Goal: Task Accomplishment & Management: Manage account settings

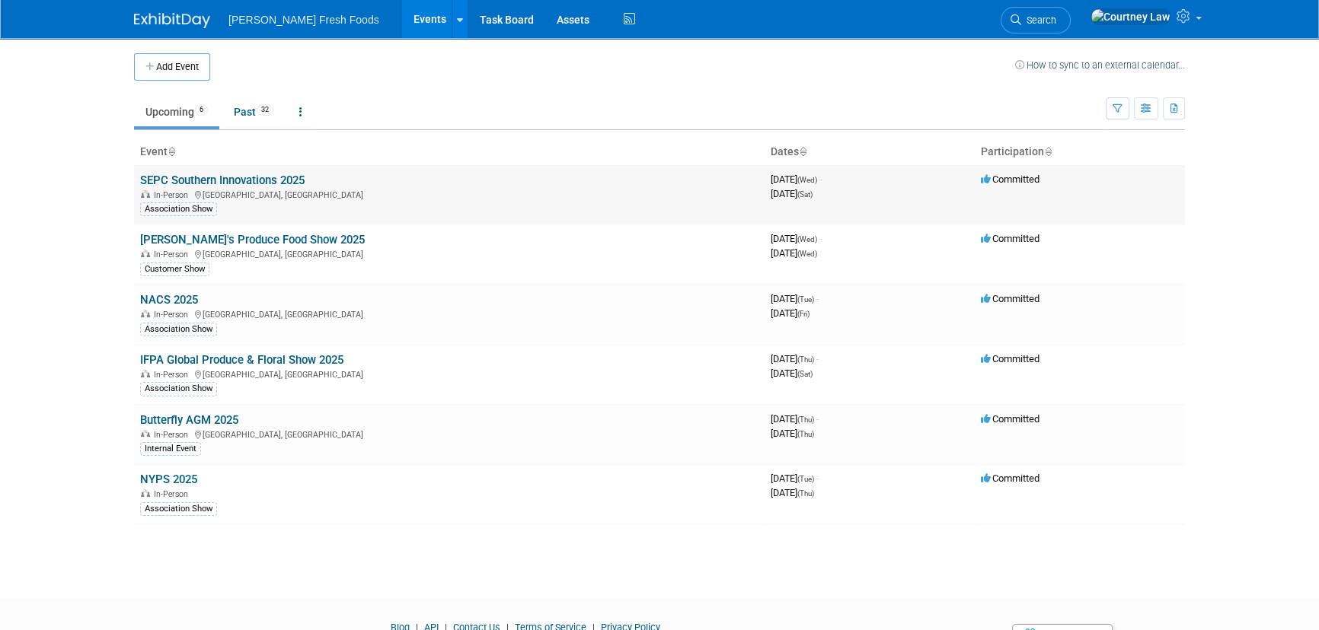
click at [211, 180] on link "SEPC Southern Innovations 2025" at bounding box center [222, 181] width 164 height 14
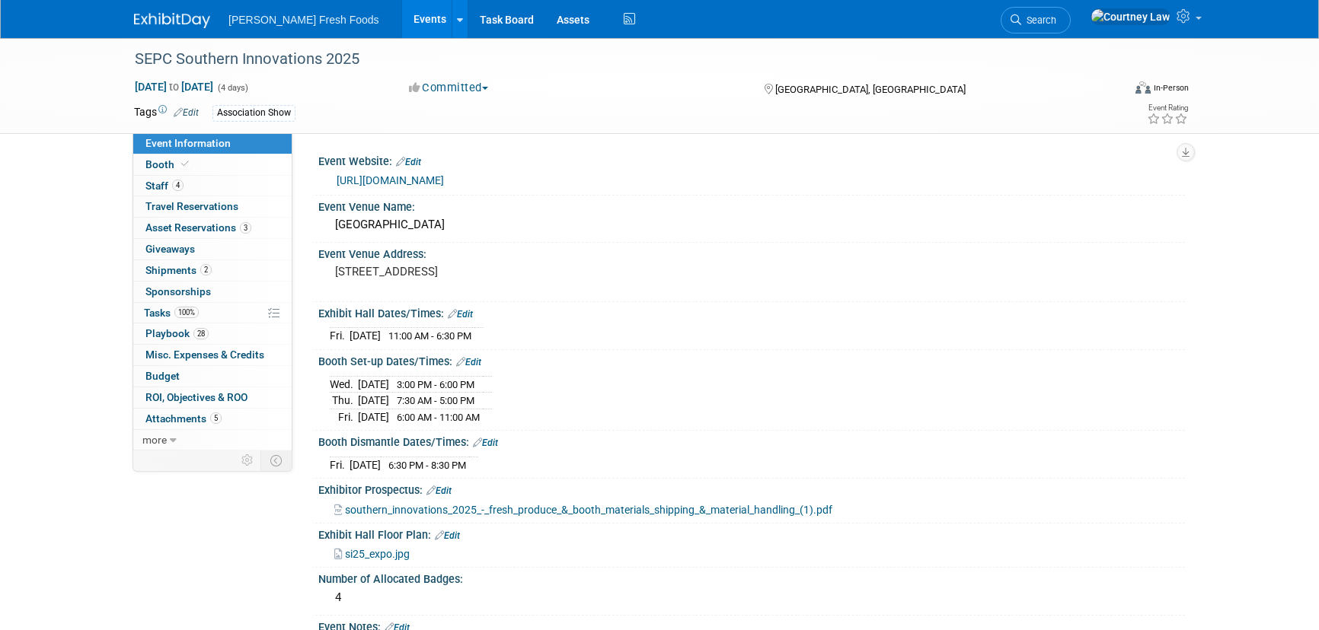
select select "Advanced Warehouse"
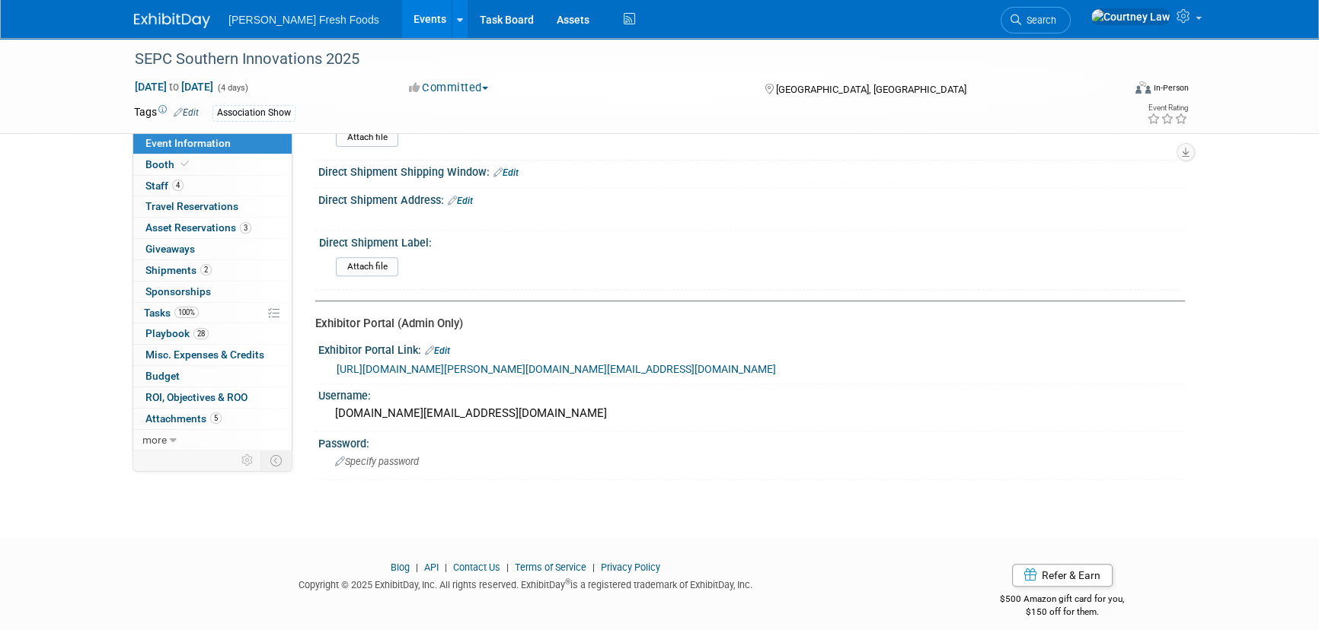
scroll to position [745, 0]
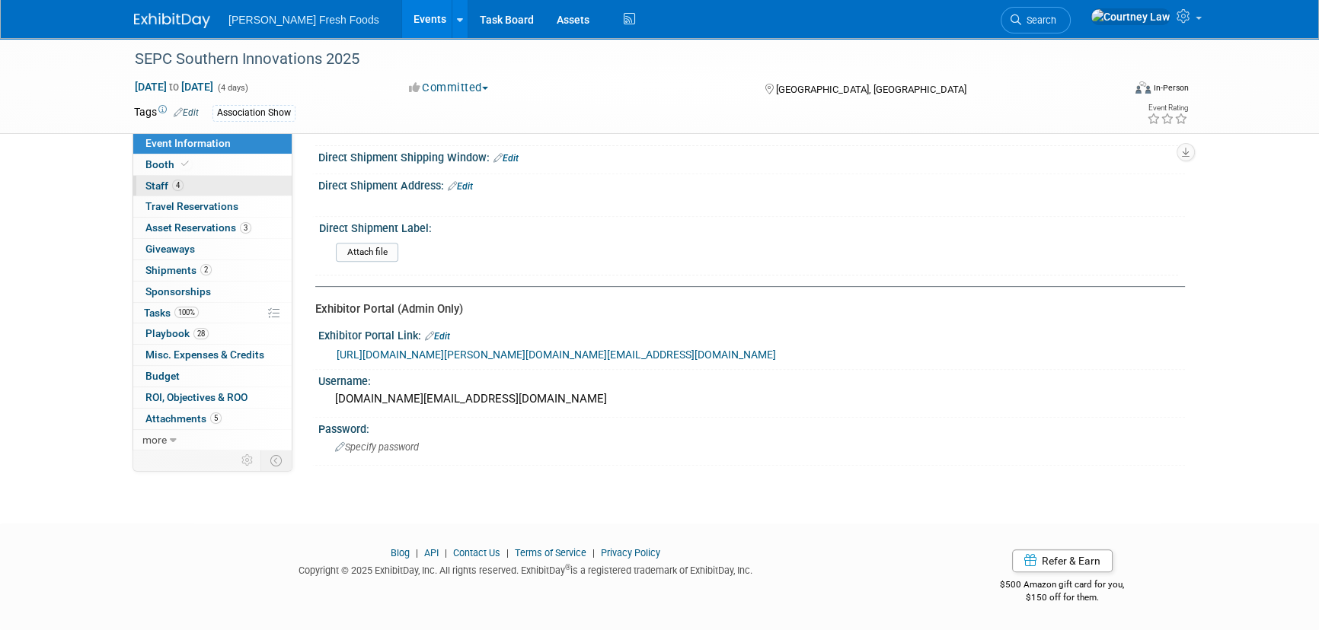
click at [216, 181] on link "4 Staff 4" at bounding box center [212, 186] width 158 height 21
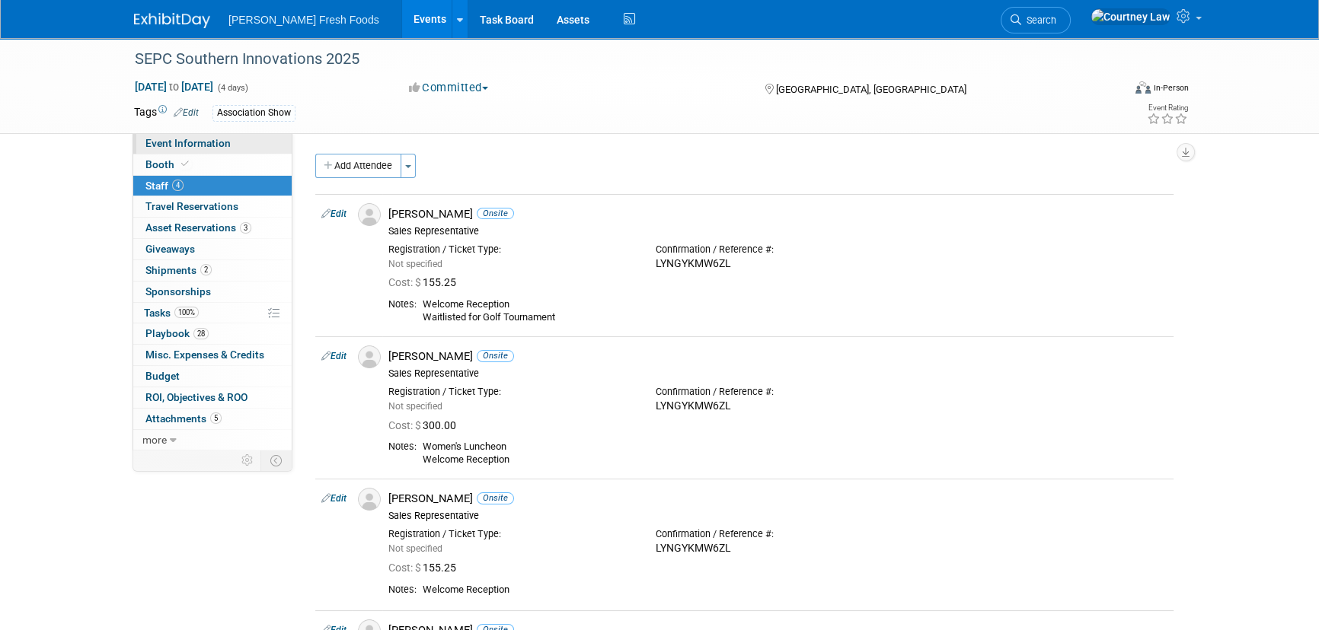
click at [214, 139] on span "Event Information" at bounding box center [187, 143] width 85 height 12
select select "Advanced Warehouse"
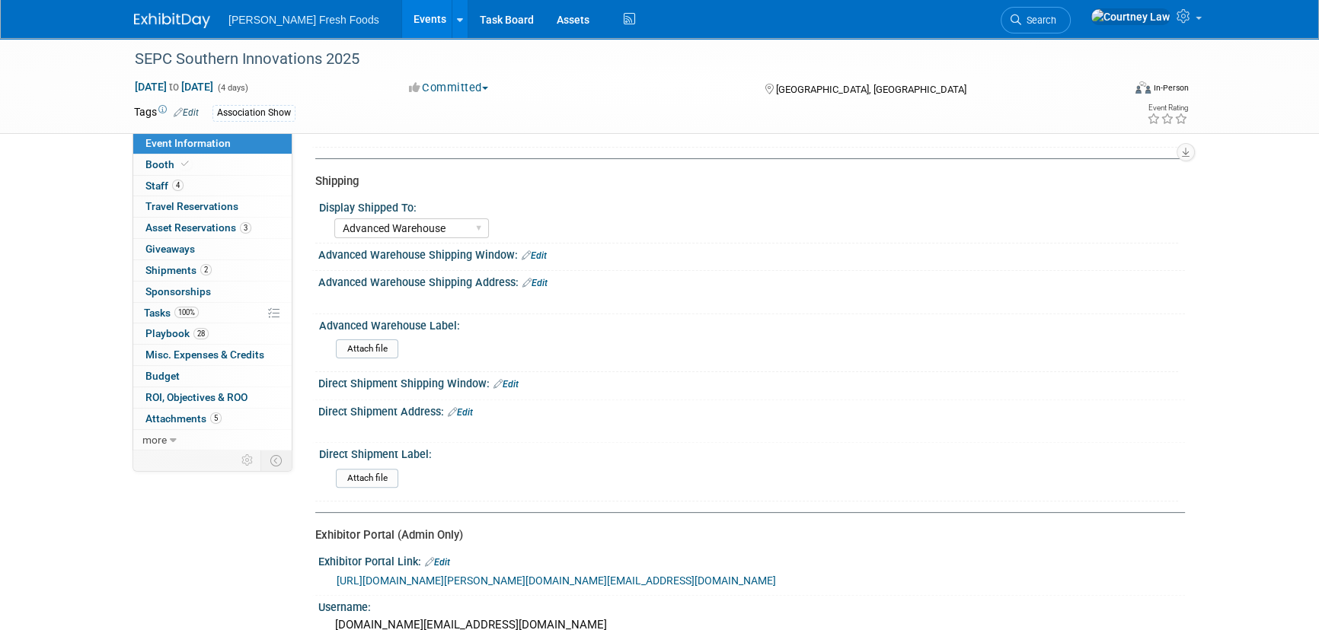
scroll to position [554, 0]
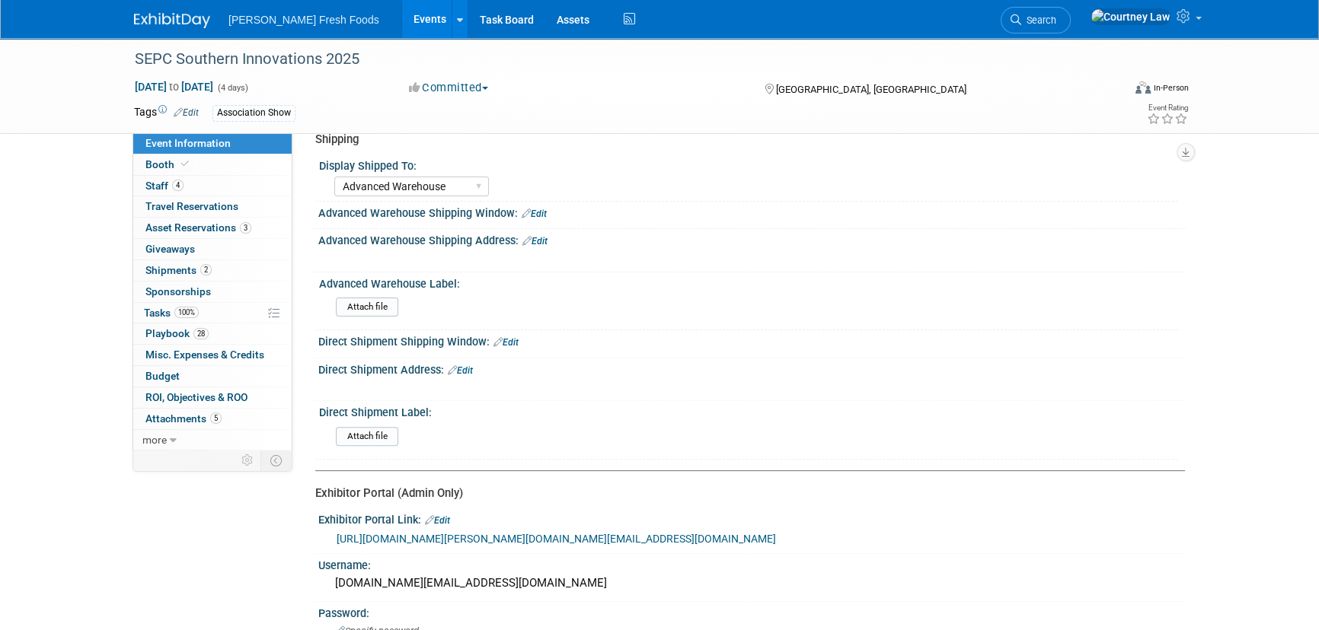
click at [434, 541] on link "https://exhibitors.cvent.com/login?email=courtney.law%40bolthousefresh.com&retu…" at bounding box center [556, 539] width 439 height 12
click at [192, 163] on link "Booth" at bounding box center [212, 165] width 158 height 21
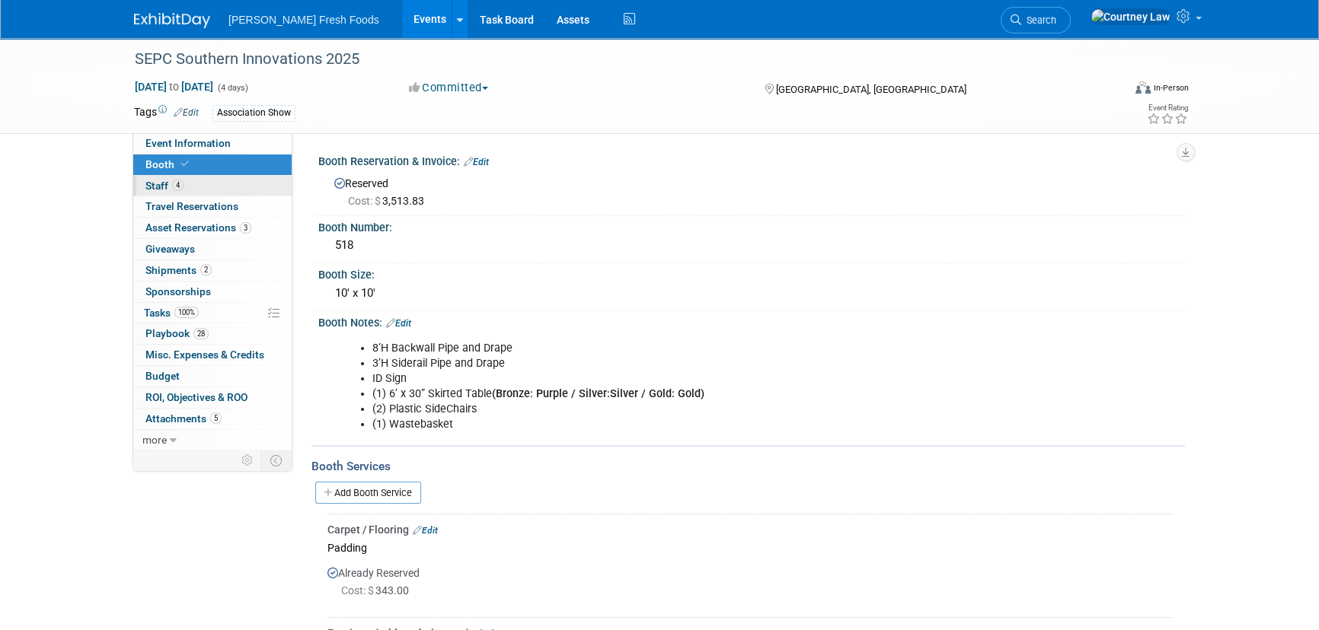
click at [198, 180] on link "4 Staff 4" at bounding box center [212, 186] width 158 height 21
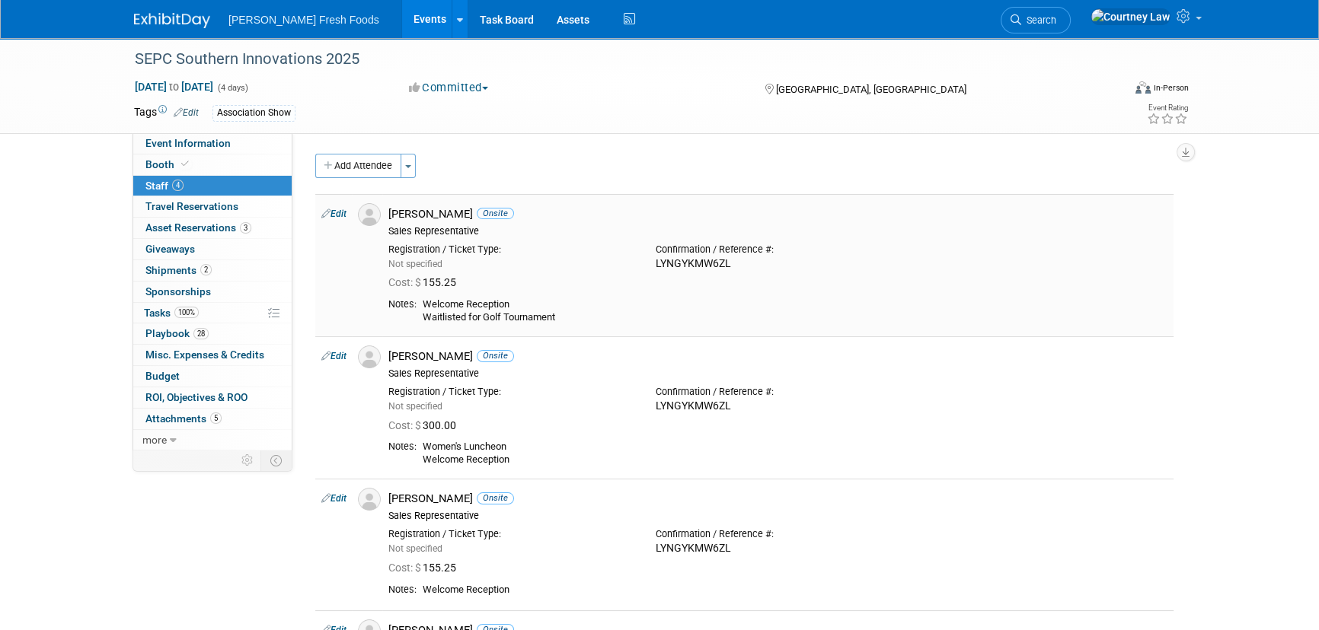
click at [700, 260] on div "LYNGYKMW6ZL" at bounding box center [778, 264] width 244 height 14
copy div "LYNGYKMW6ZL"
click at [344, 215] on link "Edit" at bounding box center [333, 214] width 25 height 11
select select "88ef5ae8-61f3-46e7-83e2-d41ad557c27c"
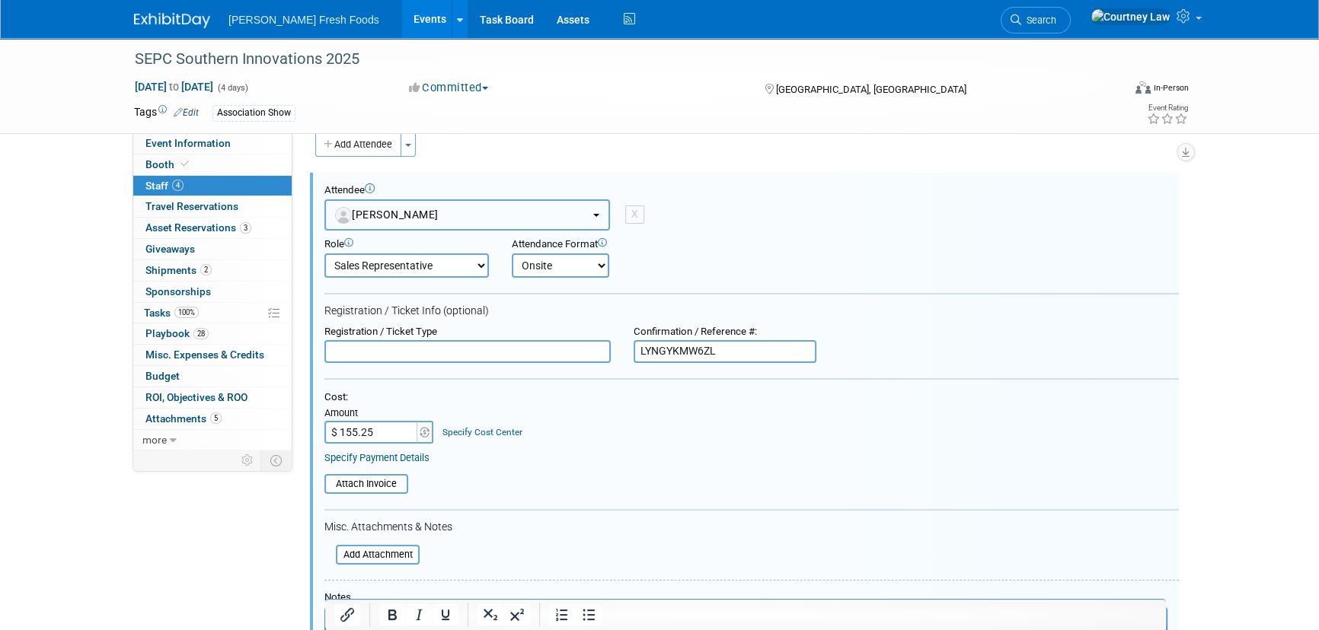
click at [427, 206] on button "Kevin Fix" at bounding box center [467, 214] width 286 height 31
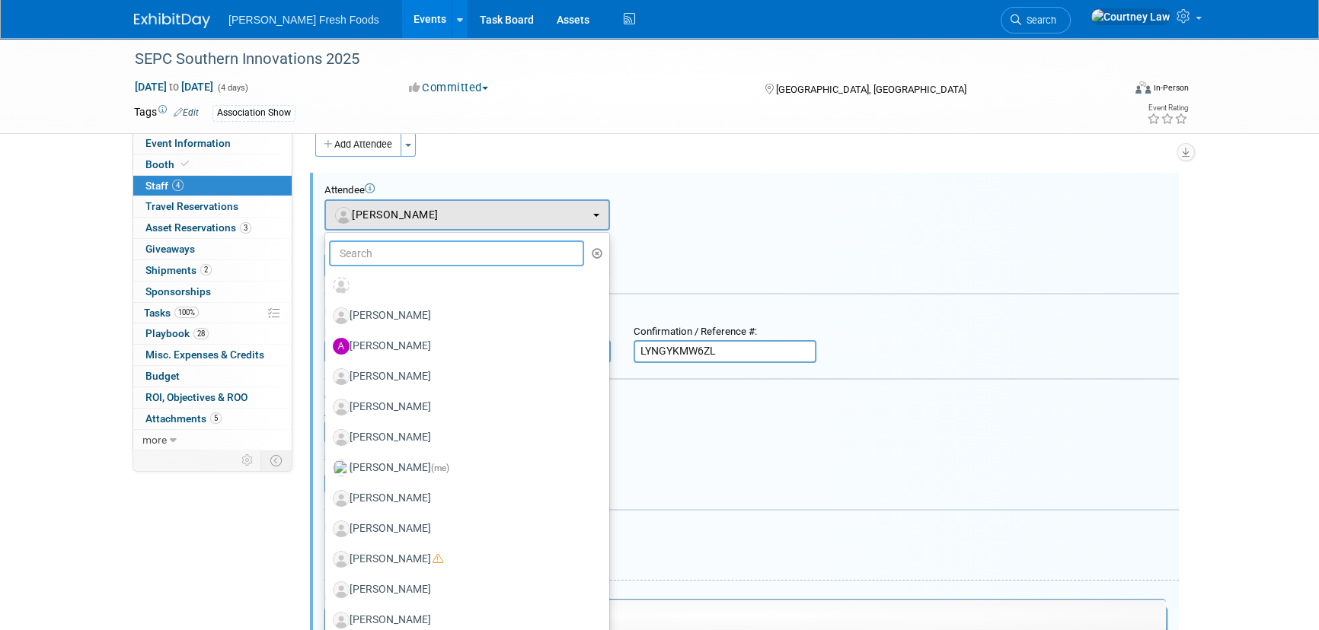
click at [427, 251] on input "text" at bounding box center [456, 254] width 255 height 26
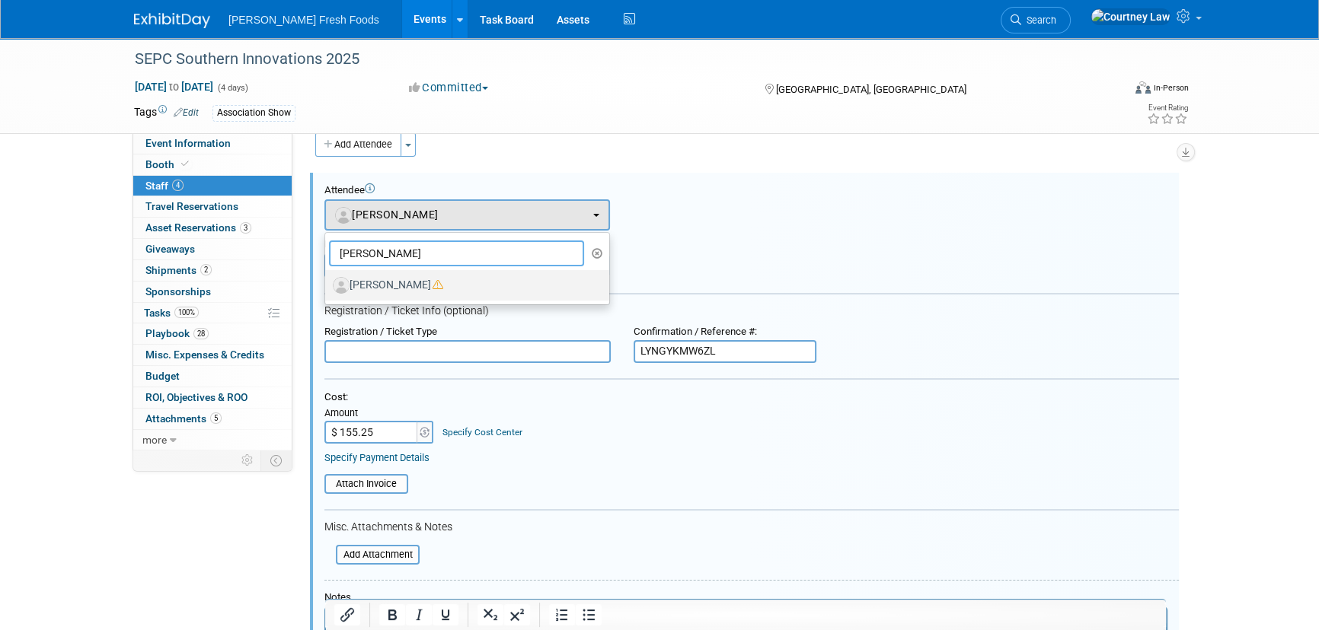
type input "jon"
click at [420, 293] on label "Jonathan Airada" at bounding box center [463, 285] width 261 height 24
click at [327, 289] on input "Jonathan Airada" at bounding box center [322, 284] width 10 height 10
select select "c0a01b24-cdf6-4f96-af44-9a5be24845fe"
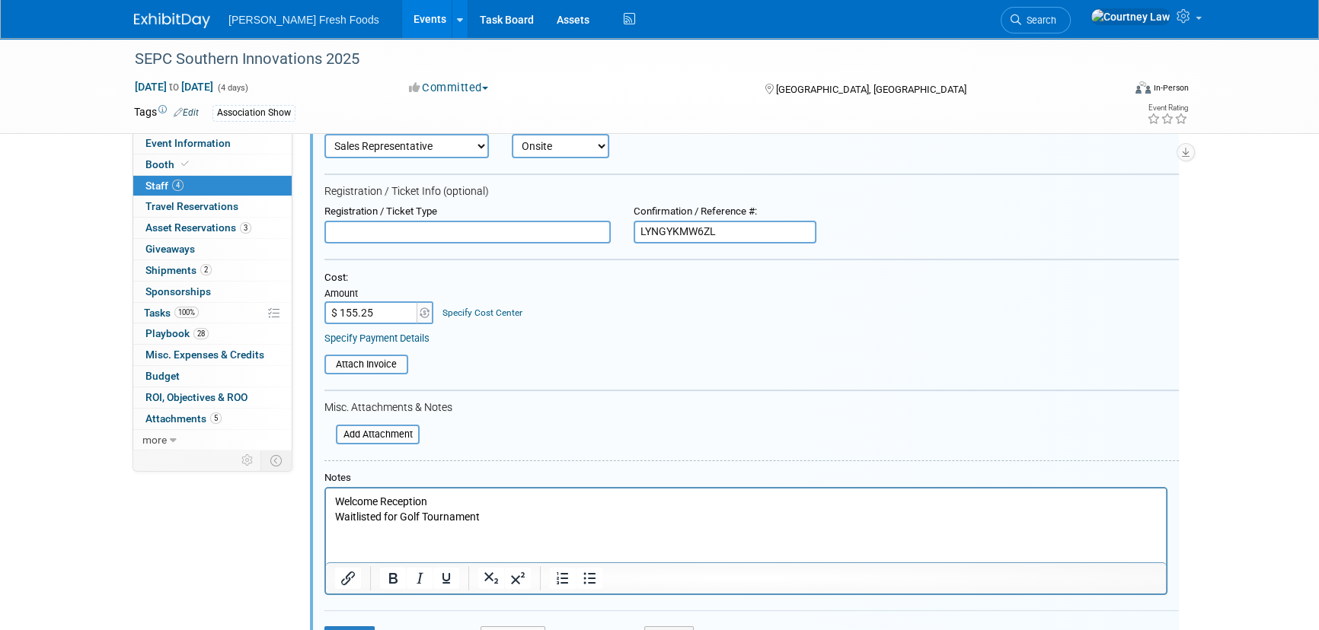
scroll to position [228, 0]
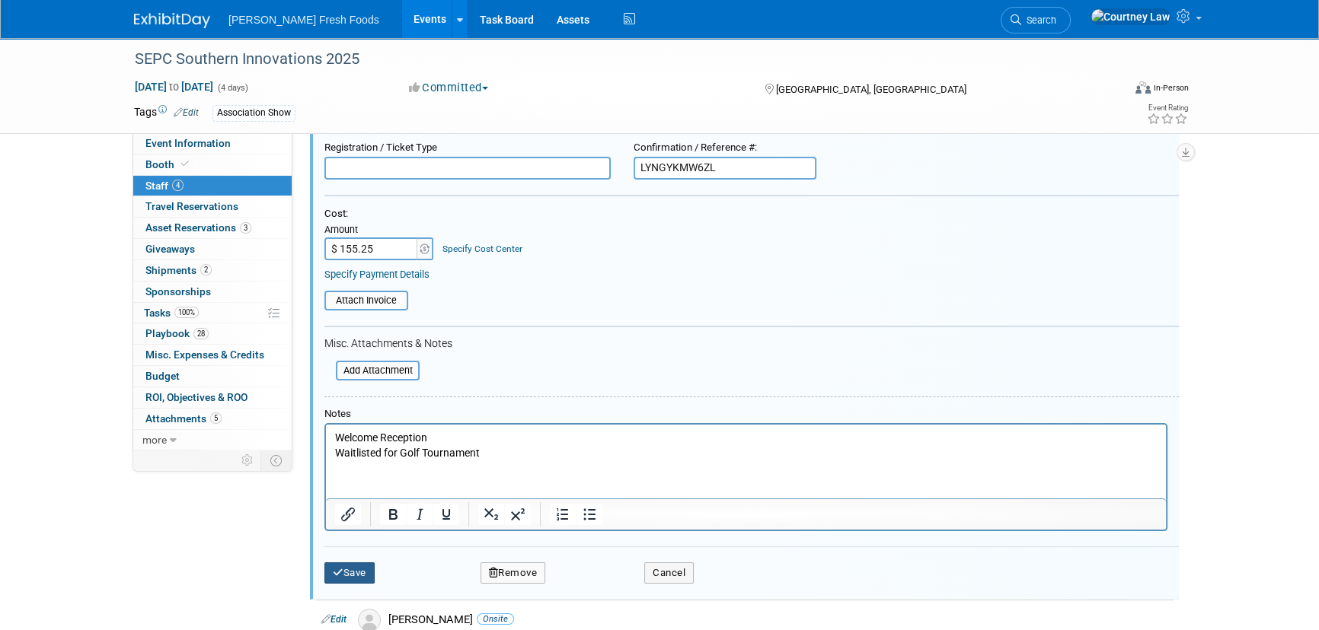
click at [352, 563] on button "Save" at bounding box center [349, 573] width 50 height 21
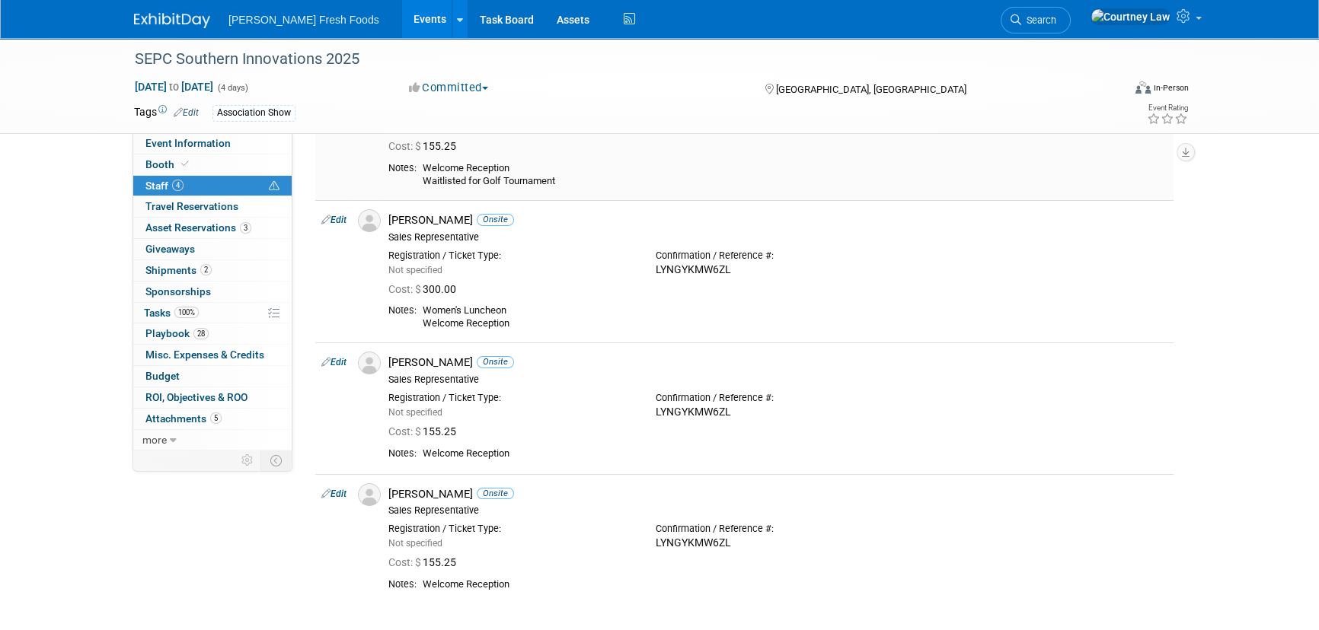
scroll to position [21, 0]
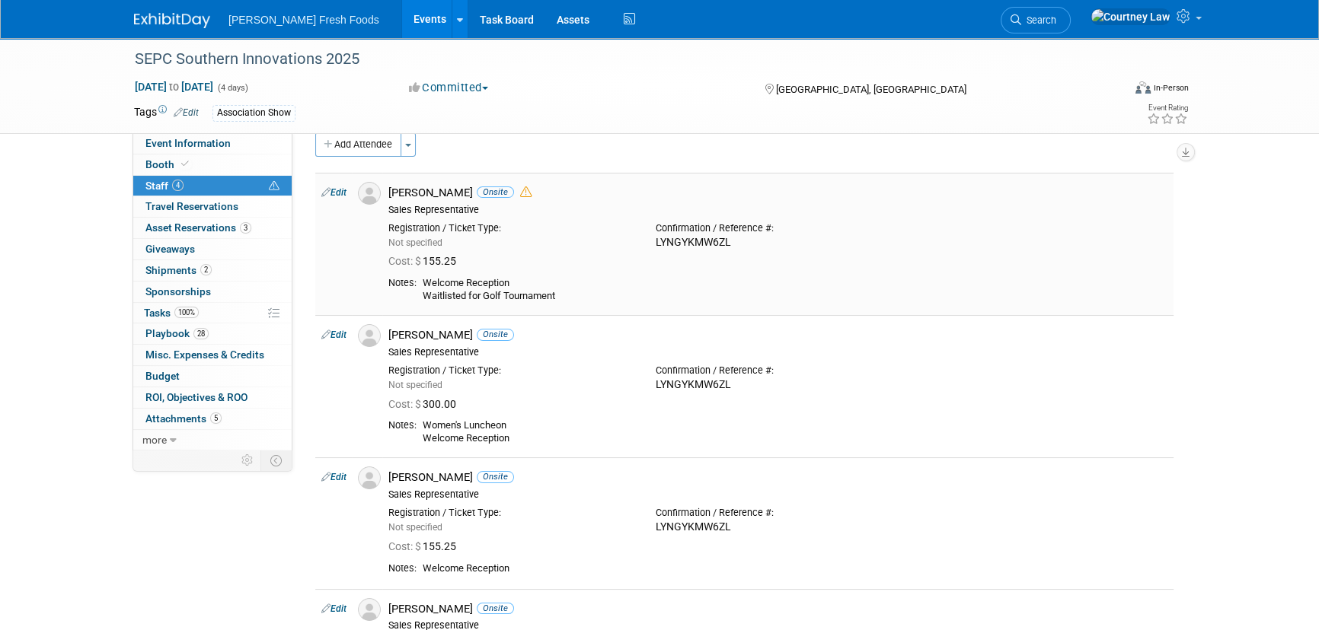
click at [342, 183] on td "Edit" at bounding box center [333, 244] width 37 height 142
click at [340, 191] on link "Edit" at bounding box center [333, 192] width 25 height 11
select select "c0a01b24-cdf6-4f96-af44-9a5be24845fe"
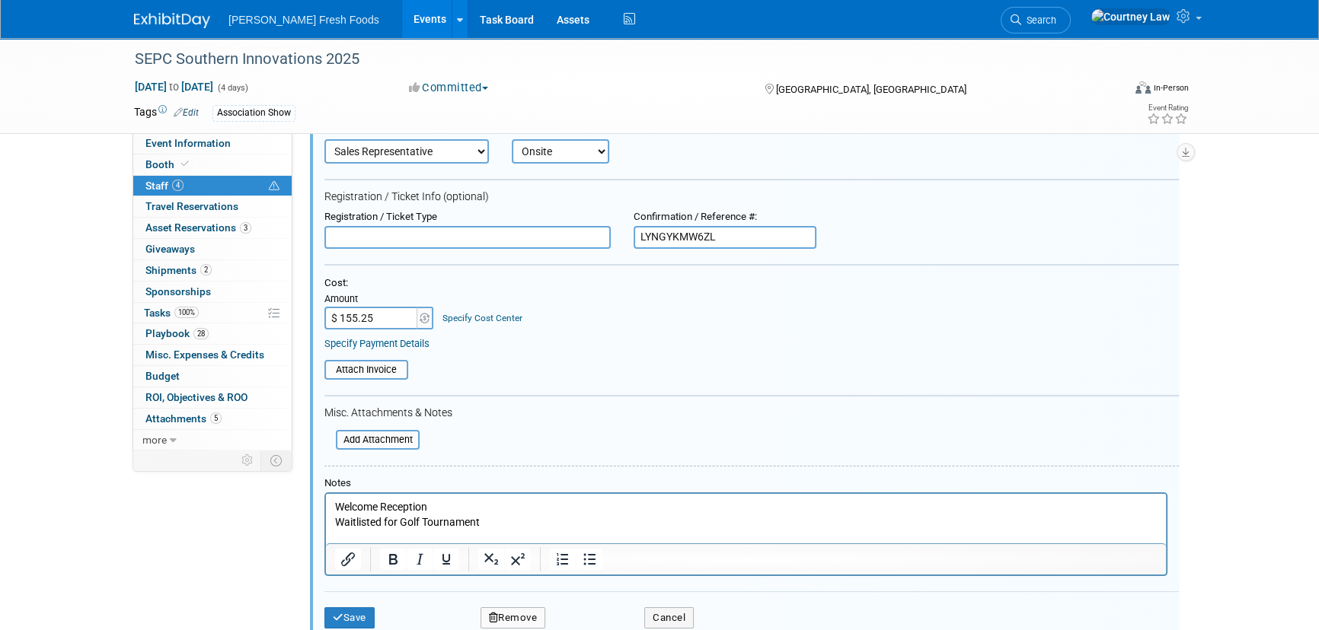
scroll to position [160, 0]
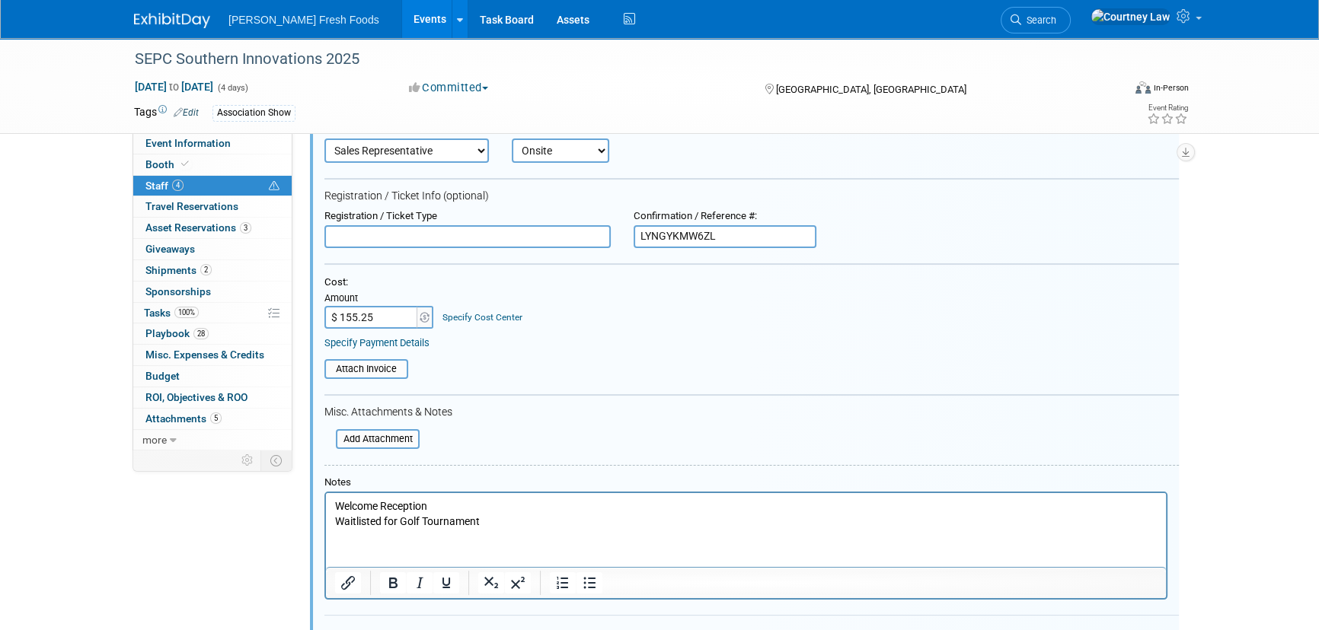
click at [400, 518] on p "Welcome Reception Waitlisted for Golf Tournament" at bounding box center [746, 514] width 822 height 30
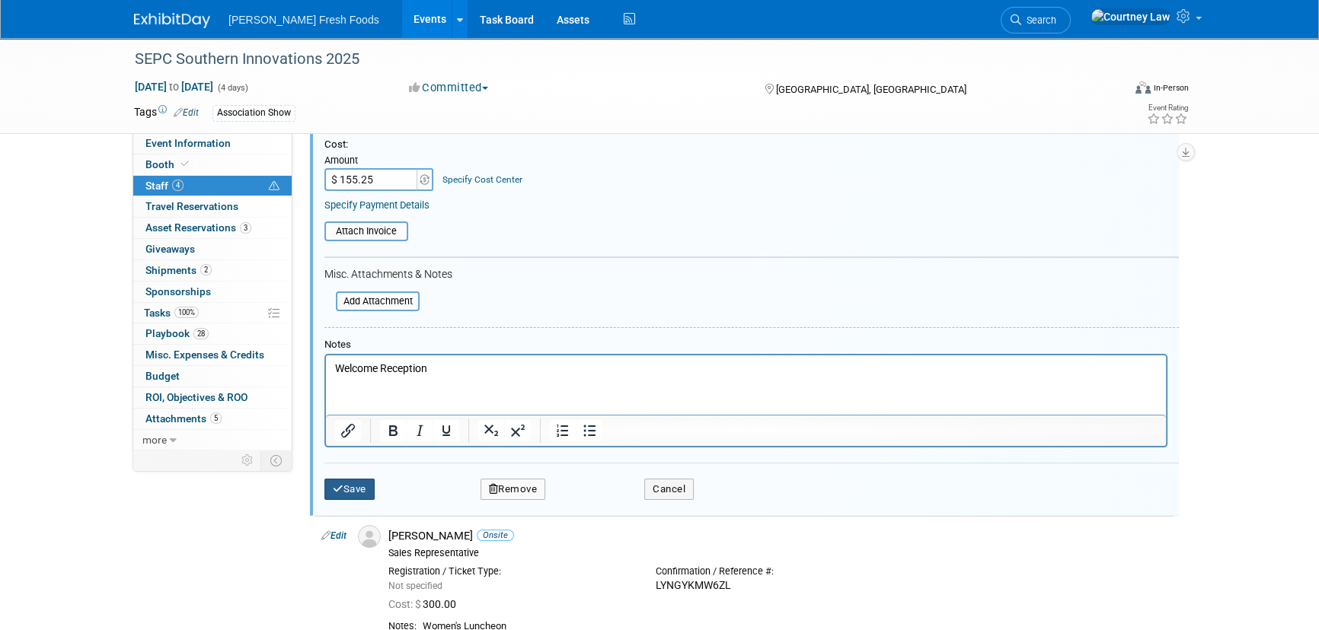
click at [365, 489] on button "Save" at bounding box center [349, 489] width 50 height 21
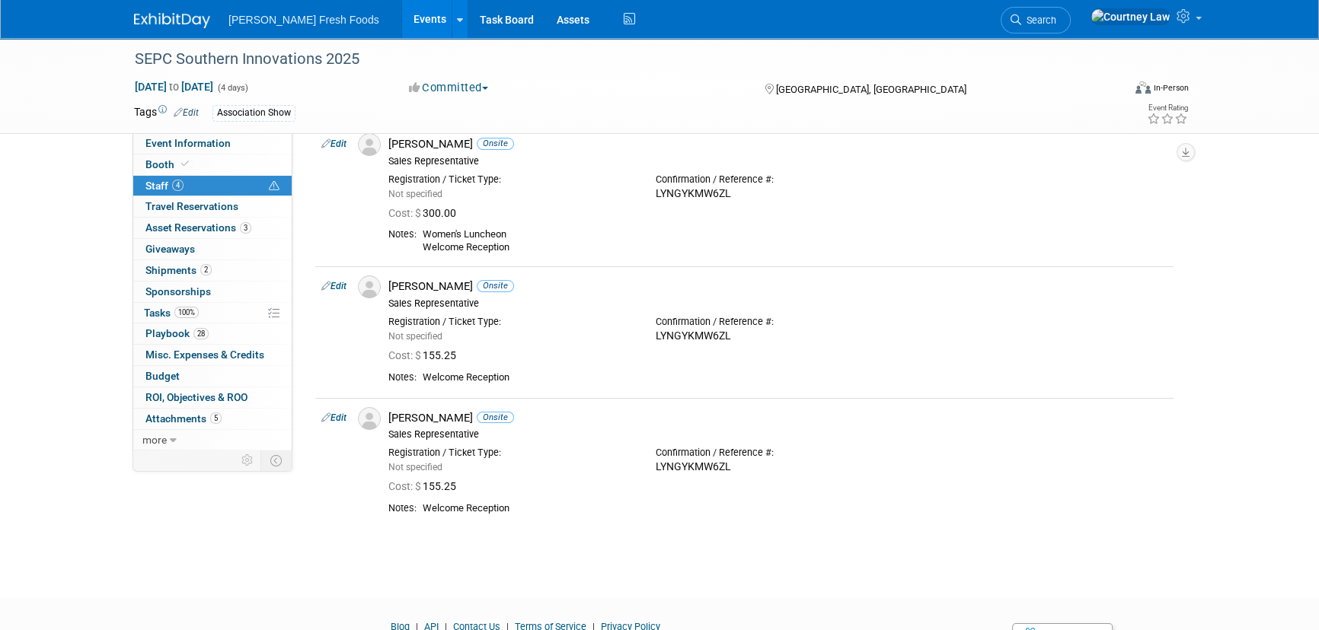
scroll to position [0, 0]
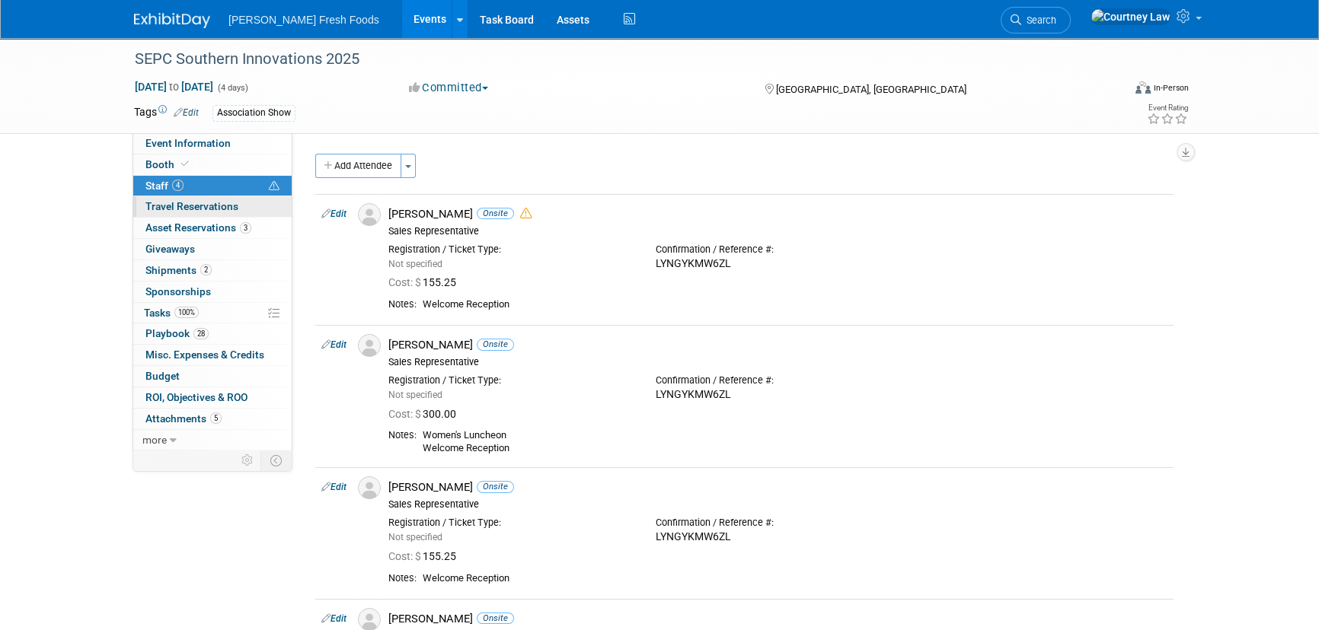
click at [183, 203] on span "Travel Reservations 0" at bounding box center [191, 206] width 93 height 12
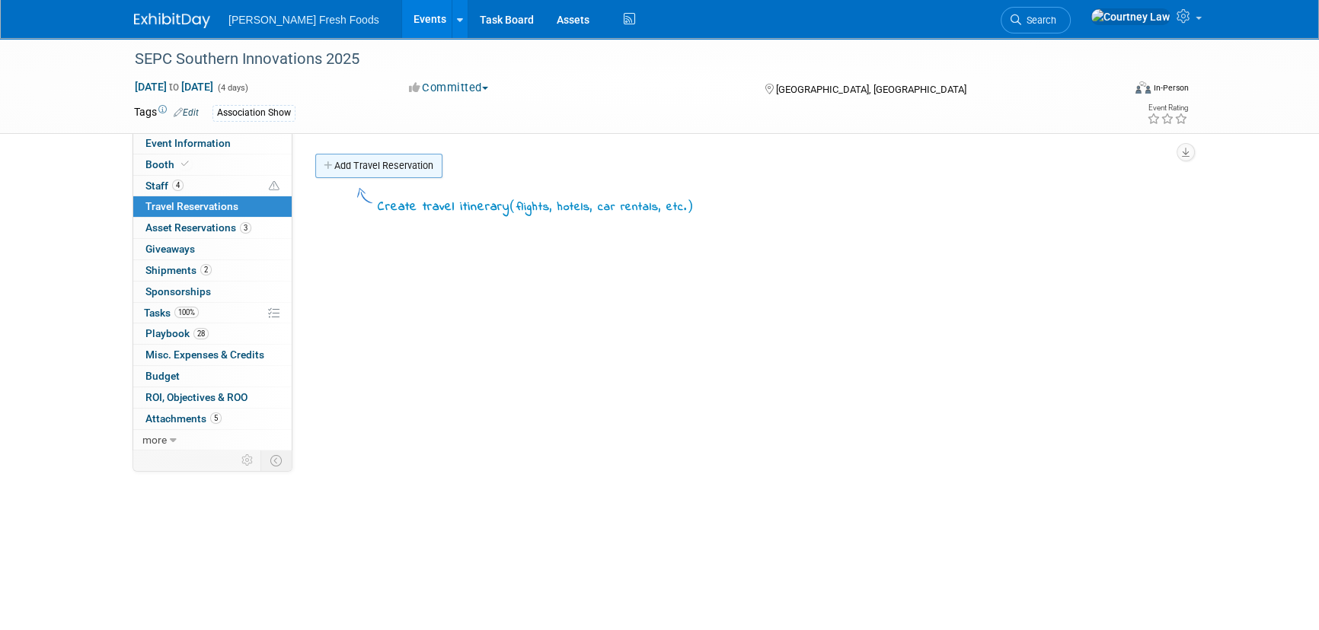
click at [319, 168] on link "Add Travel Reservation" at bounding box center [378, 166] width 127 height 24
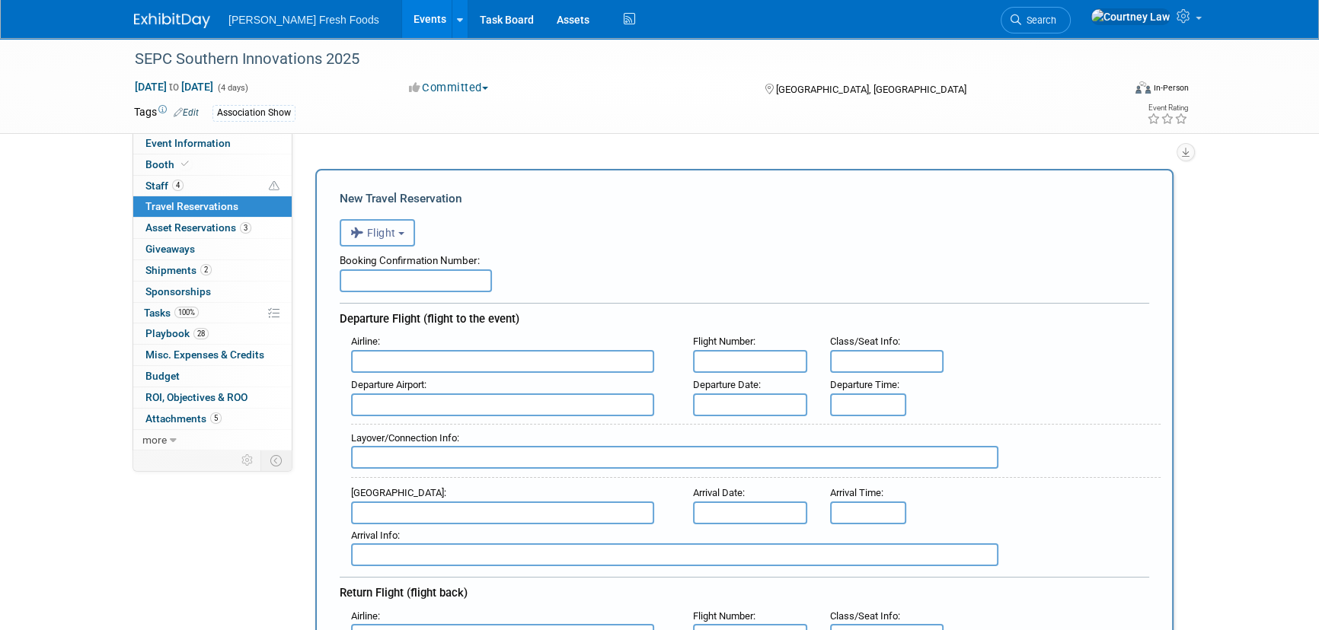
click at [351, 231] on icon "button" at bounding box center [358, 233] width 17 height 20
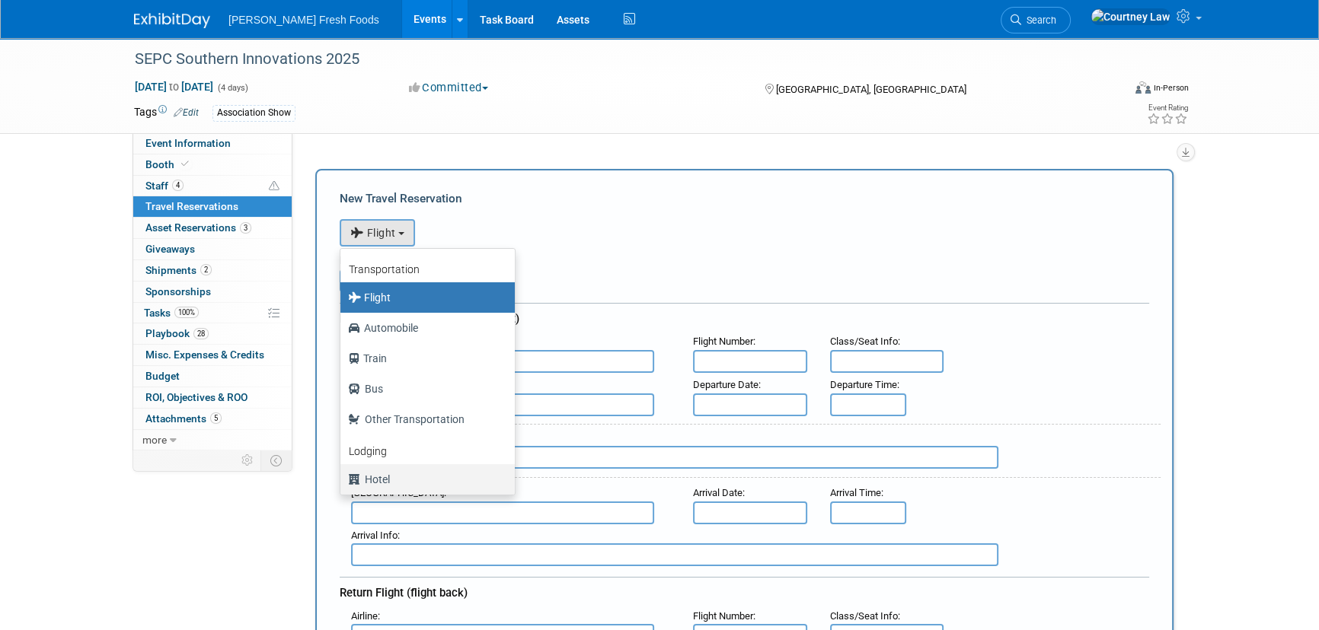
click at [378, 472] on label "Hotel" at bounding box center [424, 479] width 152 height 24
click at [343, 473] on input "Hotel" at bounding box center [338, 478] width 10 height 10
select select "6"
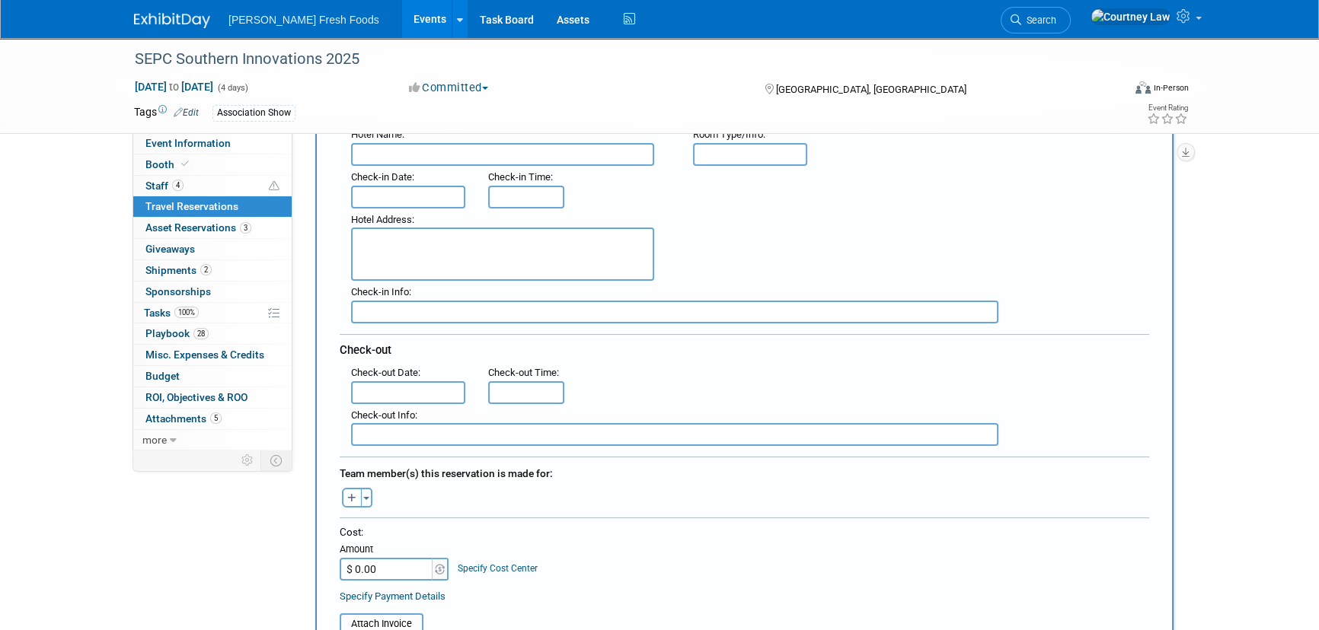
scroll to position [69, 0]
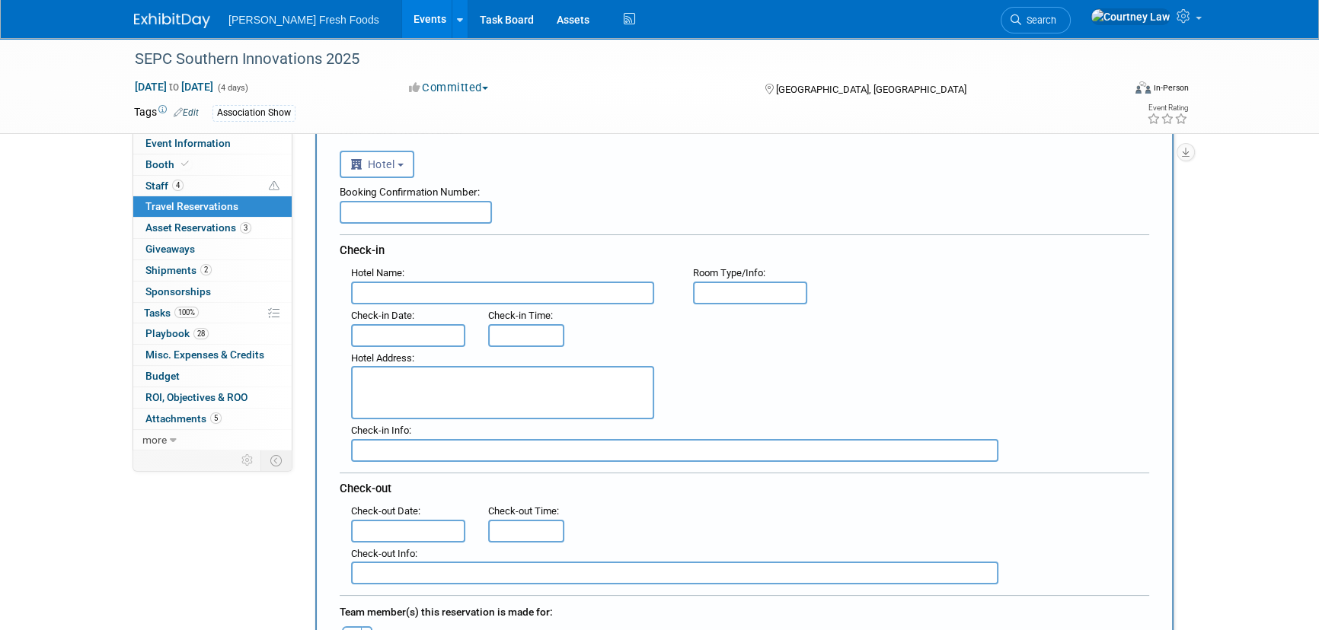
click at [399, 390] on textarea at bounding box center [502, 392] width 303 height 53
paste textarea "601 S College St, Charlotte, NC 28202"
click at [438, 378] on textarea "601 S College St, Charlotte, NC 28202" at bounding box center [502, 392] width 303 height 53
type textarea "601 S College St Charlotte, NC 28202"
click at [433, 283] on input "text" at bounding box center [502, 293] width 303 height 23
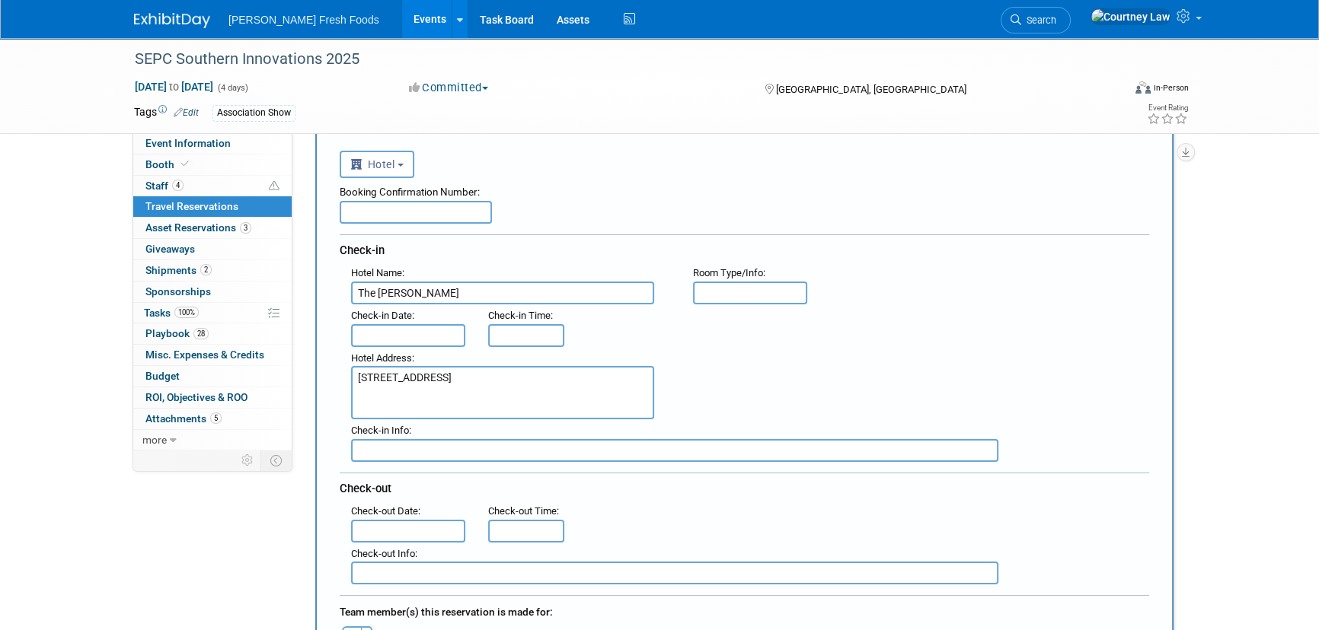
type input "The Westin Charlotte"
click at [768, 282] on input "text" at bounding box center [750, 293] width 114 height 23
paste input "Run of House"
type input "Run of House"
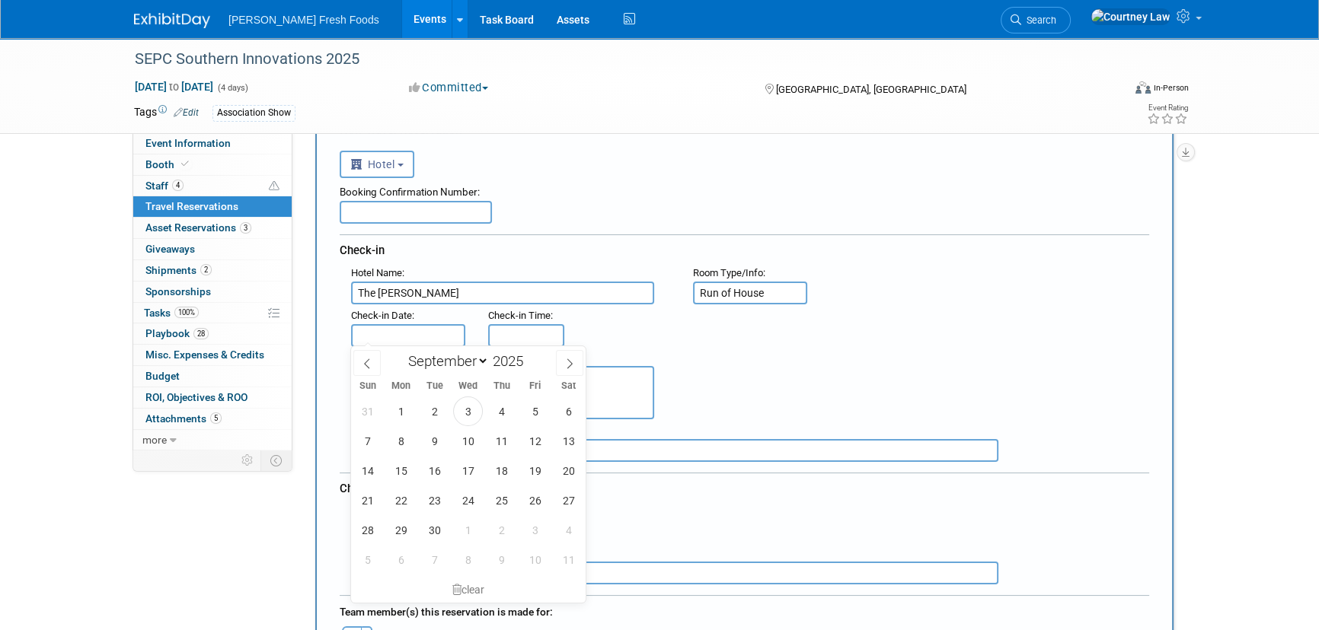
click at [399, 328] on input "text" at bounding box center [408, 335] width 114 height 23
click at [425, 442] on span "9" at bounding box center [435, 441] width 30 height 30
type input "Sep 9, 2025"
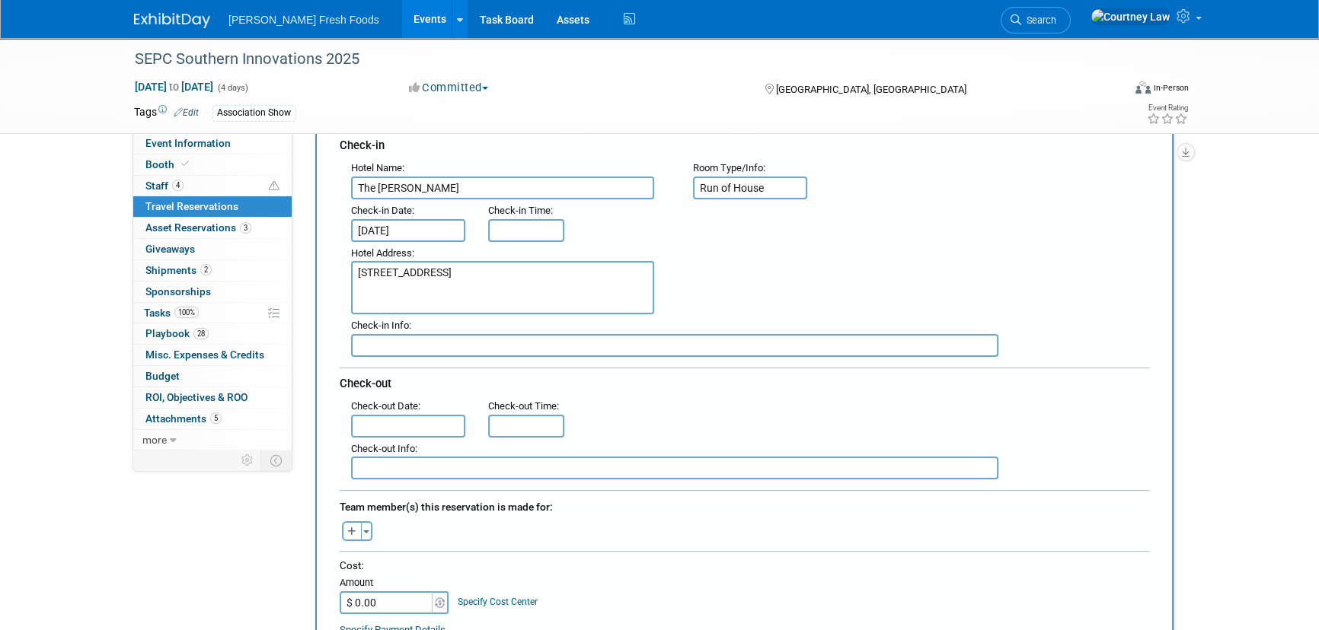
scroll to position [207, 0]
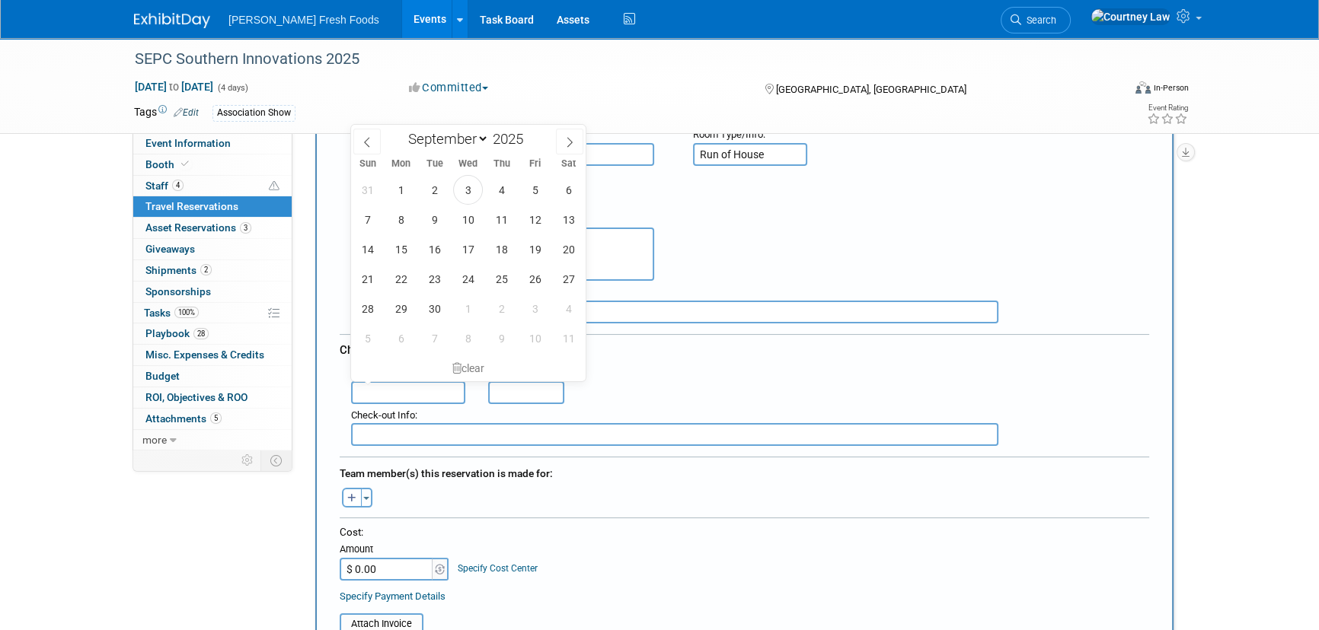
click at [441, 382] on input "text" at bounding box center [408, 392] width 114 height 23
click at [576, 213] on span "13" at bounding box center [569, 220] width 30 height 30
type input "Sep 13, 2025"
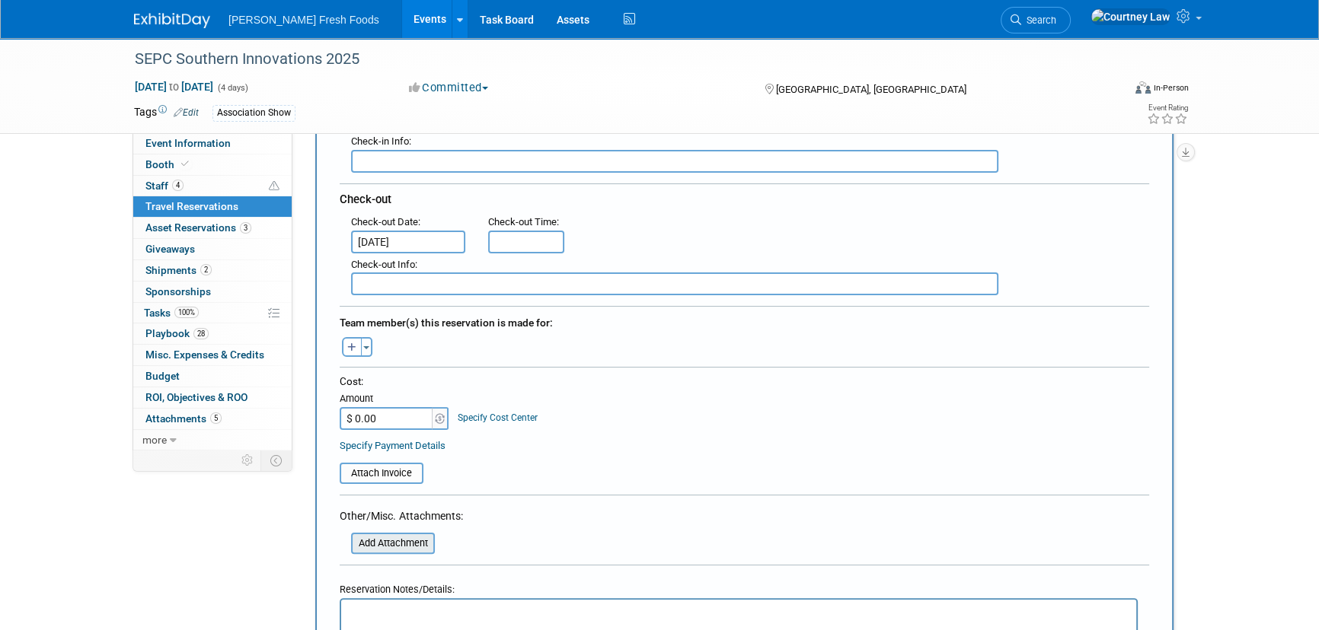
scroll to position [415, 0]
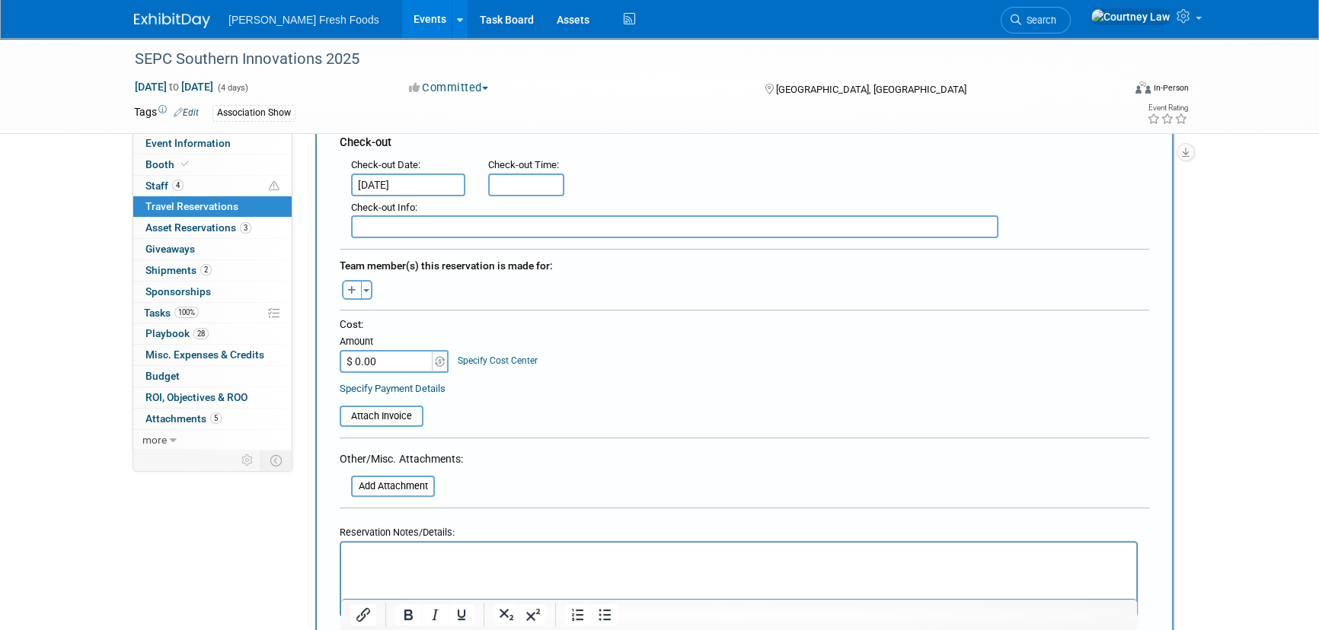
click at [411, 362] on input "$ 0.00" at bounding box center [387, 361] width 95 height 23
type input "$ 1,180.00"
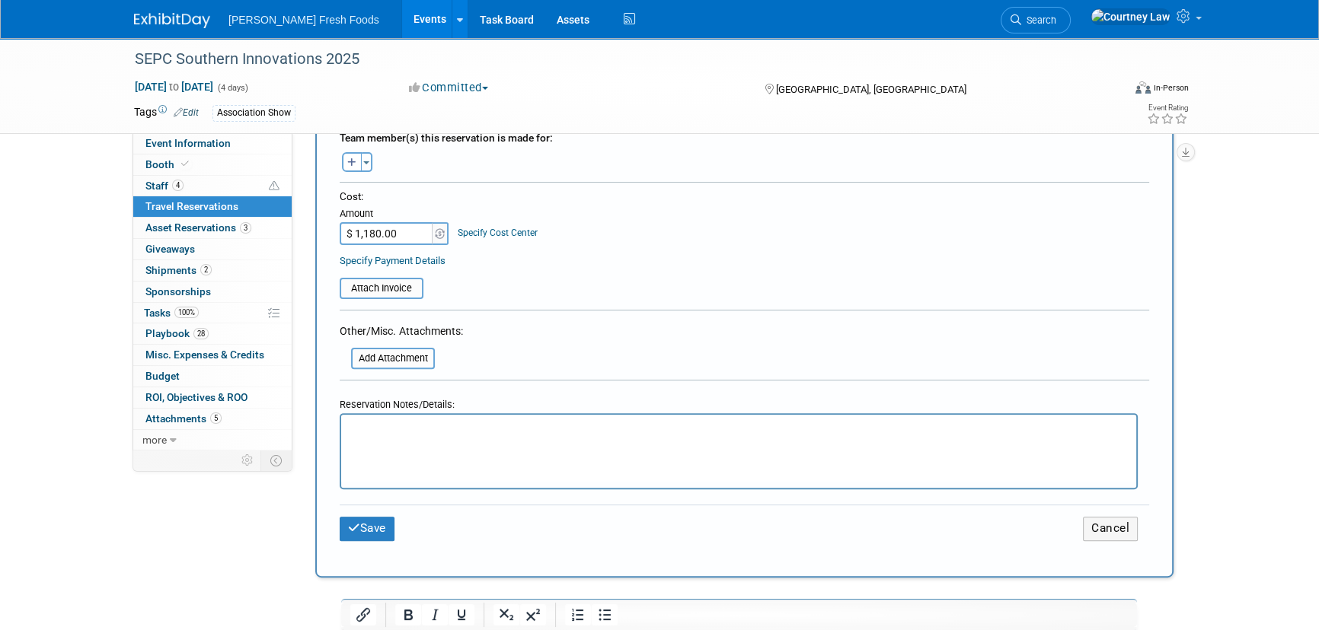
scroll to position [623, 0]
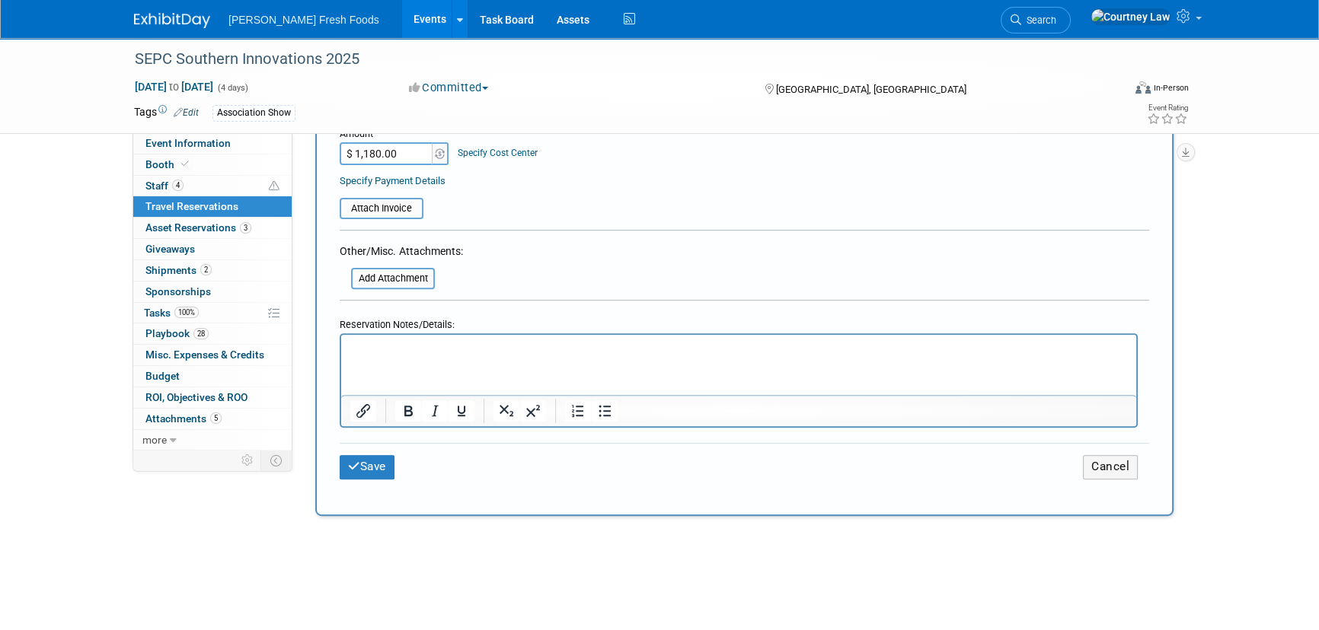
click at [372, 448] on div "Save Cancel" at bounding box center [744, 466] width 809 height 47
click at [372, 464] on button "Save" at bounding box center [367, 467] width 55 height 24
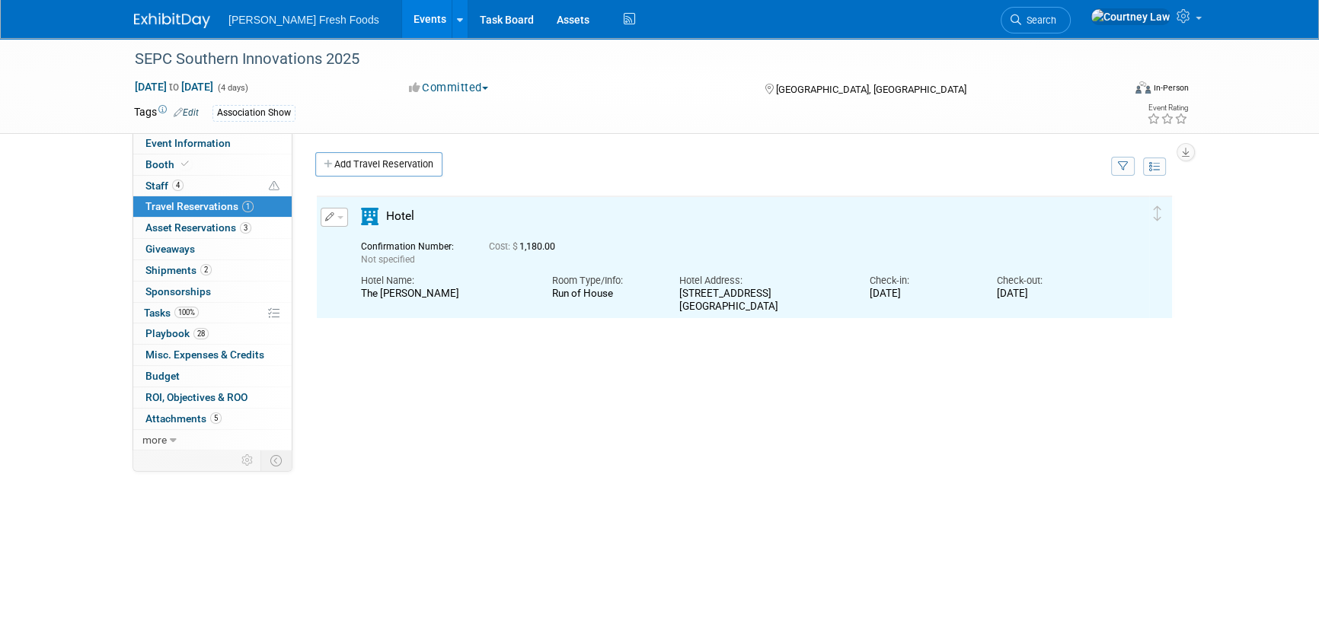
scroll to position [0, 0]
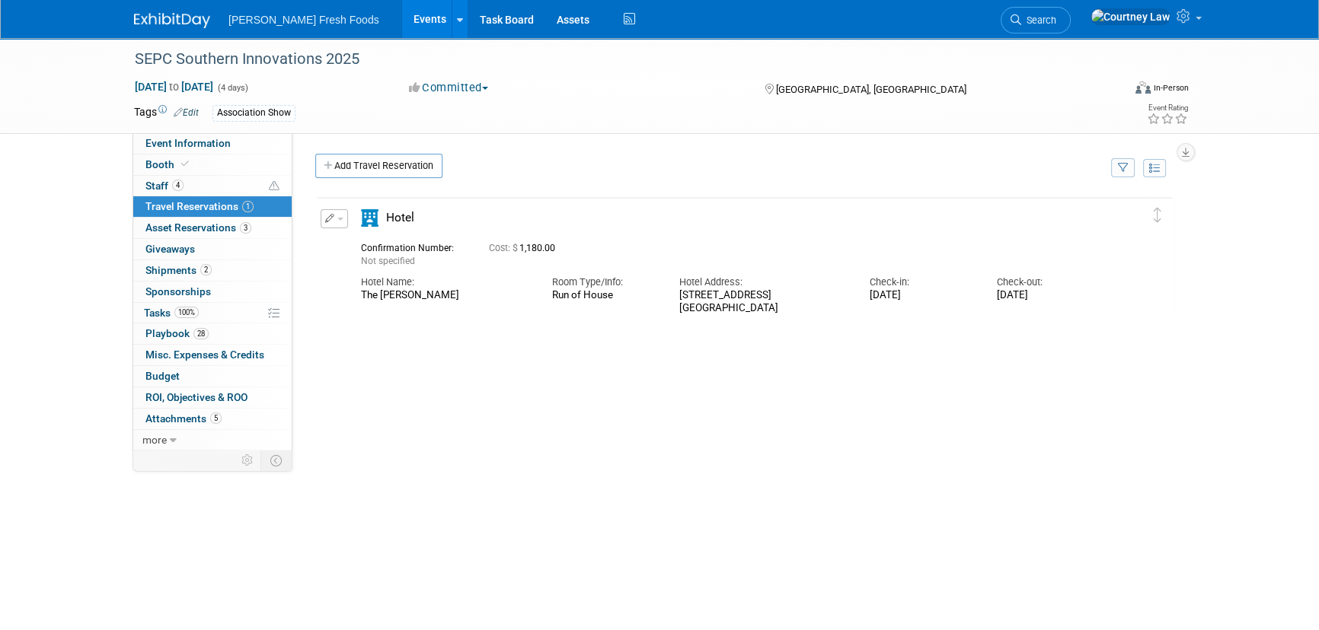
click at [343, 221] on button "button" at bounding box center [334, 218] width 27 height 19
click at [355, 298] on button "Duplicate" at bounding box center [385, 296] width 129 height 22
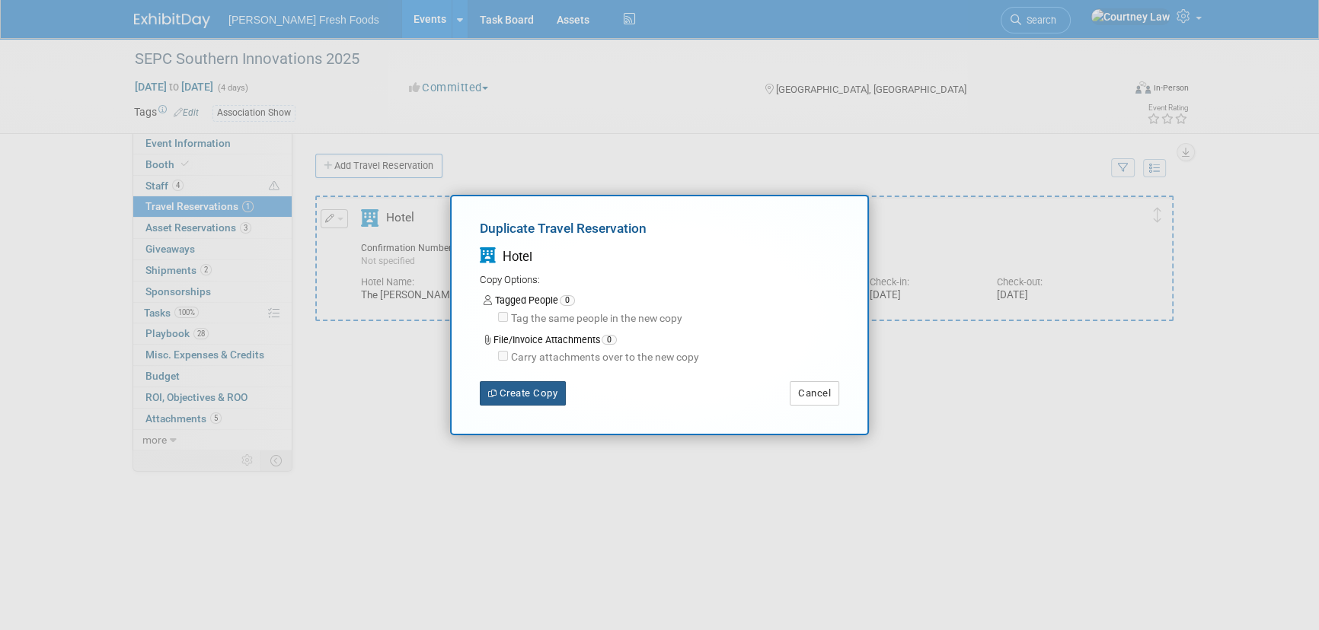
click at [519, 400] on button "Create Copy" at bounding box center [523, 393] width 86 height 24
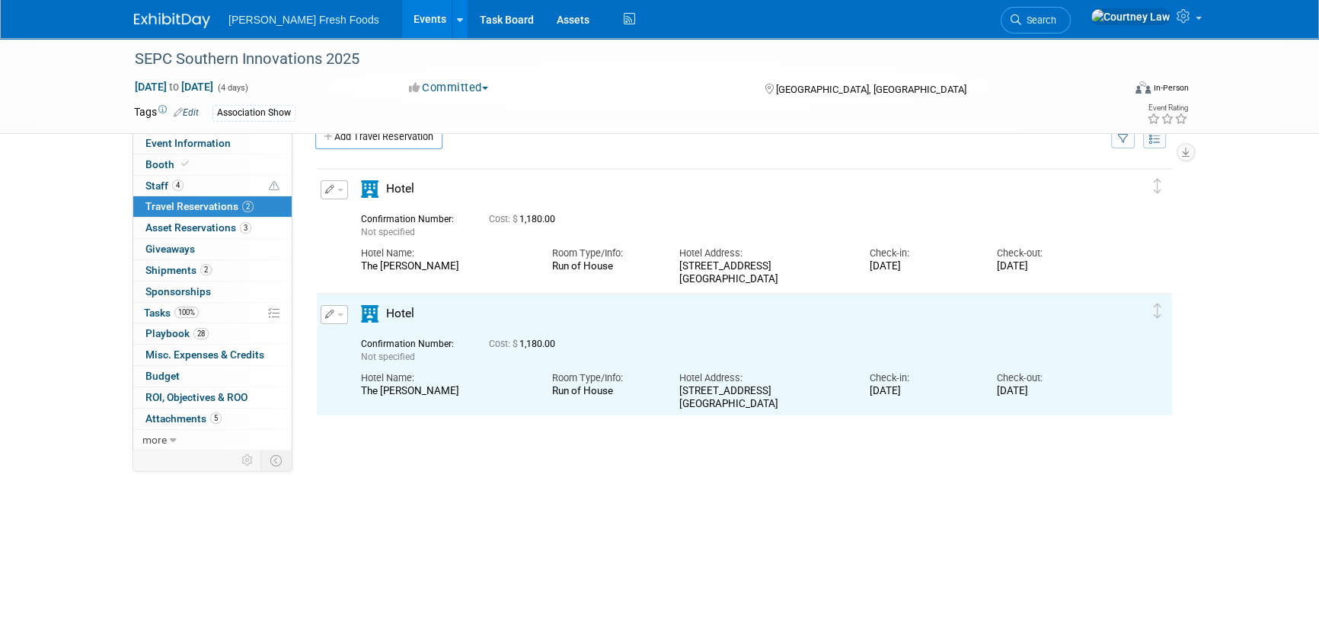
click at [342, 314] on button "button" at bounding box center [334, 314] width 27 height 19
click at [378, 391] on button "Duplicate" at bounding box center [385, 392] width 129 height 22
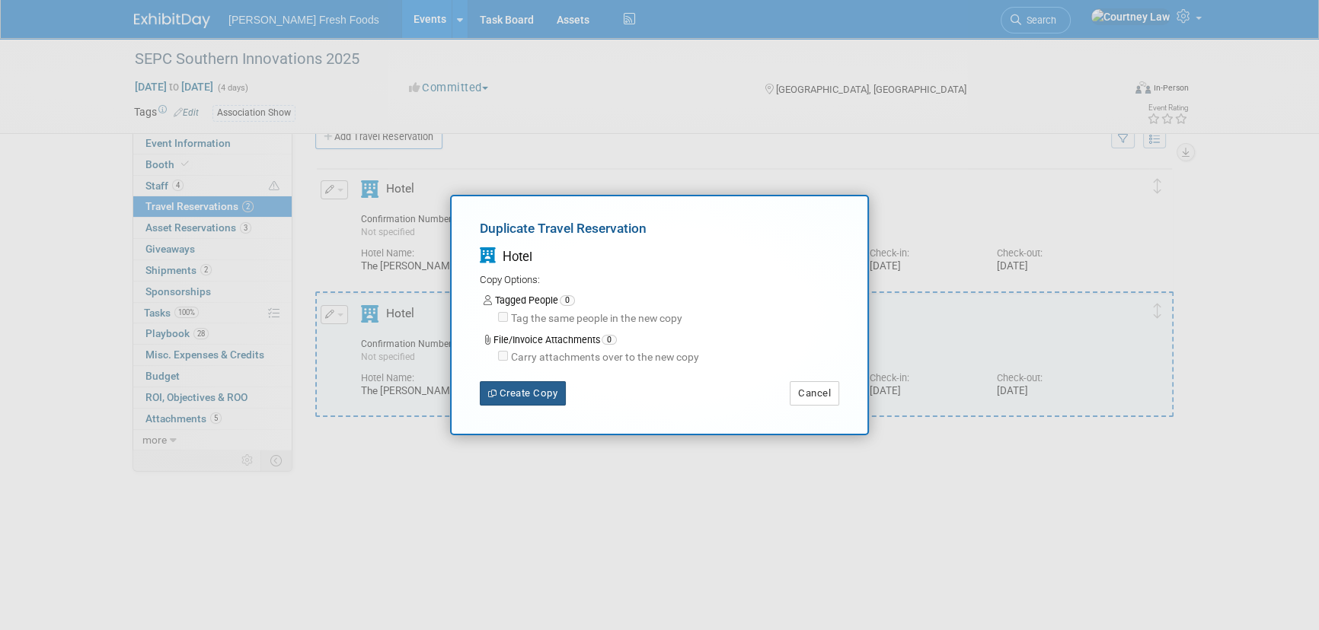
click at [531, 402] on button "Create Copy" at bounding box center [523, 393] width 86 height 24
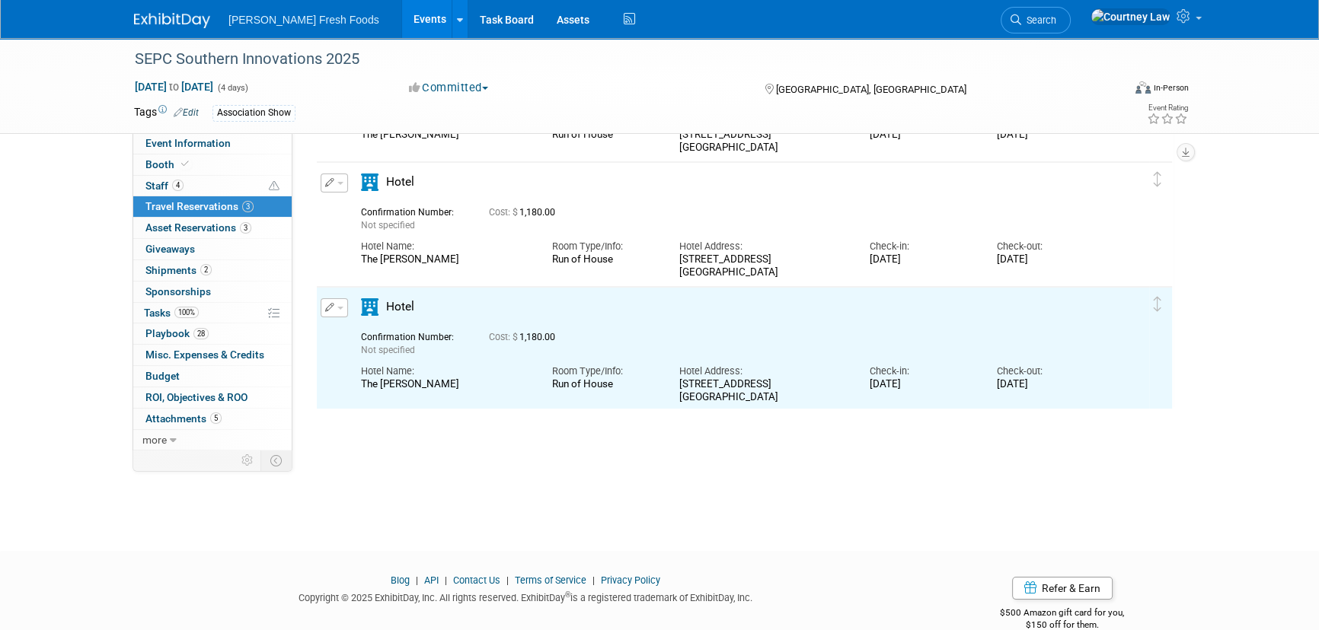
click at [337, 313] on button "button" at bounding box center [334, 307] width 27 height 19
click at [359, 374] on button "Duplicate" at bounding box center [385, 385] width 129 height 22
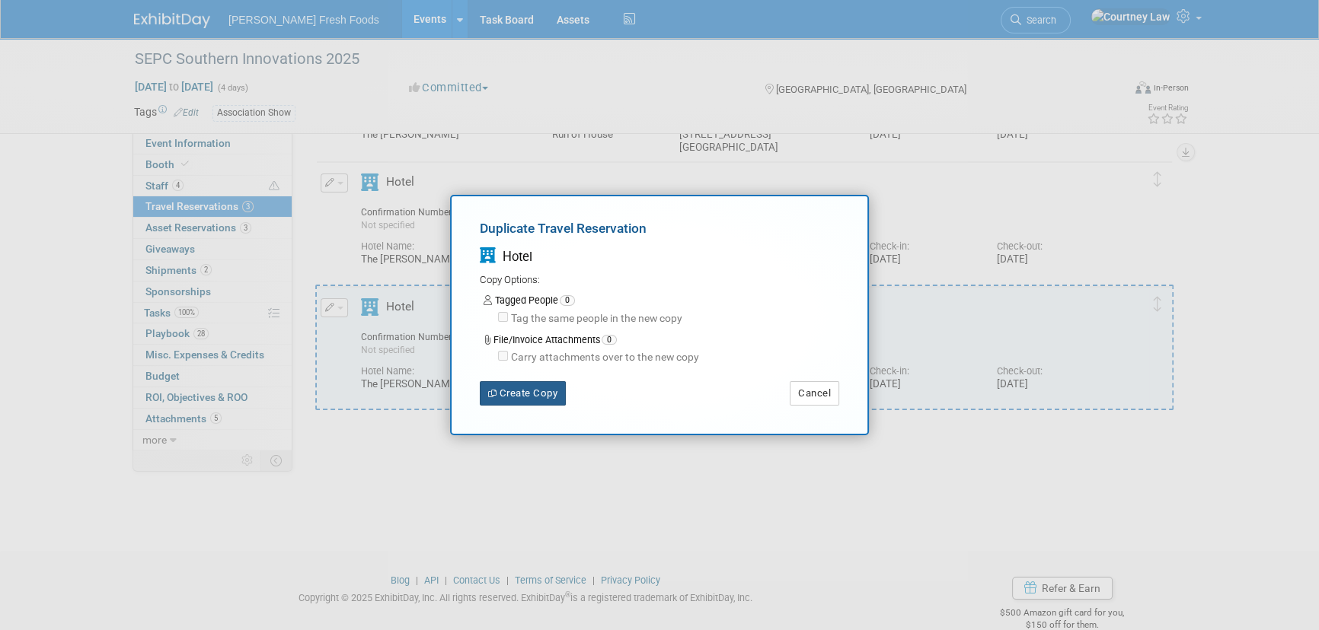
click at [535, 398] on button "Create Copy" at bounding box center [523, 393] width 86 height 24
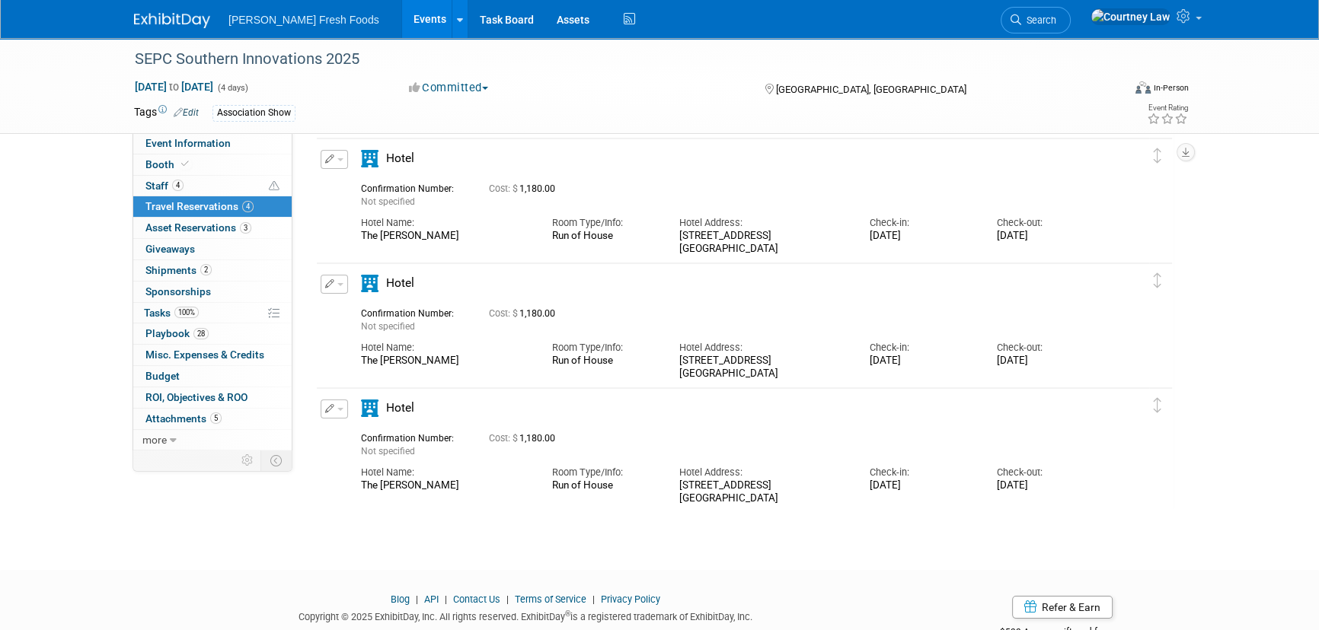
scroll to position [230, 0]
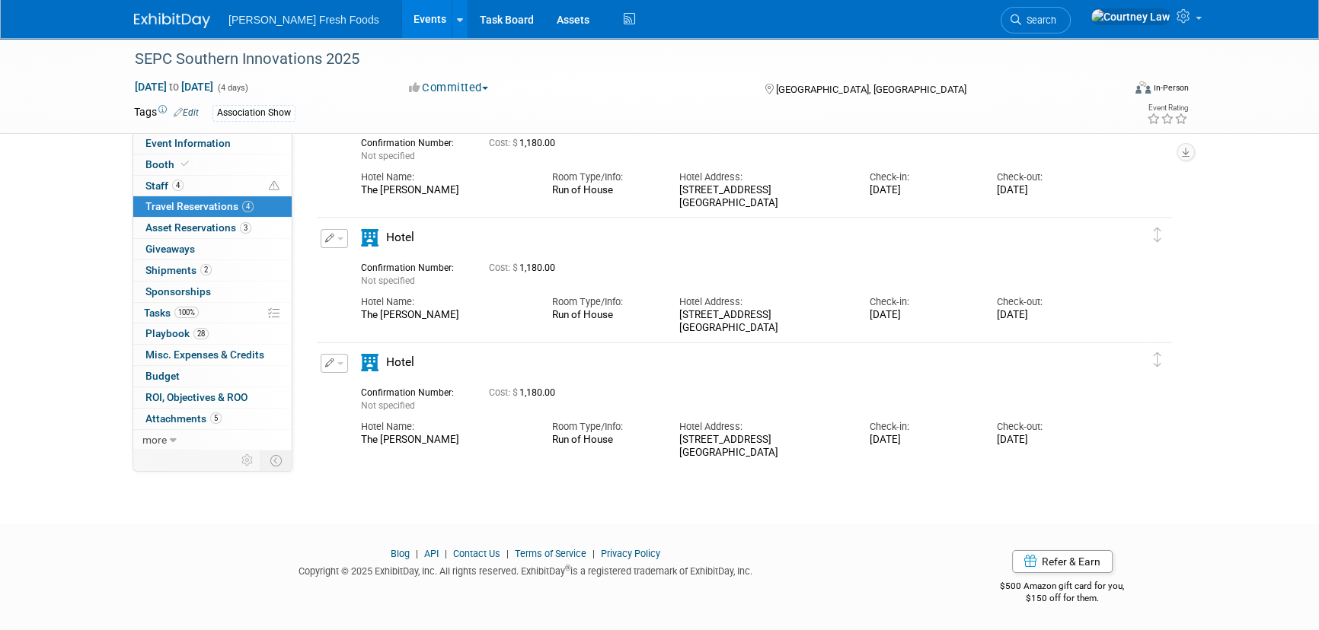
click at [330, 365] on icon "button" at bounding box center [330, 363] width 10 height 9
click at [367, 388] on button "Edit Reservation" at bounding box center [385, 390] width 129 height 22
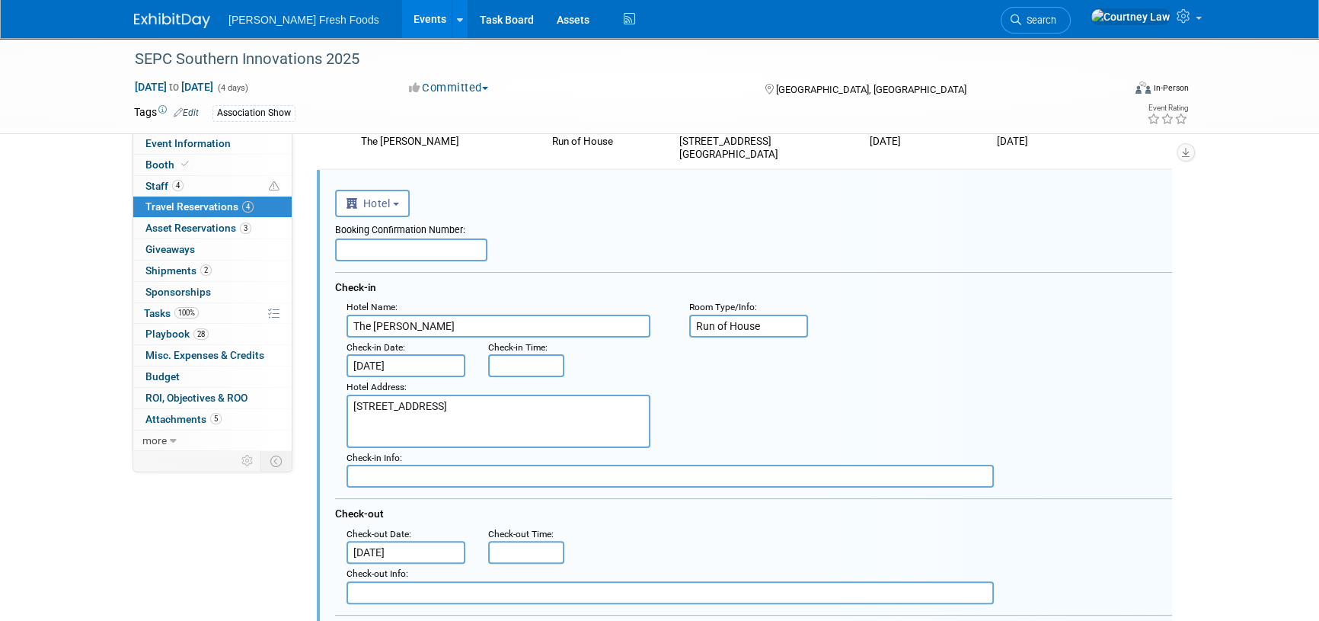
scroll to position [399, 0]
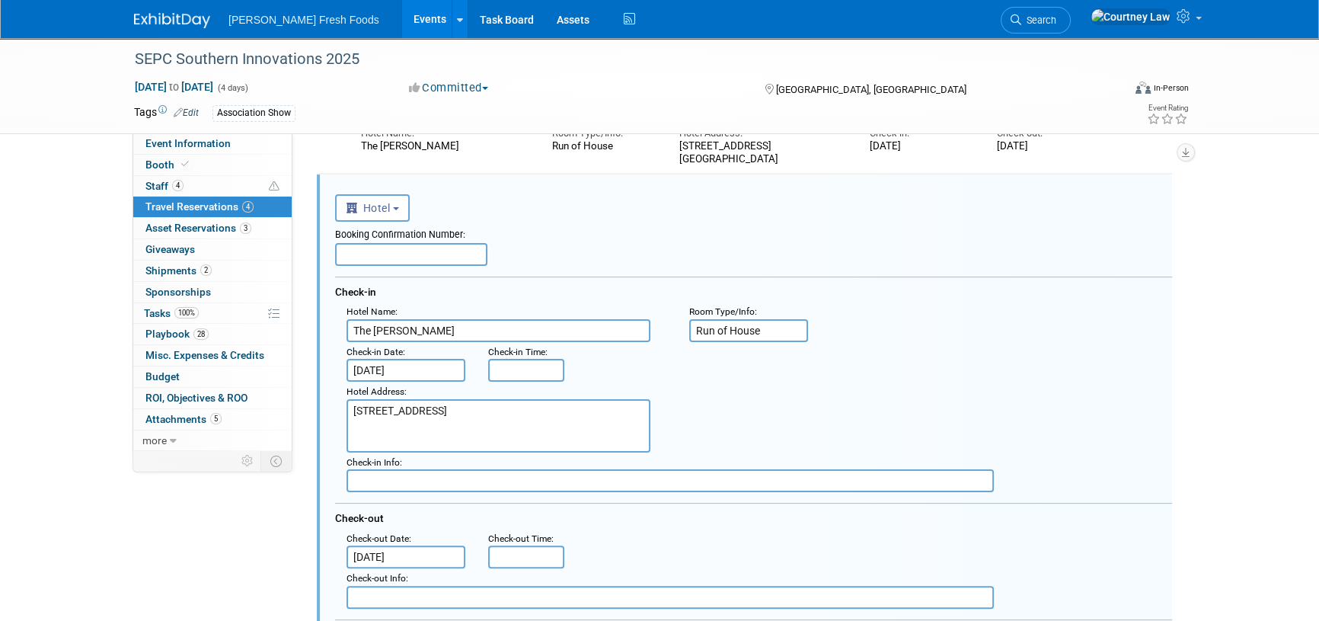
click at [416, 263] on input "text" at bounding box center [411, 254] width 152 height 23
paste input "73393704"
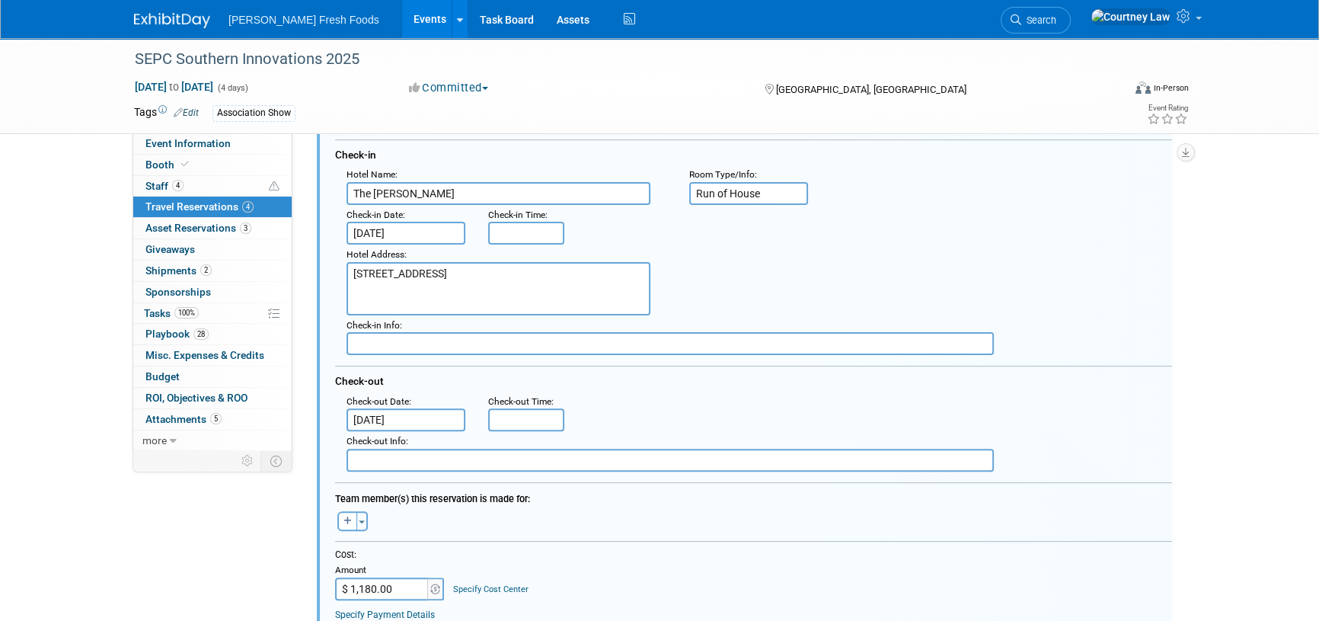
scroll to position [538, 0]
type input "73393704"
click at [353, 521] on button "button" at bounding box center [347, 519] width 20 height 20
select select
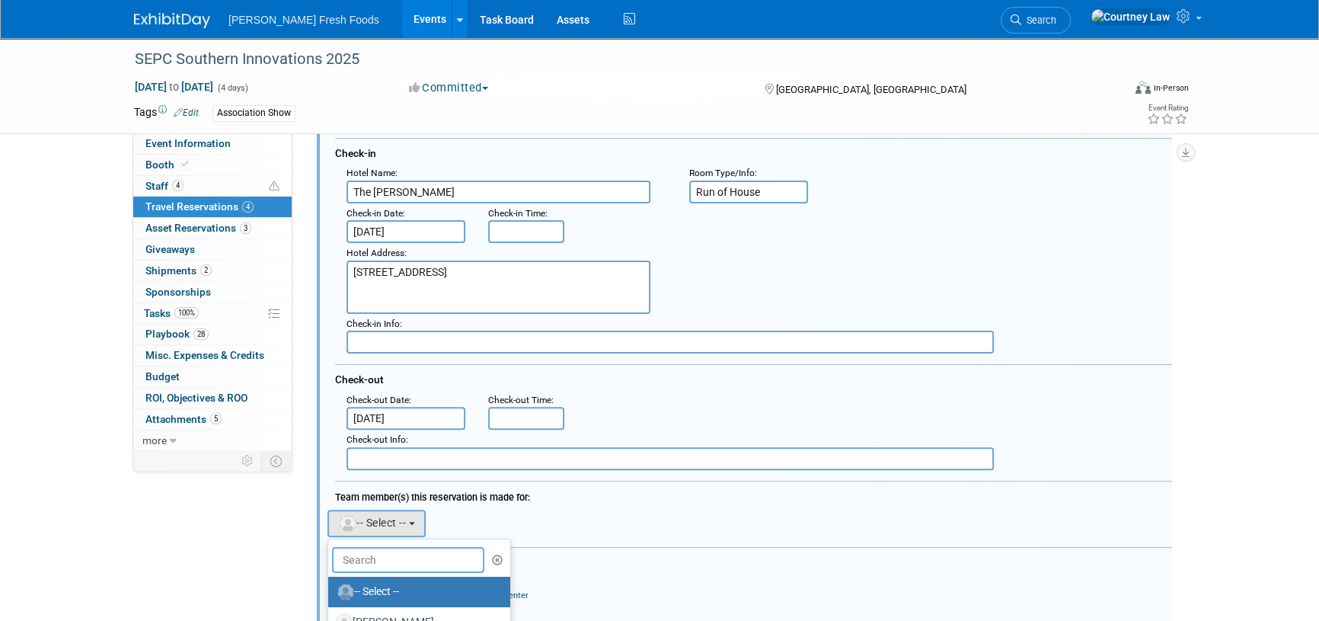
click at [360, 557] on input "text" at bounding box center [408, 560] width 152 height 26
type input "riley"
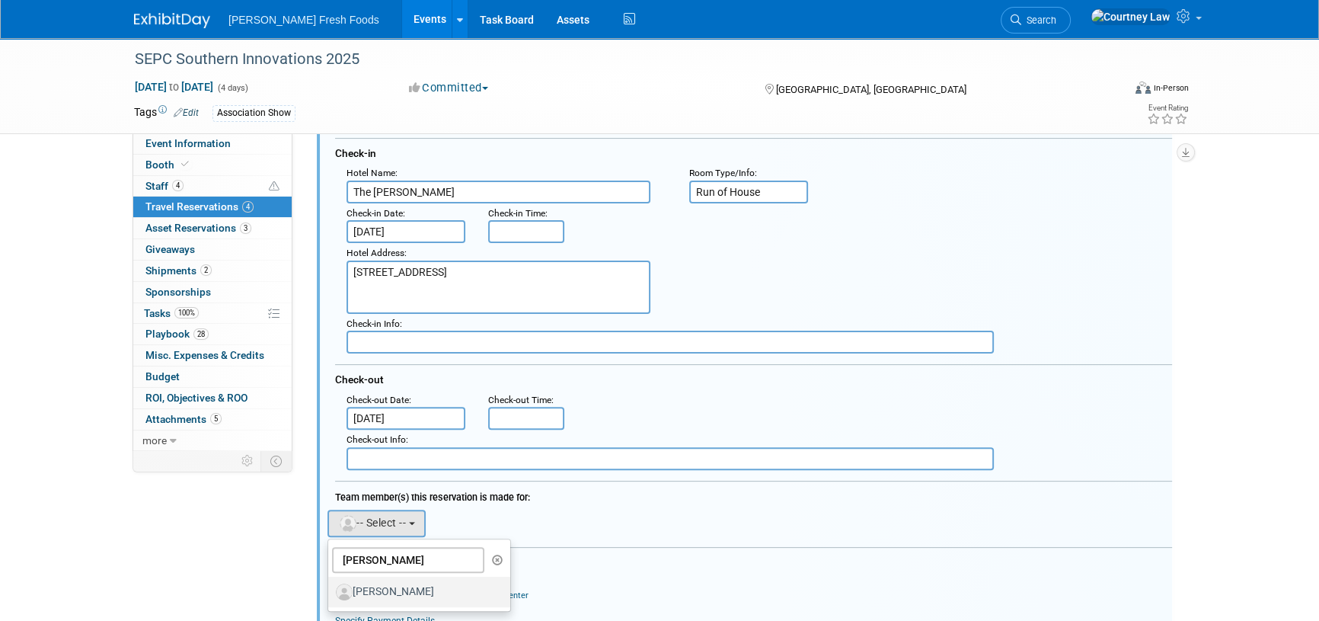
click at [372, 588] on label "[PERSON_NAME]" at bounding box center [415, 591] width 159 height 24
click at [330, 588] on input "[PERSON_NAME]" at bounding box center [326, 590] width 10 height 10
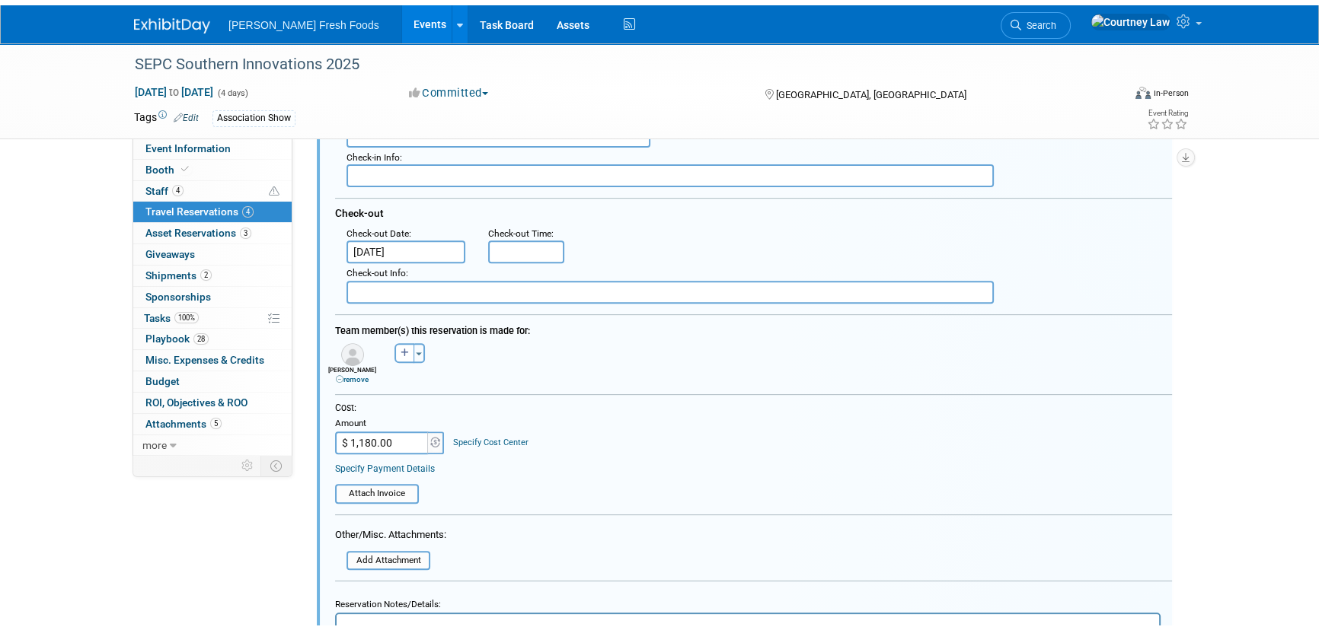
scroll to position [1016, 0]
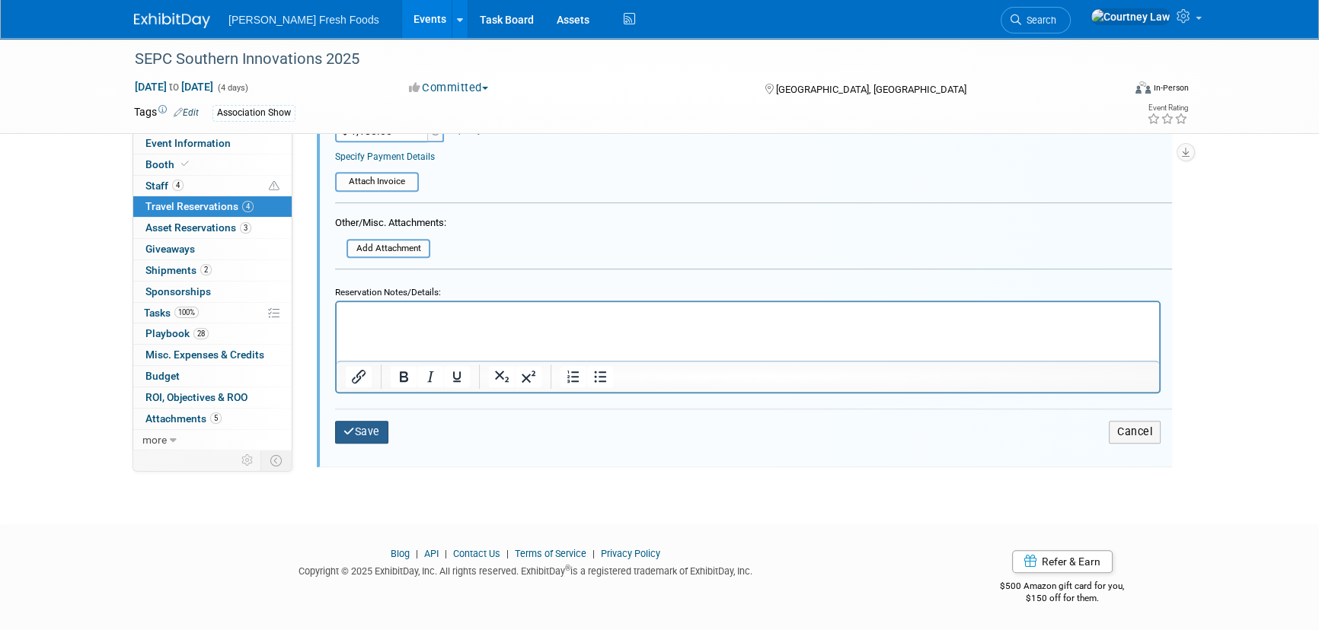
click at [353, 421] on button "Save" at bounding box center [361, 432] width 53 height 22
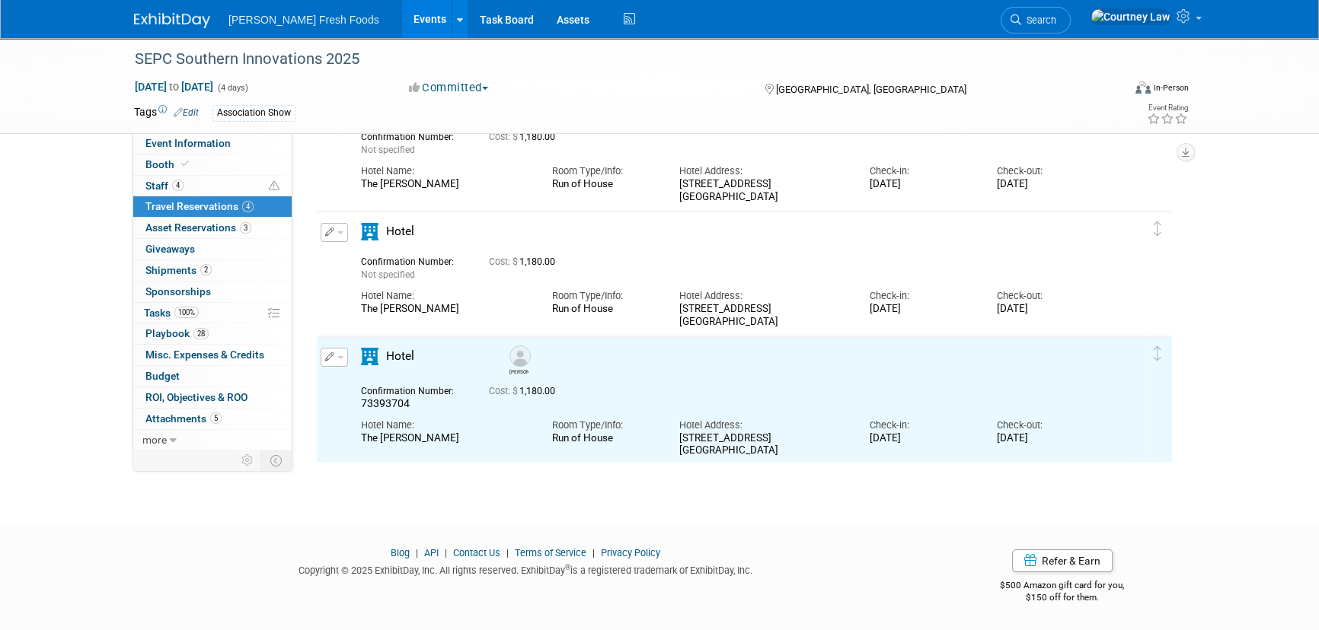
scroll to position [0, 0]
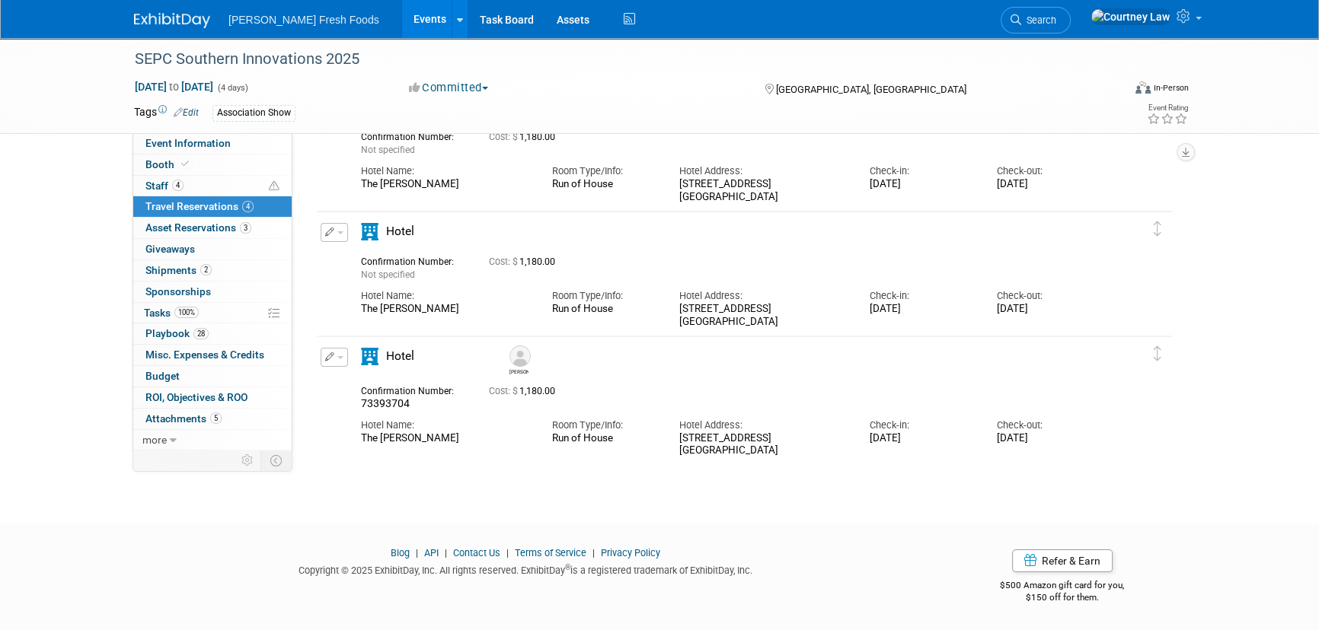
click at [336, 223] on button "button" at bounding box center [334, 232] width 27 height 19
click at [346, 262] on button "Edit Reservation" at bounding box center [385, 259] width 129 height 22
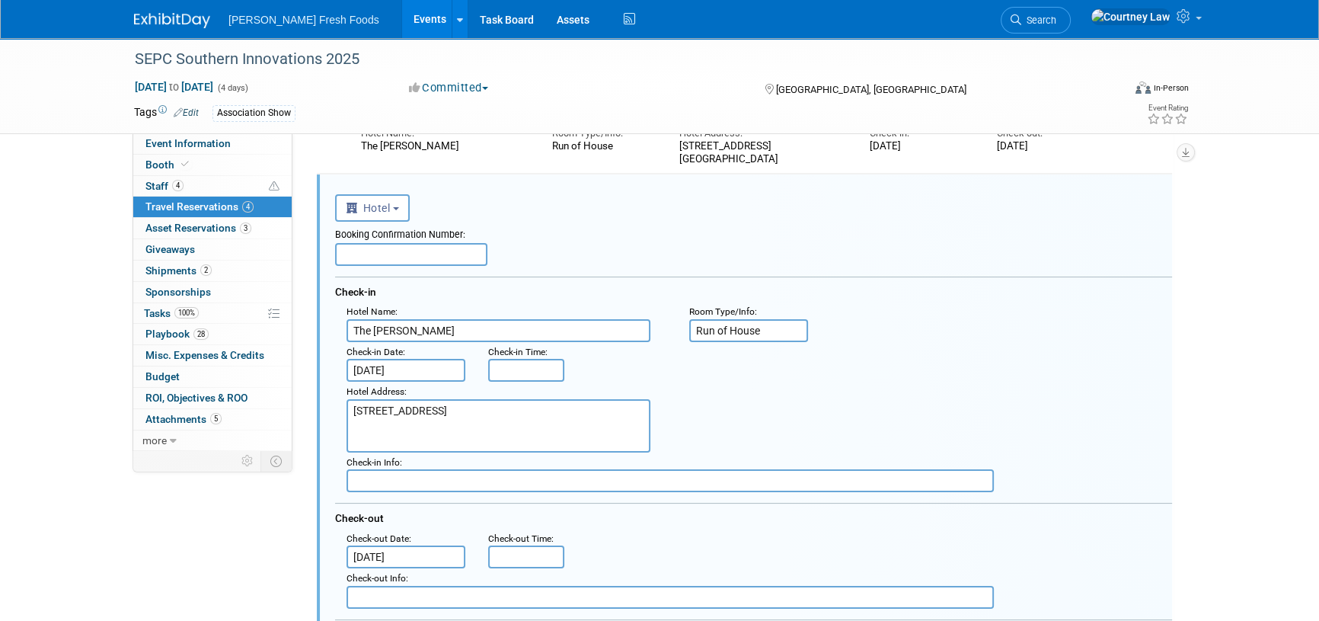
scroll to position [343, 0]
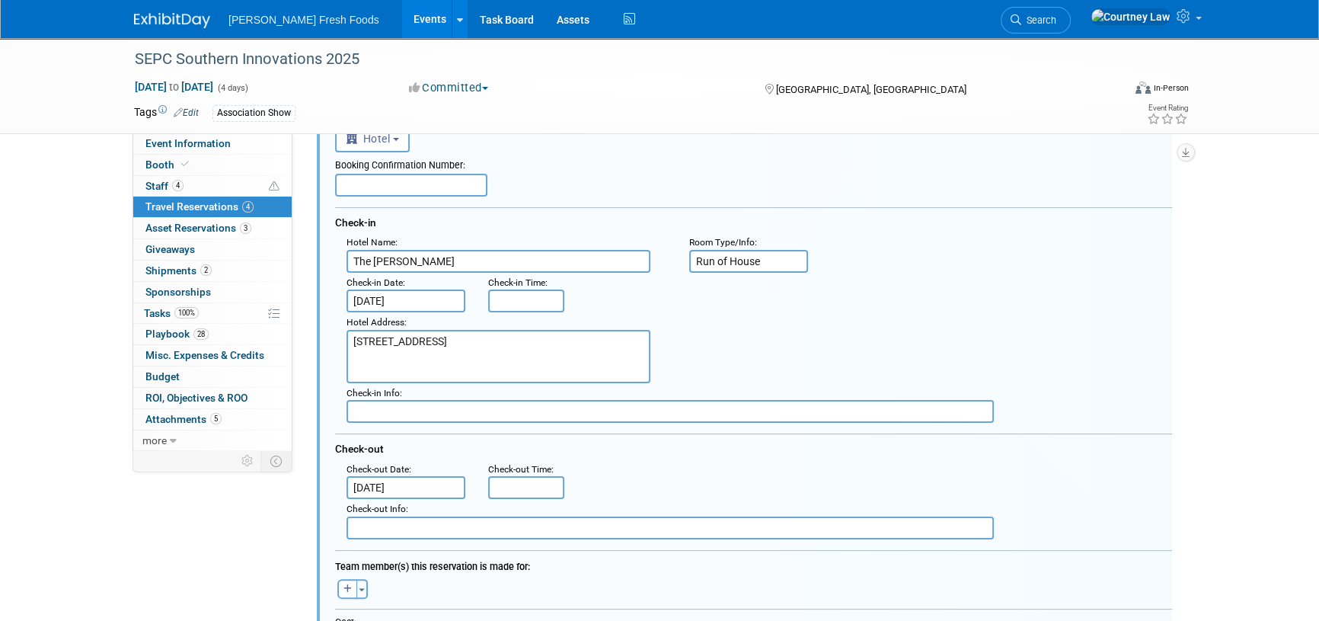
click at [418, 188] on input "text" at bounding box center [411, 185] width 152 height 23
paste input "73405282"
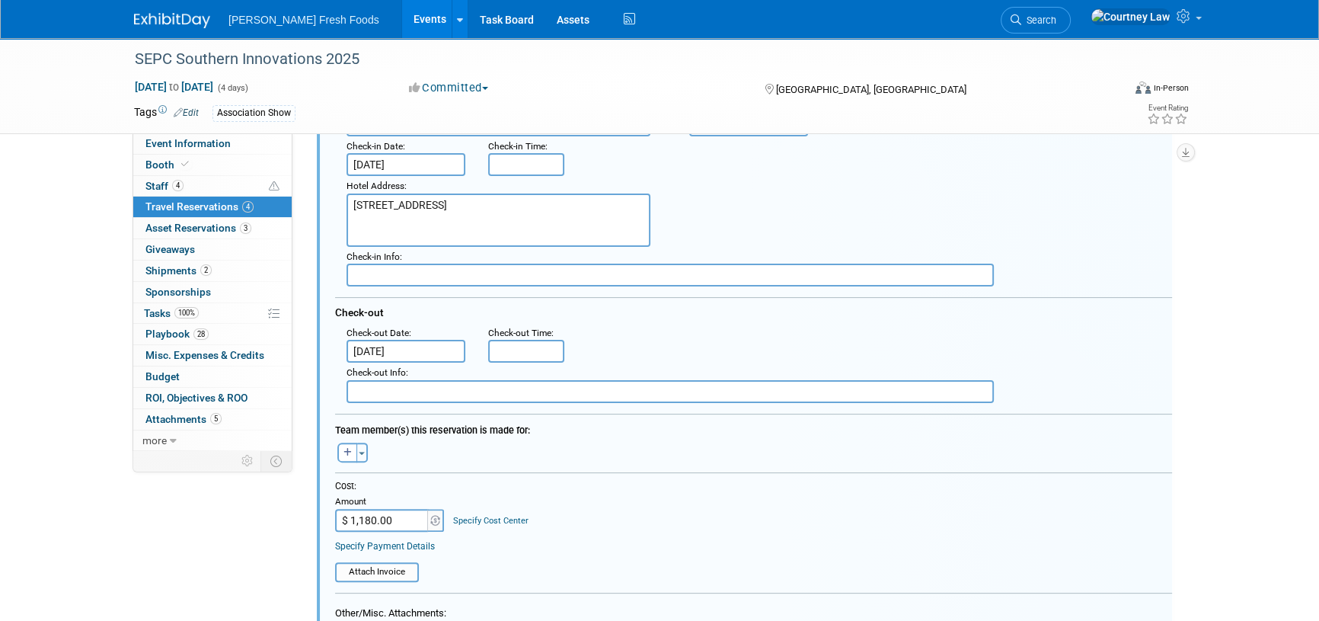
scroll to position [482, 0]
type input "73405282"
click at [848, 224] on div "Hotel Address : 601 S College St Charlotte, NC 28202" at bounding box center [759, 209] width 848 height 71
click at [882, 321] on div ": Check-out Date : Sep 13, 2025 Check-out Time :" at bounding box center [759, 341] width 848 height 40
click at [729, 276] on input "text" at bounding box center [669, 272] width 647 height 23
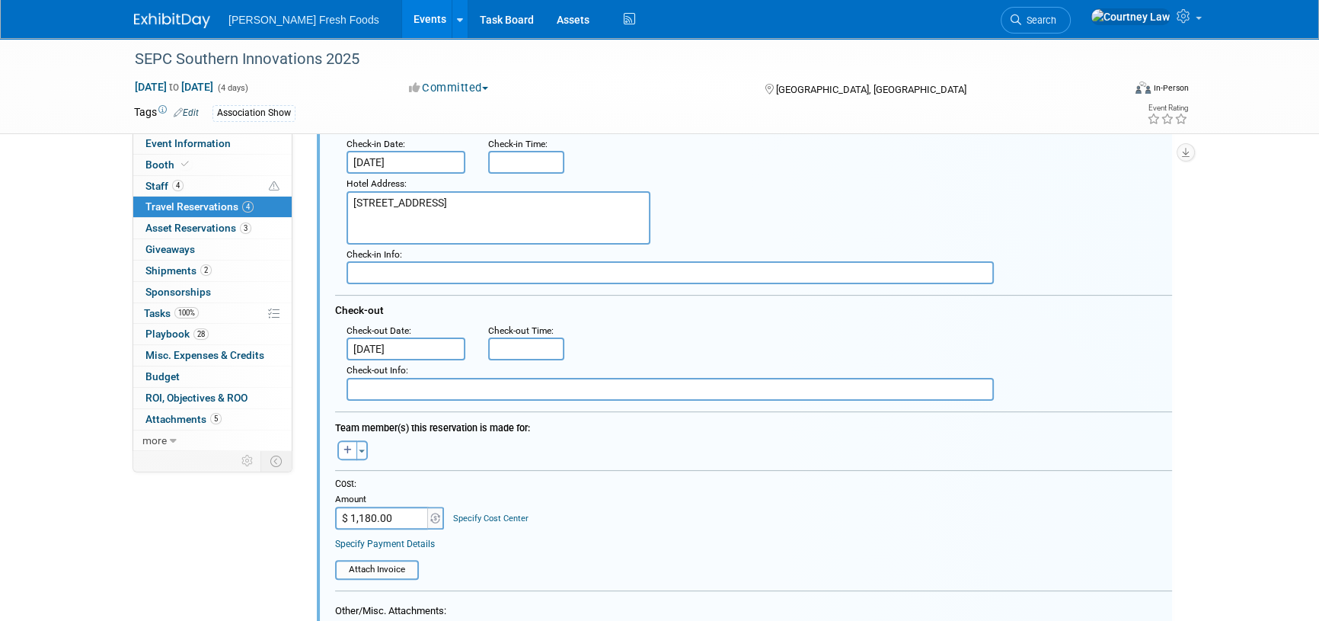
type input "a"
click at [771, 170] on div ": Check-in Date : Sep 9, 2025 Check-in Time :" at bounding box center [759, 154] width 848 height 40
click at [424, 388] on input "text" at bounding box center [669, 389] width 647 height 23
paste input "633101894"
type input "633101894"
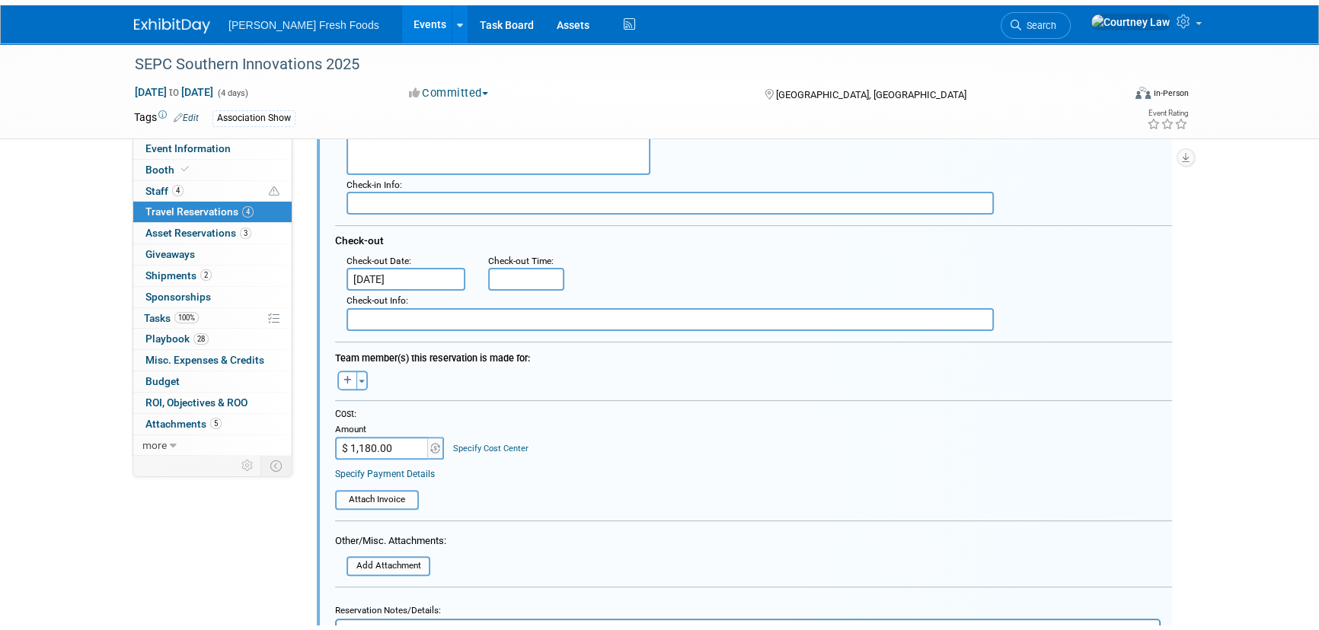
scroll to position [690, 0]
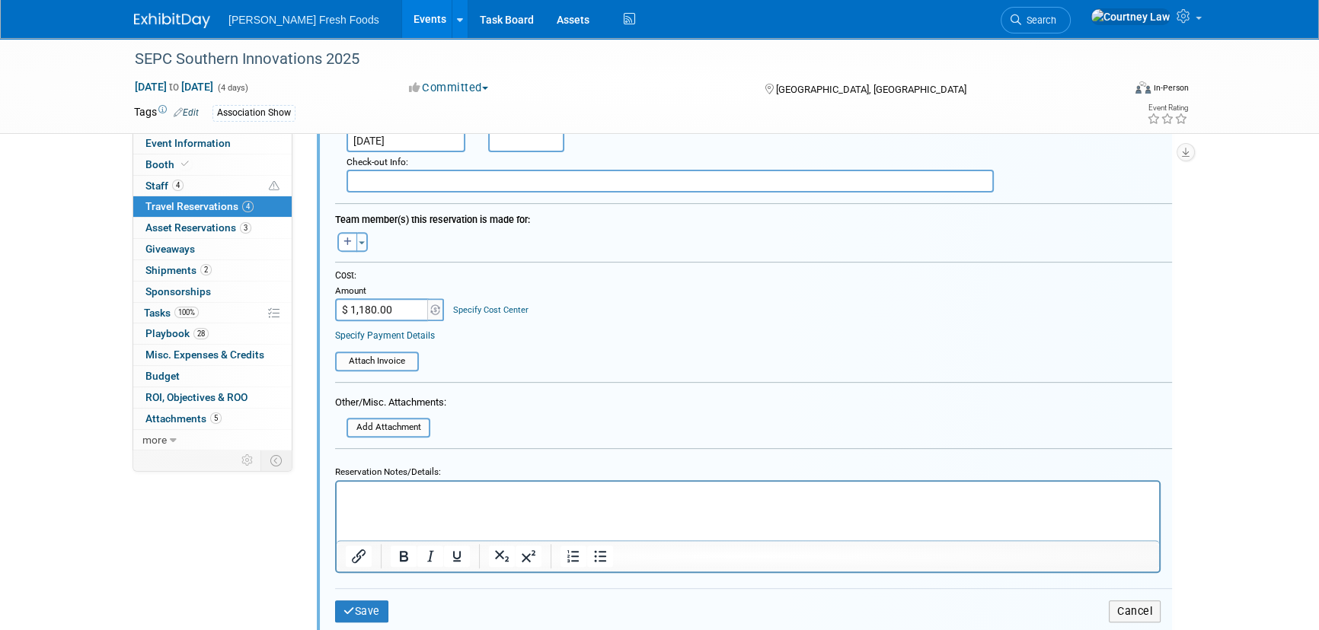
click at [389, 503] on html at bounding box center [748, 492] width 822 height 21
paste body "Rich Text Area. Press ALT-0 for help."
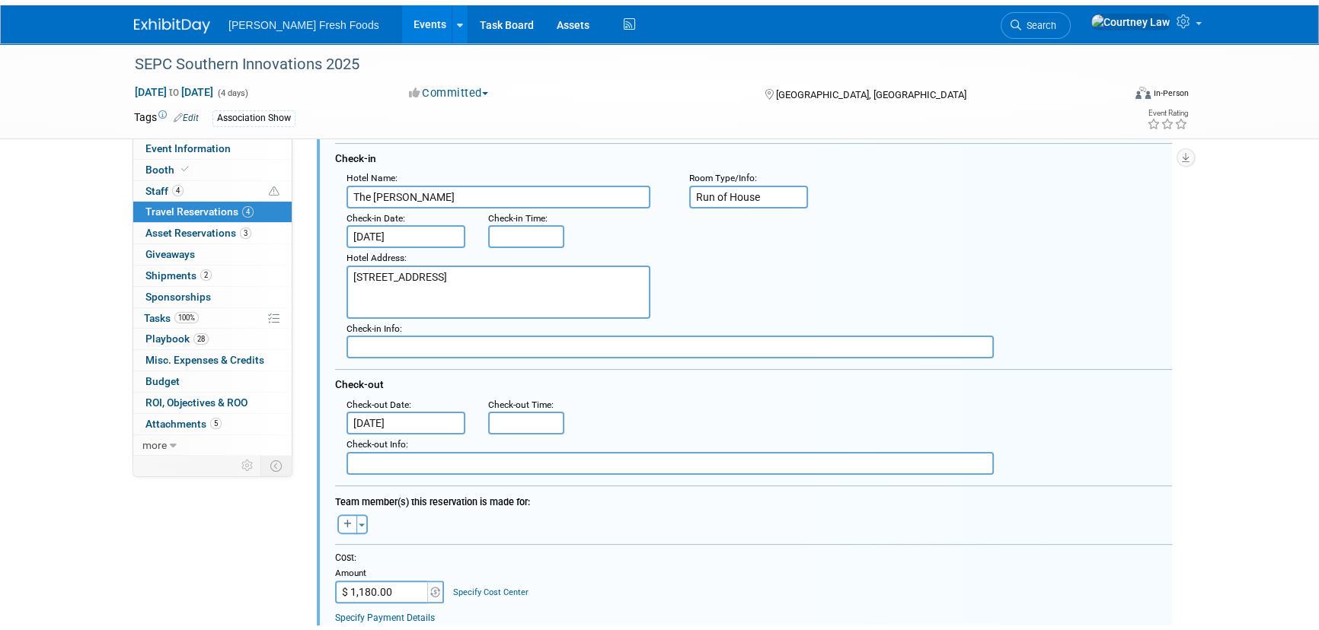
scroll to position [759, 0]
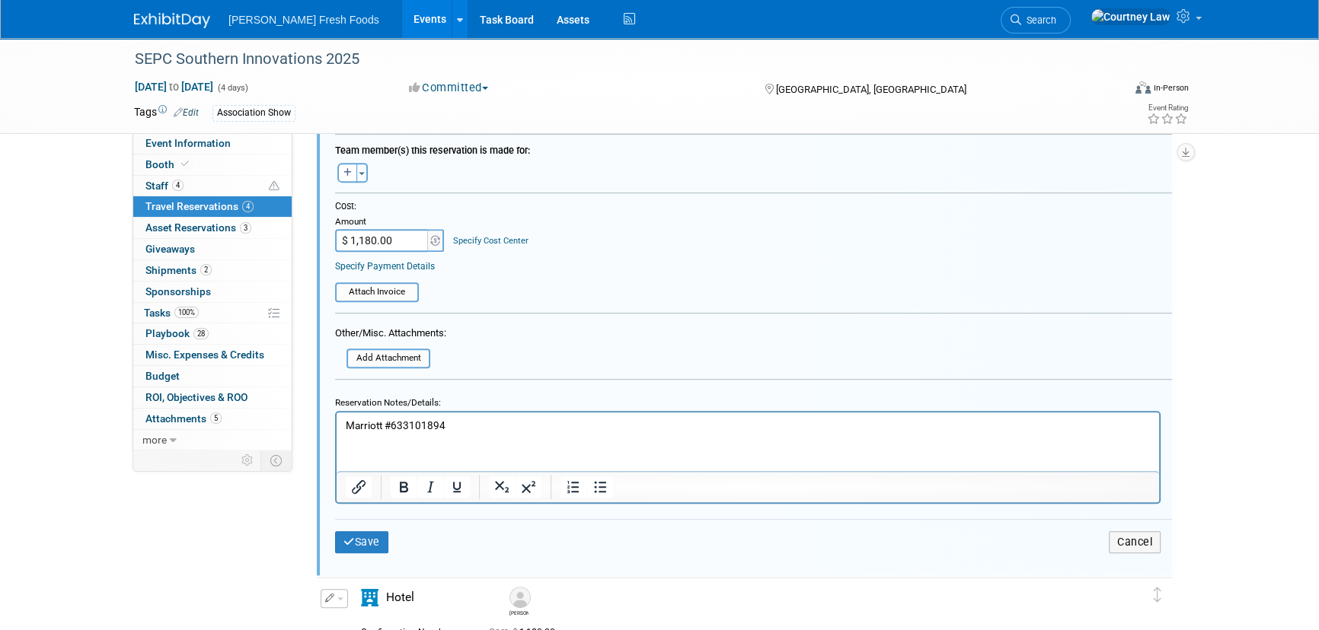
click at [640, 433] on html "Marriott #633101894" at bounding box center [748, 423] width 822 height 21
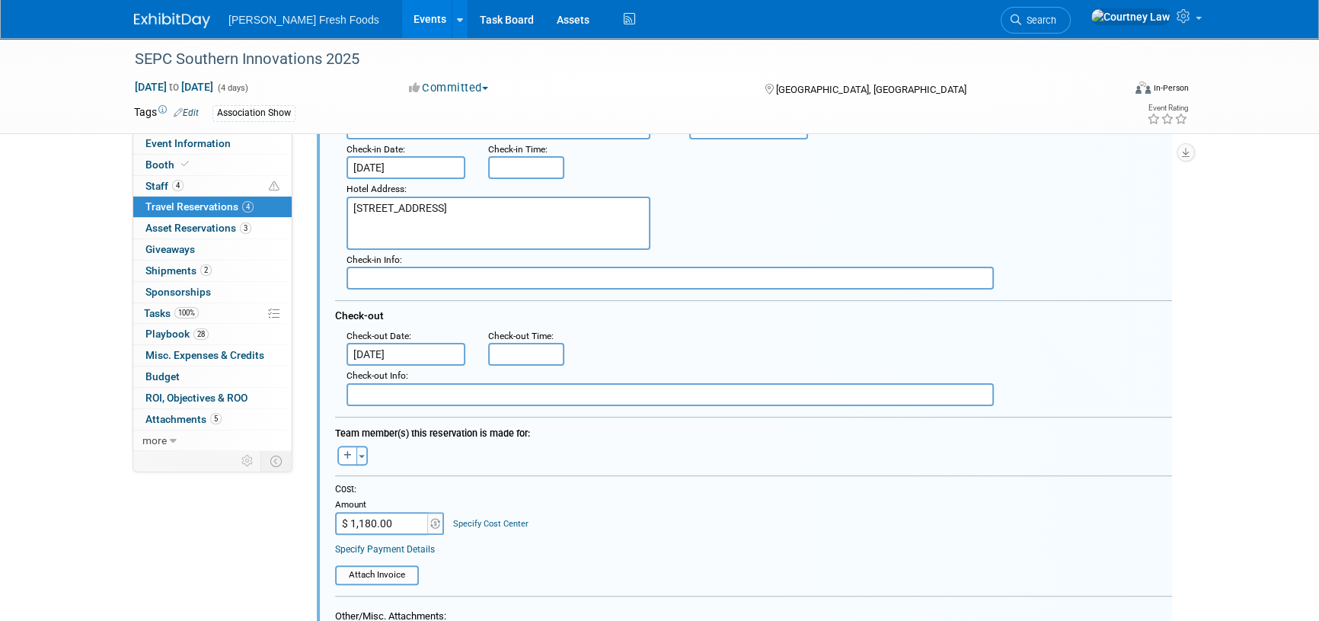
scroll to position [482, 0]
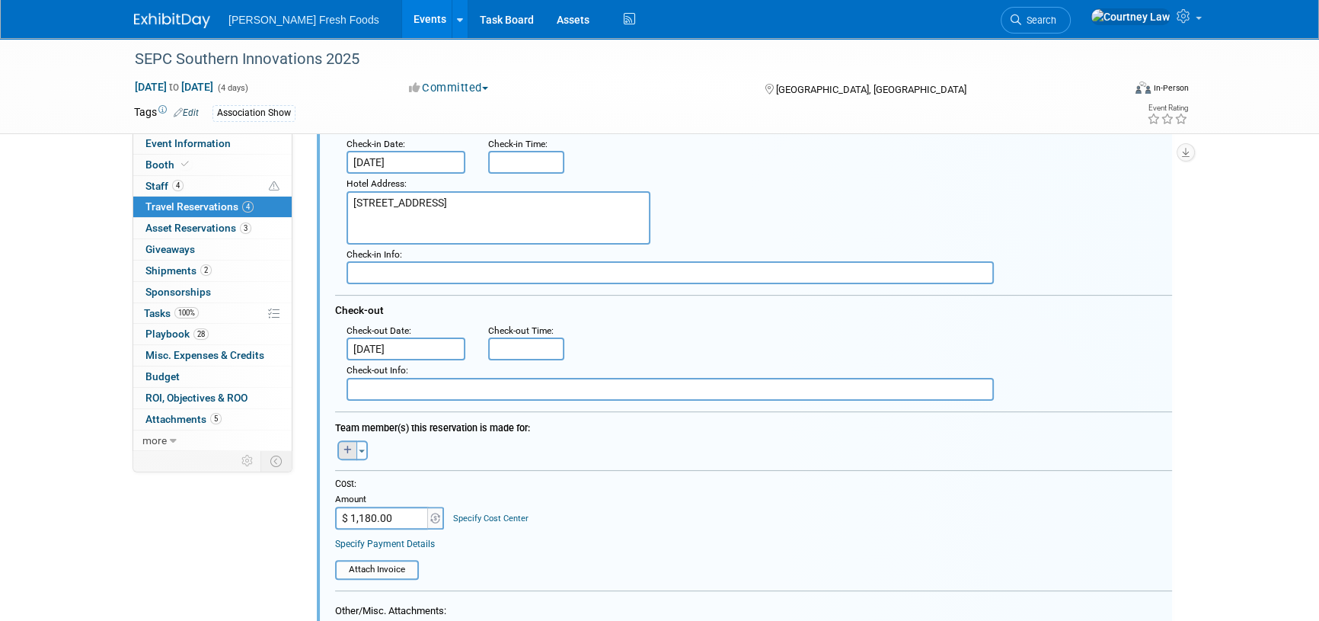
click at [350, 447] on icon "button" at bounding box center [347, 449] width 8 height 9
select select
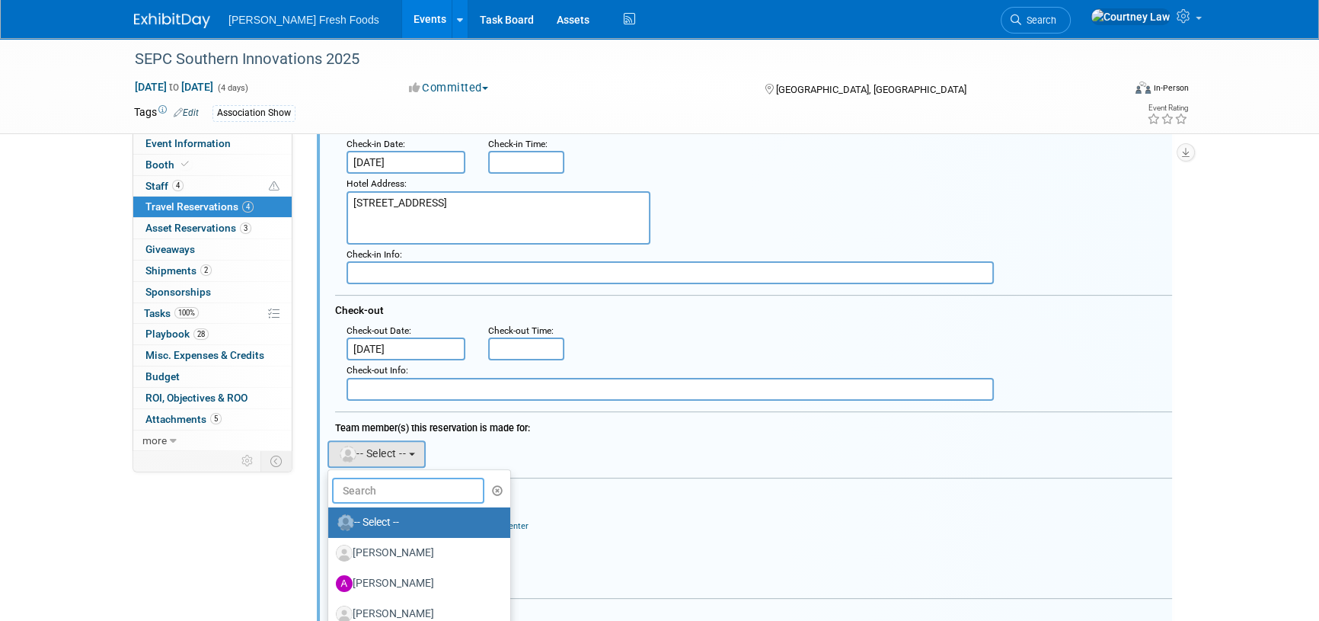
click at [374, 496] on input "text" at bounding box center [408, 490] width 152 height 26
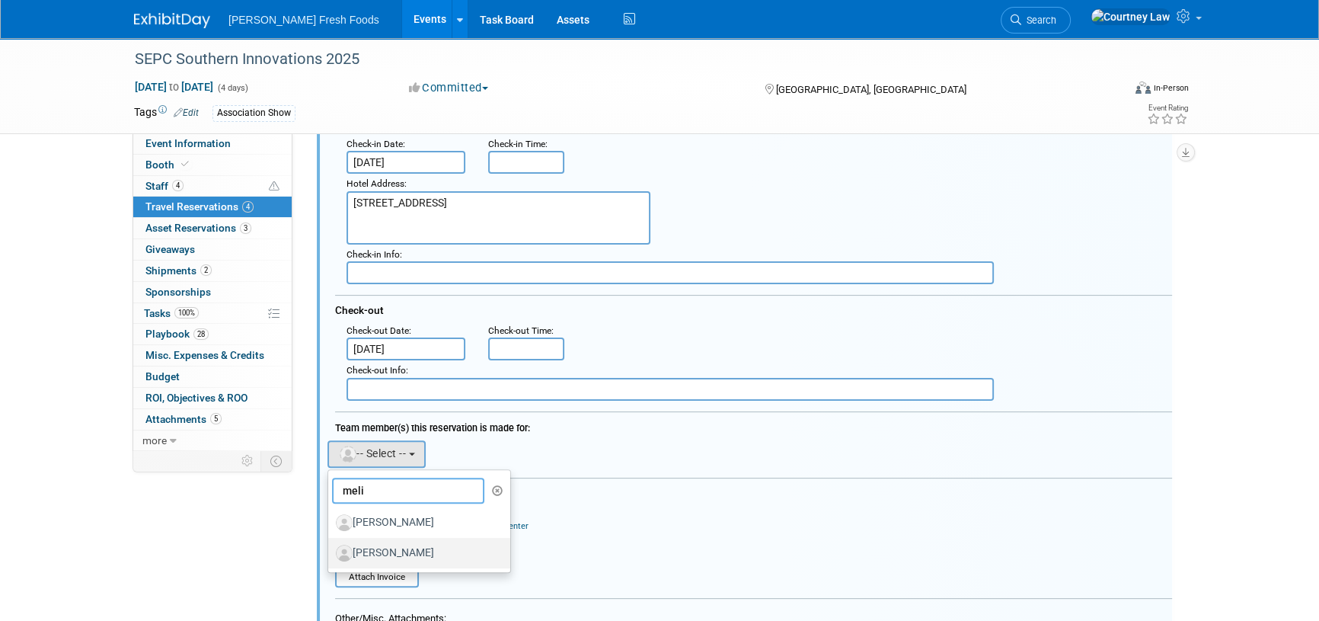
type input "meli"
click at [380, 541] on label "[PERSON_NAME]" at bounding box center [415, 553] width 159 height 24
click at [330, 546] on input "[PERSON_NAME]" at bounding box center [326, 551] width 10 height 10
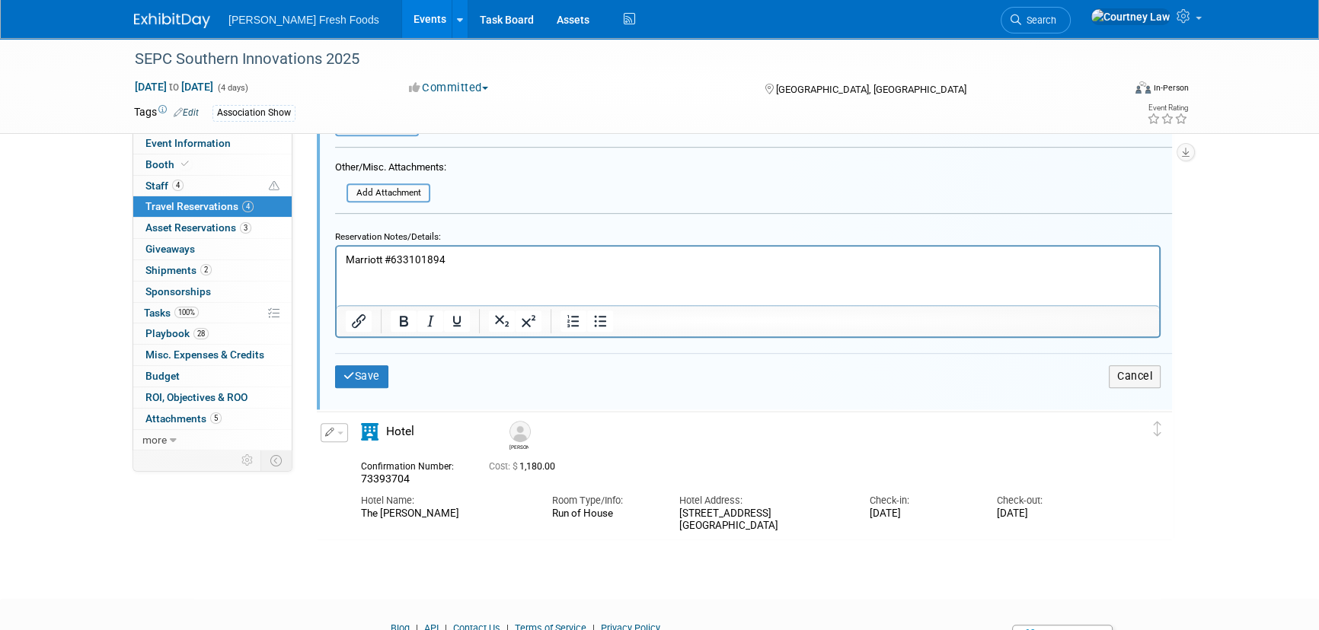
scroll to position [967, 0]
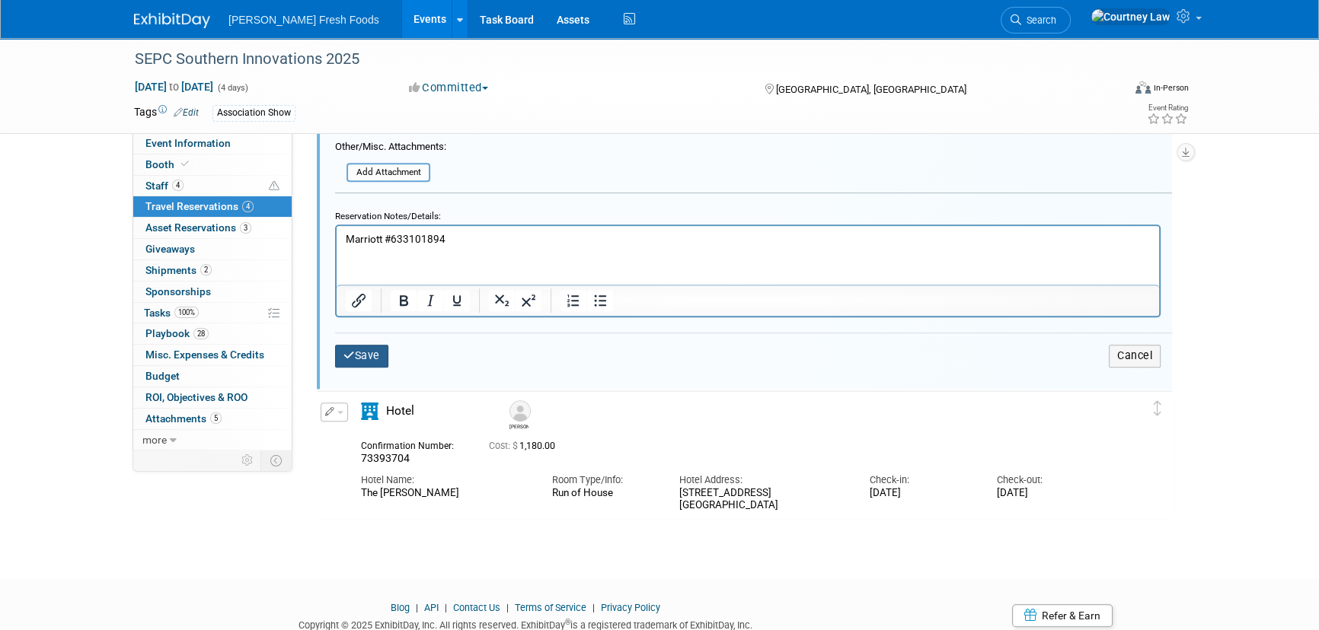
click at [366, 346] on button "Save" at bounding box center [361, 356] width 53 height 22
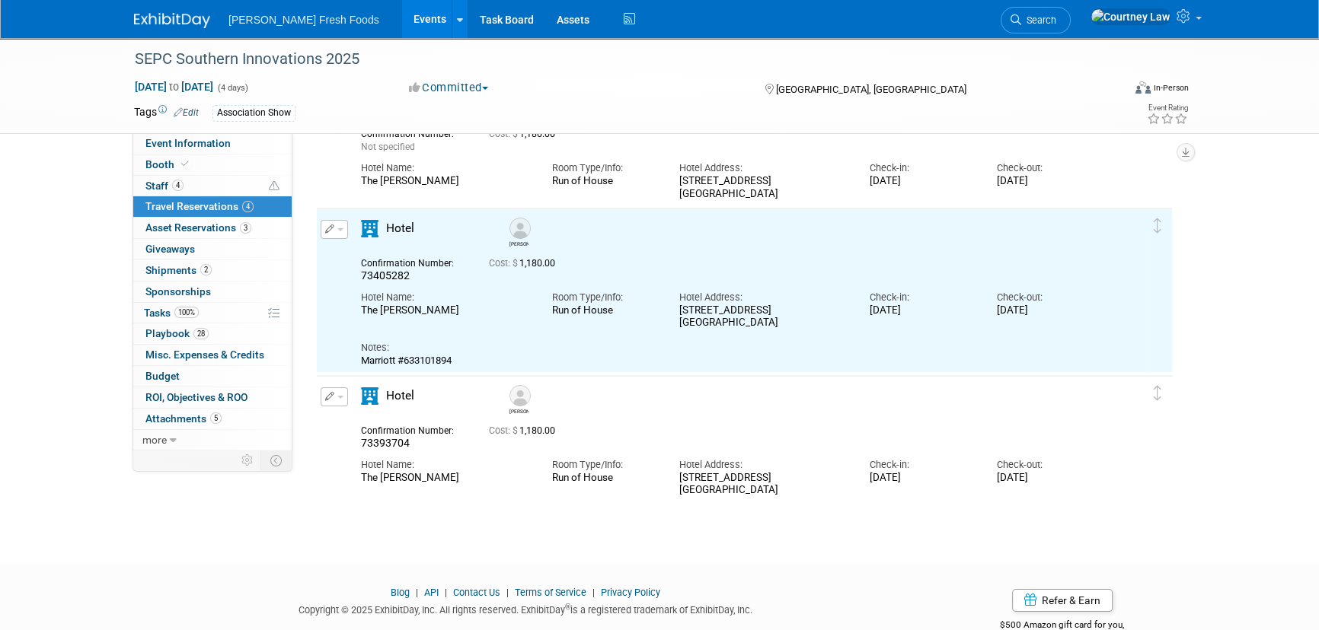
scroll to position [206, 0]
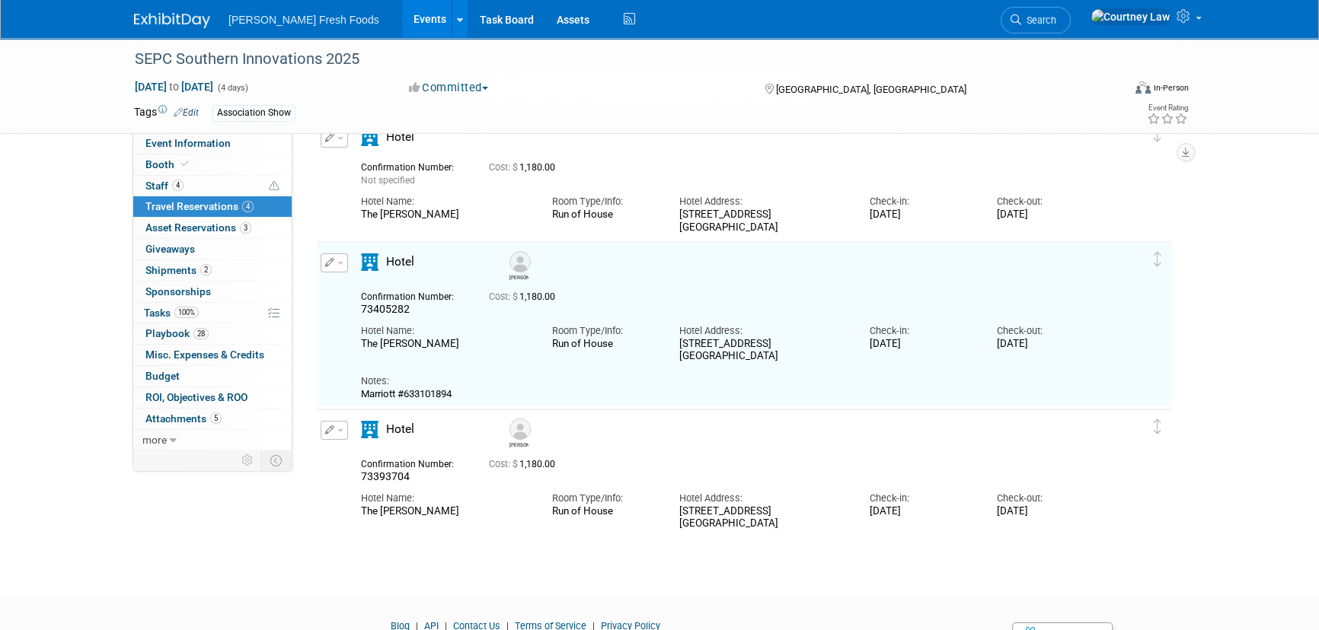
click at [335, 264] on button "button" at bounding box center [334, 263] width 27 height 19
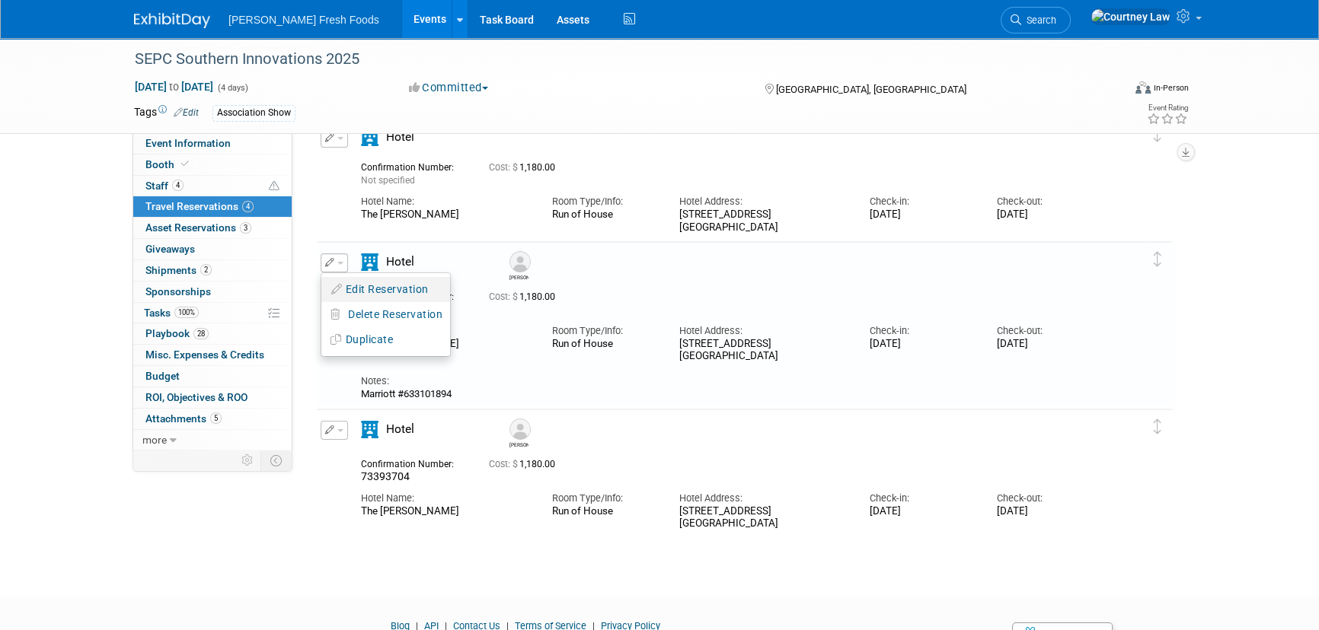
click at [359, 282] on button "Edit Reservation" at bounding box center [385, 290] width 129 height 22
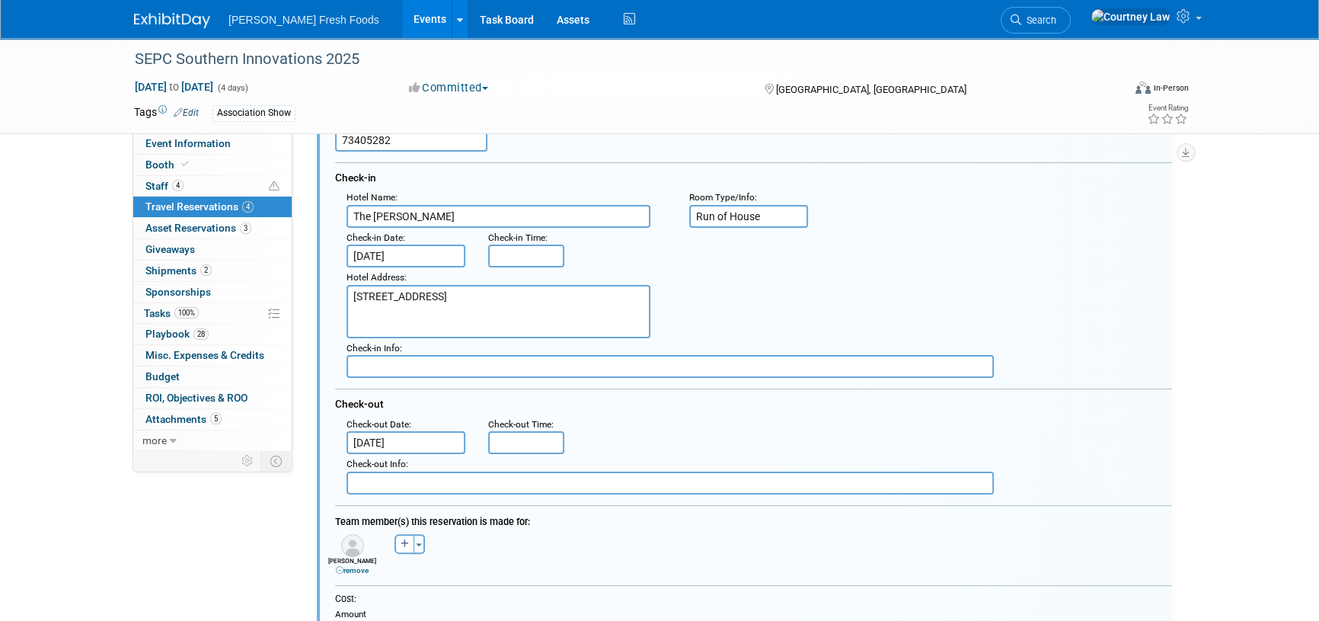
scroll to position [413, 0]
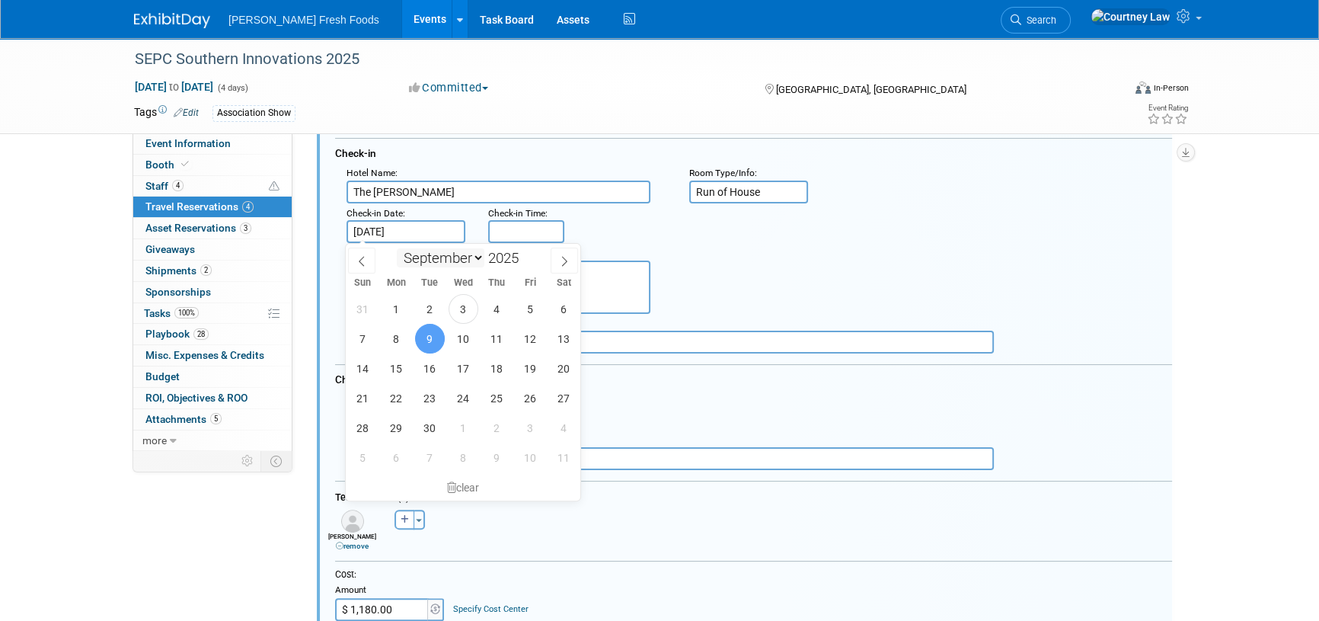
click at [432, 233] on input "Sep 9, 2025" at bounding box center [405, 231] width 119 height 23
click at [460, 336] on span "10" at bounding box center [463, 339] width 30 height 30
type input "Sep 10, 2025"
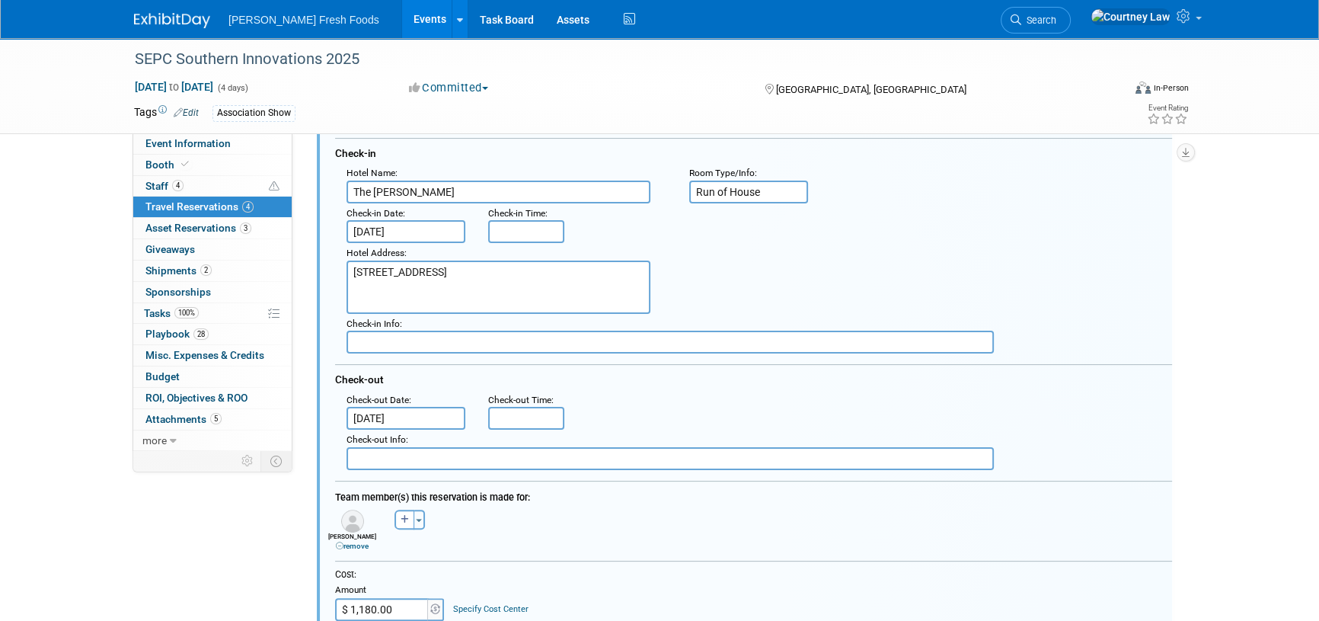
click at [429, 420] on input "Sep 13, 2025" at bounding box center [405, 418] width 119 height 23
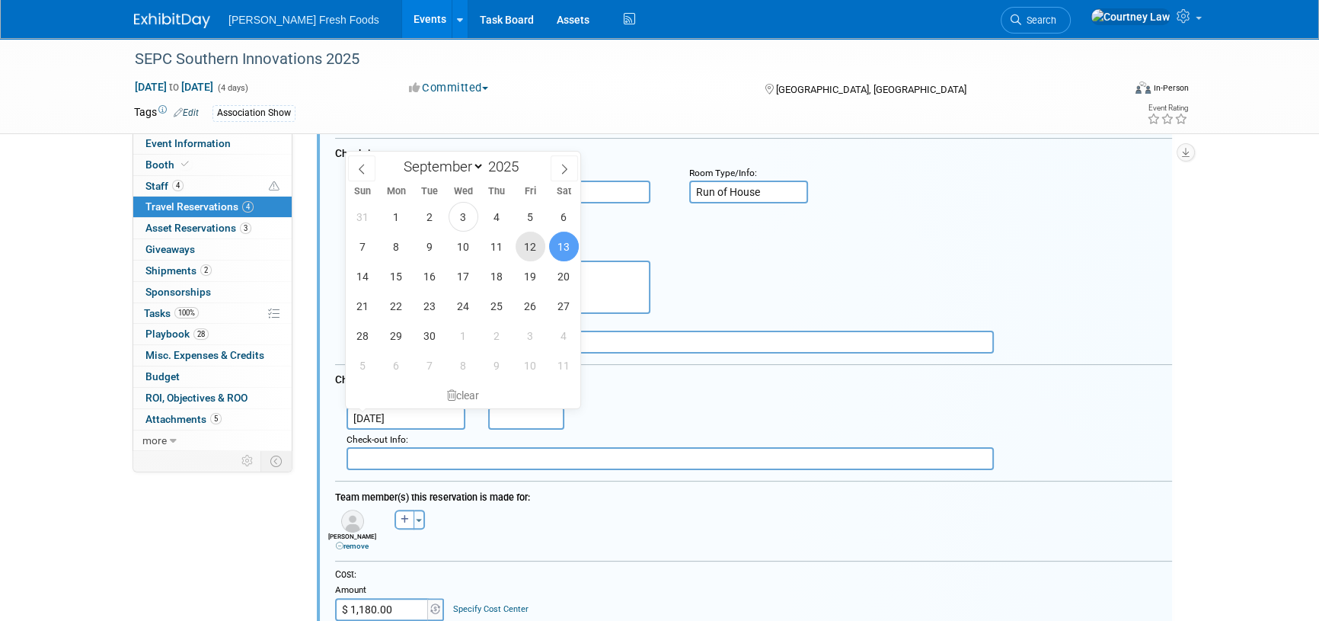
click at [525, 241] on span "12" at bounding box center [530, 246] width 30 height 30
type input "Sep 12, 2025"
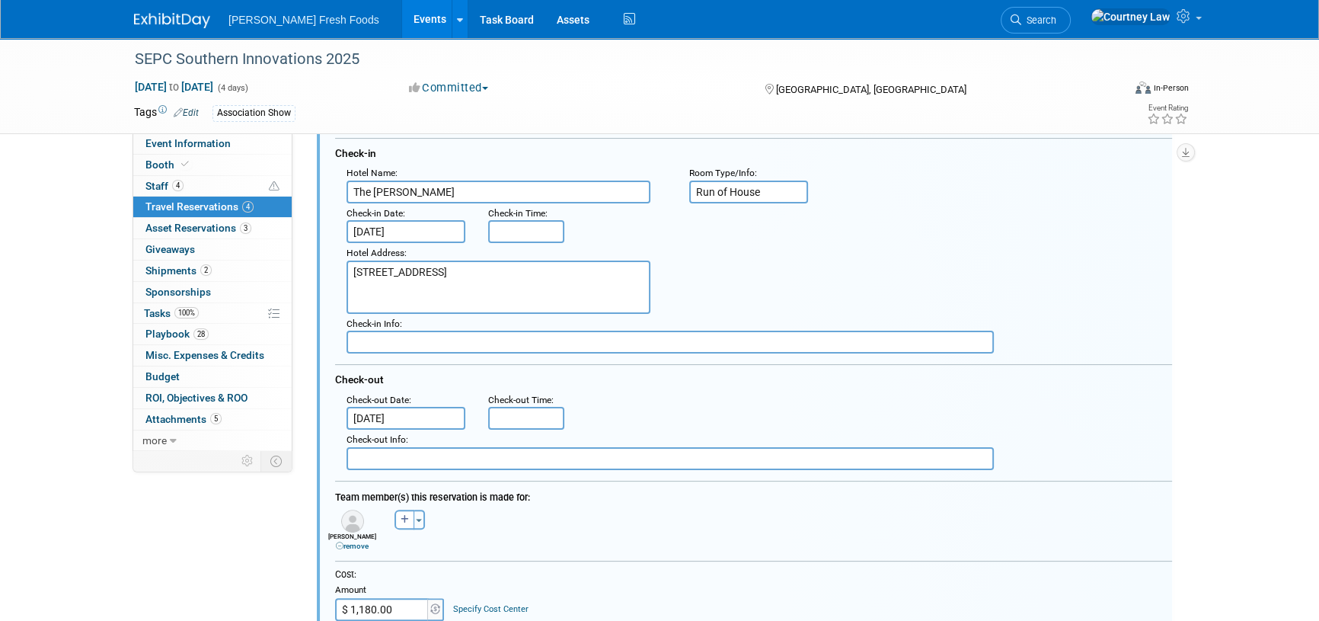
click at [675, 234] on div ": Check-in Date : Sep 10, 2025 Check-in Time :" at bounding box center [759, 223] width 848 height 40
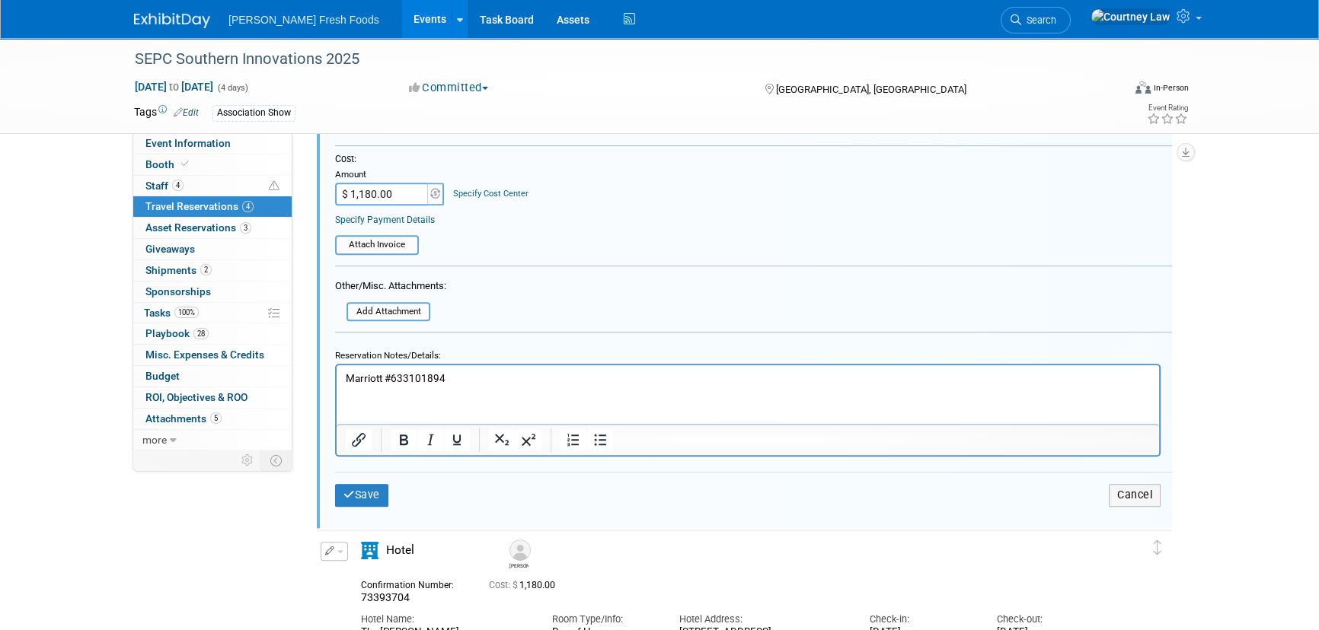
scroll to position [828, 0]
click at [445, 371] on p "Marriott #633101894" at bounding box center [748, 378] width 805 height 14
click at [429, 373] on p "Marriott #633101894" at bounding box center [748, 378] width 805 height 14
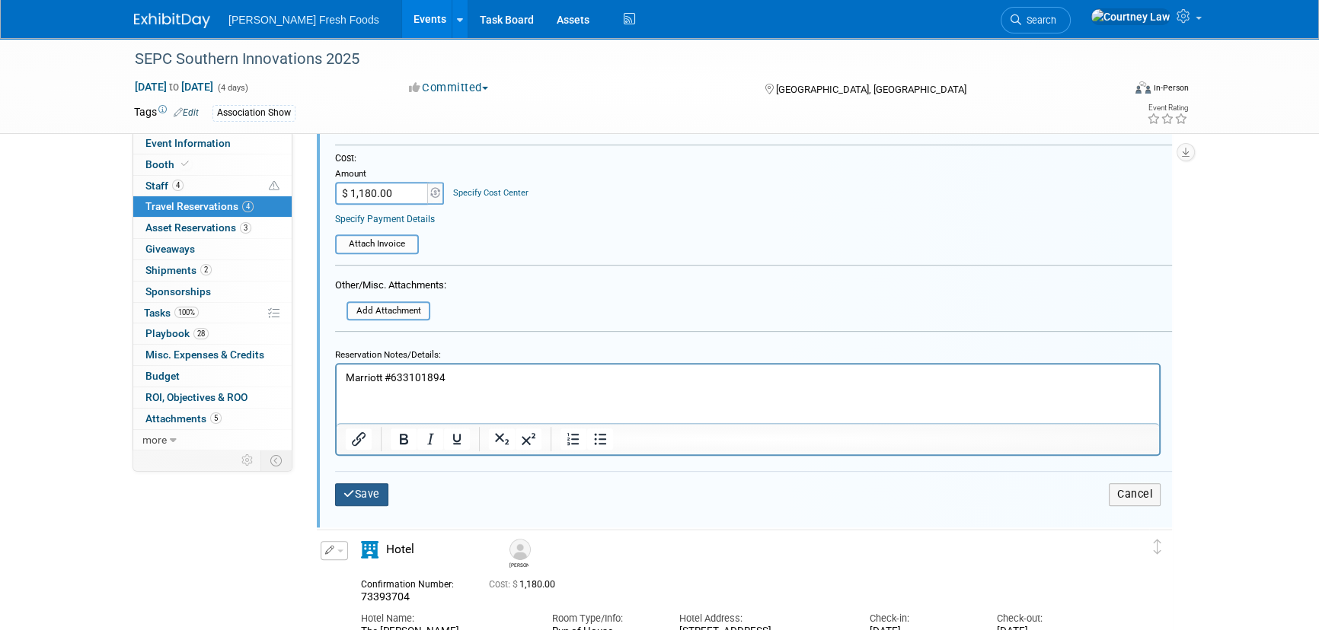
click at [376, 487] on button "Save" at bounding box center [361, 494] width 53 height 22
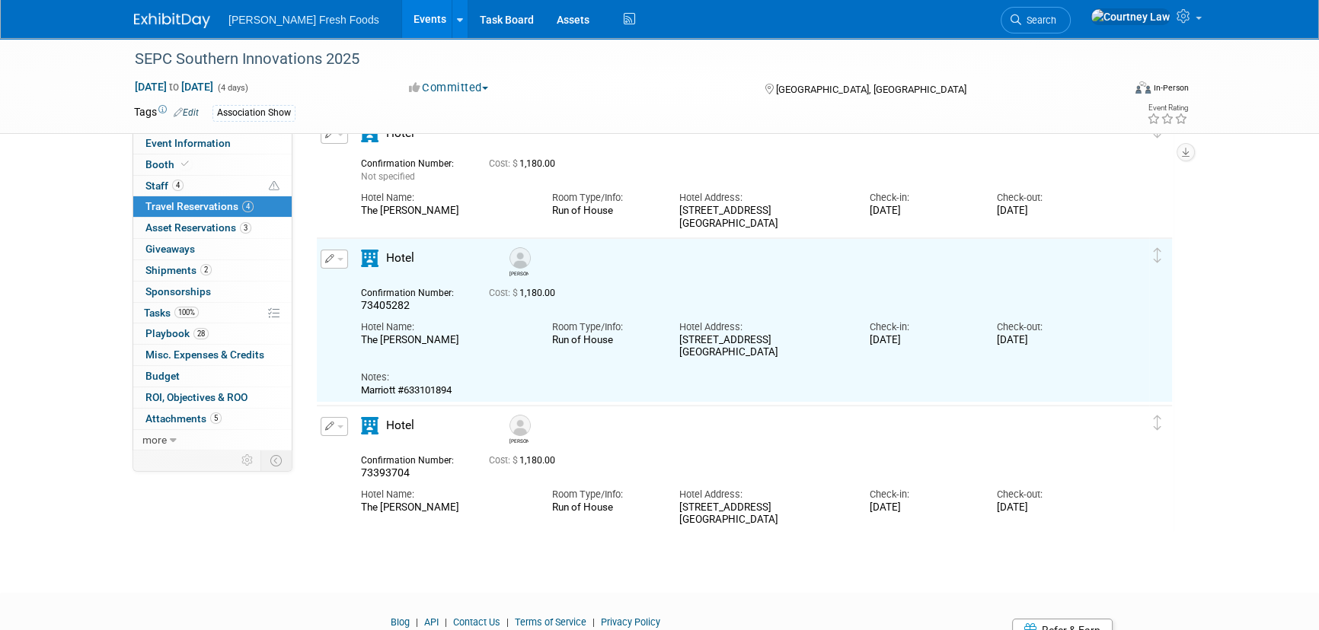
scroll to position [67, 0]
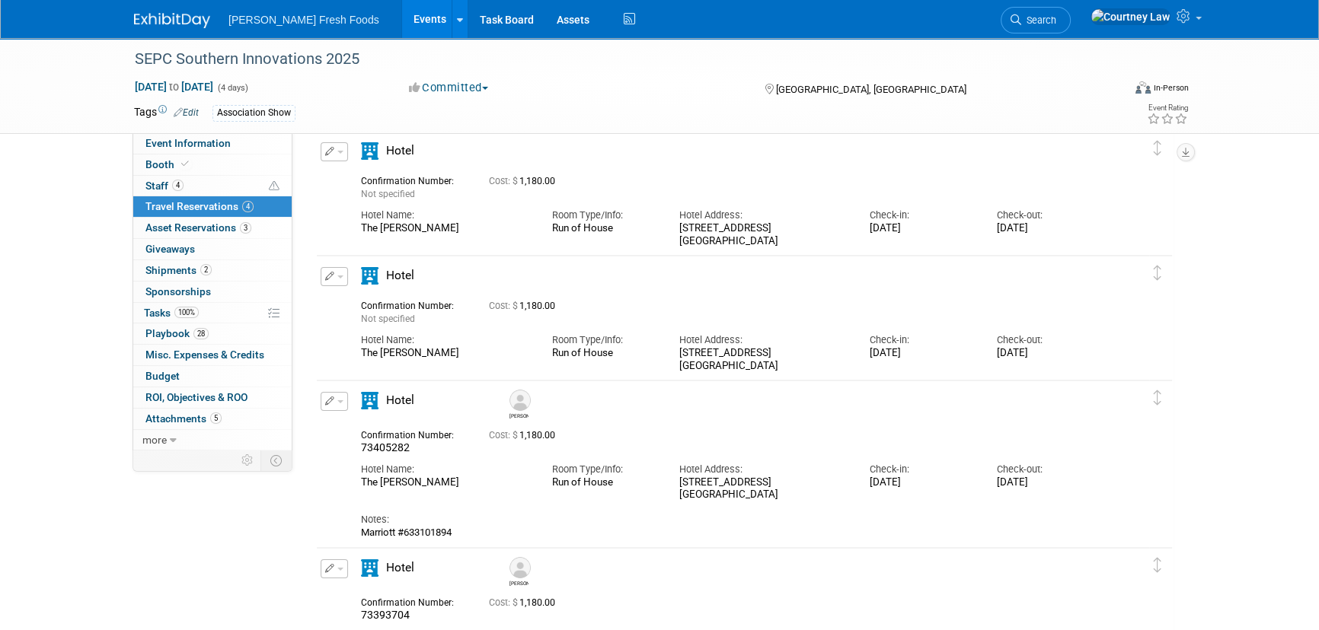
click at [337, 278] on button "button" at bounding box center [334, 276] width 27 height 19
click at [349, 305] on button "Edit Reservation" at bounding box center [385, 303] width 129 height 22
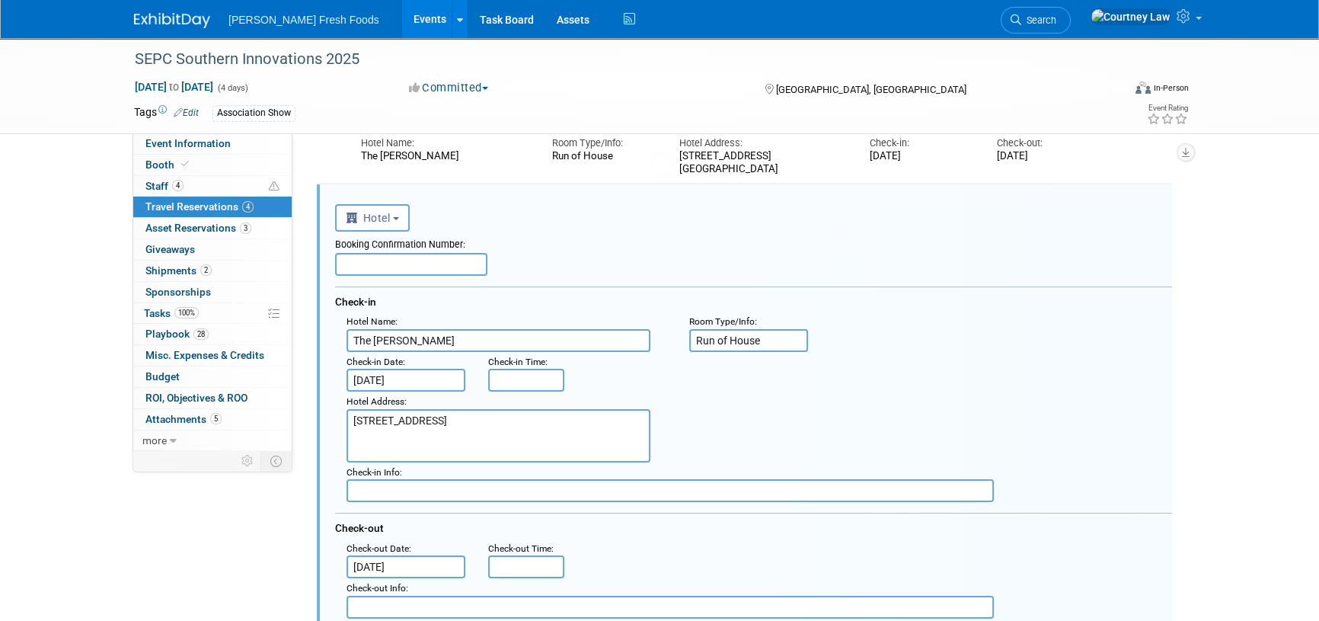
scroll to position [0, 0]
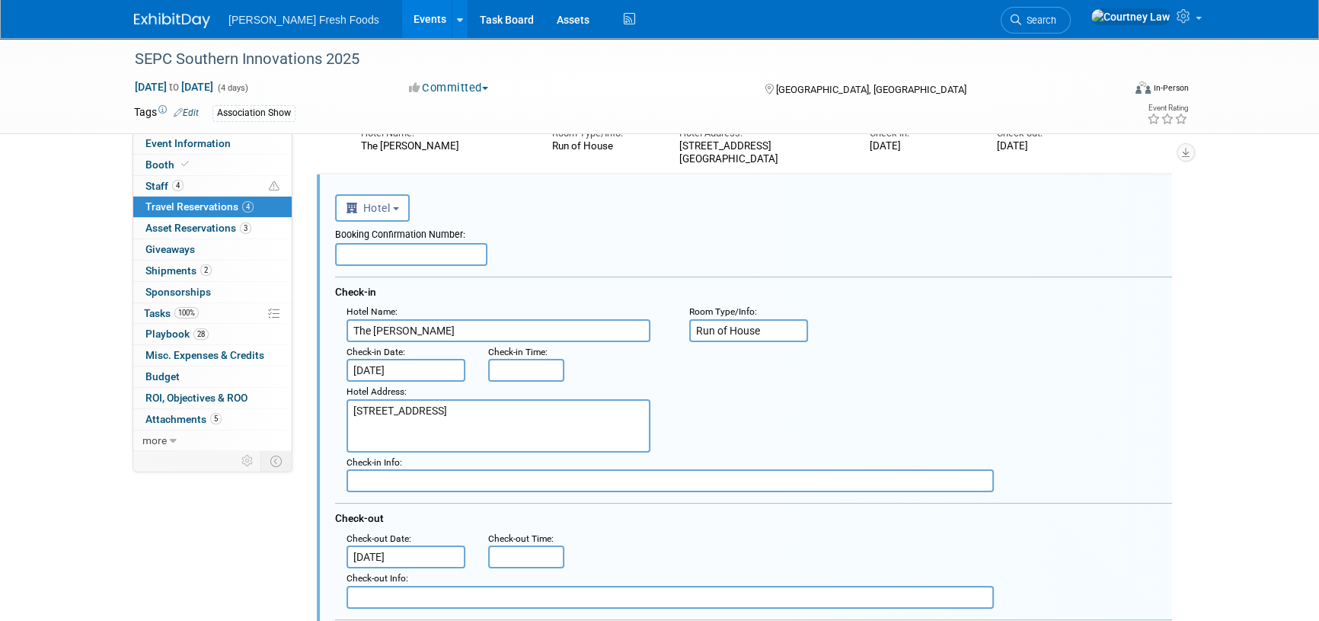
click at [394, 266] on div "Booking Confirmation Number: Check-in Hotel Name : The Westin Charlotte : Room …" at bounding box center [753, 415] width 837 height 387
click at [396, 254] on input "text" at bounding box center [411, 254] width 152 height 23
paste input "73387365"
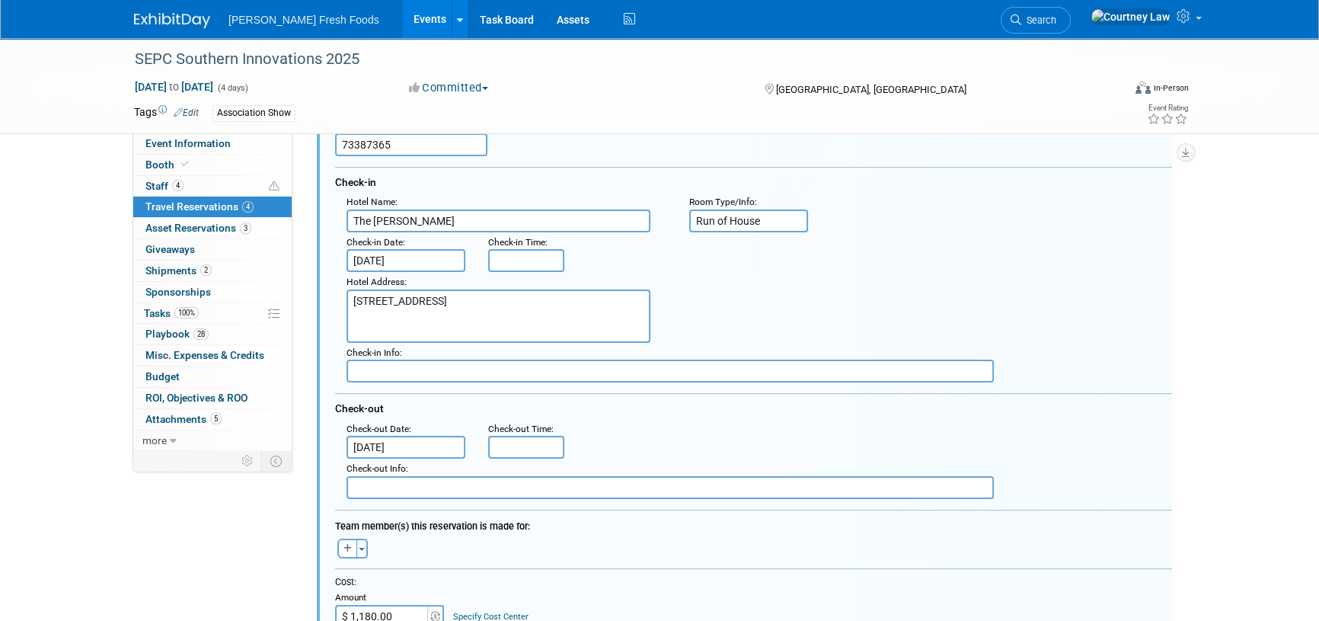
scroll to position [149, 0]
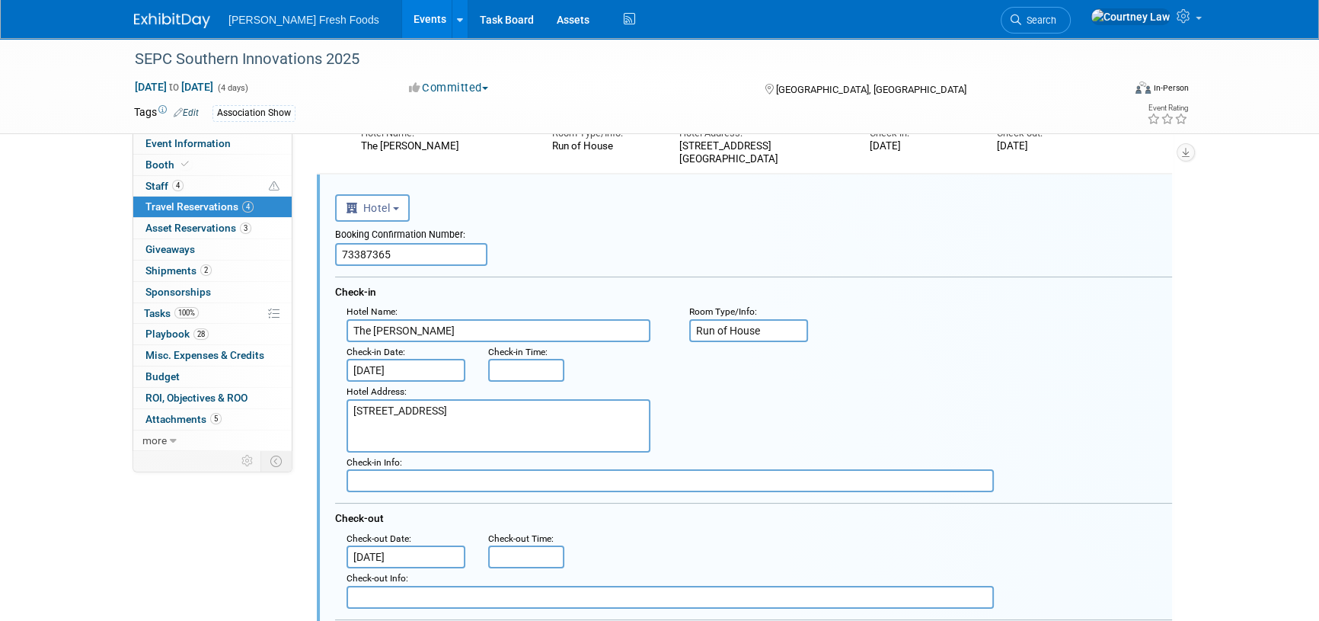
type input "73387365"
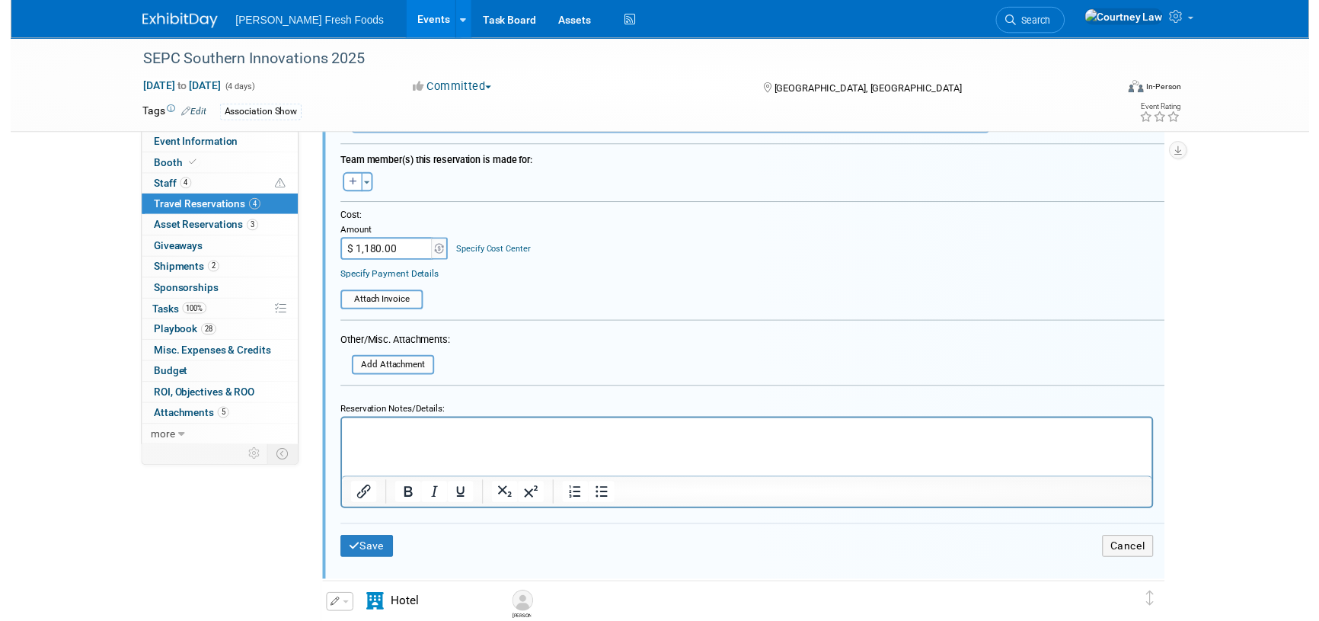
scroll to position [489, 0]
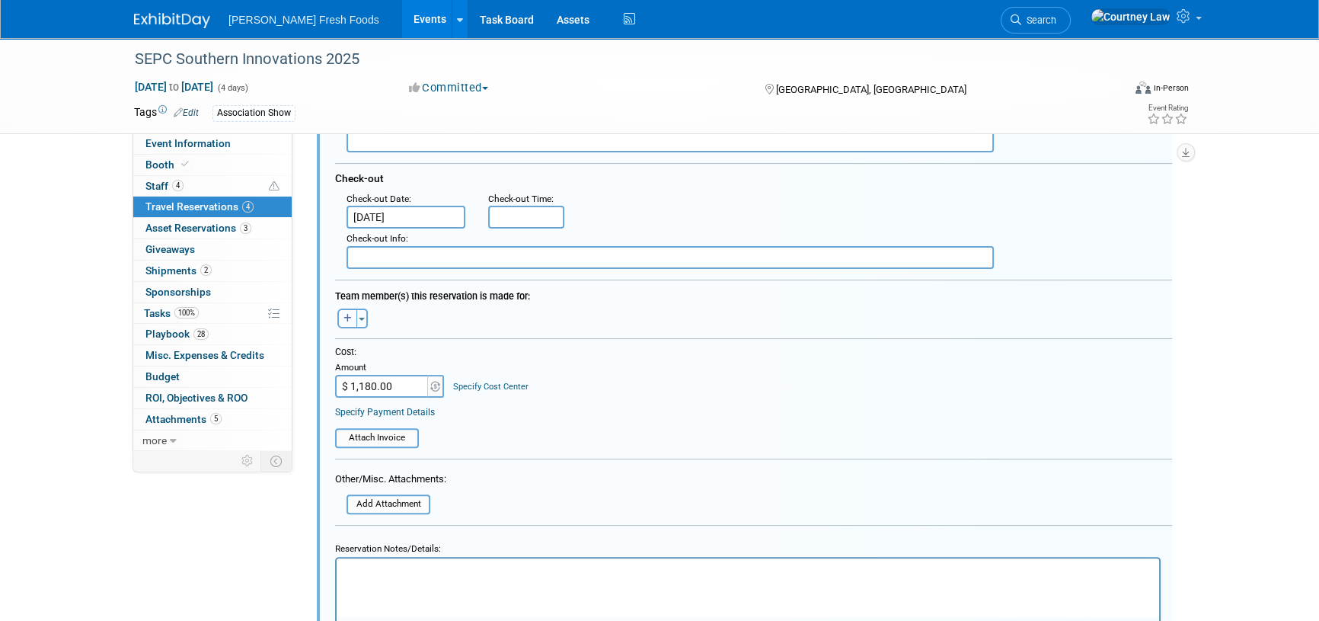
click at [337, 320] on button "button" at bounding box center [347, 318] width 20 height 20
select select
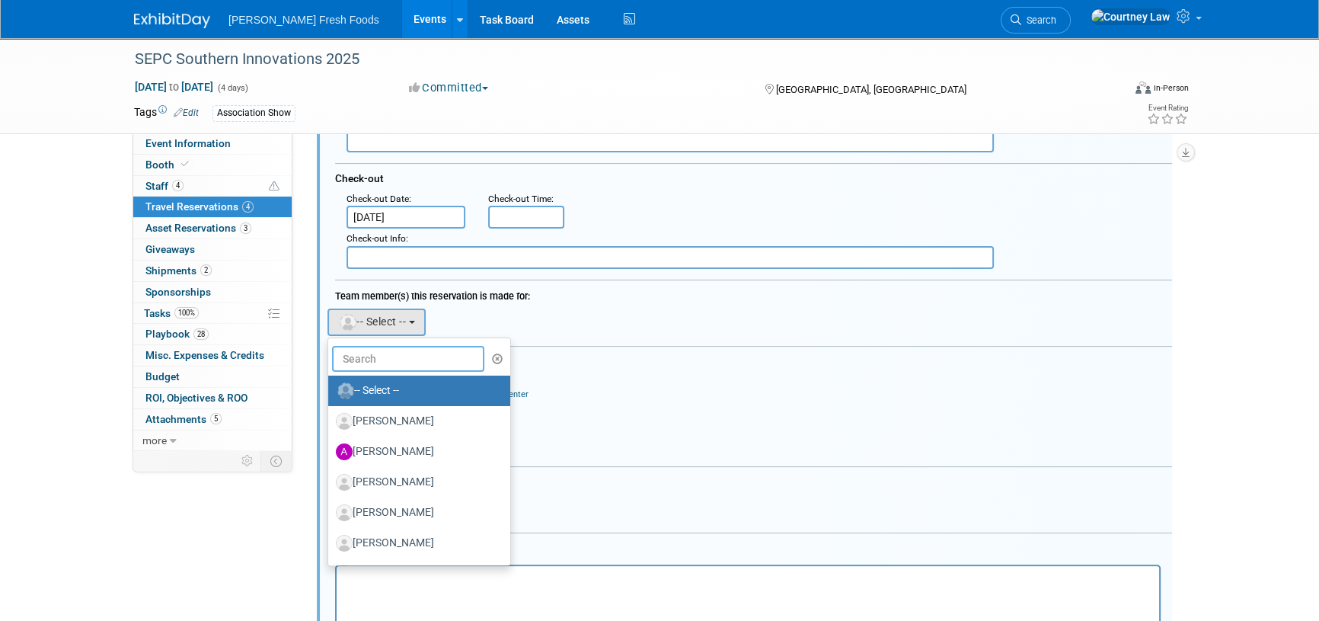
click at [393, 362] on input "text" at bounding box center [408, 359] width 152 height 26
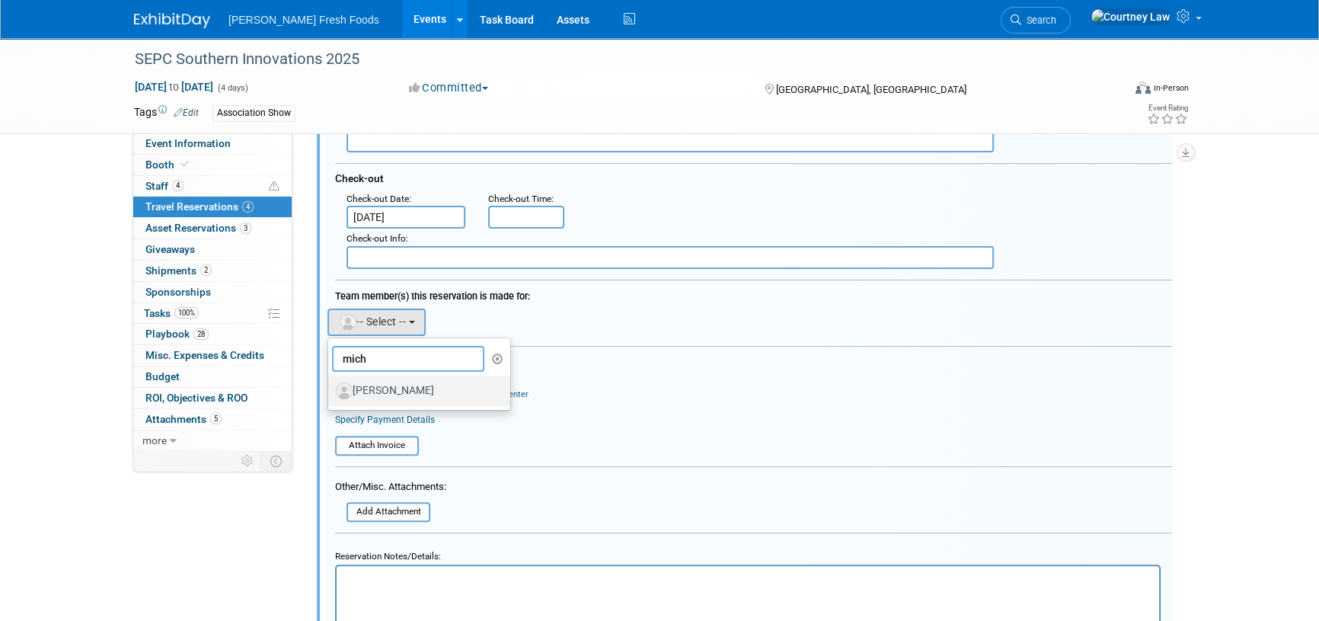
type input "mich"
click at [419, 397] on label "[PERSON_NAME]" at bounding box center [415, 390] width 159 height 24
click at [330, 394] on input "[PERSON_NAME]" at bounding box center [326, 389] width 10 height 10
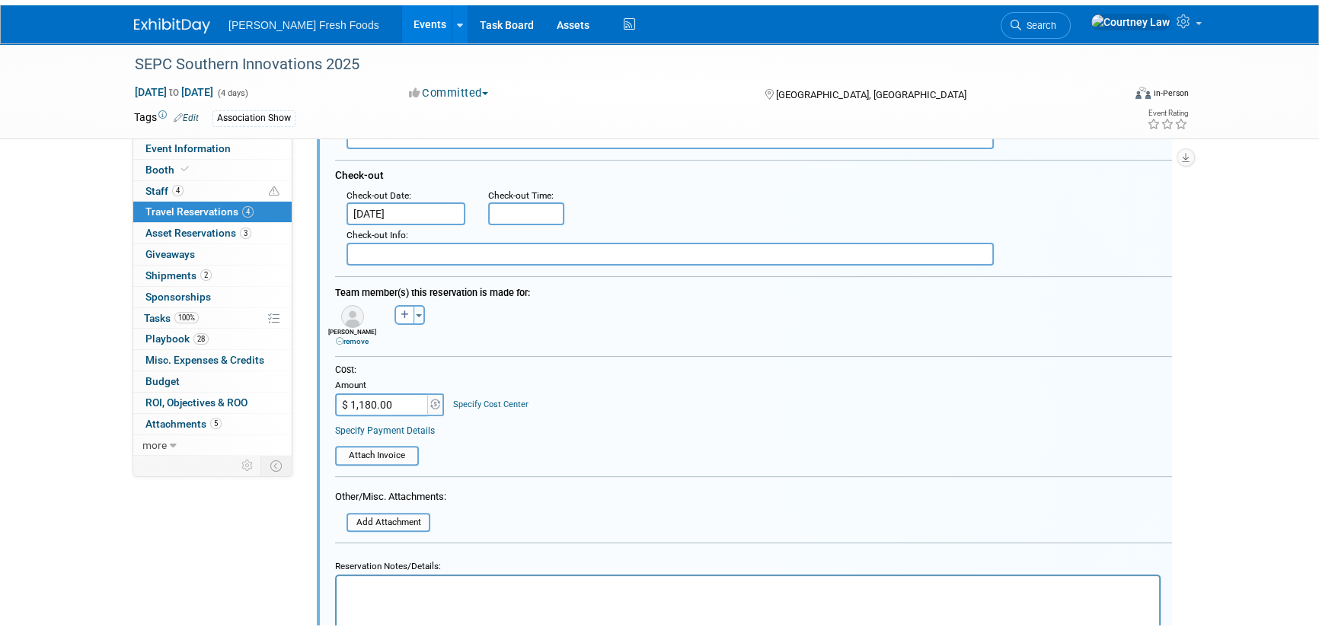
scroll to position [766, 0]
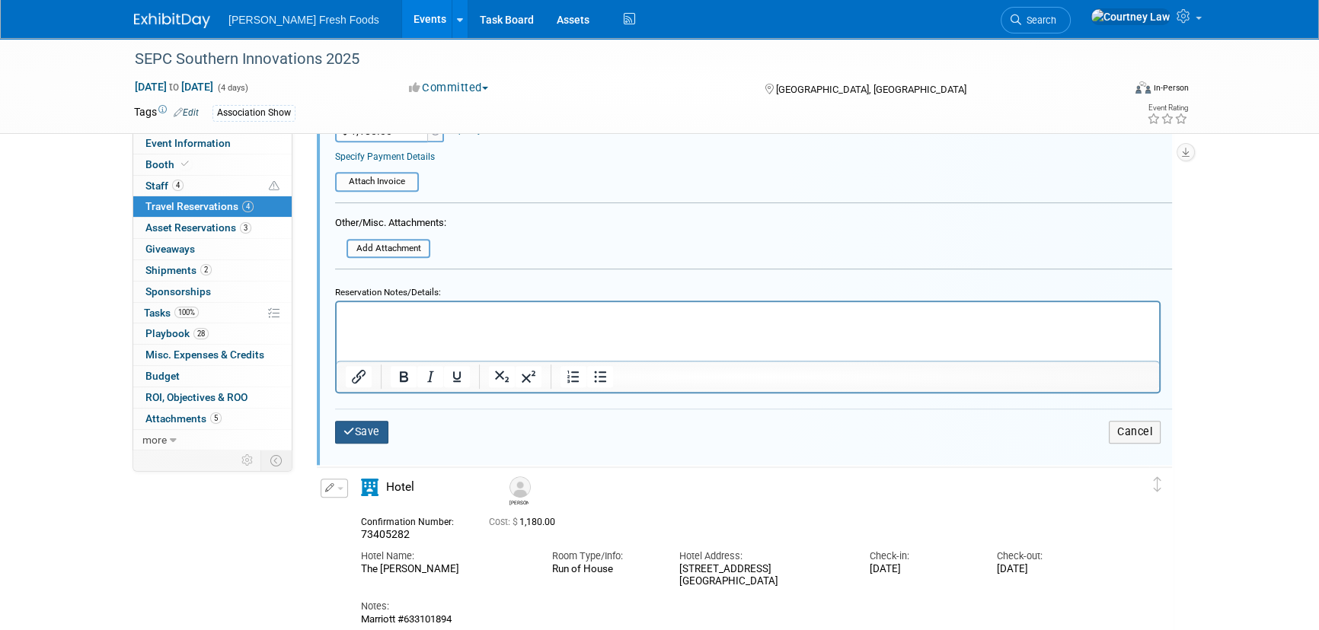
click at [367, 426] on button "Save" at bounding box center [361, 432] width 53 height 22
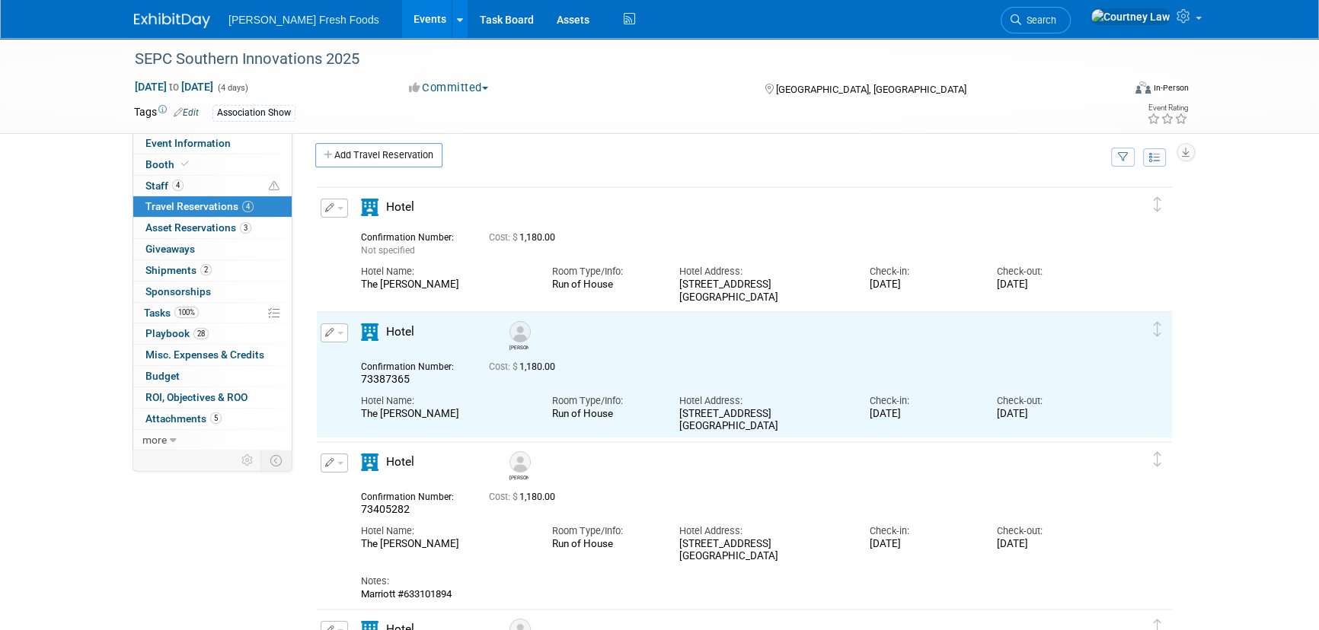
scroll to position [0, 0]
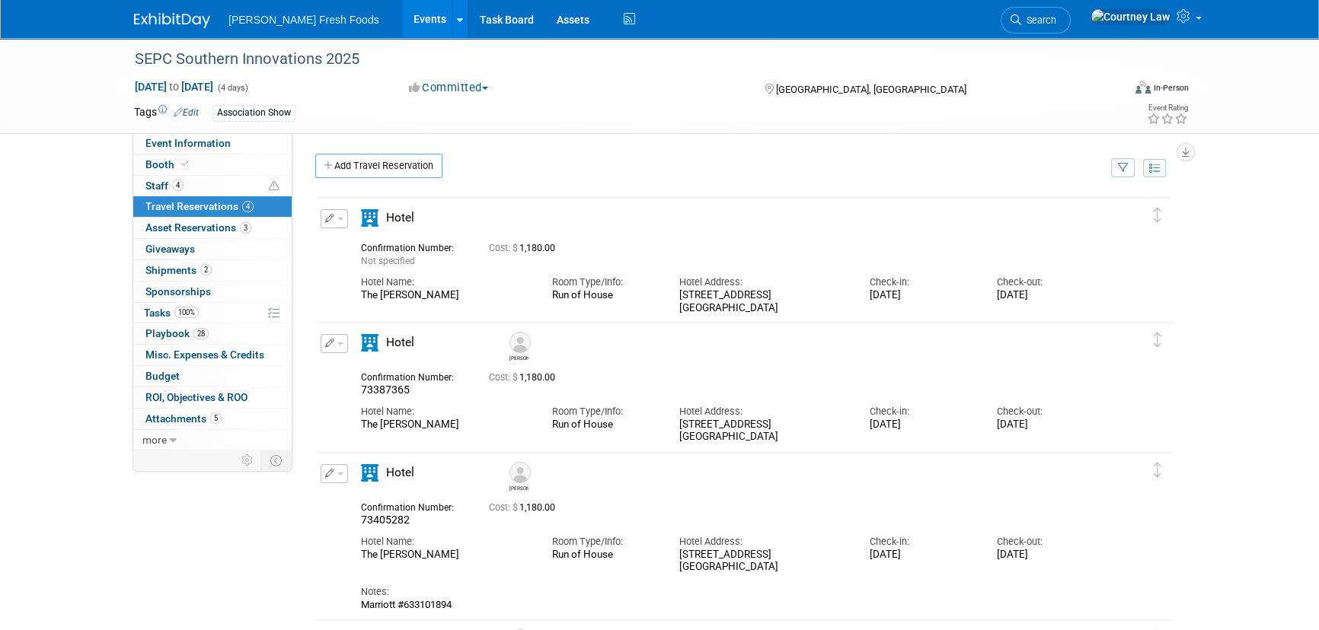
click at [325, 212] on button "button" at bounding box center [334, 218] width 27 height 19
click at [337, 236] on button "Edit Reservation" at bounding box center [385, 246] width 129 height 22
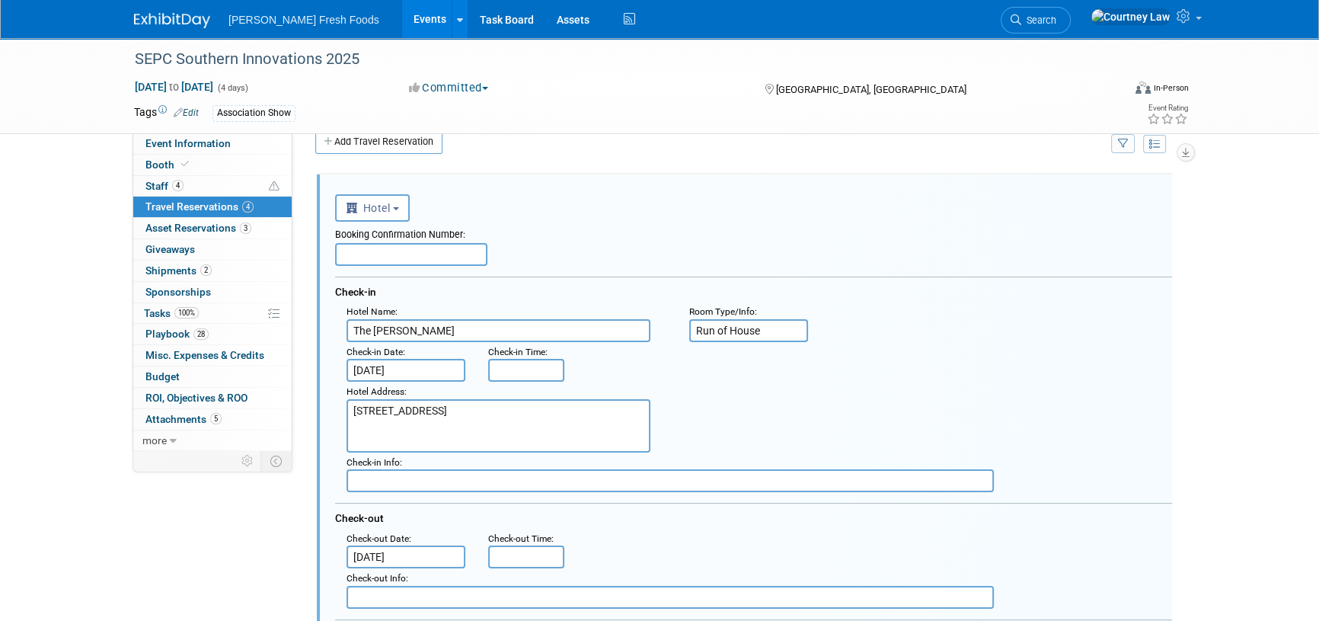
click at [365, 238] on div "Booking Confirmation Number:" at bounding box center [753, 232] width 837 height 21
click at [370, 250] on input "text" at bounding box center [411, 254] width 152 height 23
paste input "73398324"
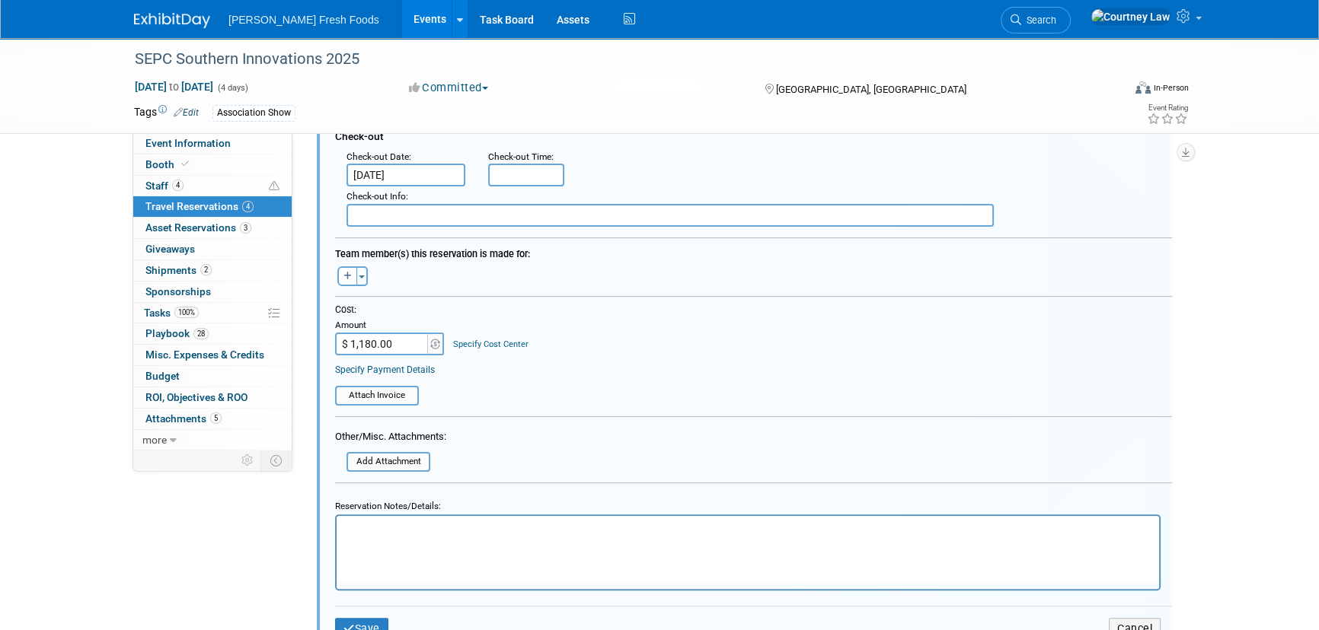
scroll to position [440, 0]
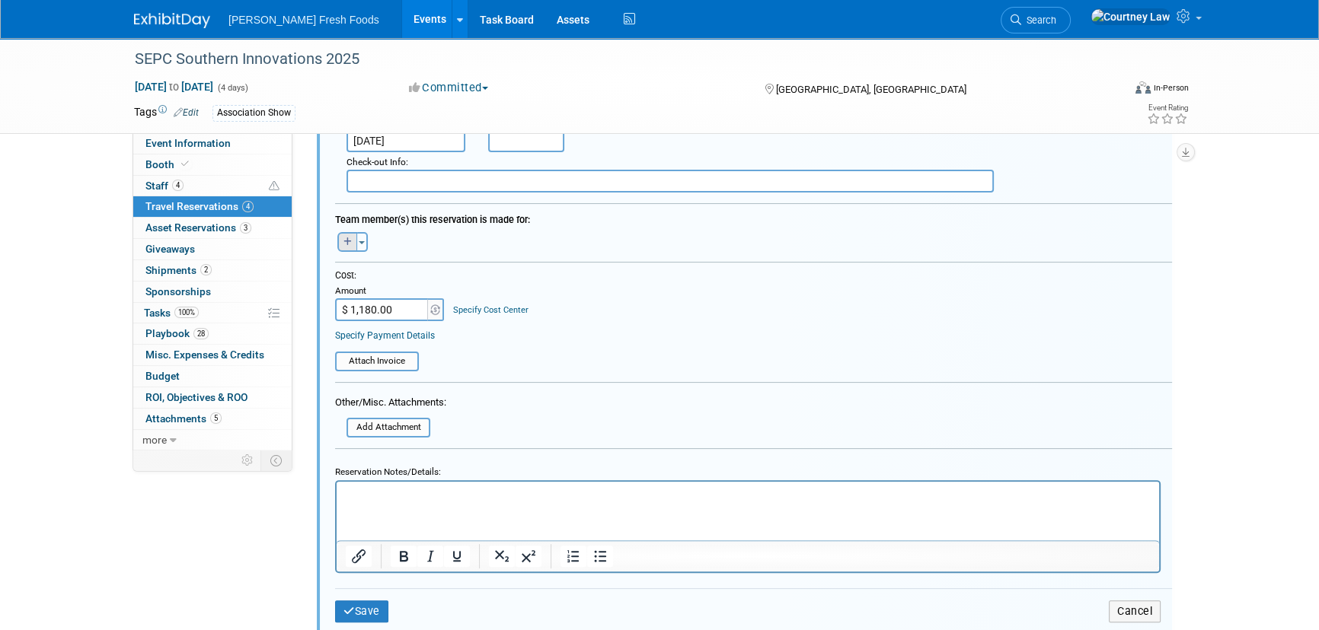
type input "73398324"
click at [345, 238] on icon "button" at bounding box center [347, 242] width 8 height 9
select select
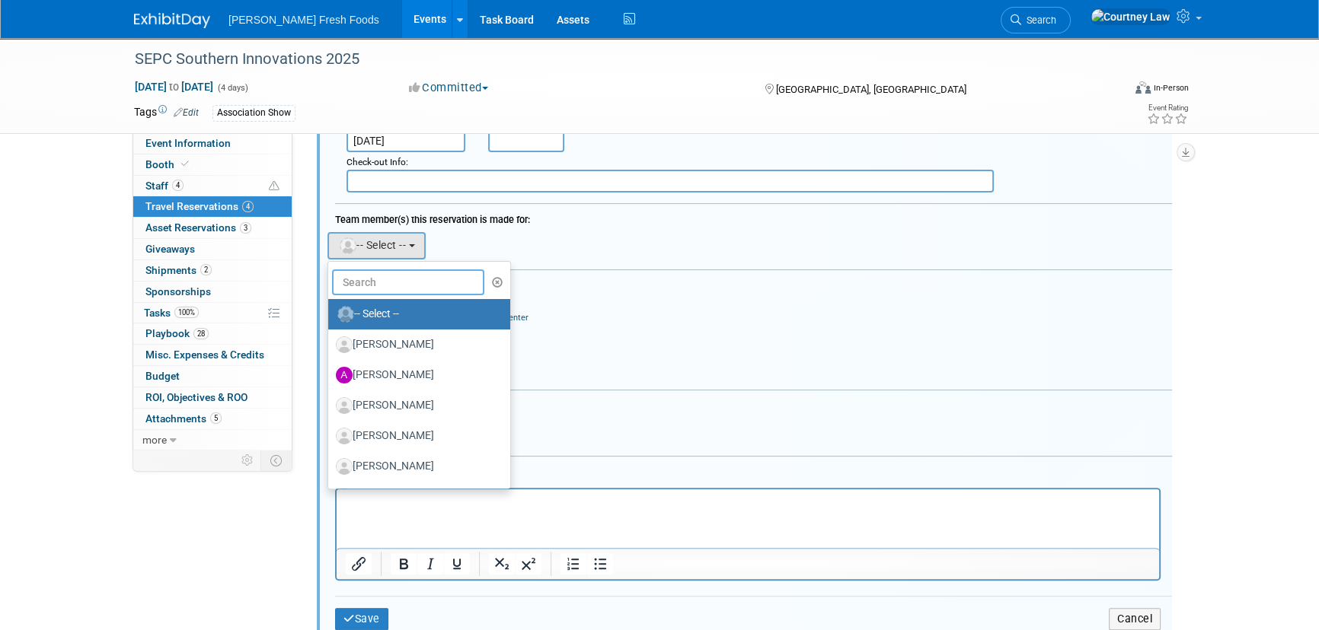
click at [347, 288] on input "text" at bounding box center [408, 283] width 152 height 26
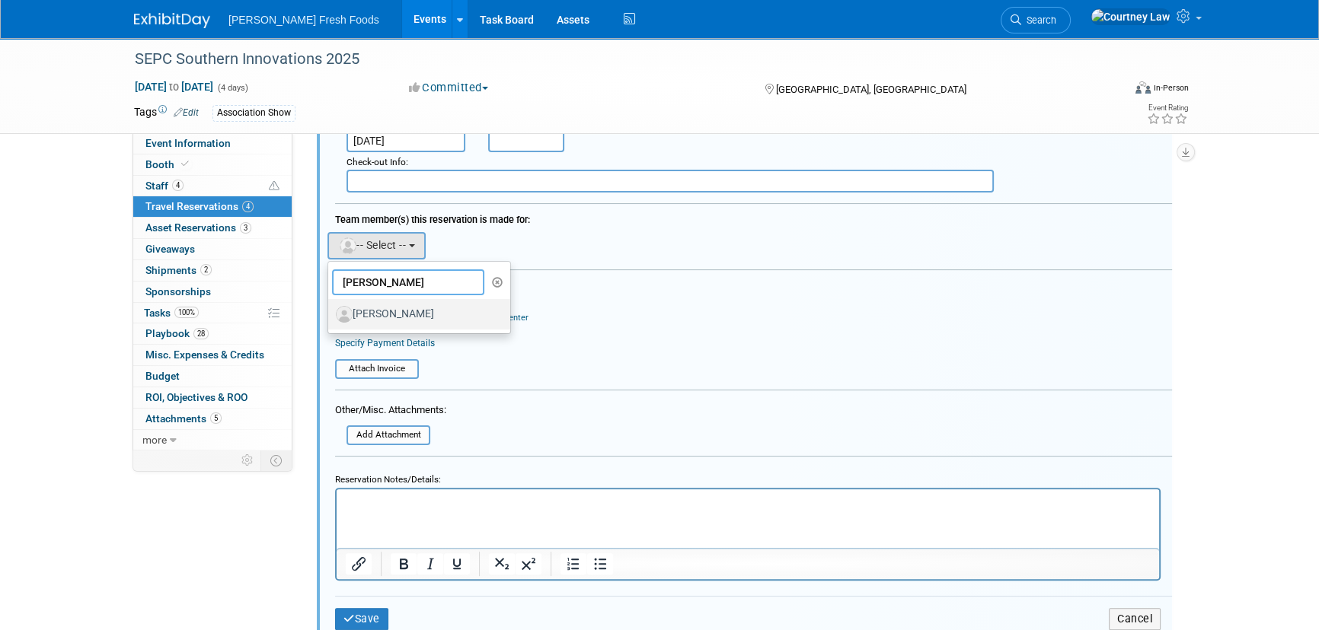
type input "jon"
click at [411, 303] on label "[PERSON_NAME]" at bounding box center [415, 314] width 159 height 24
click at [330, 308] on input "[PERSON_NAME]" at bounding box center [326, 313] width 10 height 10
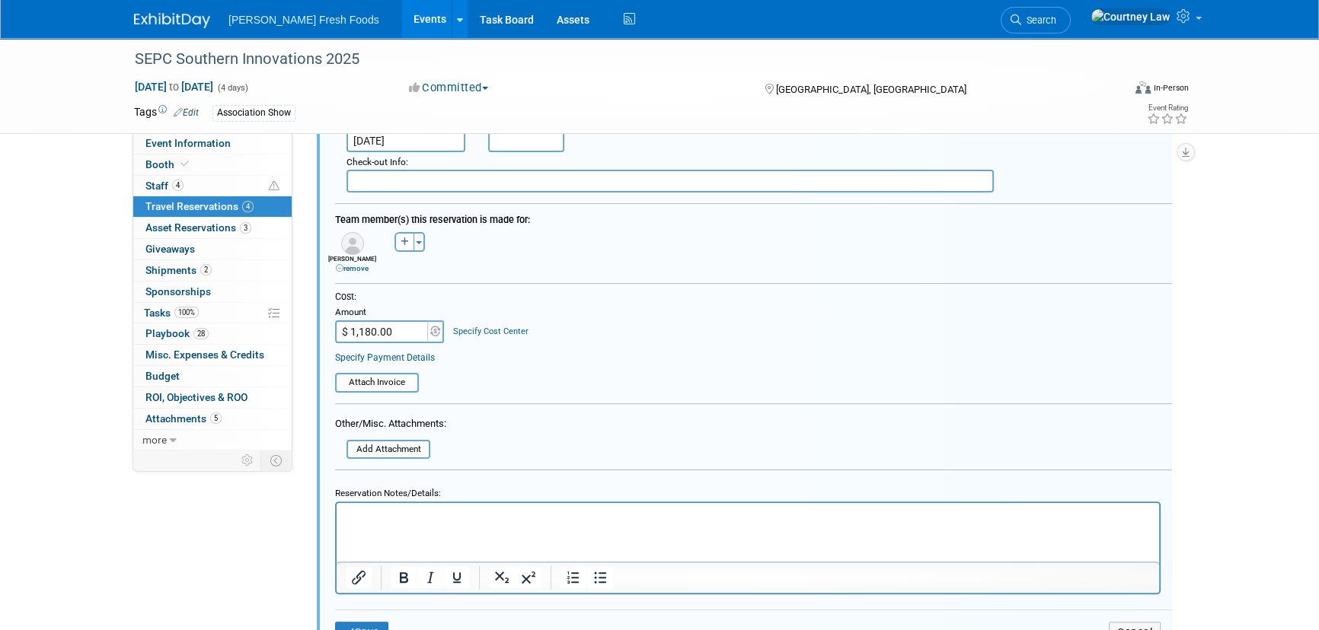
click at [371, 232] on div "Jonathan remove" at bounding box center [352, 252] width 57 height 41
click at [405, 242] on icon "button" at bounding box center [404, 242] width 8 height 9
select select
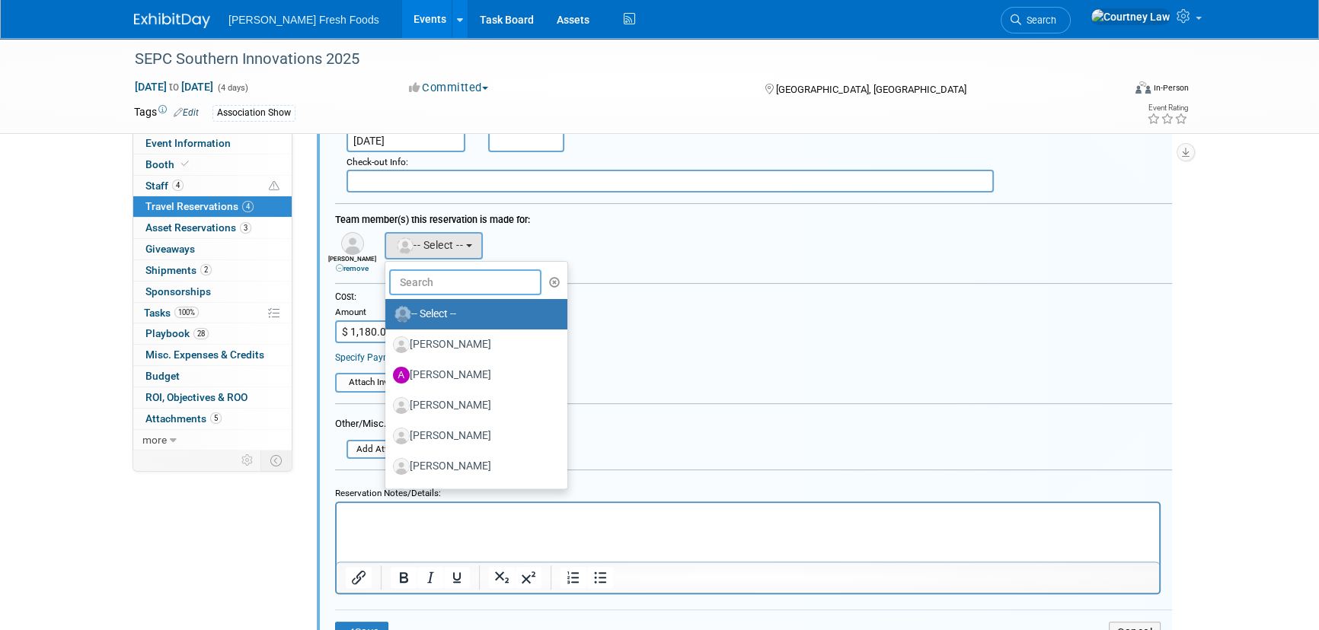
click at [434, 281] on input "text" at bounding box center [465, 283] width 152 height 26
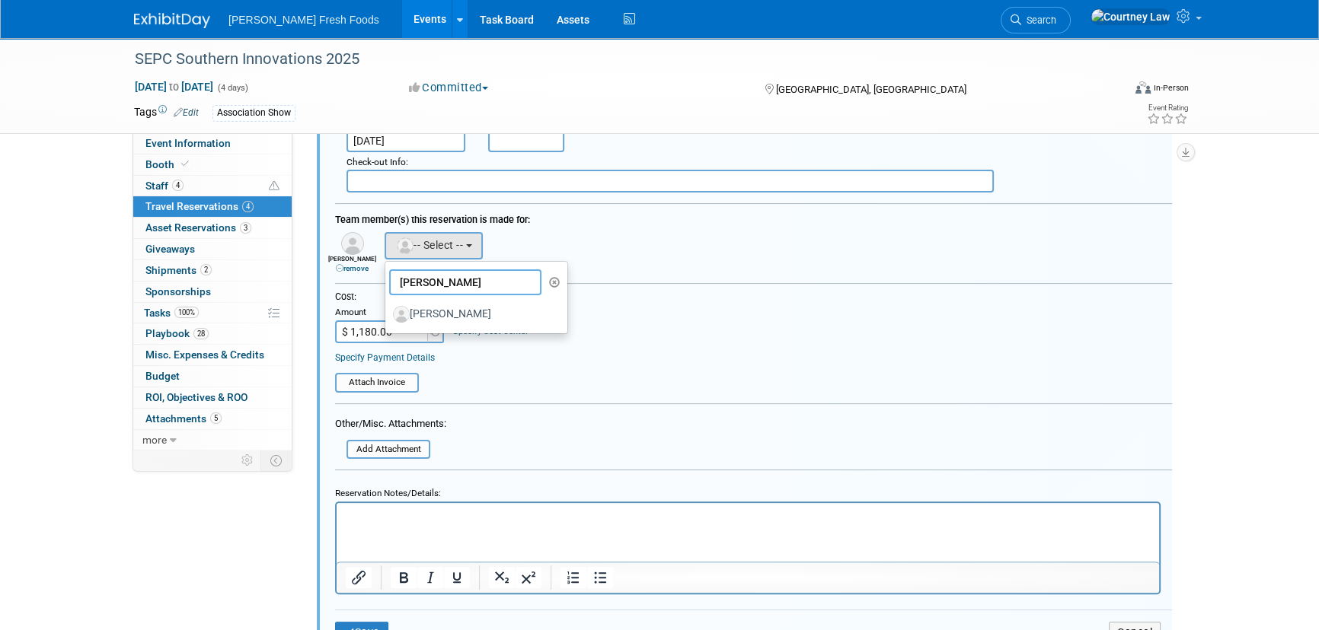
type input "jon"
click at [591, 359] on table "Attach Invoice" at bounding box center [753, 376] width 837 height 34
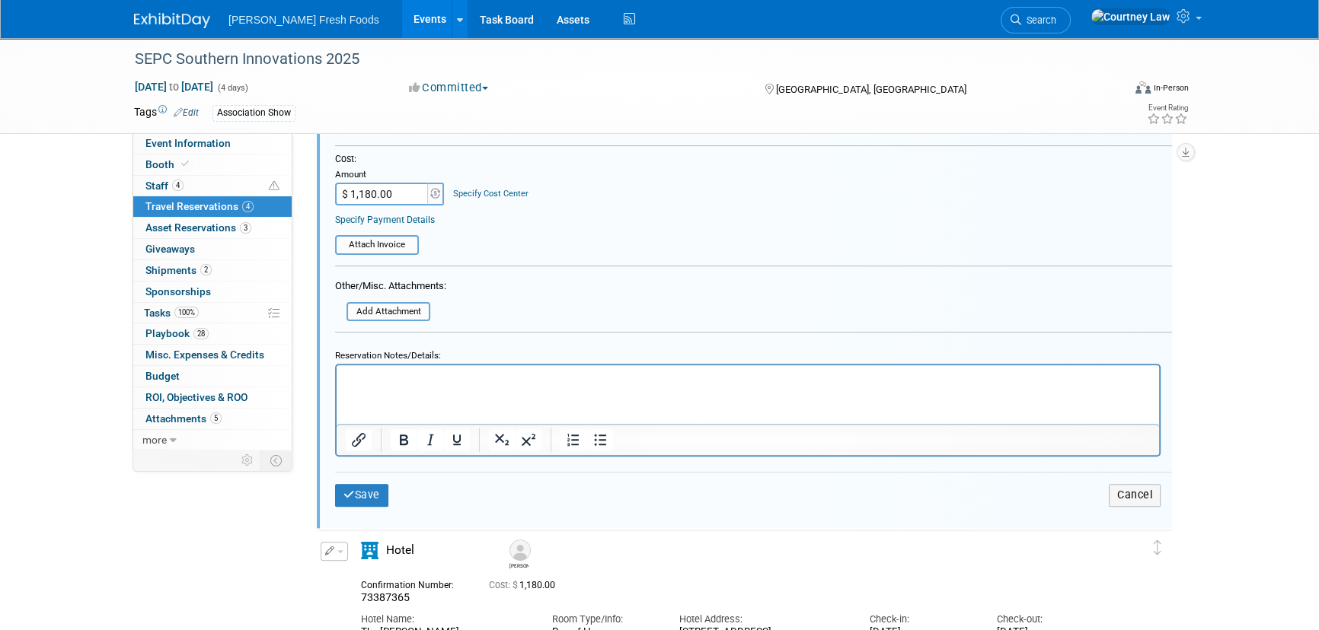
scroll to position [579, 0]
click at [346, 489] on icon "submit" at bounding box center [348, 494] width 11 height 11
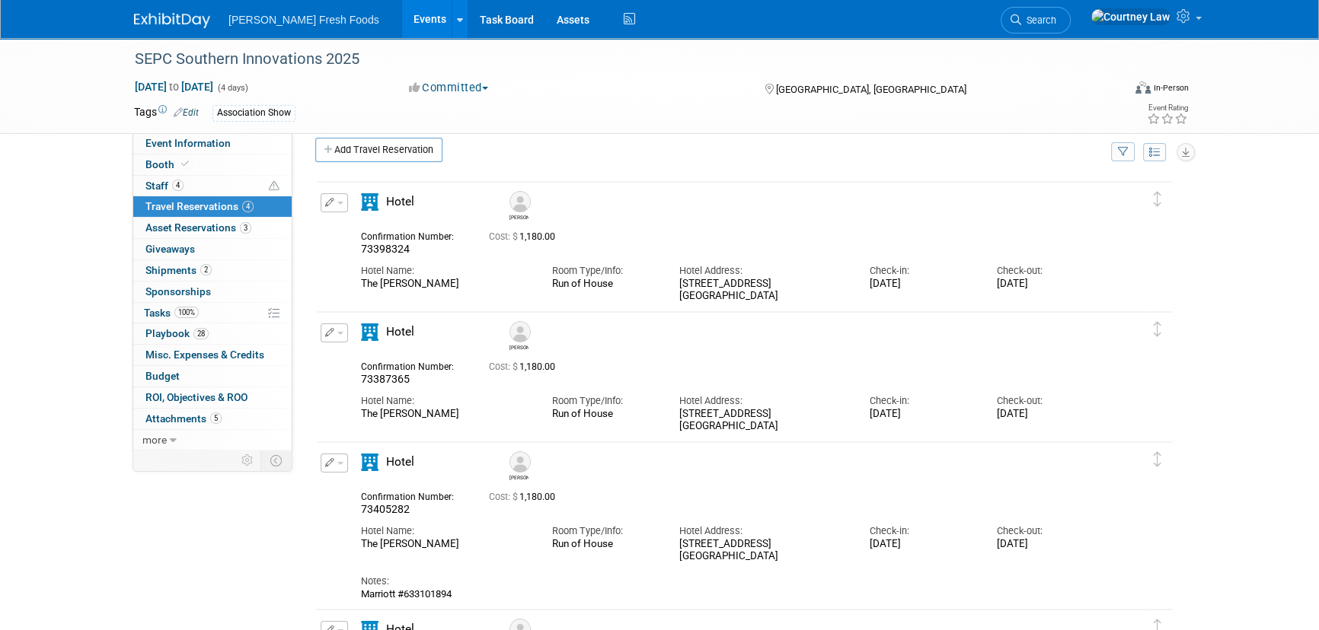
scroll to position [0, 0]
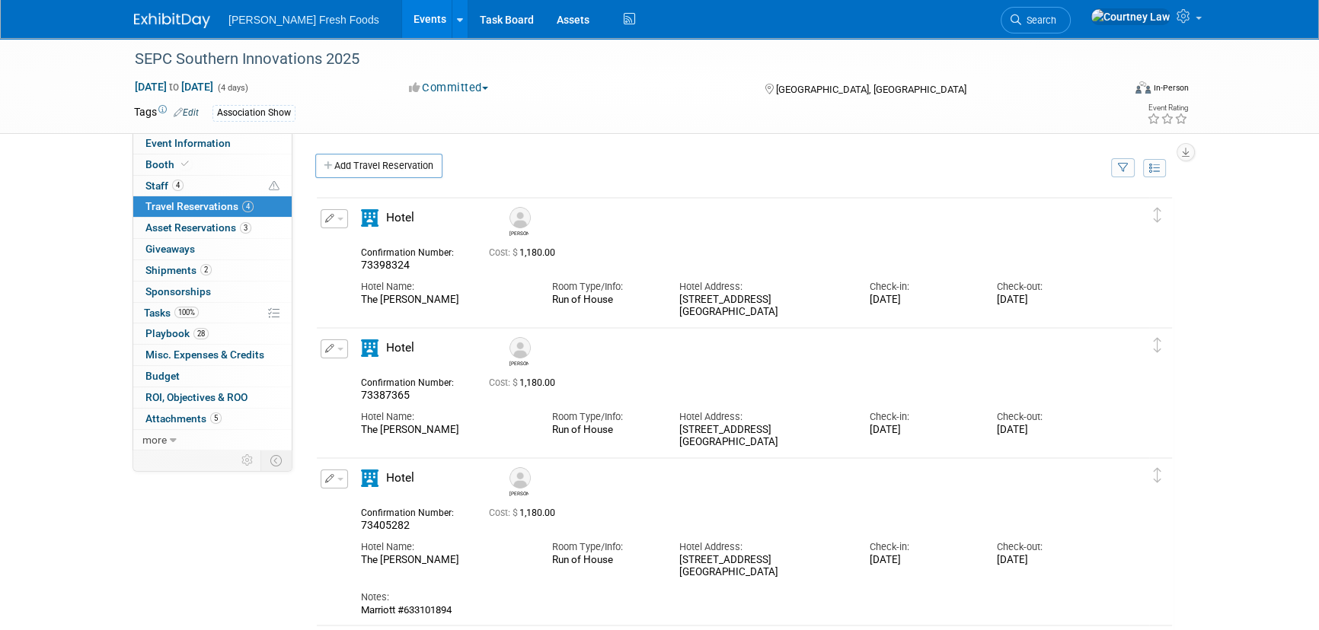
click at [139, 36] on div "Bolthouse Fresh Foods Events Add Event Bulk Upload Events Shareable Event Board…" at bounding box center [659, 19] width 1051 height 38
click at [143, 27] on img at bounding box center [172, 20] width 76 height 15
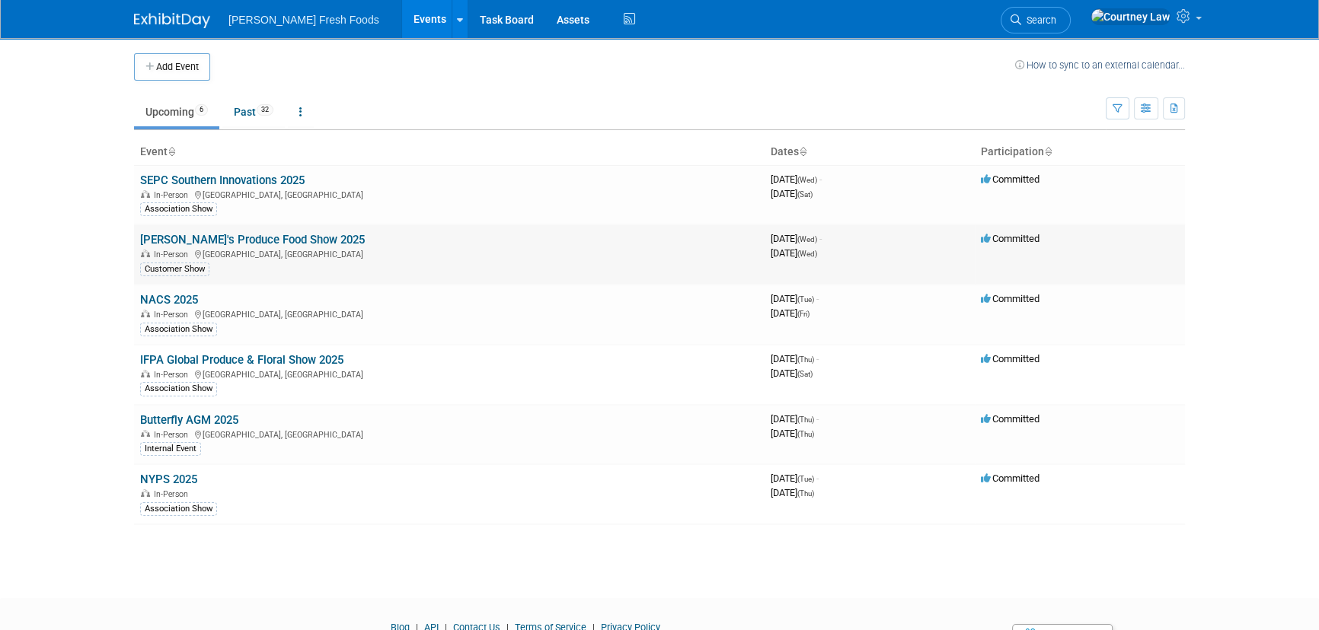
click at [295, 239] on link "[PERSON_NAME]'s Produce Food Show 2025" at bounding box center [252, 240] width 225 height 14
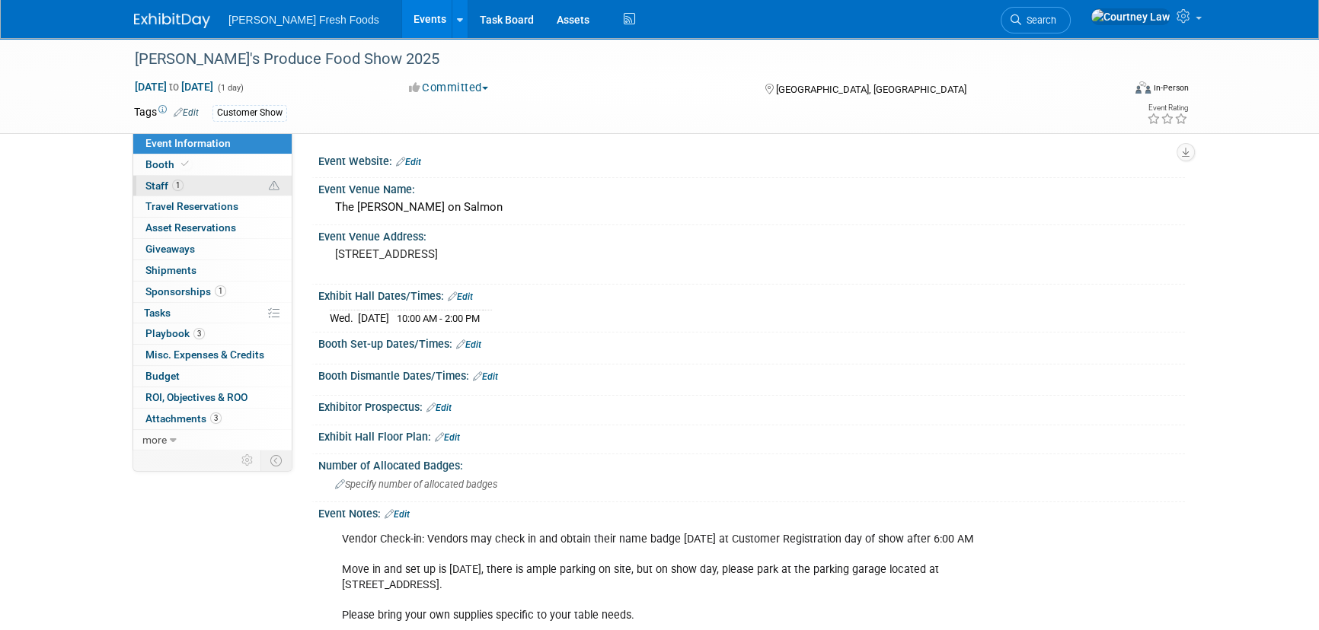
click at [219, 195] on link "1 Staff 1" at bounding box center [212, 186] width 158 height 21
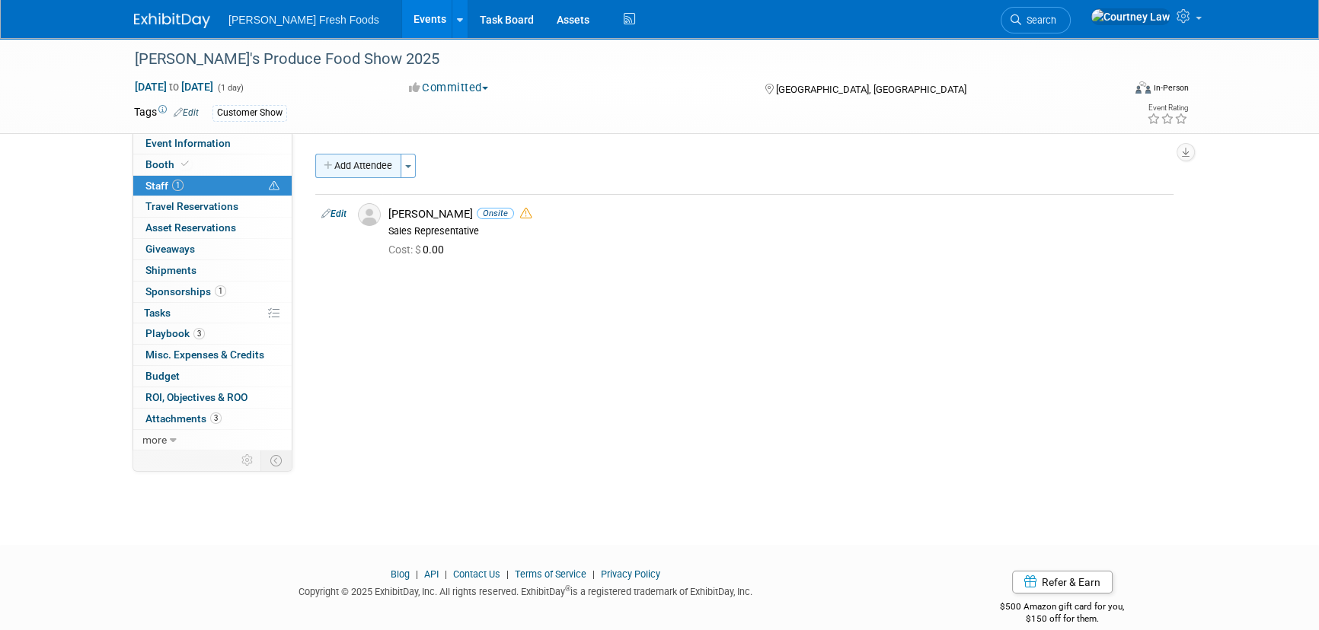
click at [316, 164] on button "Add Attendee" at bounding box center [358, 166] width 86 height 24
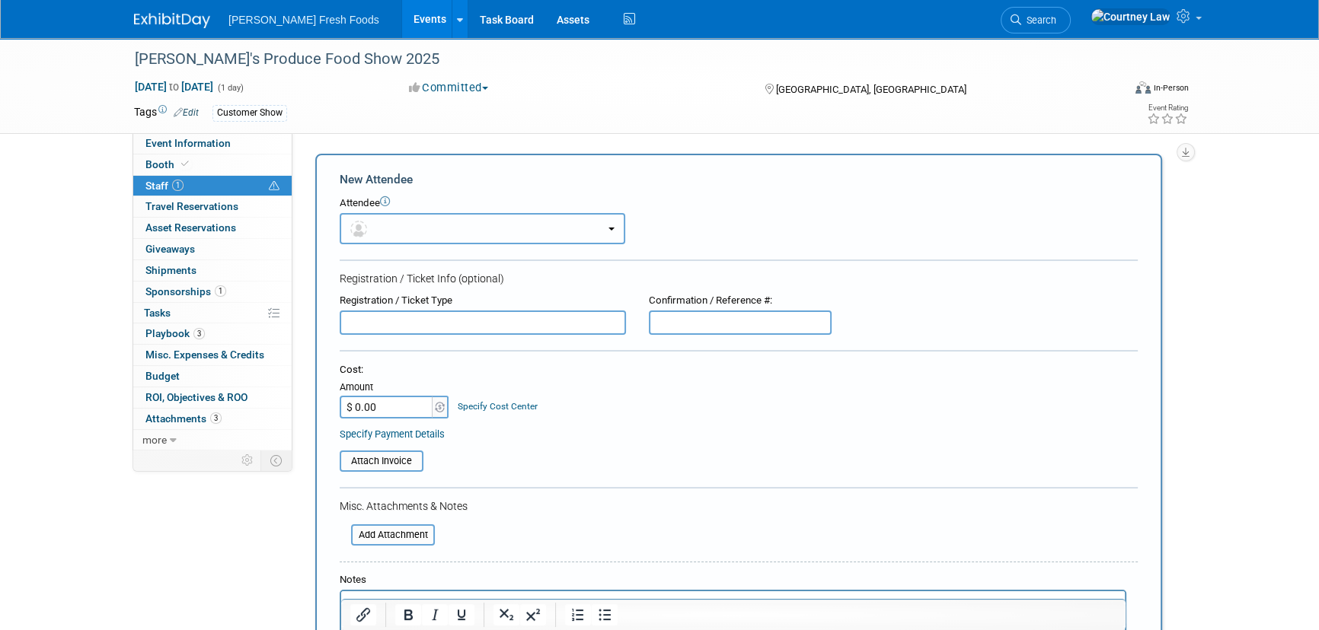
click at [534, 235] on button "button" at bounding box center [483, 228] width 286 height 31
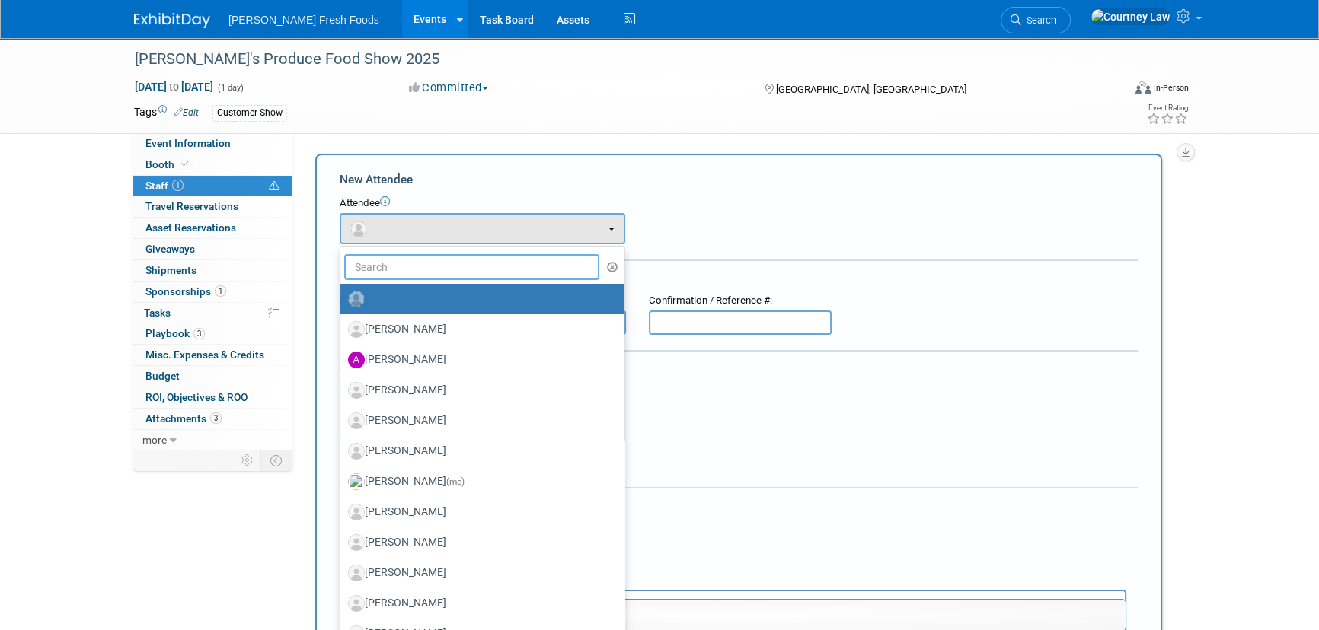
click at [502, 274] on input "text" at bounding box center [471, 267] width 255 height 26
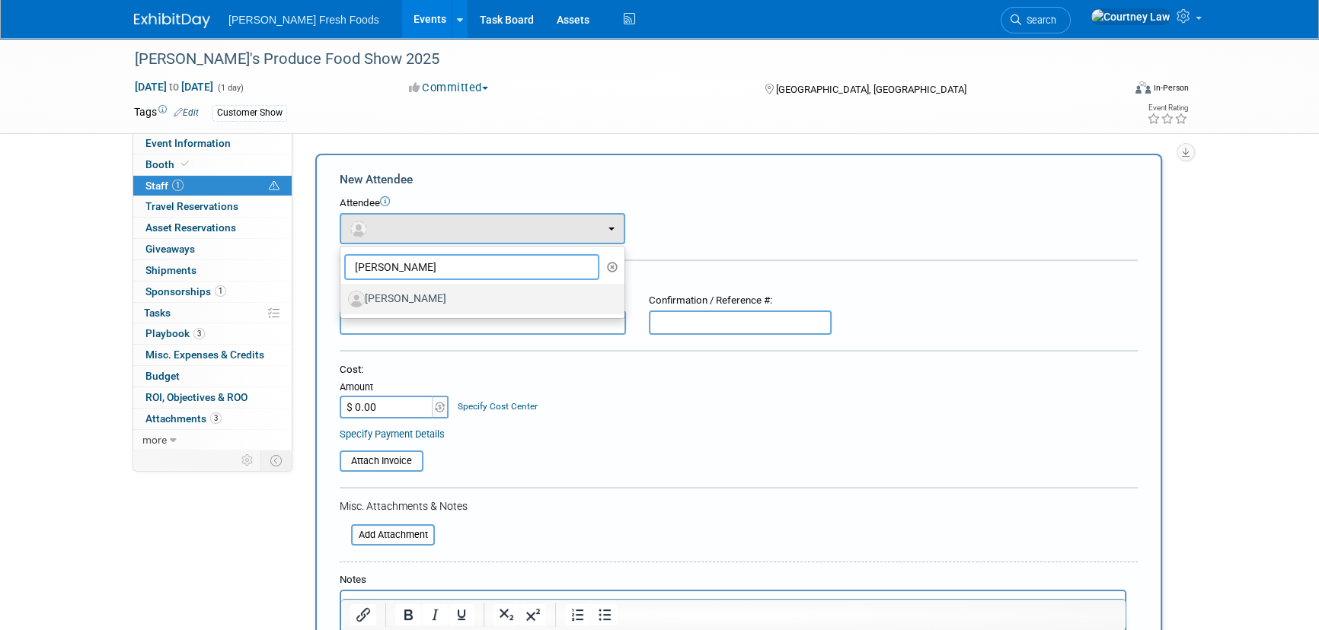
type input "omar"
click at [484, 297] on label "Omar Mendivil" at bounding box center [478, 299] width 261 height 24
click at [343, 297] on input "Omar Mendivil" at bounding box center [338, 297] width 10 height 10
select select "0f9721e4-44f7-4d85-b32e-ec0d50648128"
select select "4"
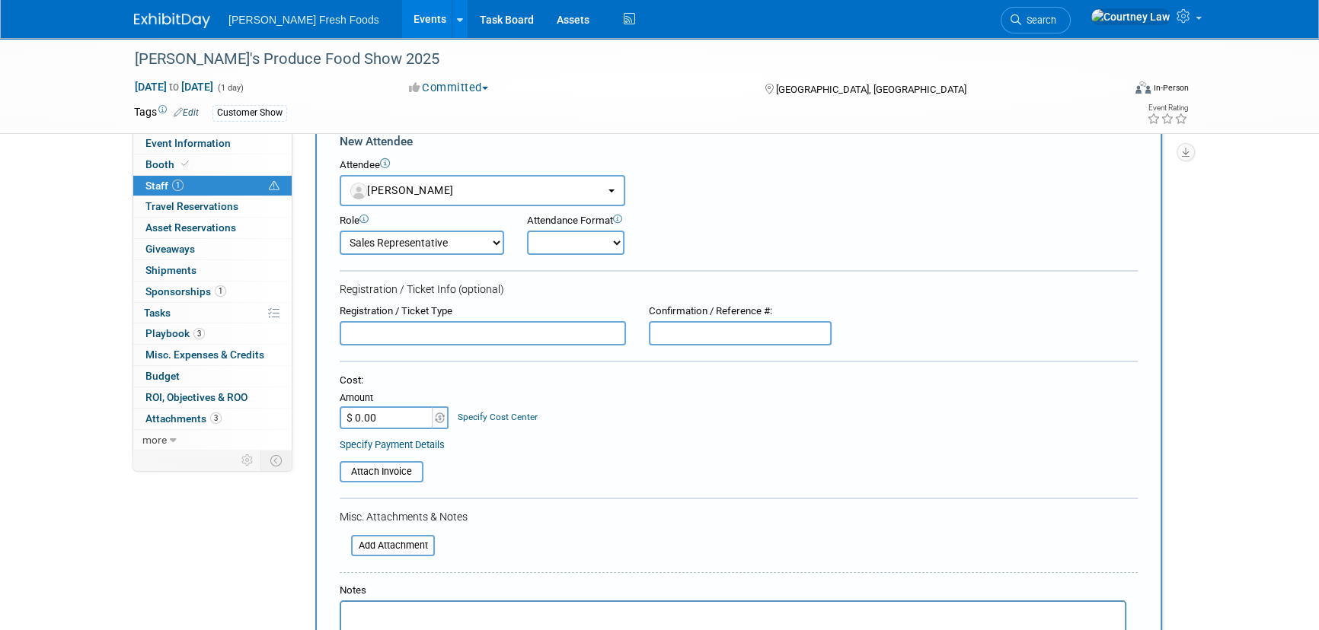
scroll to position [69, 0]
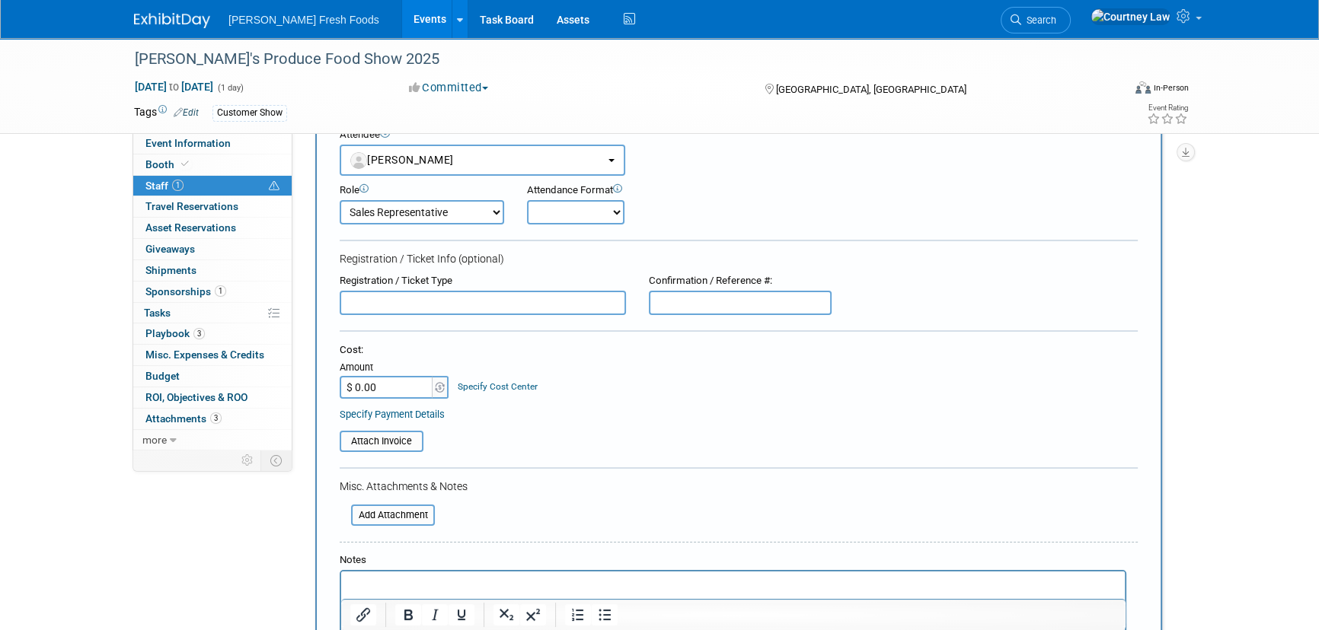
click at [594, 222] on select "Onsite Remote" at bounding box center [575, 212] width 97 height 24
select select "1"
click at [527, 200] on select "Onsite Remote" at bounding box center [575, 212] width 97 height 24
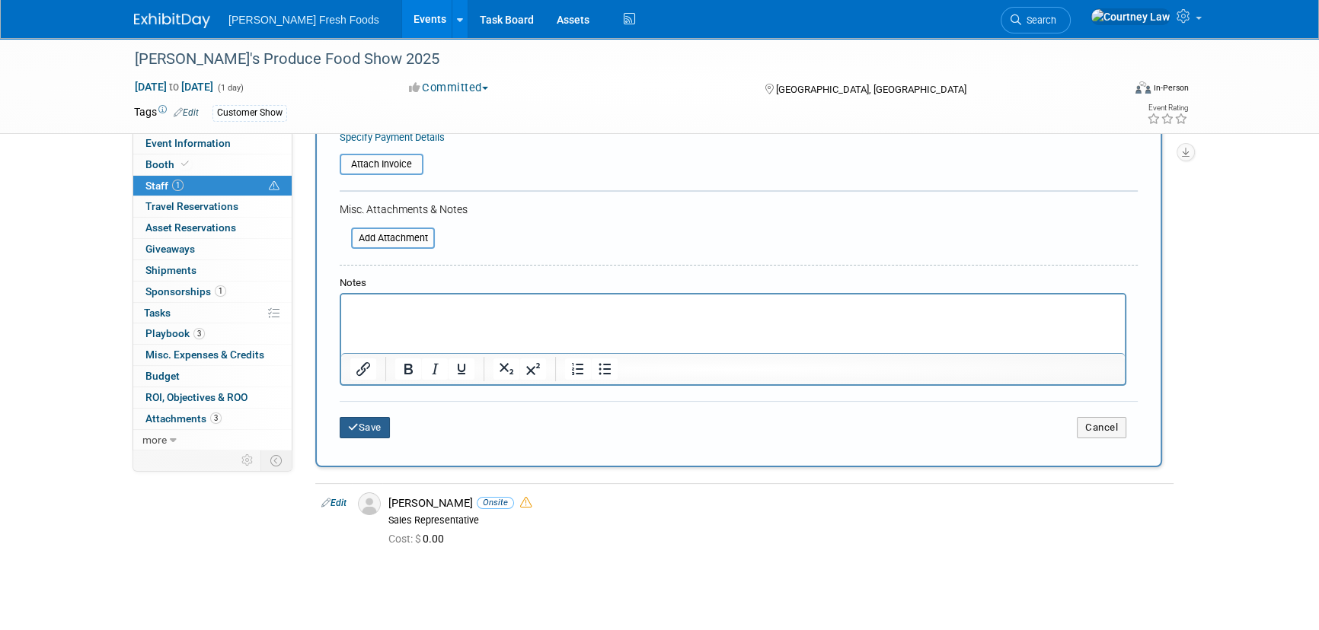
click at [375, 431] on button "Save" at bounding box center [365, 427] width 50 height 21
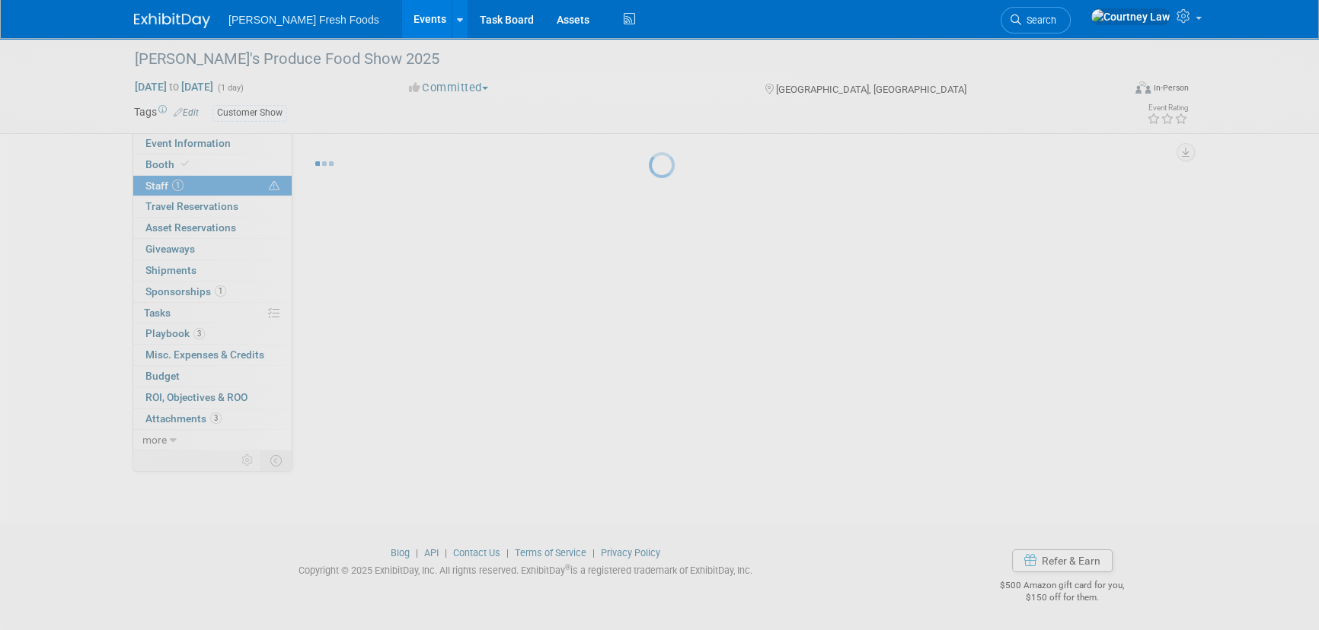
scroll to position [21, 0]
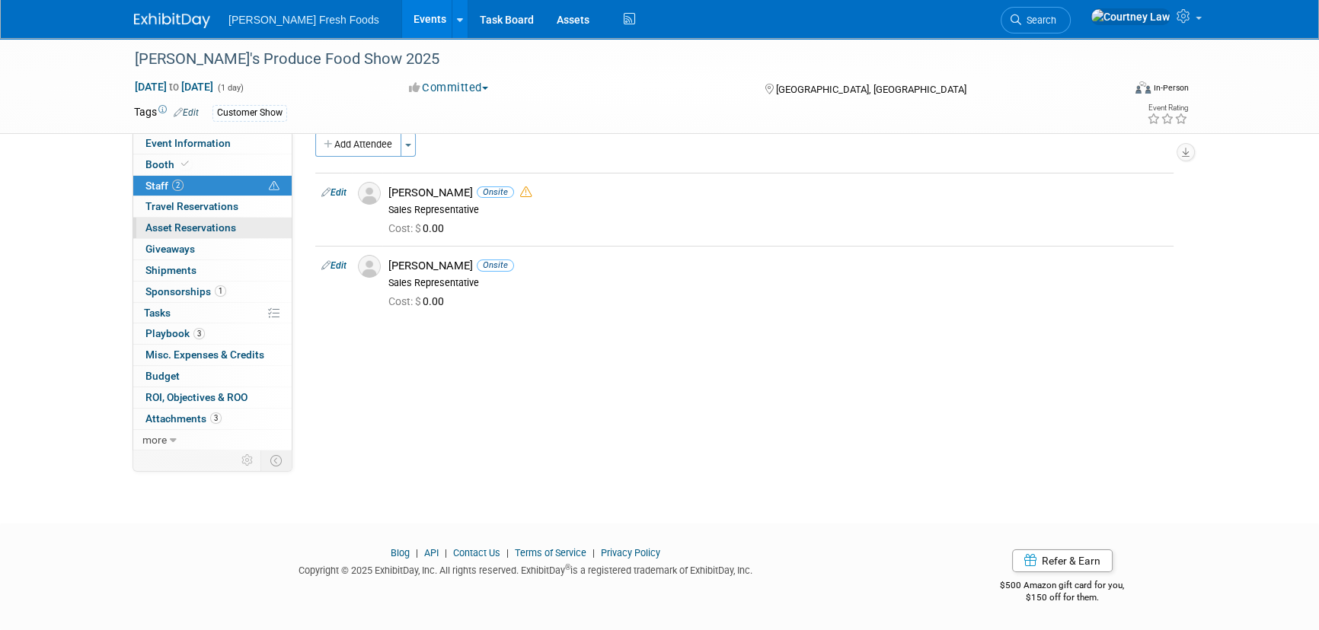
click at [160, 226] on span "Asset Reservations 0" at bounding box center [190, 228] width 91 height 12
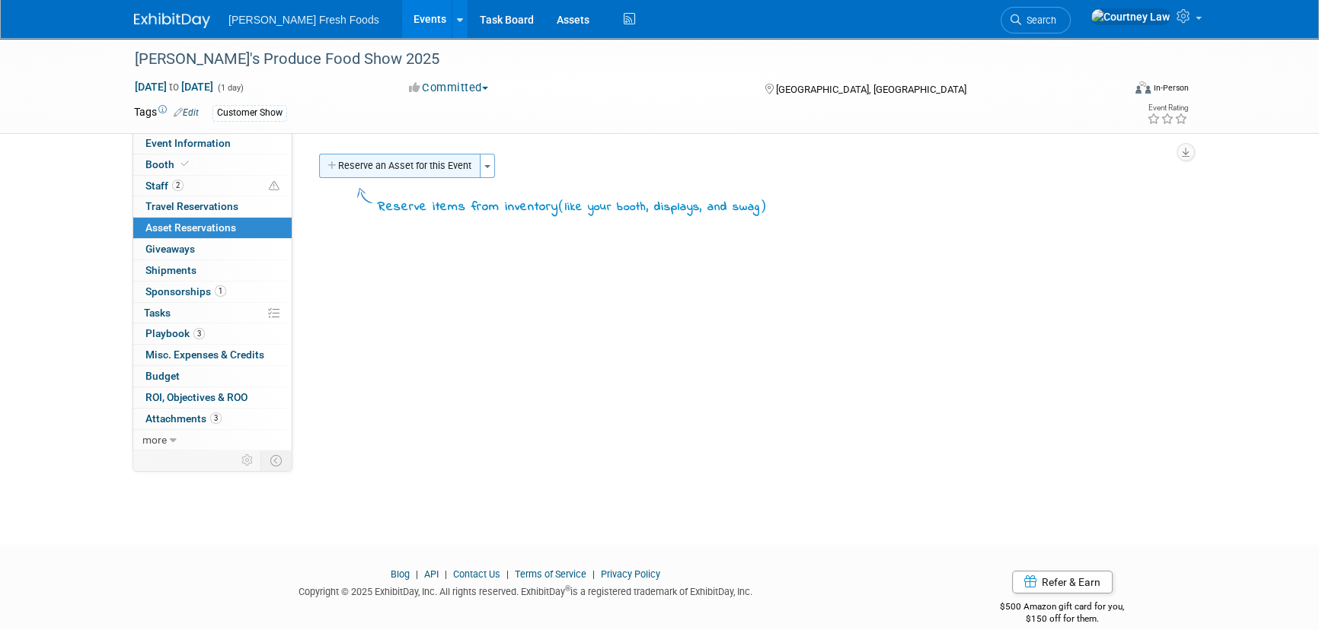
click at [361, 174] on button "Reserve an Asset for this Event" at bounding box center [399, 166] width 161 height 24
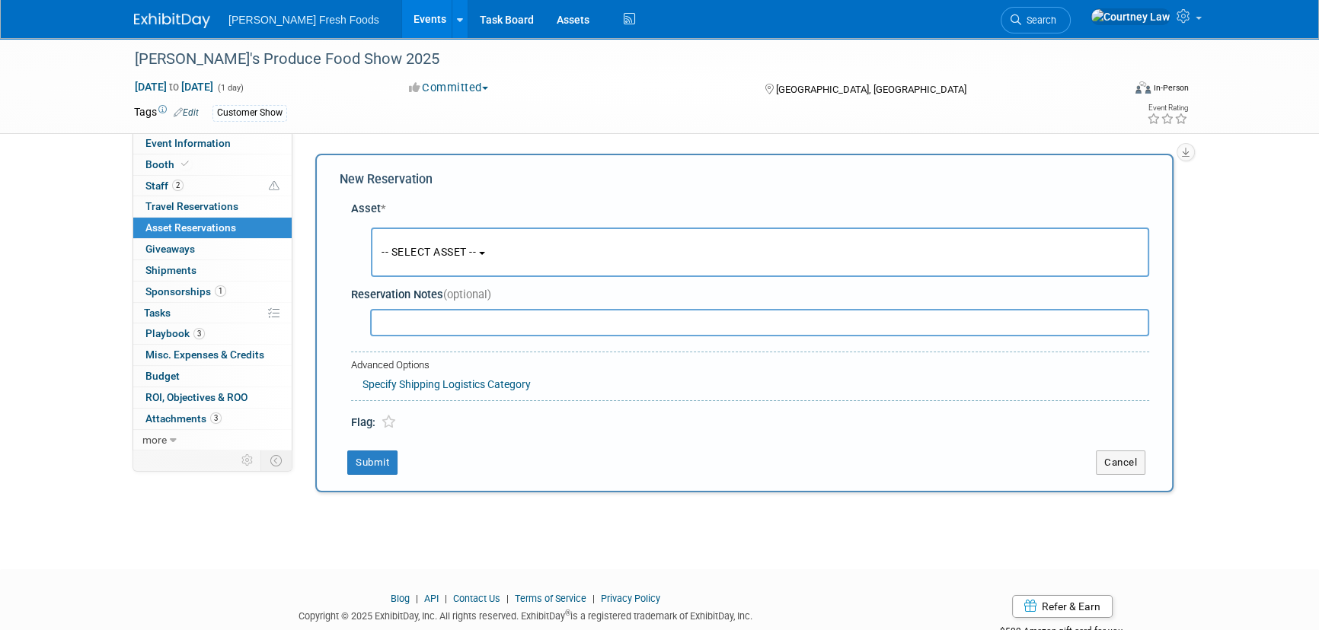
scroll to position [14, 0]
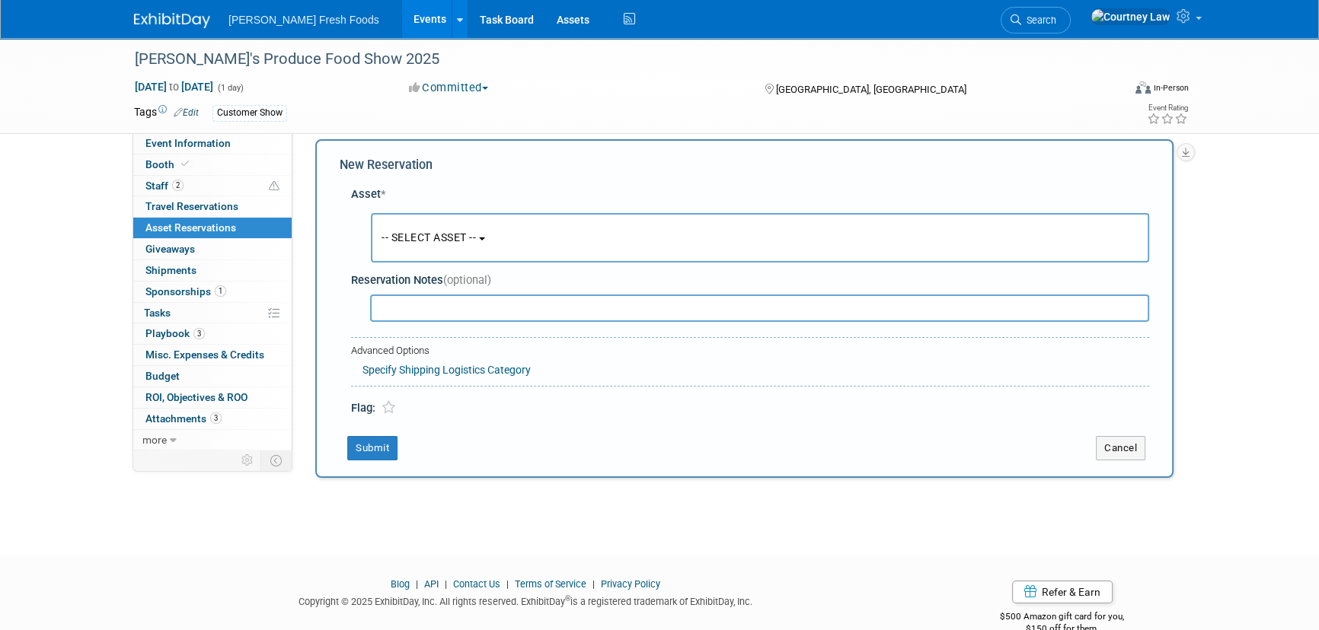
click at [432, 219] on button "-- SELECT ASSET --" at bounding box center [760, 237] width 778 height 49
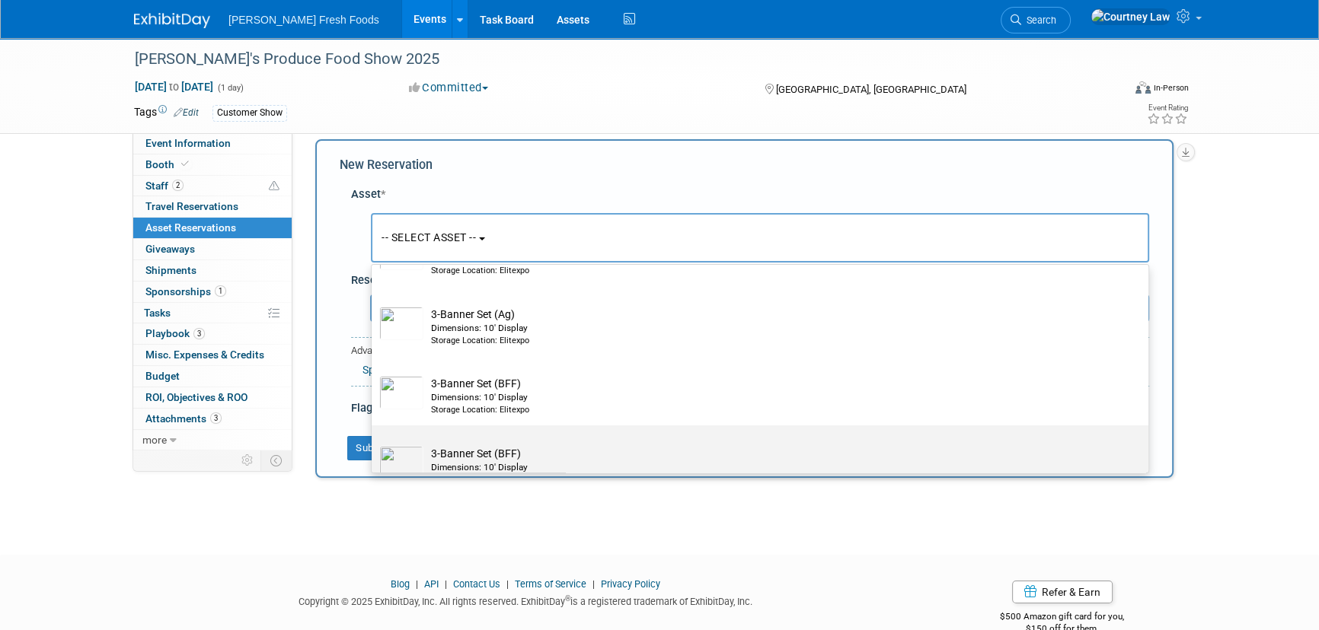
scroll to position [207, 0]
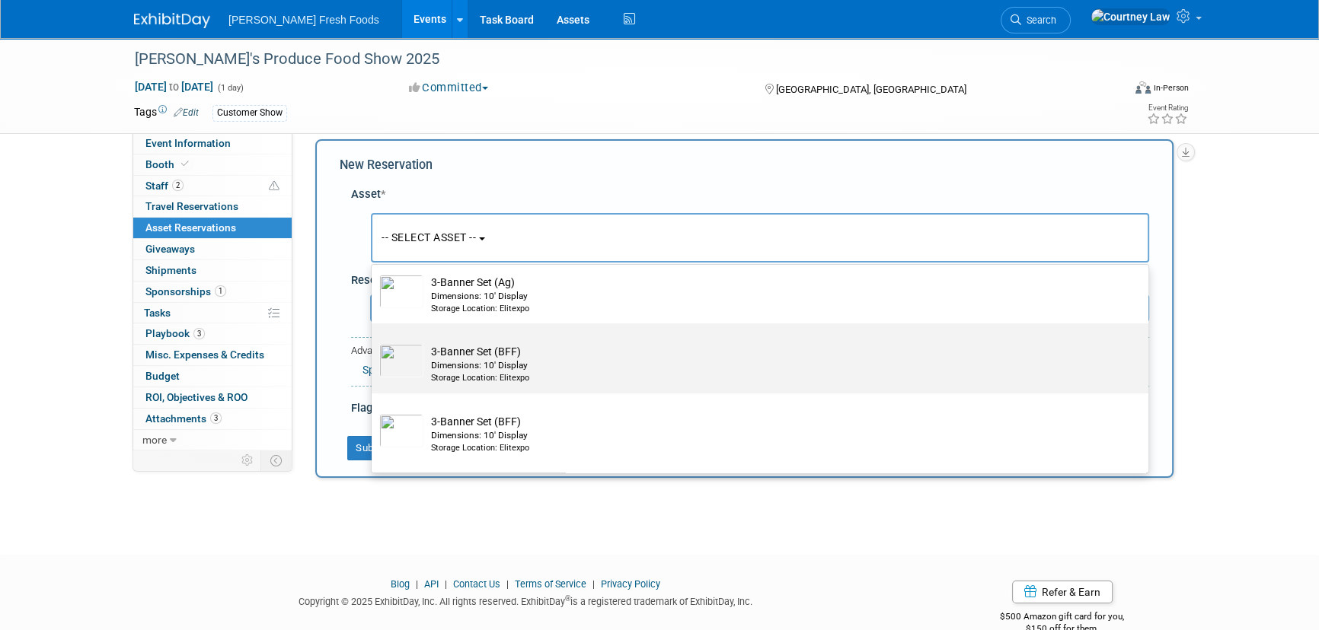
click at [478, 372] on div "Dimensions: 10' Display" at bounding box center [774, 365] width 687 height 13
click at [374, 342] on input "3-Banner Set (BFF) Dimensions: 10' Display Storage Location: Elitexpo" at bounding box center [369, 337] width 10 height 10
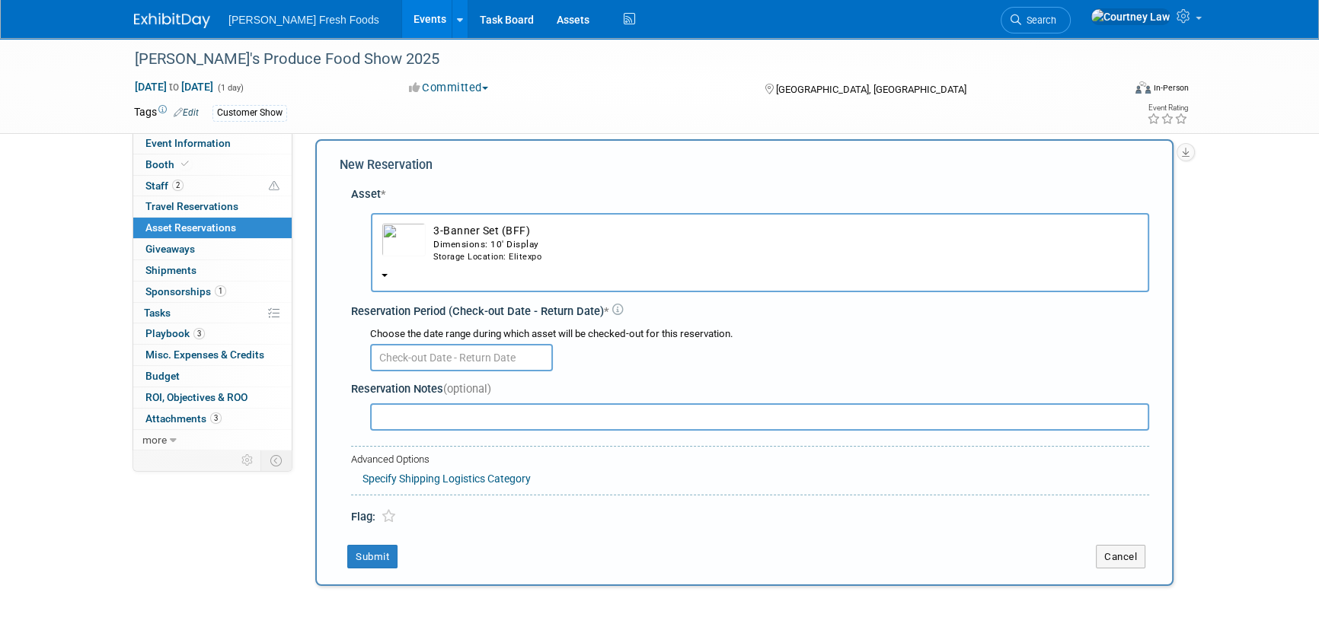
click at [434, 362] on input "text" at bounding box center [461, 357] width 183 height 27
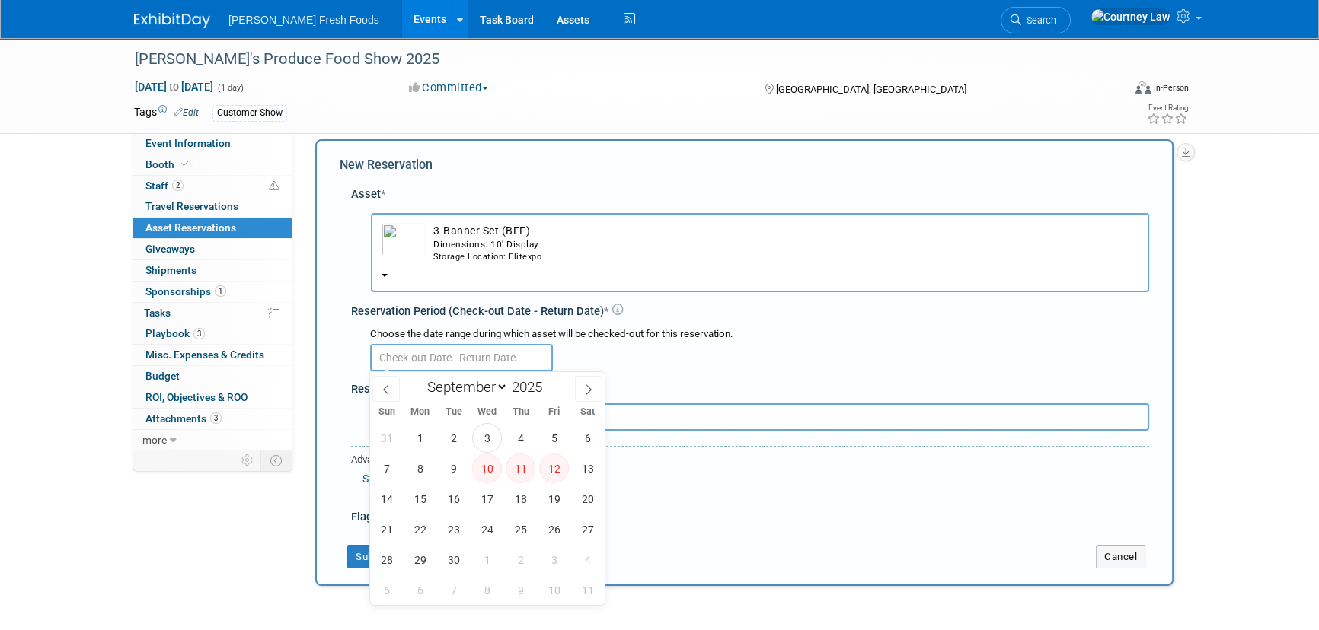
click at [485, 228] on td "3-Banner Set (BFF) Dimensions: 10' Display Storage Location: Elitexpo" at bounding box center [782, 243] width 713 height 40
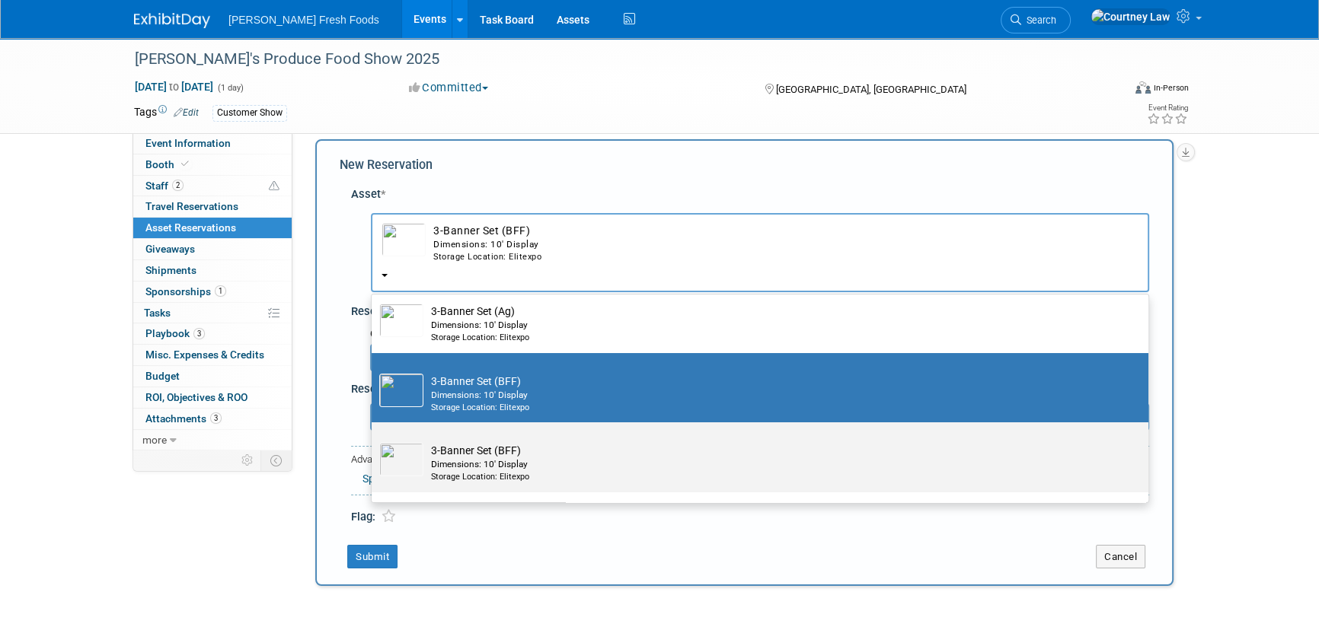
click at [495, 456] on td "3-Banner Set (BFF) Dimensions: 10' Display Storage Location: Elitexpo" at bounding box center [770, 463] width 694 height 40
click at [374, 441] on input "3-Banner Set (BFF) Dimensions: 10' Display Storage Location: Elitexpo" at bounding box center [369, 436] width 10 height 10
select select "10724450"
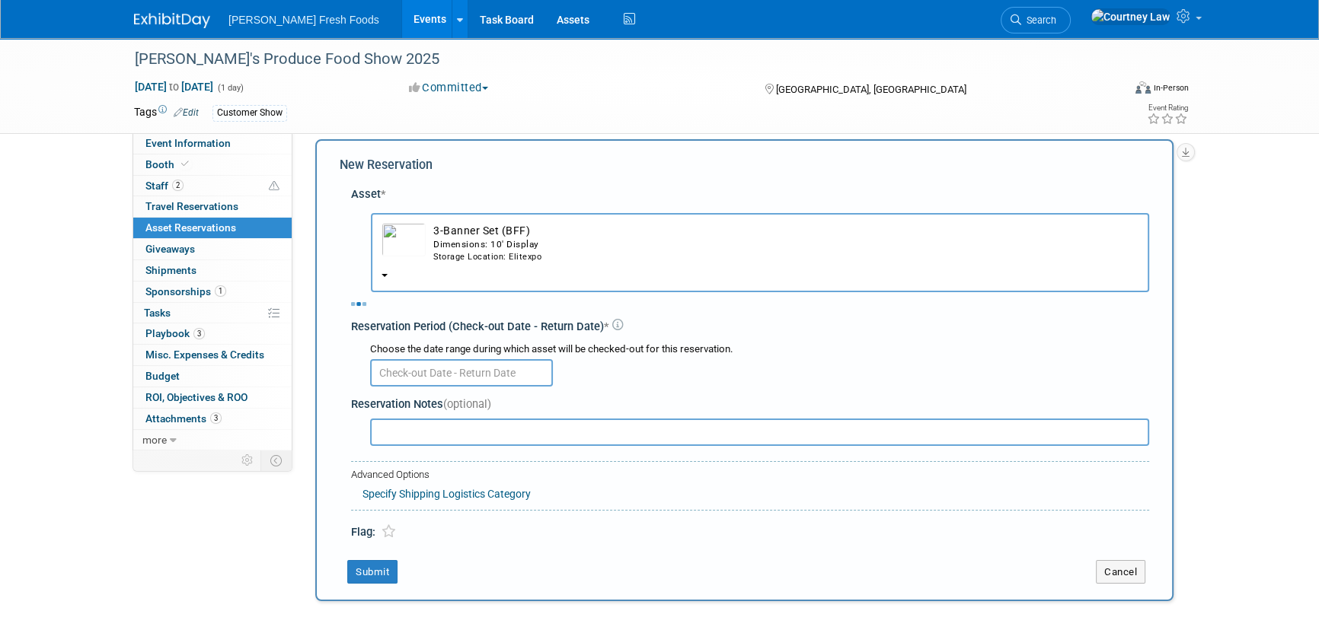
click at [497, 375] on input "text" at bounding box center [461, 372] width 183 height 27
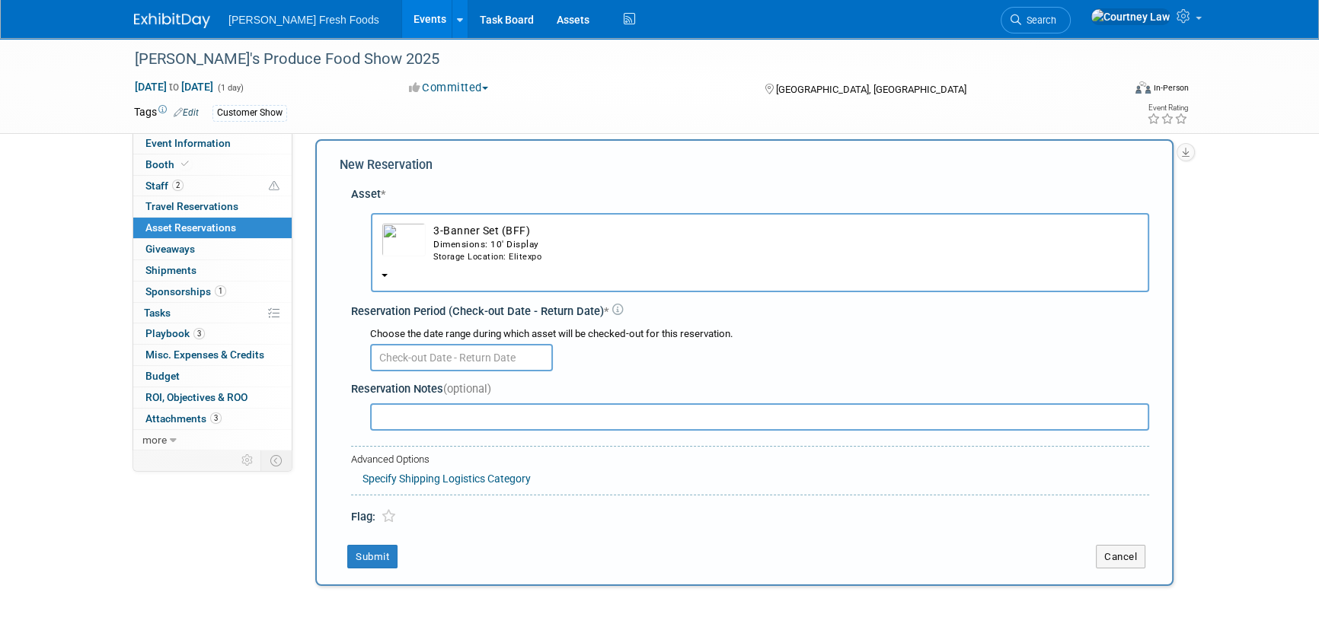
click at [481, 351] on input "text" at bounding box center [461, 357] width 183 height 27
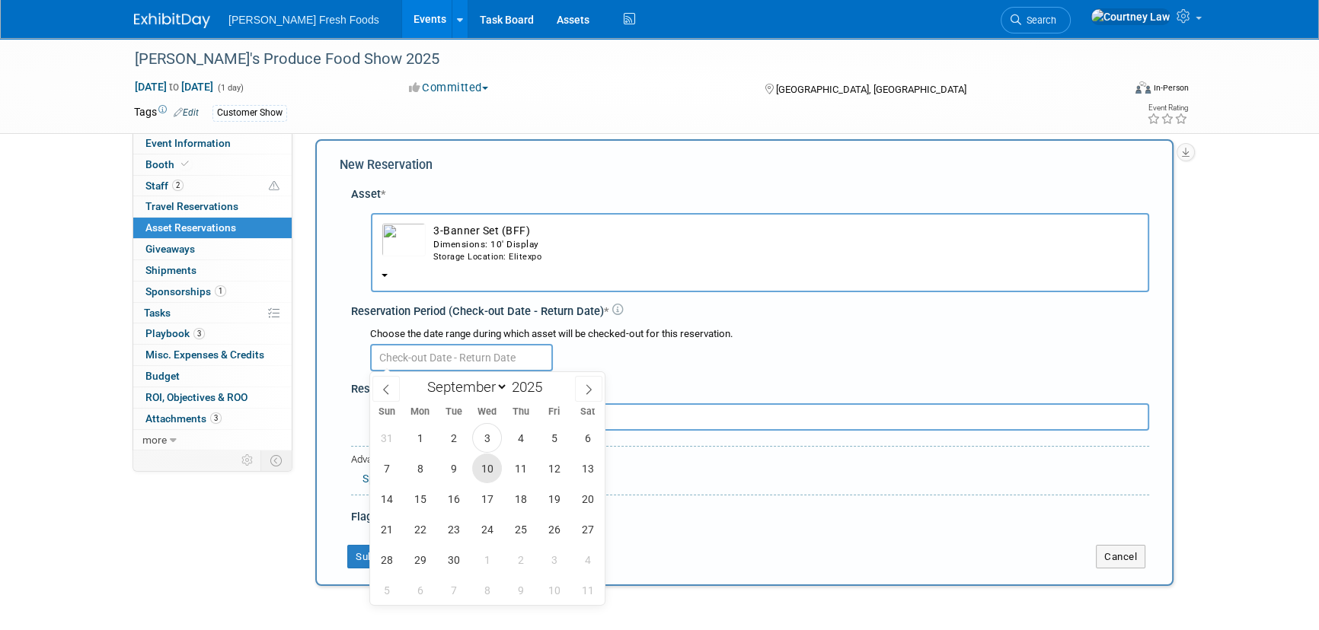
click at [497, 472] on span "10" at bounding box center [487, 469] width 30 height 30
click at [544, 475] on span "12" at bounding box center [554, 469] width 30 height 30
type input "Sep 10, 2025 to Sep 12, 2025"
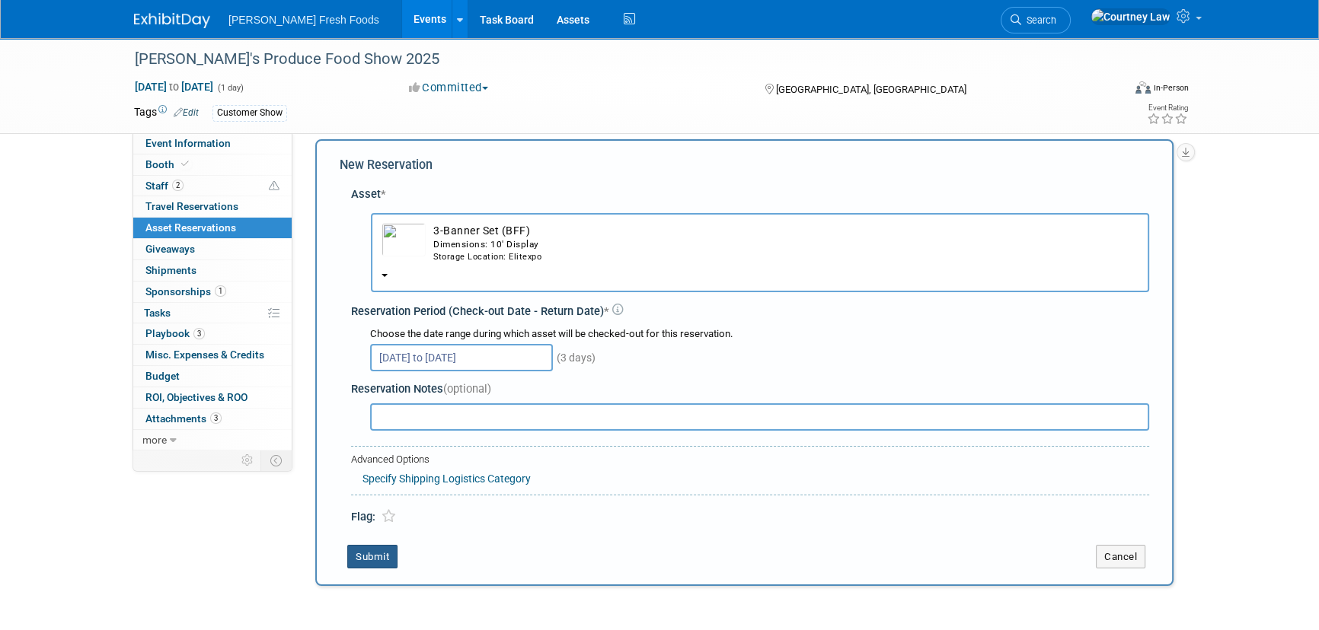
click at [370, 566] on button "Submit" at bounding box center [372, 557] width 50 height 24
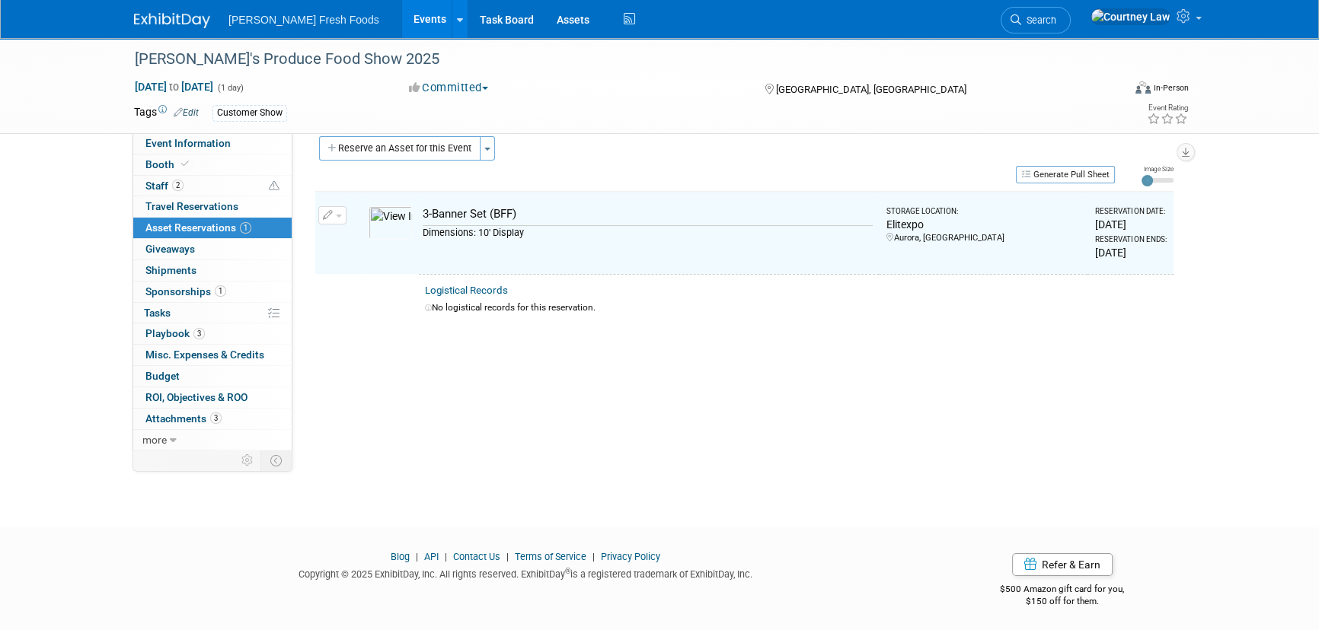
scroll to position [18, 0]
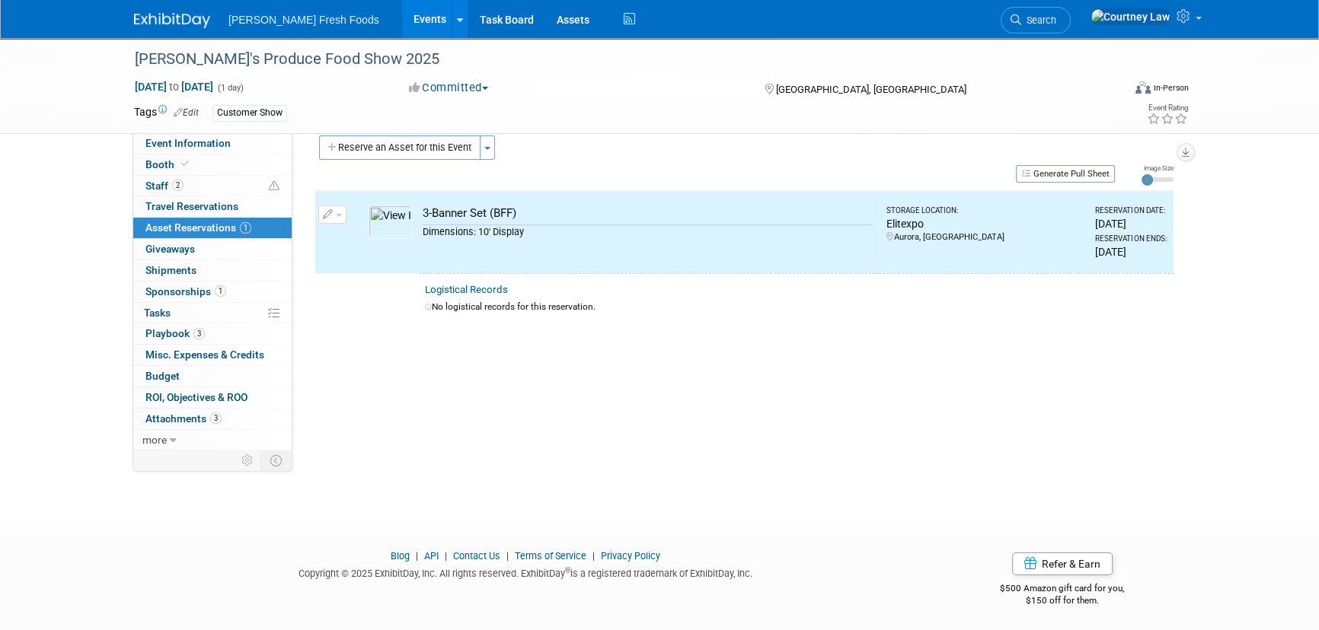
click at [423, 167] on div "Generate Pull Sheet" at bounding box center [714, 173] width 799 height 19
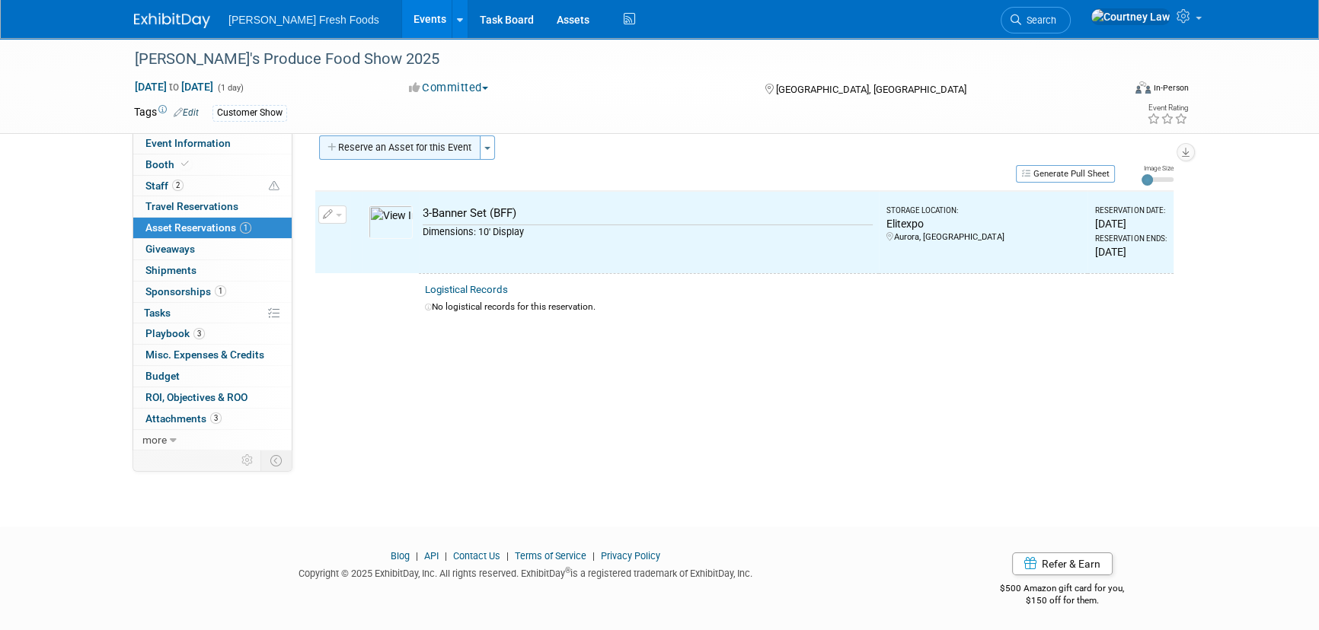
click at [416, 153] on button "Reserve an Asset for this Event" at bounding box center [399, 148] width 161 height 24
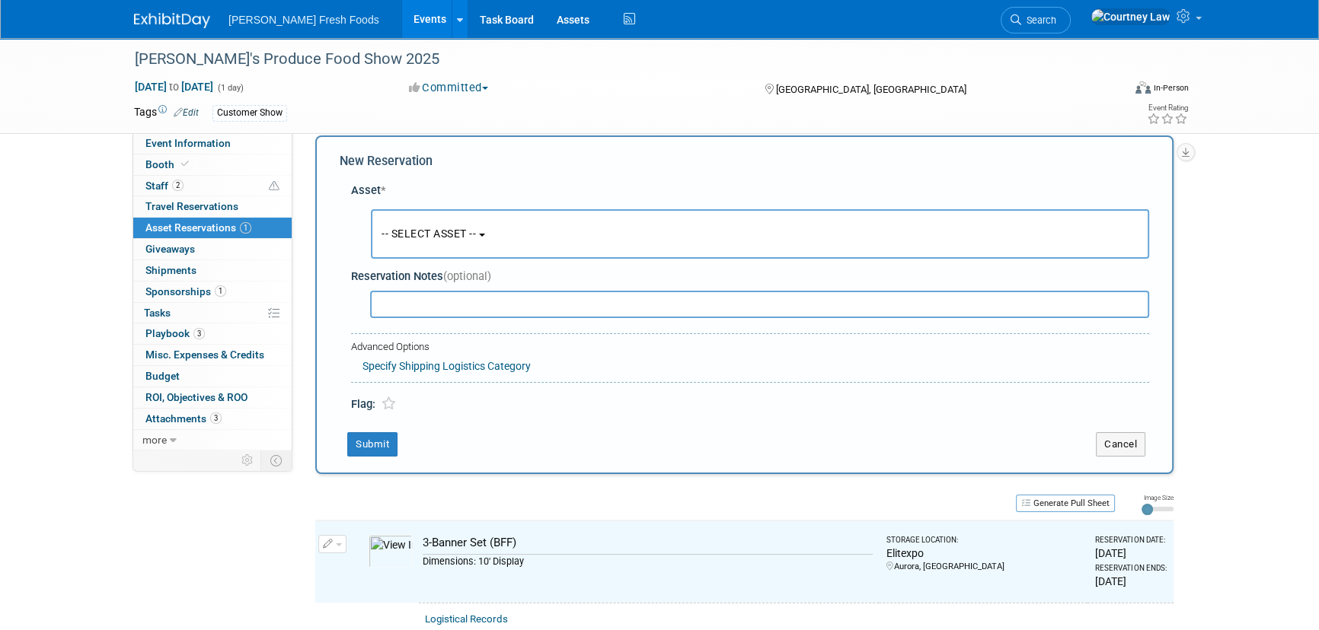
scroll to position [14, 0]
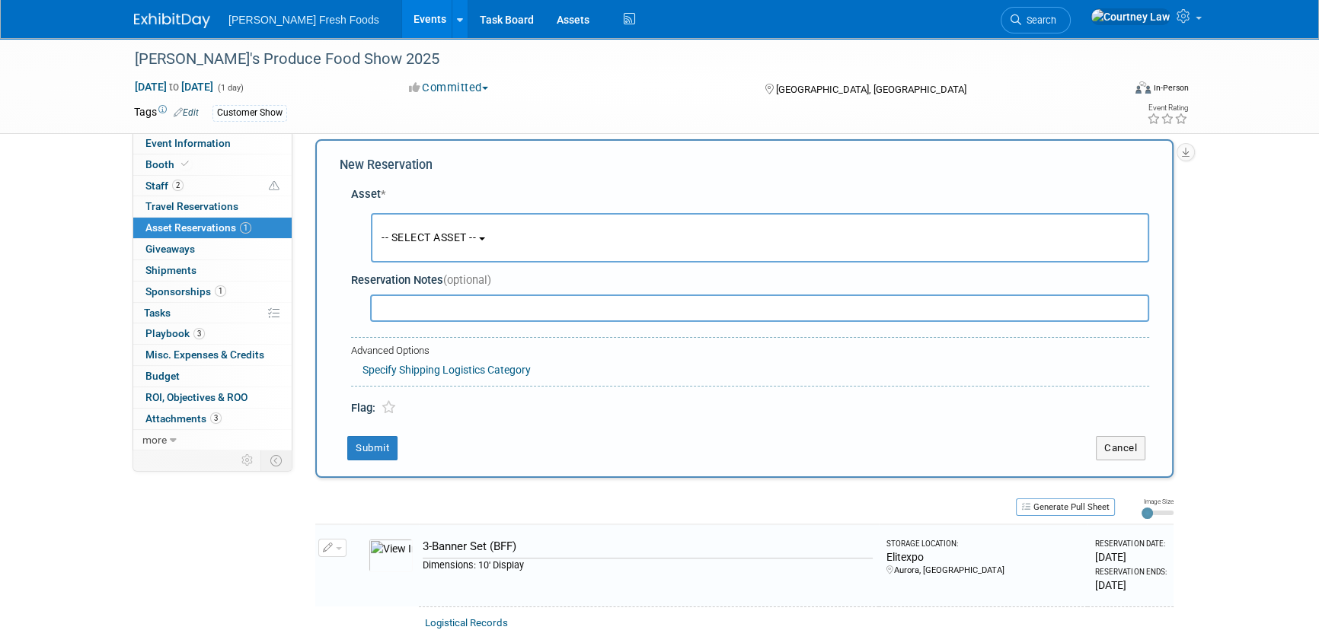
click at [480, 269] on div "Reservation Notes (optional)" at bounding box center [750, 295] width 798 height 59
click at [480, 258] on button "-- SELECT ASSET --" at bounding box center [760, 237] width 778 height 49
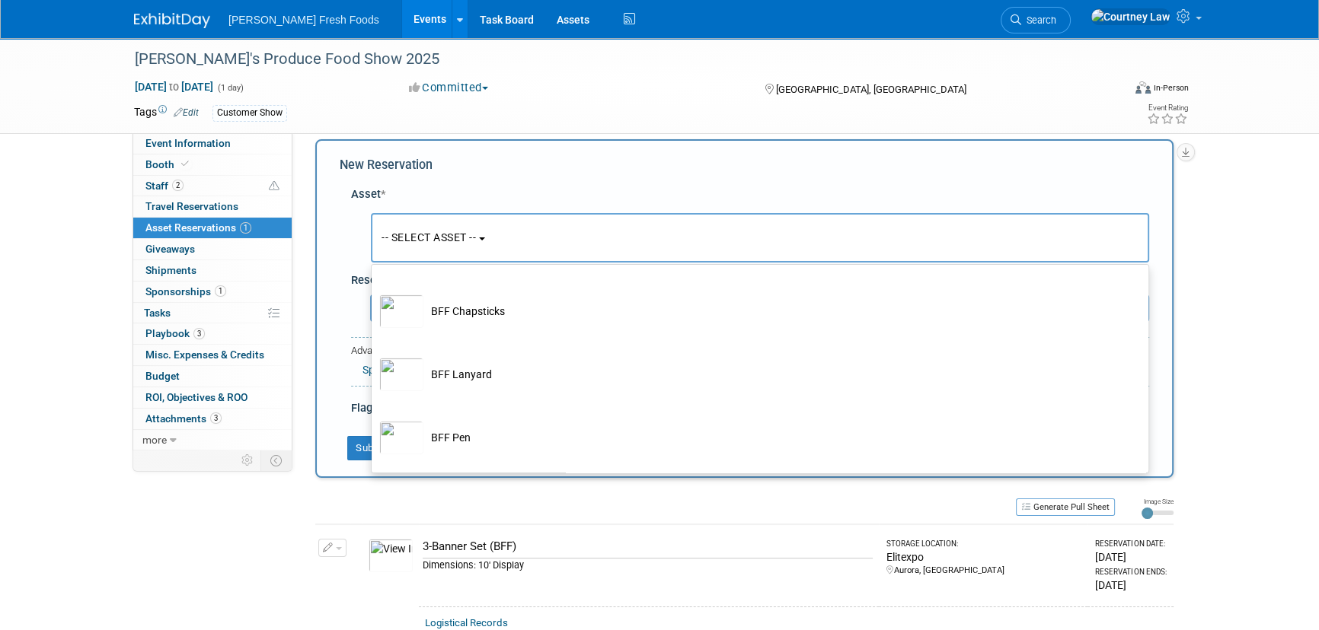
scroll to position [898, 0]
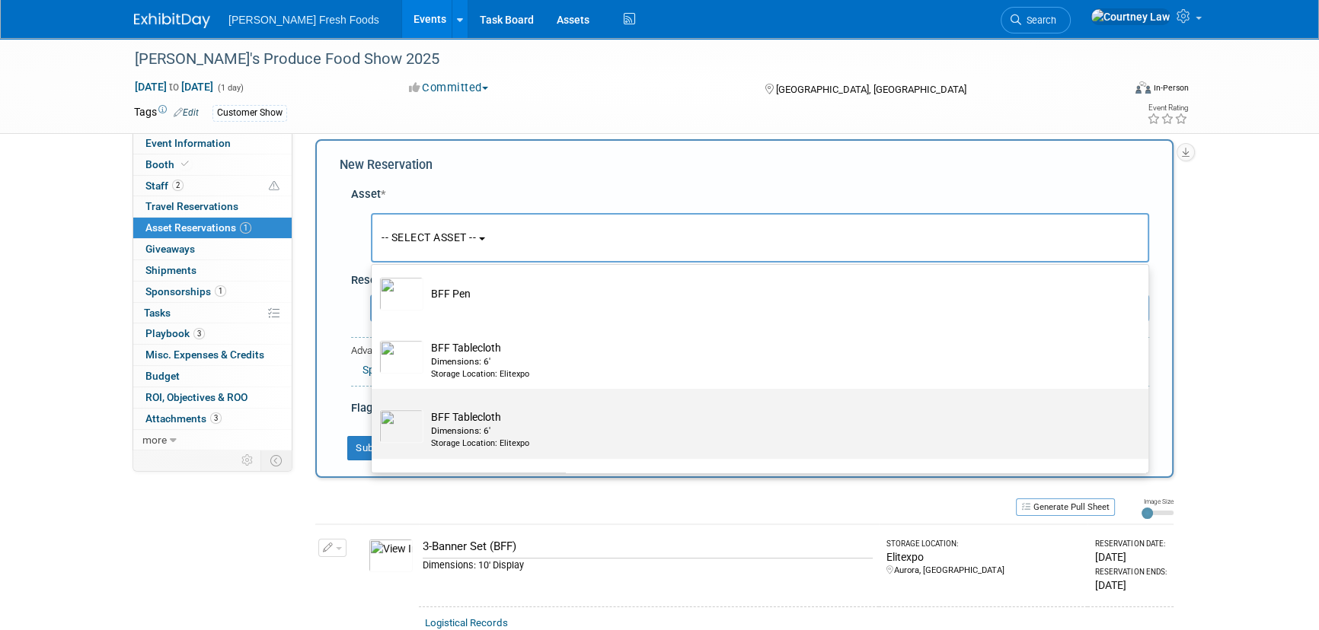
click at [489, 430] on div "Dimensions: 6'" at bounding box center [774, 431] width 687 height 13
click at [374, 407] on input "BFF Tablecloth Dimensions: 6' Storage Location: Elitexpo" at bounding box center [369, 402] width 10 height 10
select select "10724453"
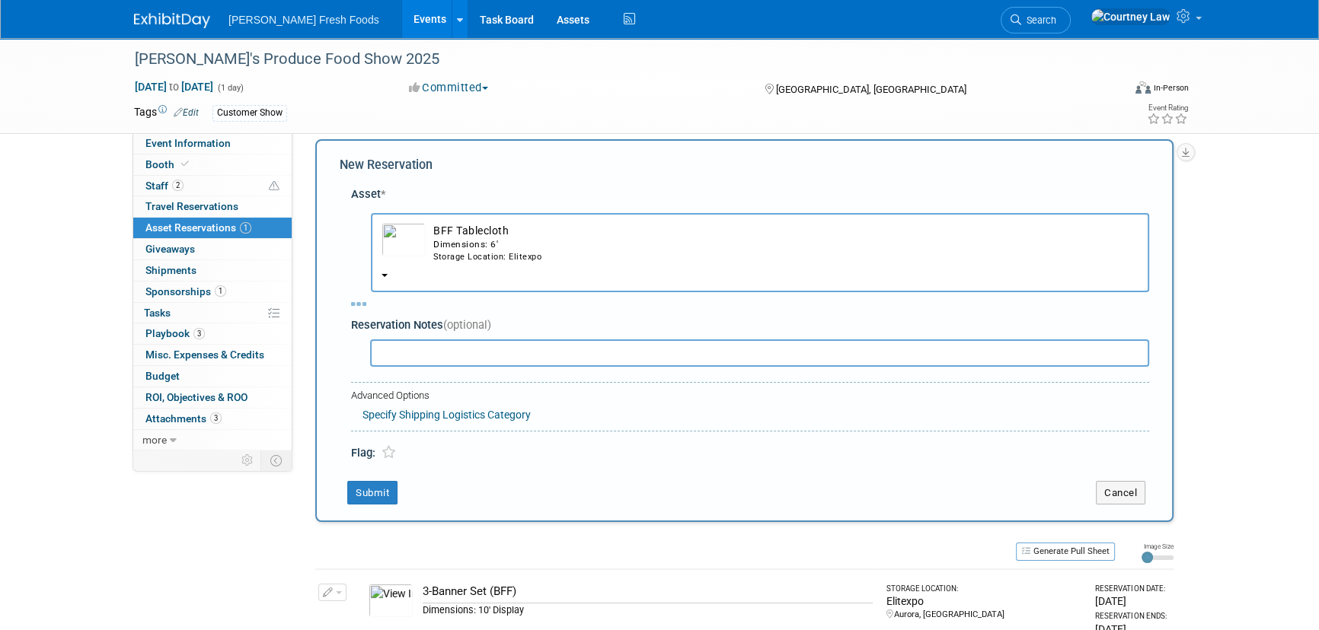
select select "8"
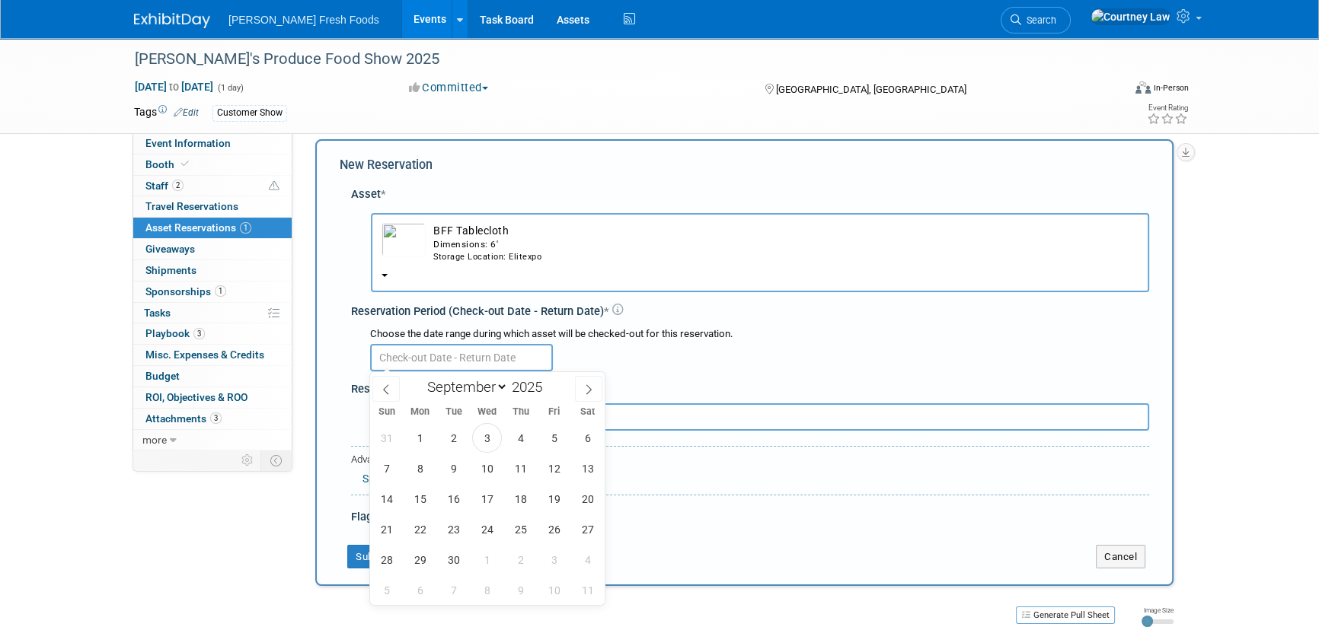
click at [449, 359] on input "text" at bounding box center [461, 357] width 183 height 27
click at [503, 467] on div "31 1 2 3 4 5 6 7 8 9 10 11 12 13 14 15 16 17 18 19 20 21 22 23 24 25 26 27 28 2…" at bounding box center [487, 514] width 235 height 183
click at [494, 471] on span "10" at bounding box center [487, 469] width 30 height 30
click at [558, 471] on span "12" at bounding box center [554, 469] width 30 height 30
type input "Sep 10, 2025 to Sep 12, 2025"
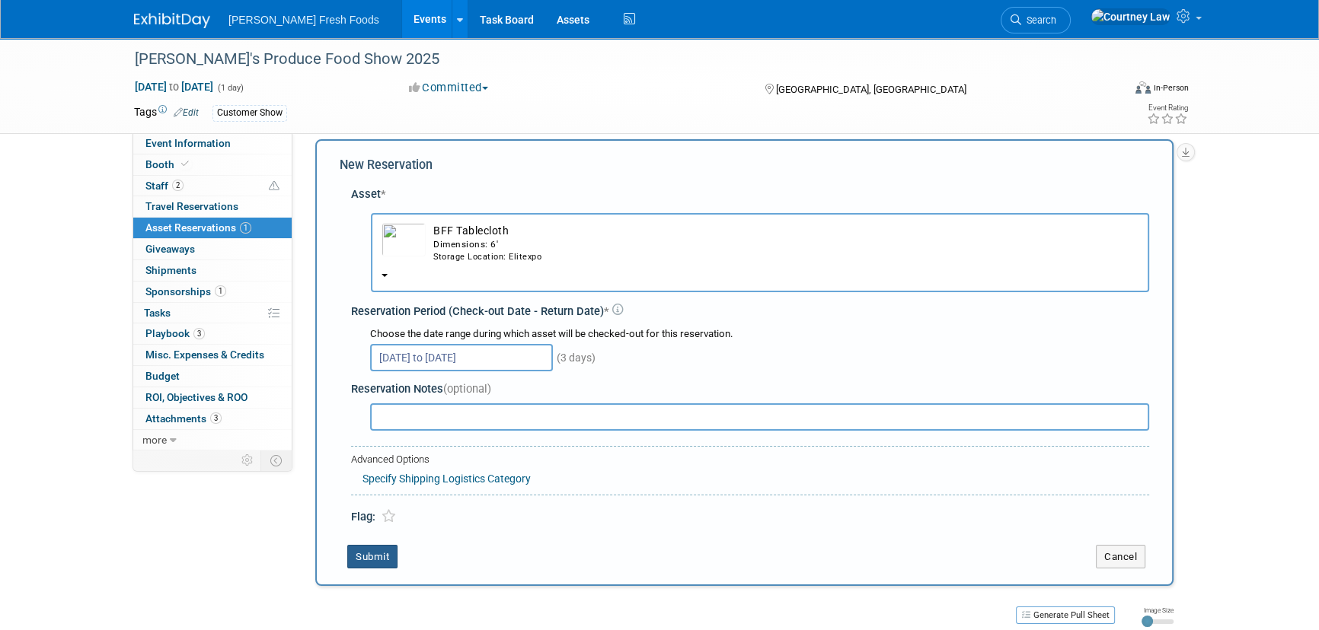
click at [358, 552] on button "Submit" at bounding box center [372, 557] width 50 height 24
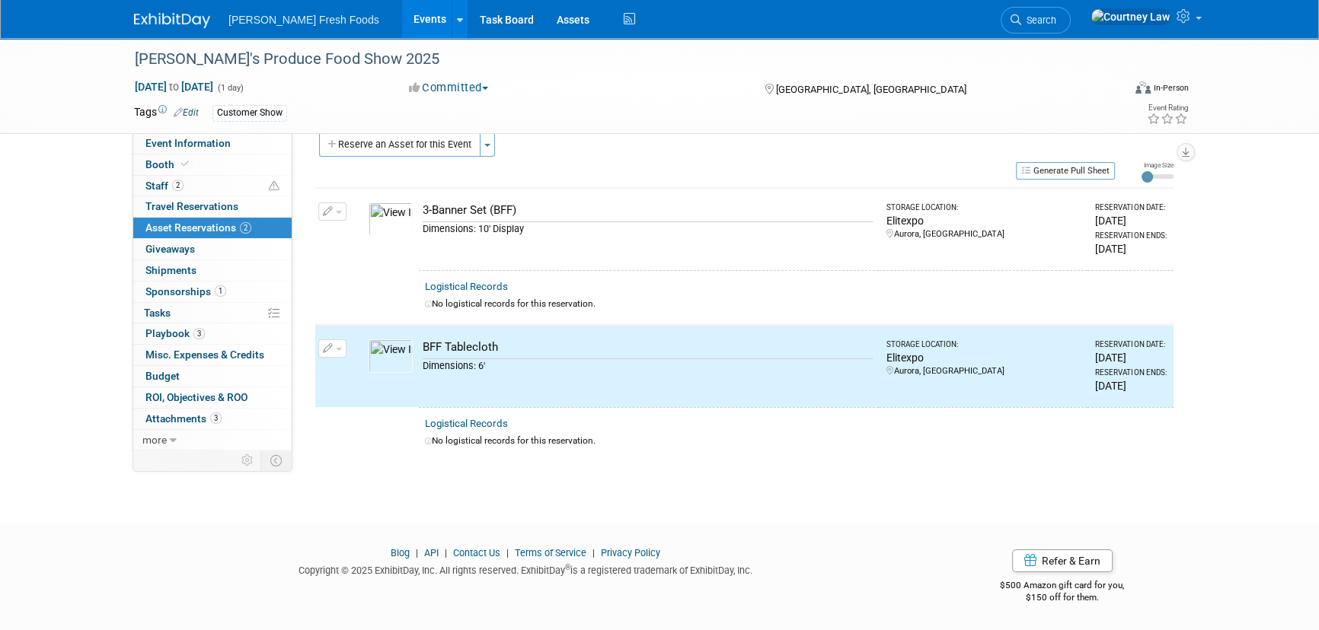
scroll to position [0, 0]
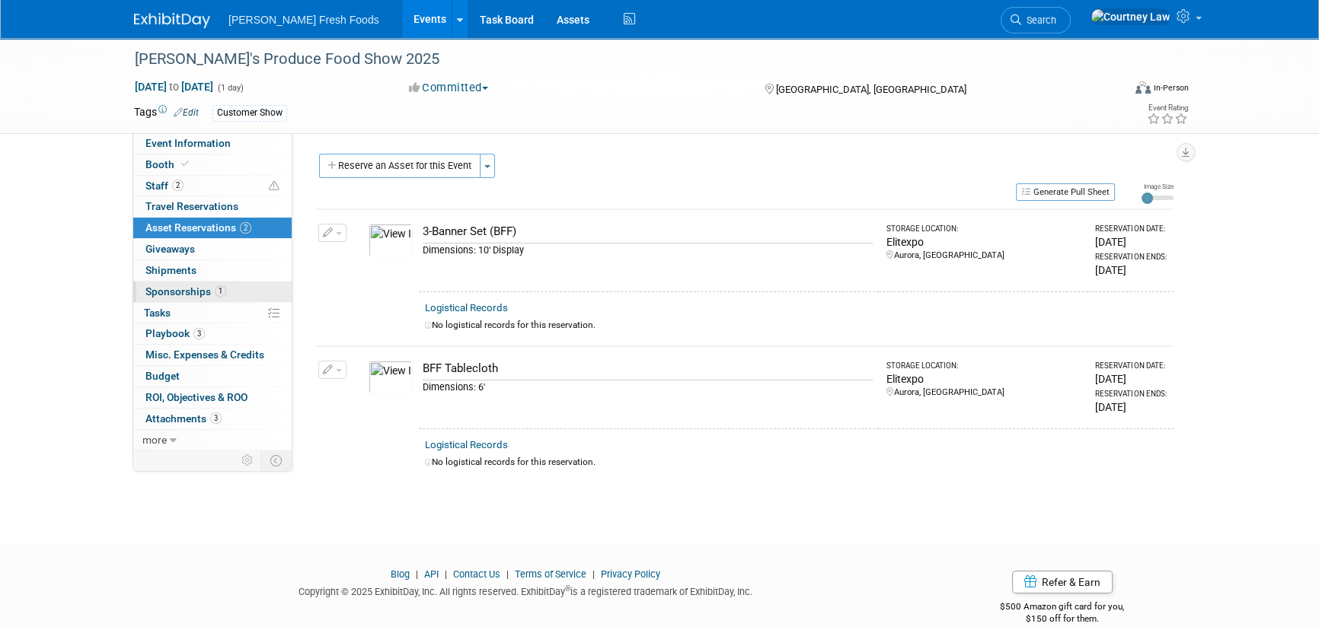
click at [165, 292] on span "Sponsorships 1" at bounding box center [185, 292] width 81 height 12
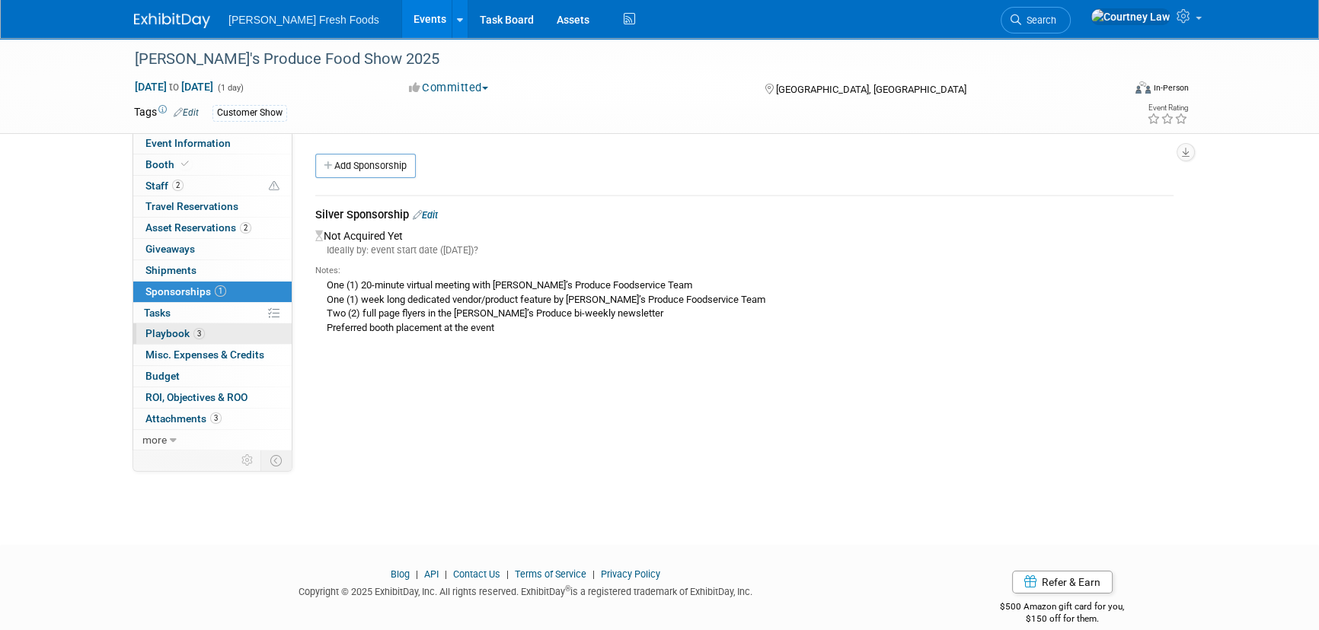
click at [190, 327] on span "Playbook 3" at bounding box center [174, 333] width 59 height 12
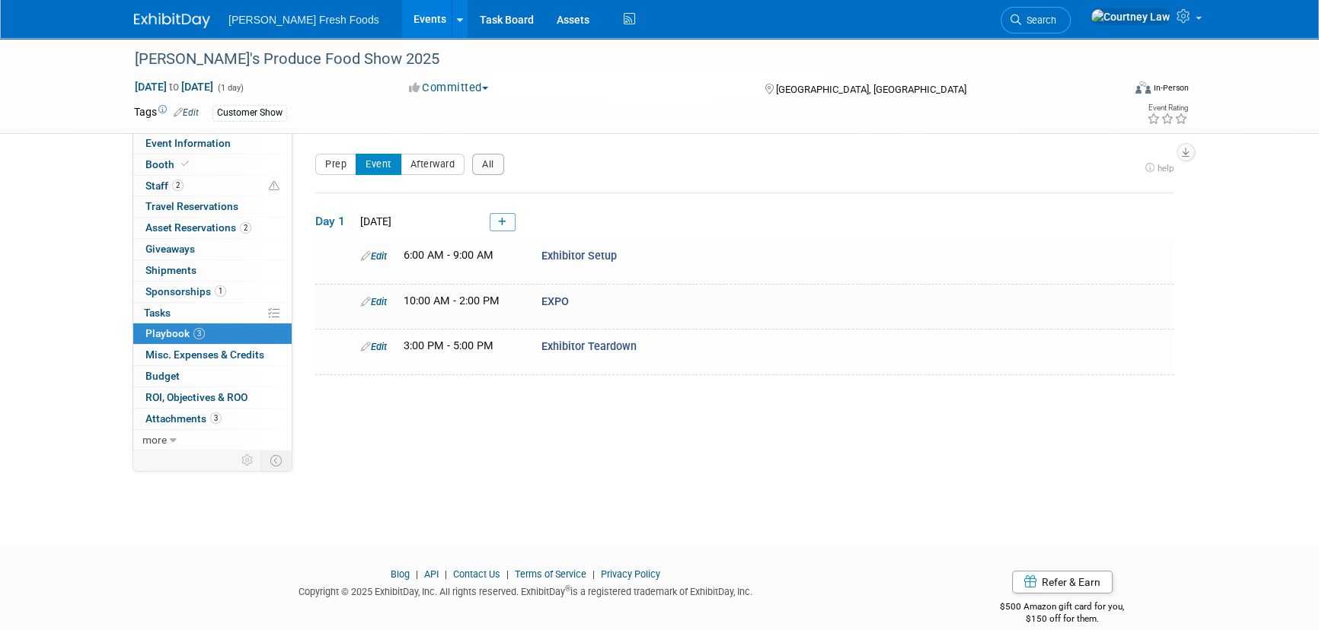
click at [180, 24] on img at bounding box center [172, 20] width 76 height 15
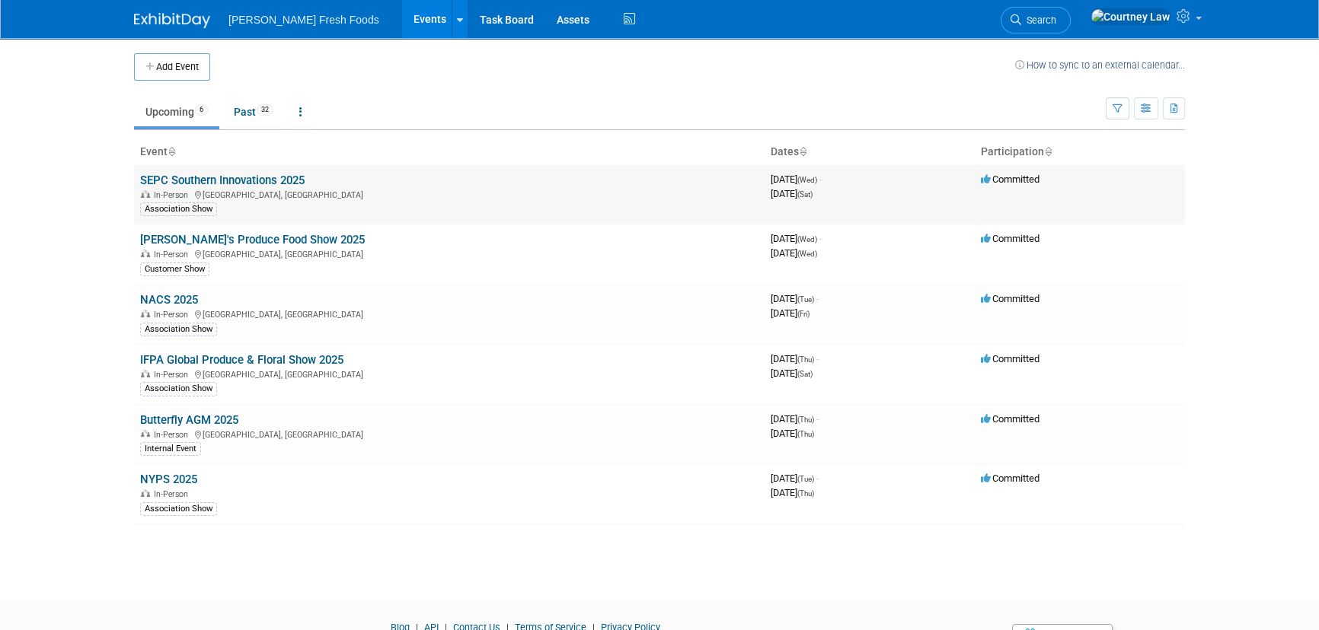
click at [203, 186] on link "SEPC Southern Innovations 2025" at bounding box center [222, 181] width 164 height 14
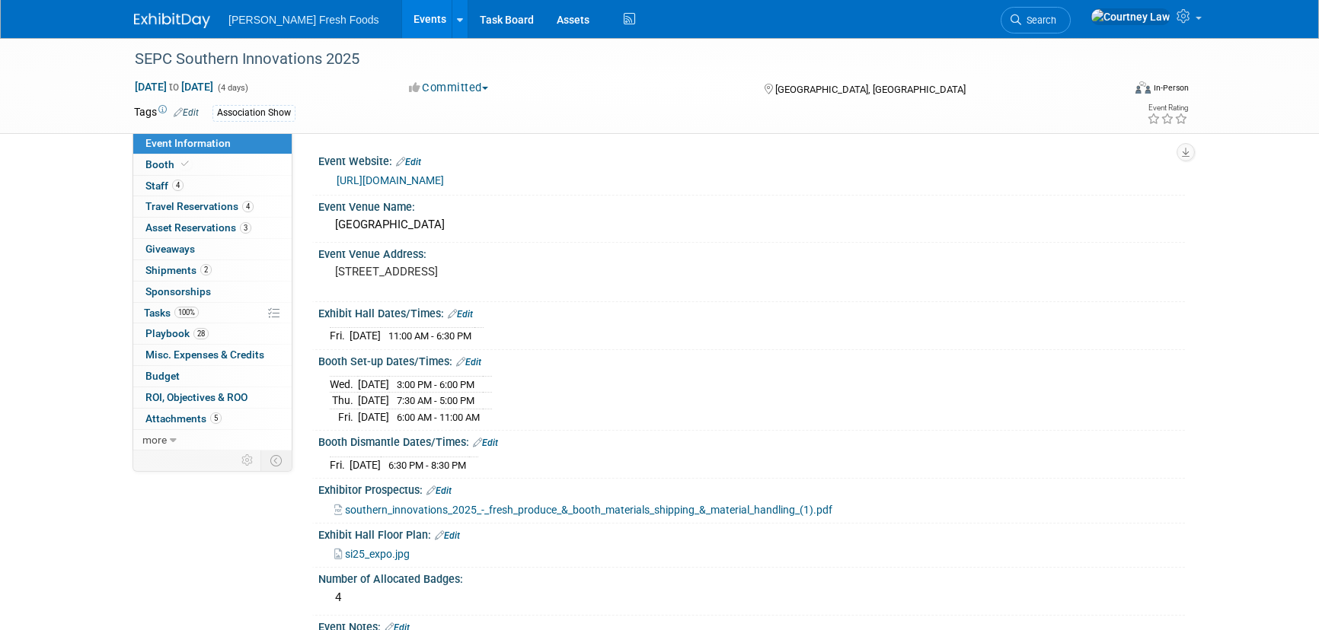
select select "Advanced Warehouse"
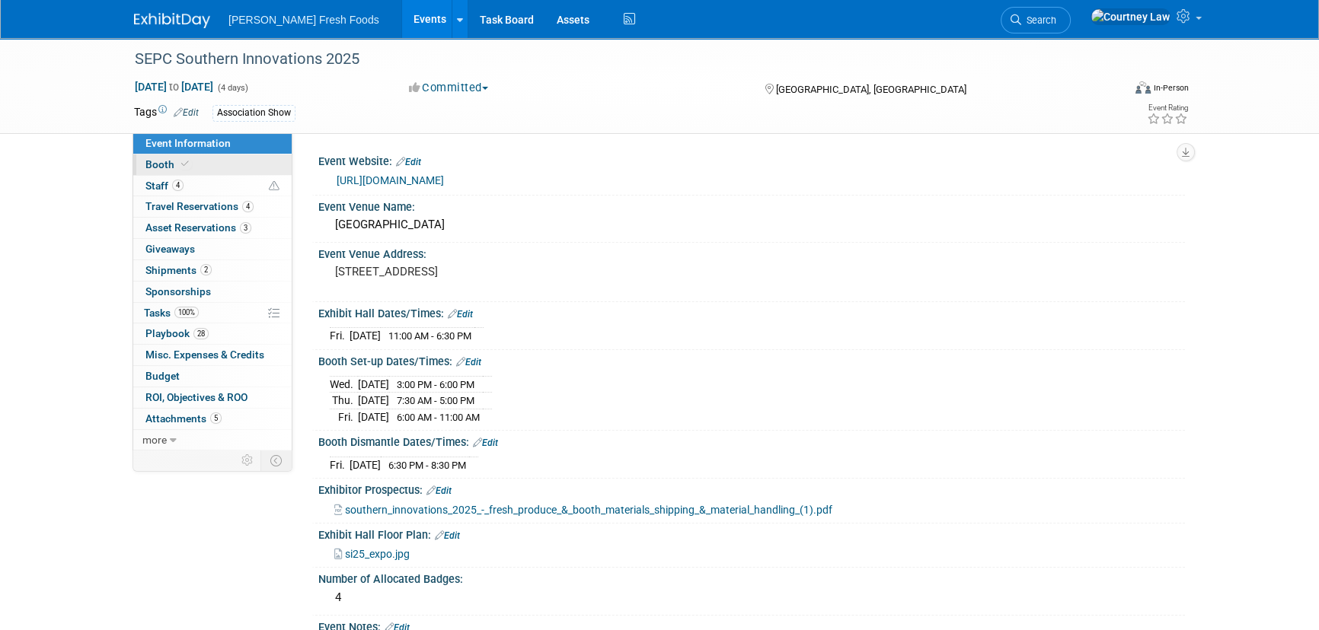
click at [196, 160] on link "Booth" at bounding box center [212, 165] width 158 height 21
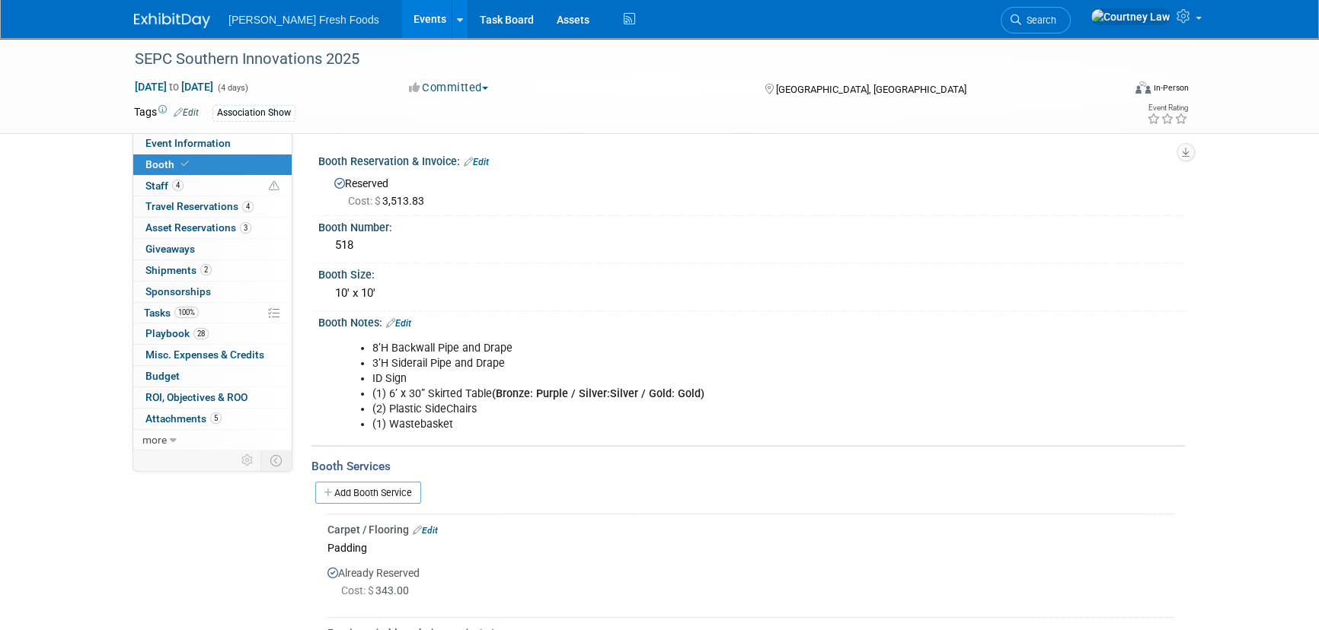
click at [186, 13] on img at bounding box center [172, 20] width 76 height 15
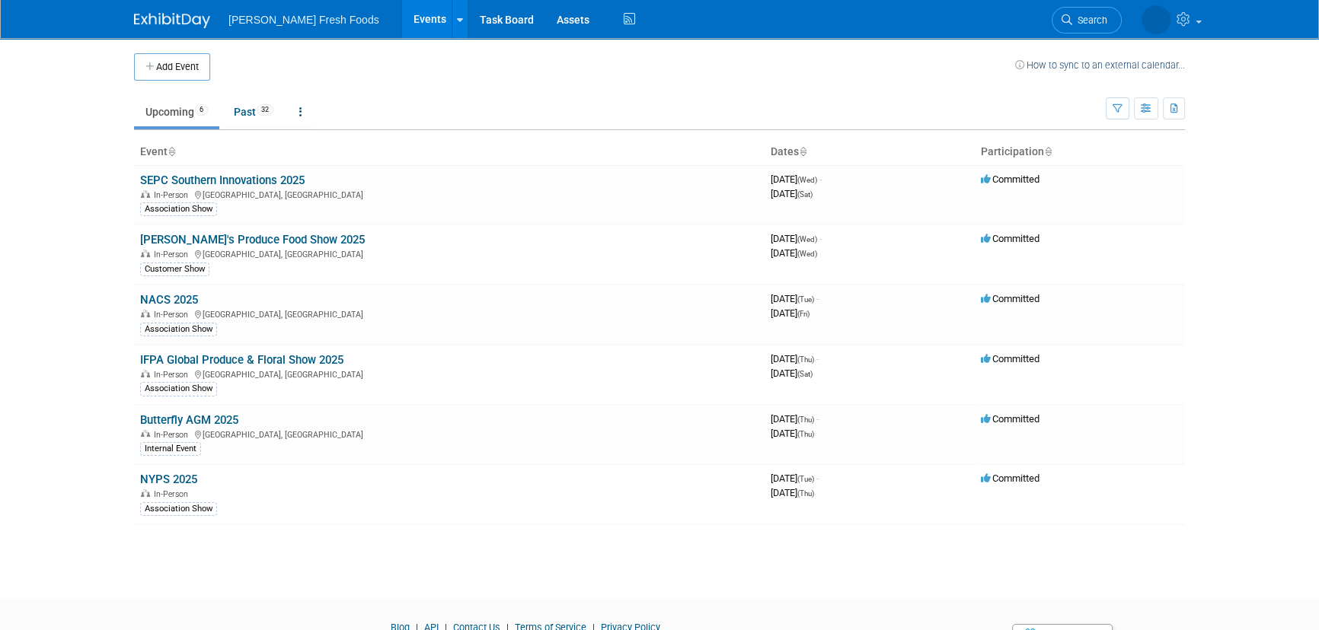
click at [190, 535] on div "Add Event How to sync to an external calendar... New Event Duplicate Event Warn…" at bounding box center [660, 304] width 1074 height 533
click at [230, 177] on link "SEPC Southern Innovations 2025" at bounding box center [222, 181] width 164 height 14
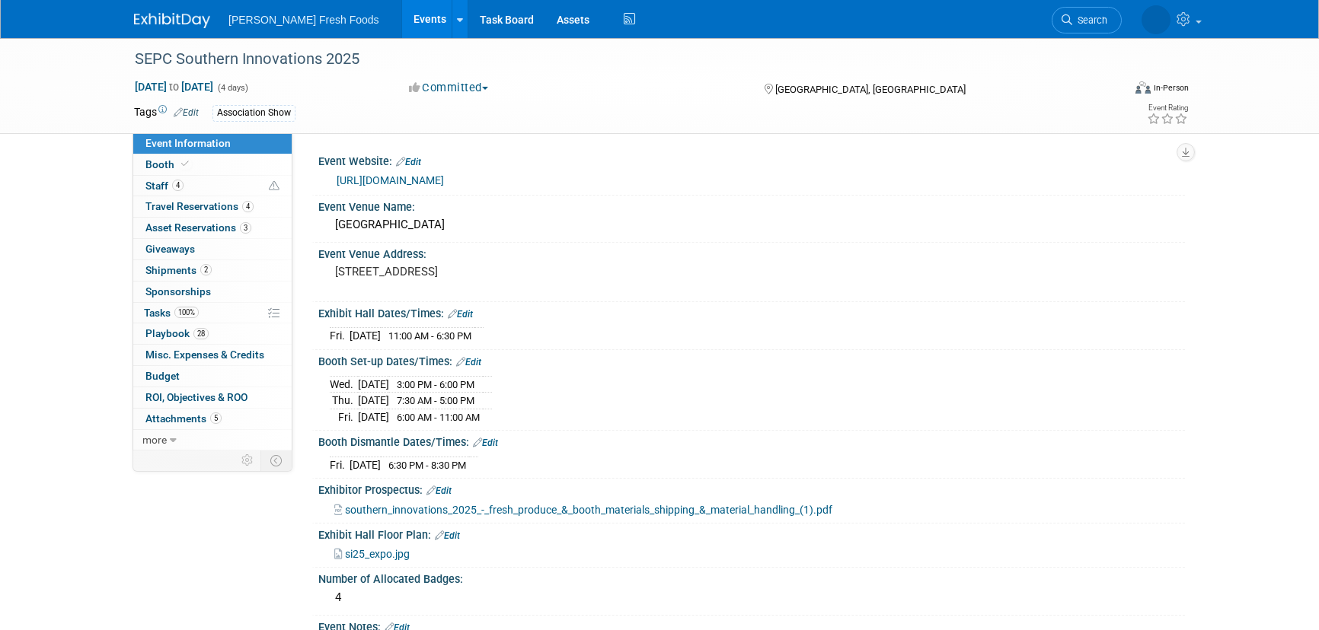
select select "Advanced Warehouse"
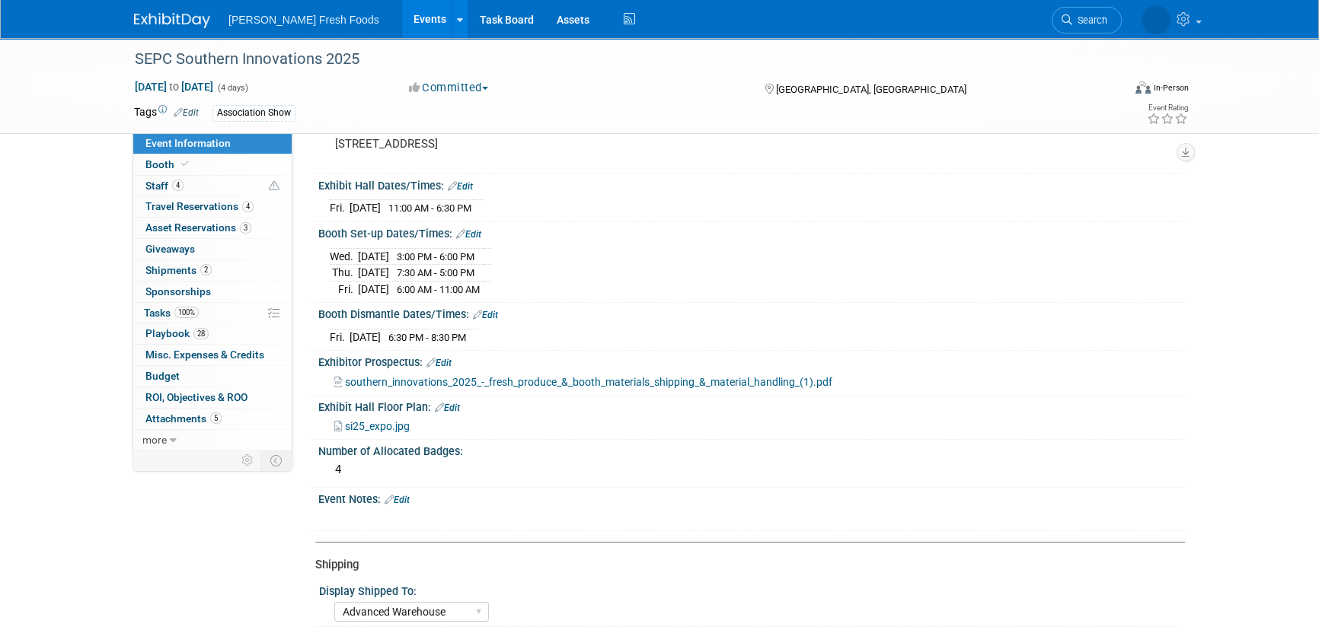
scroll to position [69, 0]
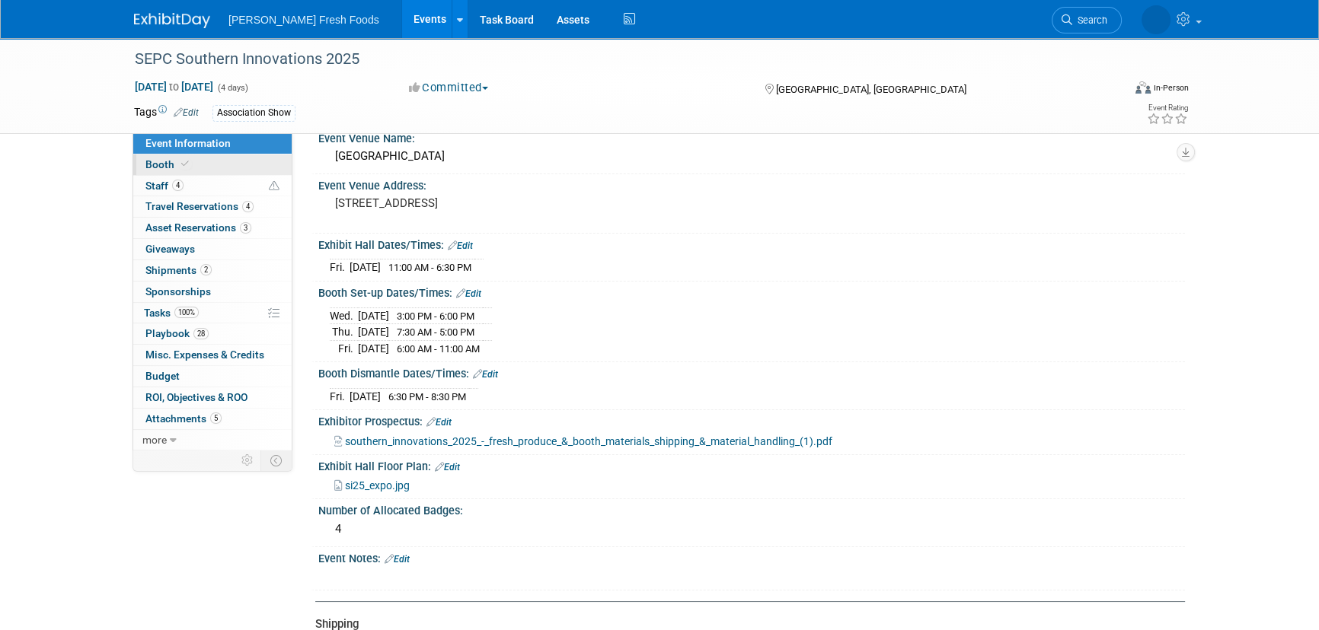
click at [245, 169] on link "Booth" at bounding box center [212, 165] width 158 height 21
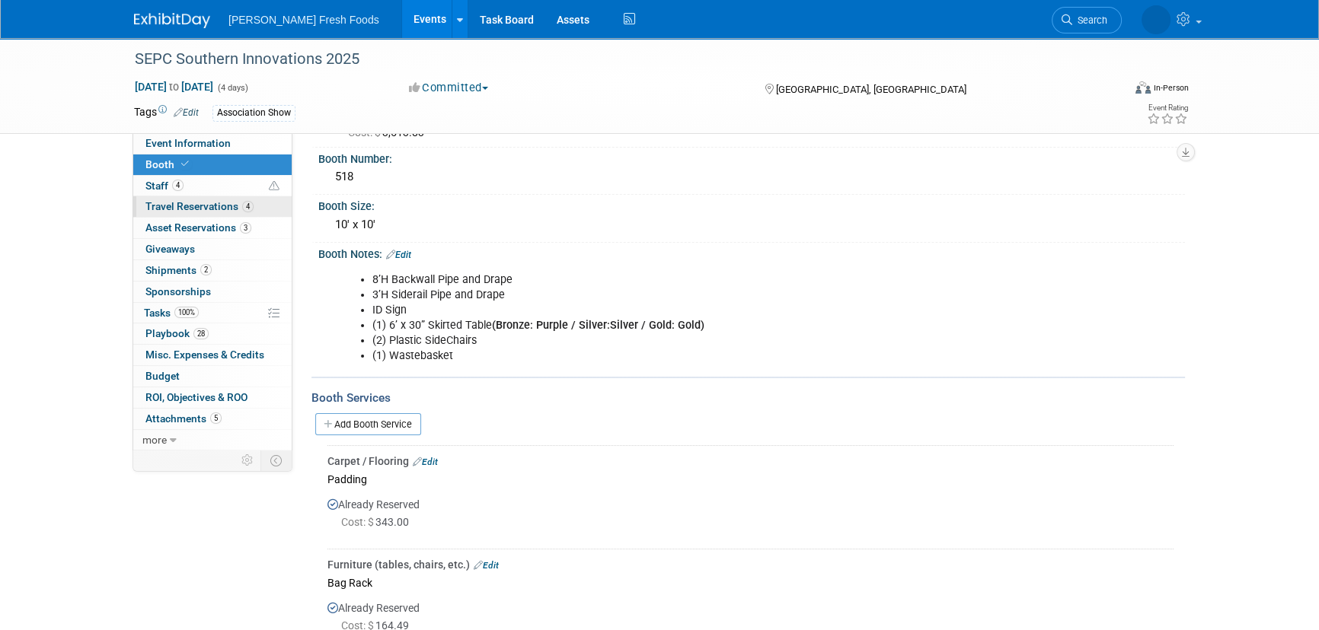
click at [228, 215] on link "4 Travel Reservations 4" at bounding box center [212, 206] width 158 height 21
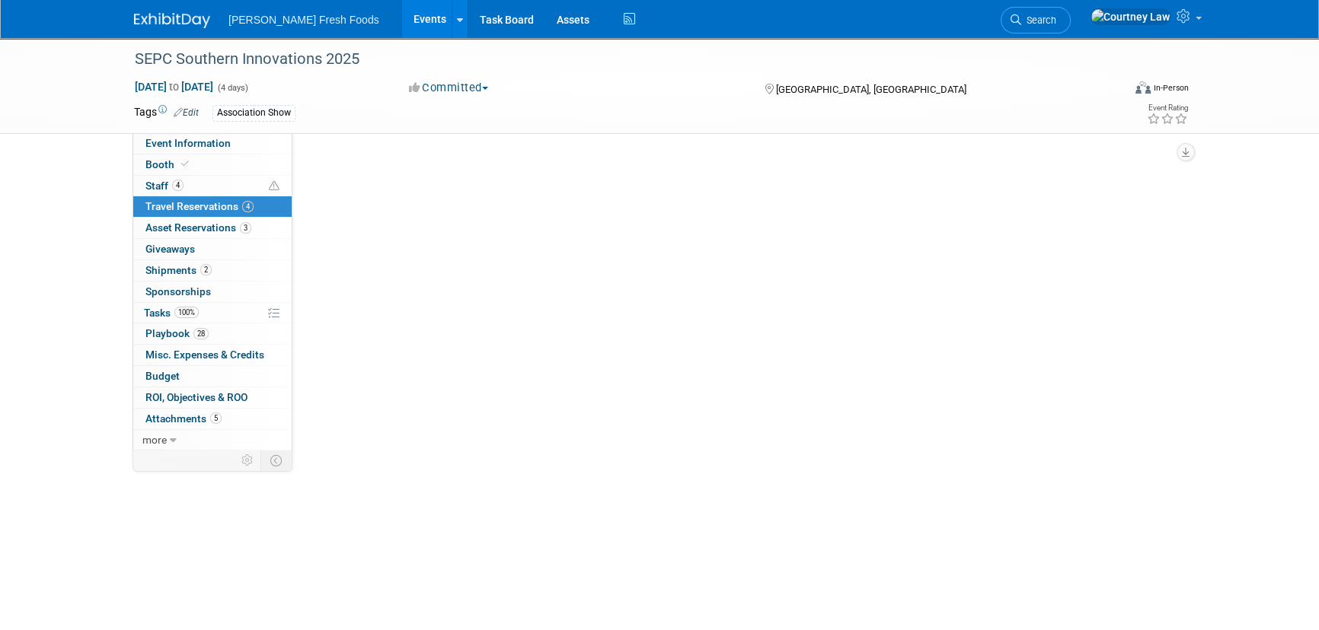
scroll to position [0, 0]
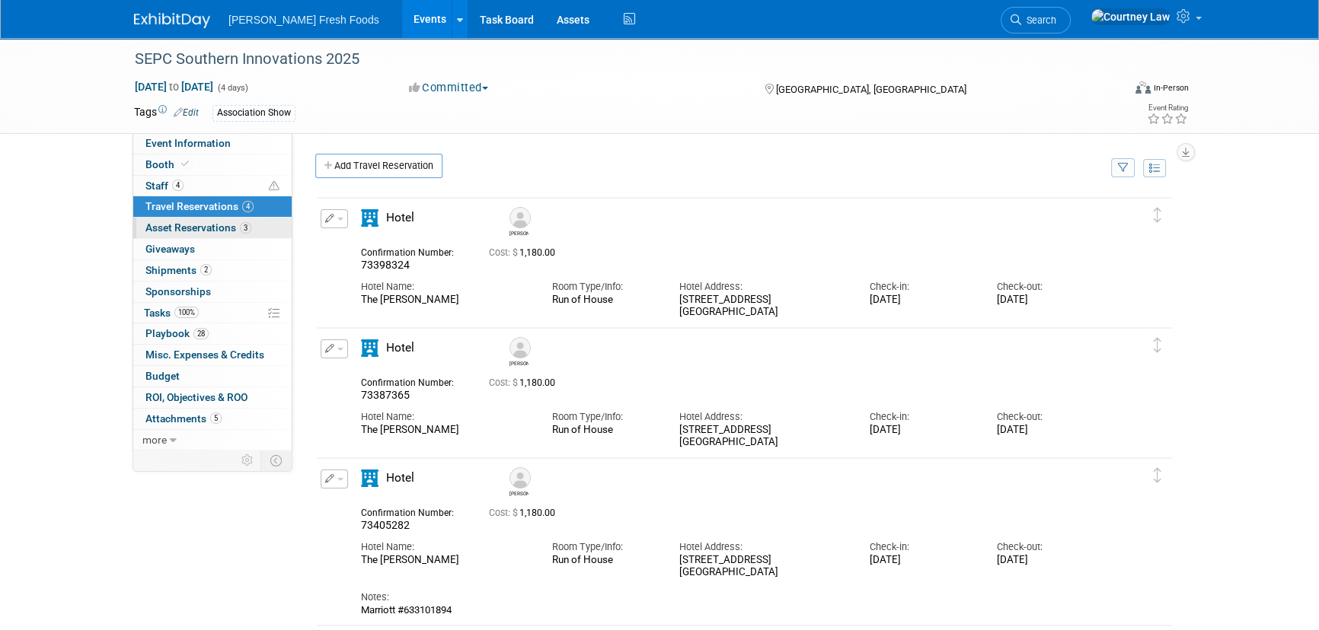
click at [224, 235] on link "3 Asset Reservations 3" at bounding box center [212, 228] width 158 height 21
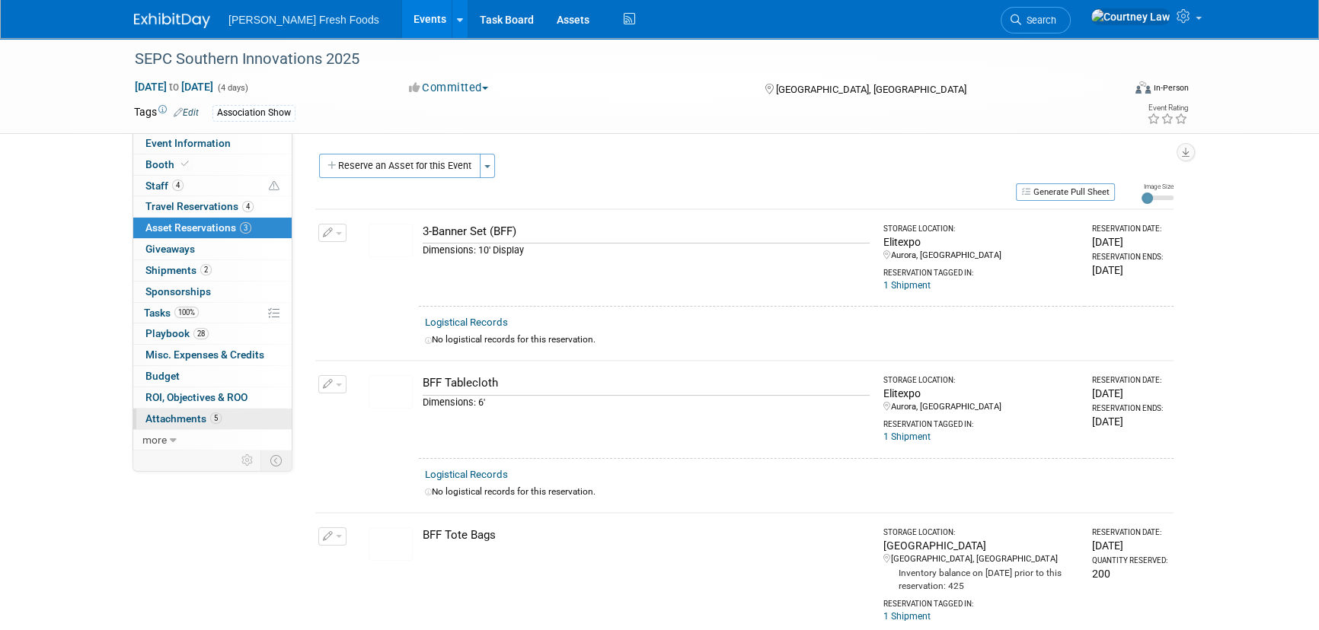
click at [193, 413] on span "Attachments 5" at bounding box center [183, 419] width 76 height 12
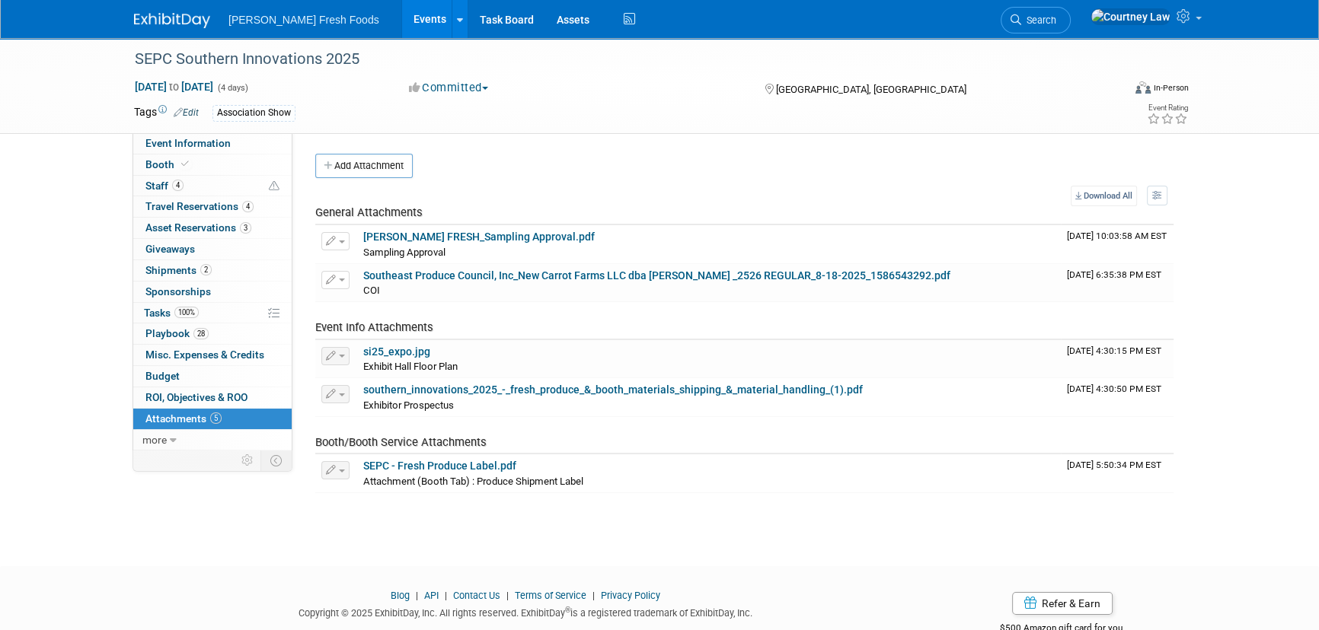
click at [190, 499] on div "Event Information Event Info Booth Booth 4 Staff 4 Staff 4 Travel Reservations …" at bounding box center [660, 273] width 1074 height 471
click at [203, 149] on link "Event Information" at bounding box center [212, 143] width 158 height 21
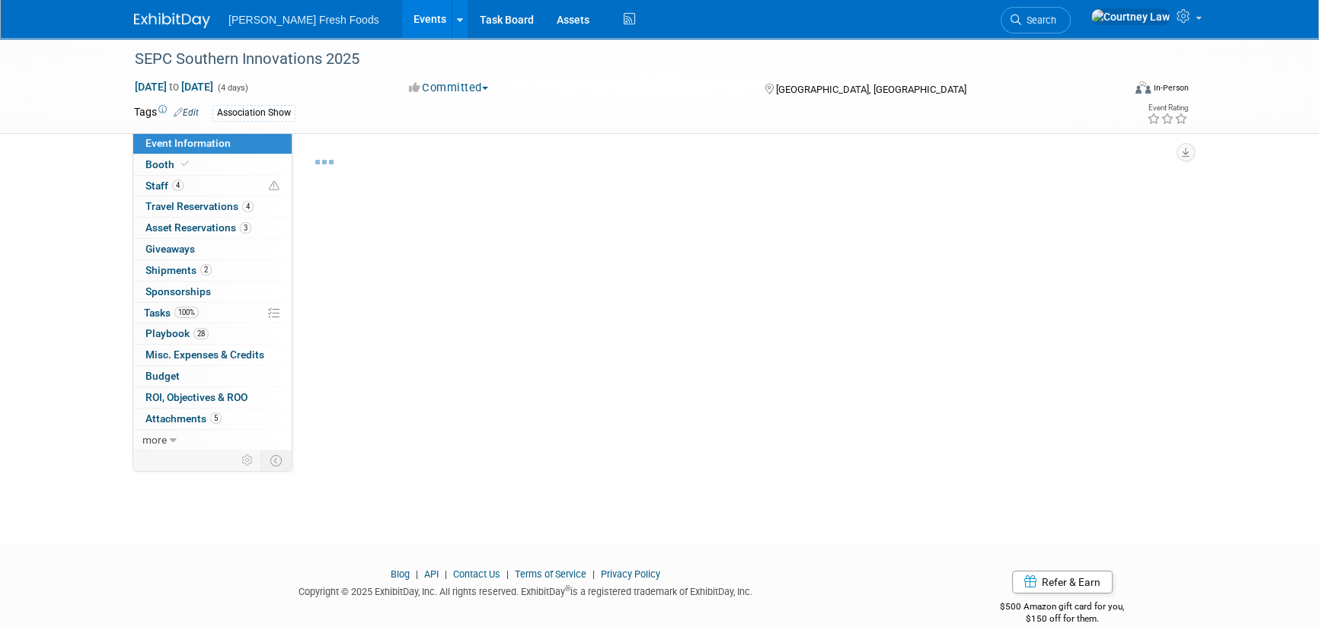
select select "Advanced Warehouse"
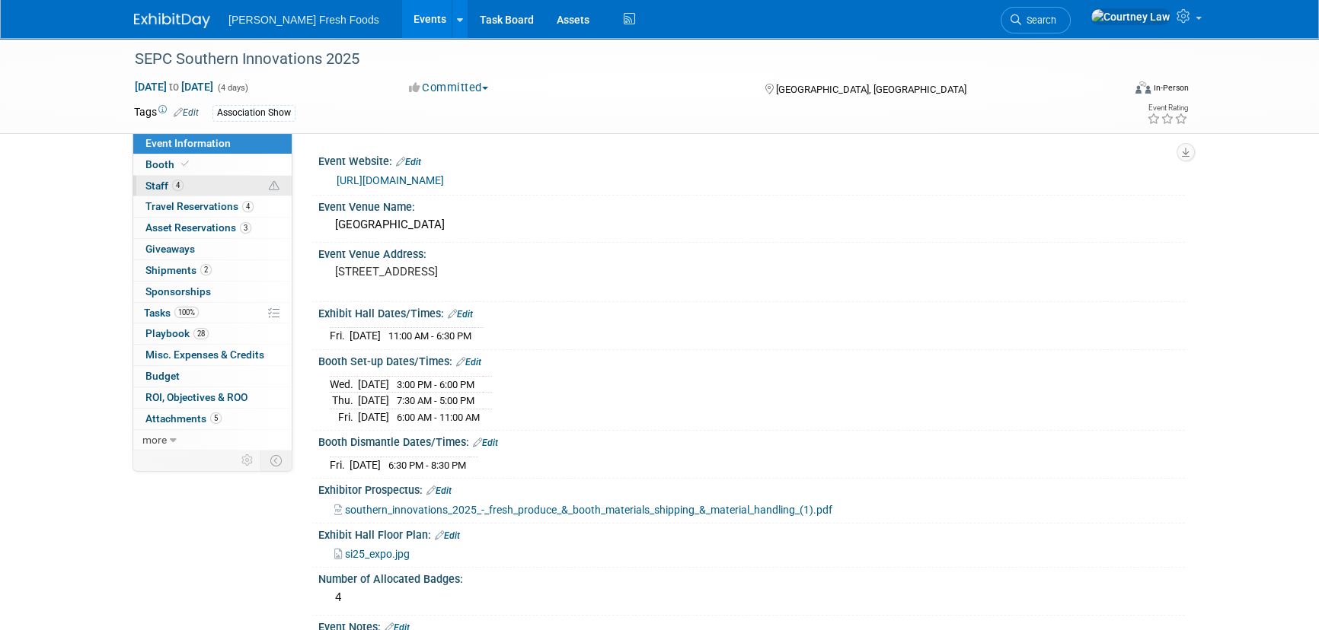
click at [215, 190] on link "4 Staff 4" at bounding box center [212, 186] width 158 height 21
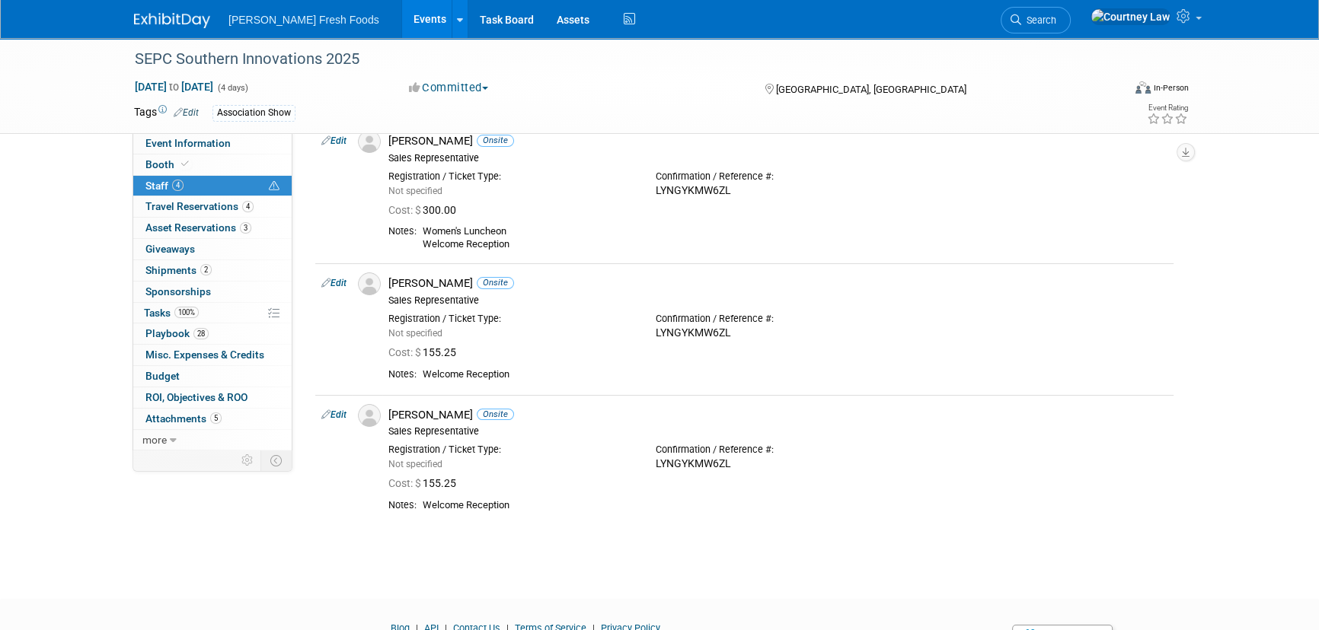
scroll to position [207, 0]
click at [229, 235] on link "3 Asset Reservations 3" at bounding box center [212, 228] width 158 height 21
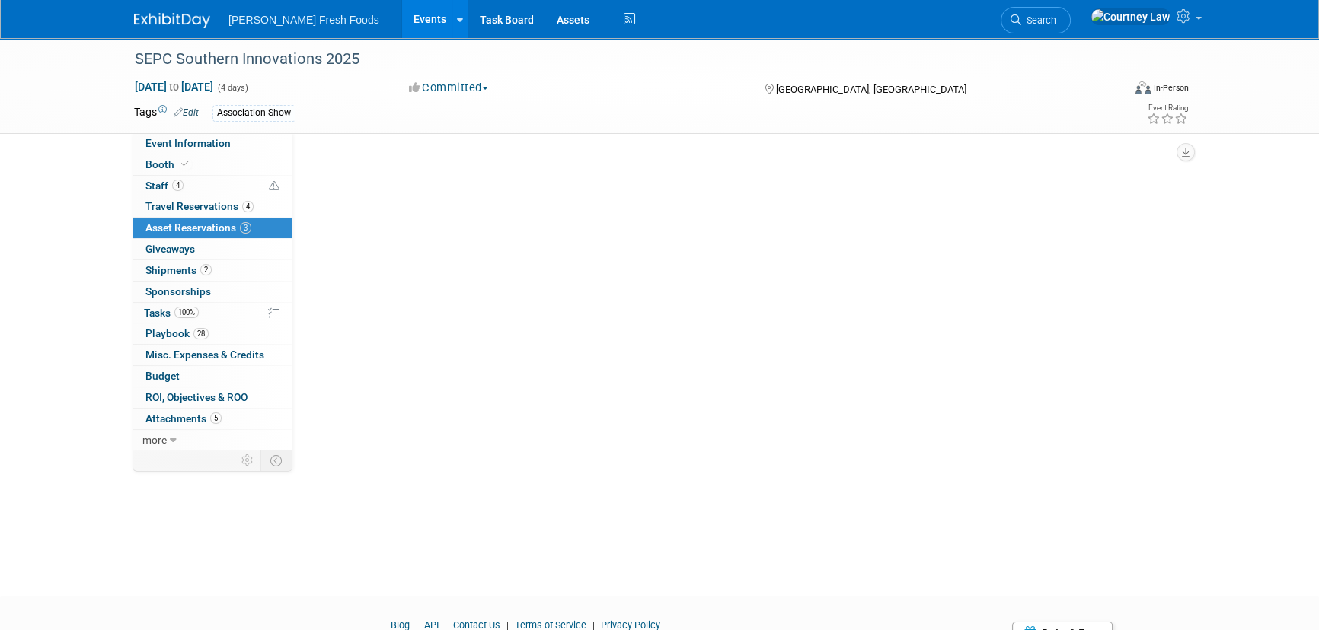
scroll to position [0, 0]
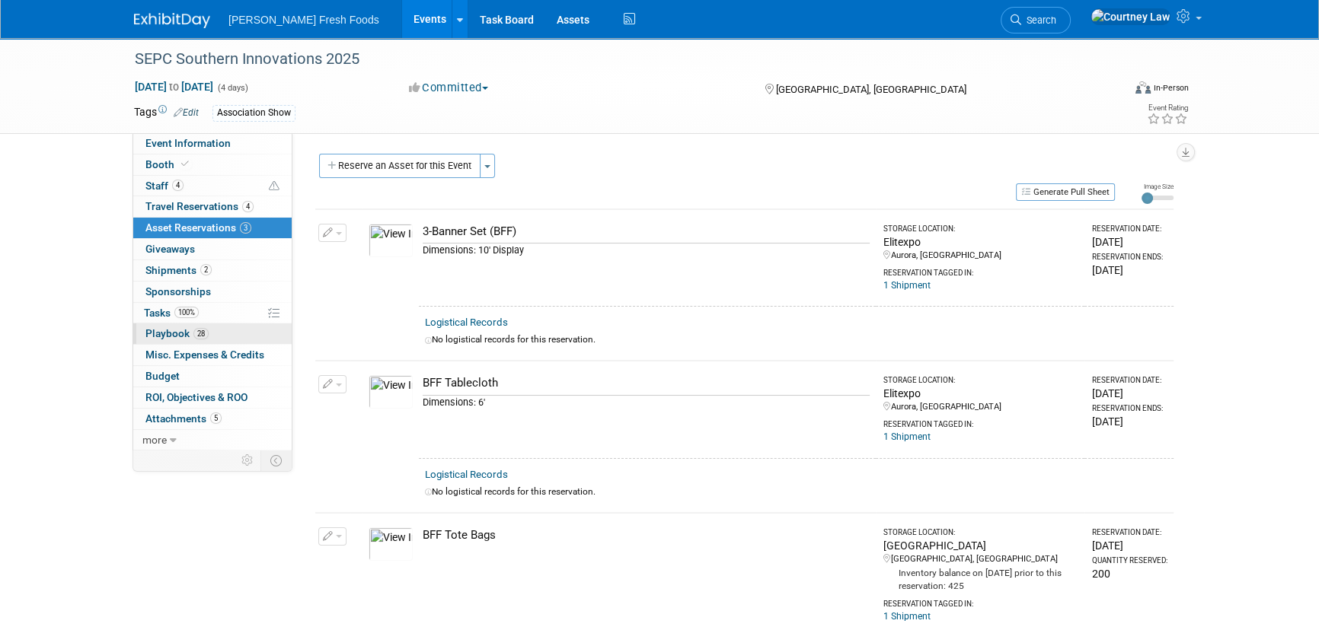
click at [187, 330] on span "Playbook 28" at bounding box center [176, 333] width 63 height 12
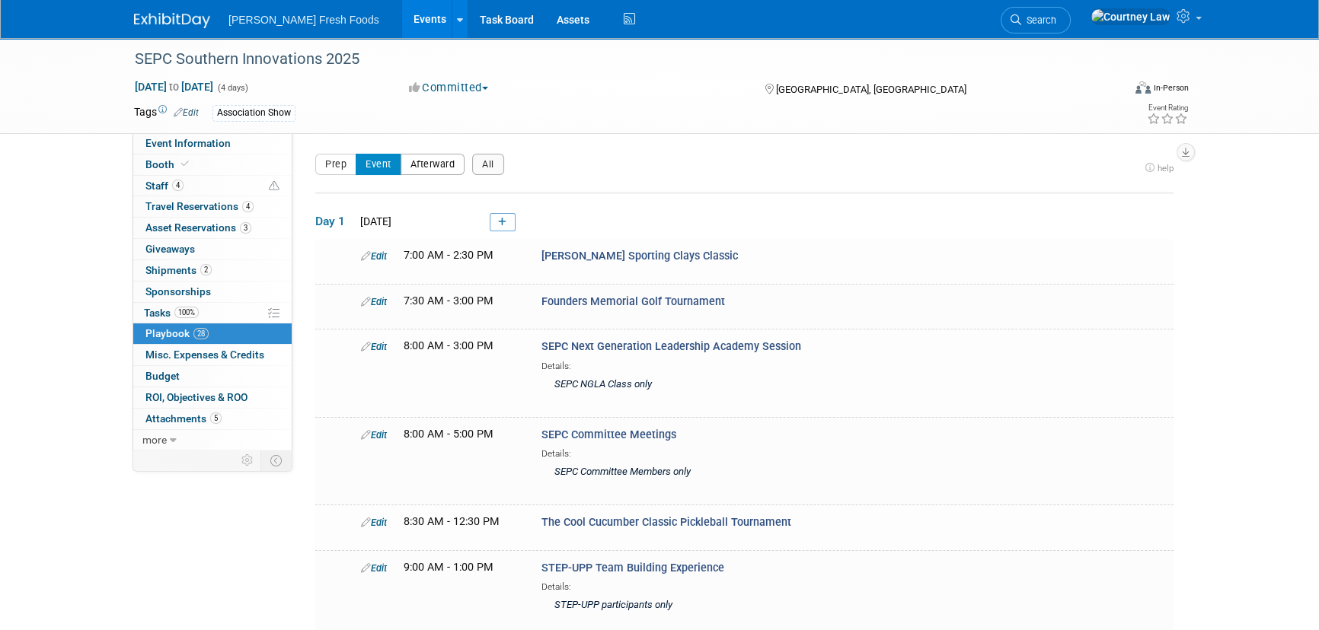
click at [446, 174] on button "Afterward" at bounding box center [432, 164] width 65 height 21
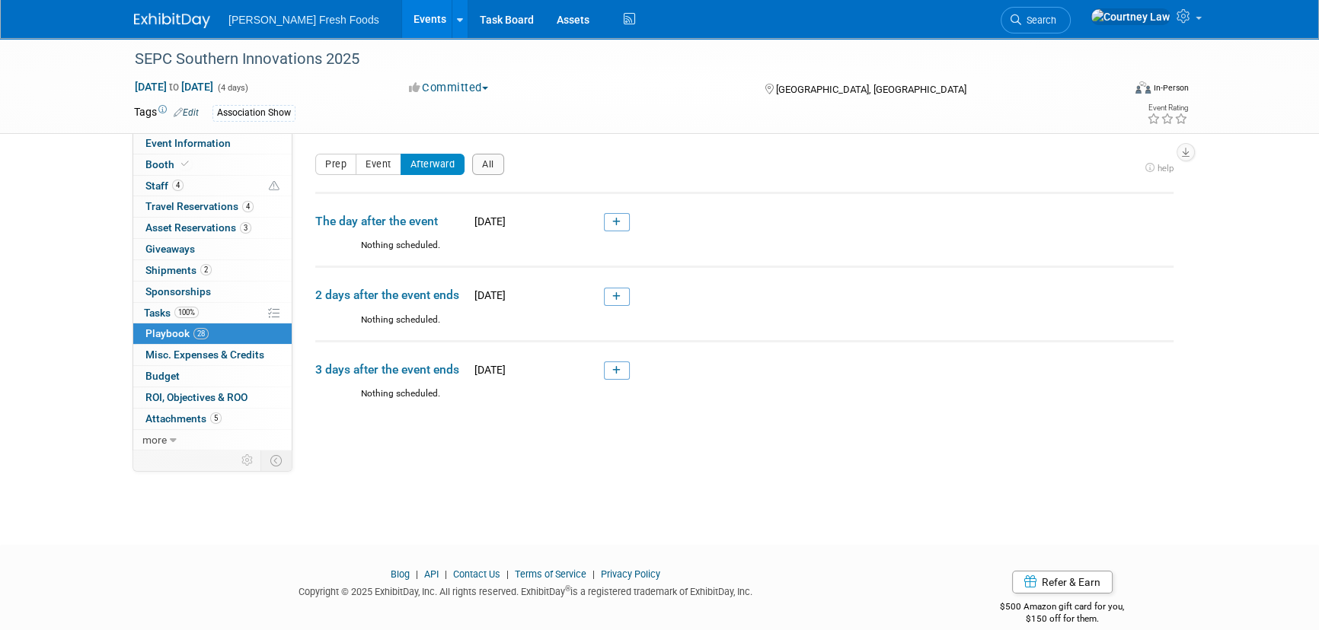
click at [372, 152] on div "Event Website: Edit https://seproducecouncil.com/events-networking/southern-inn…" at bounding box center [738, 291] width 892 height 317
click at [372, 160] on button "Event" at bounding box center [379, 164] width 46 height 21
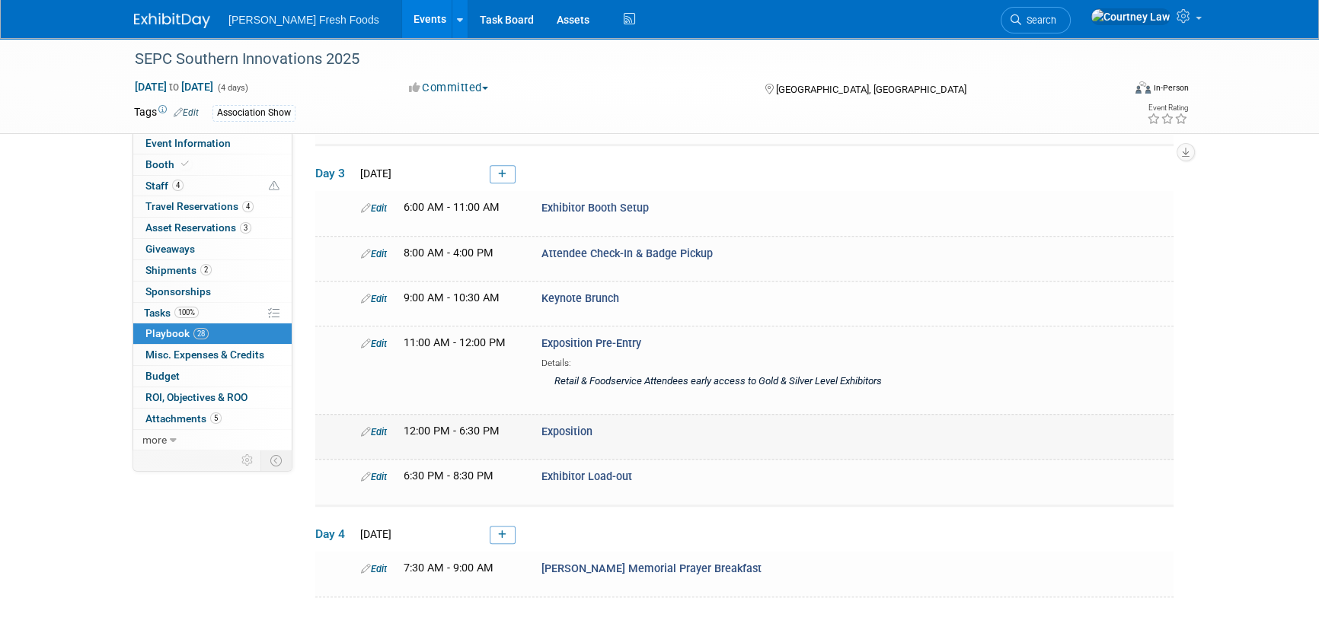
scroll to position [1227, 0]
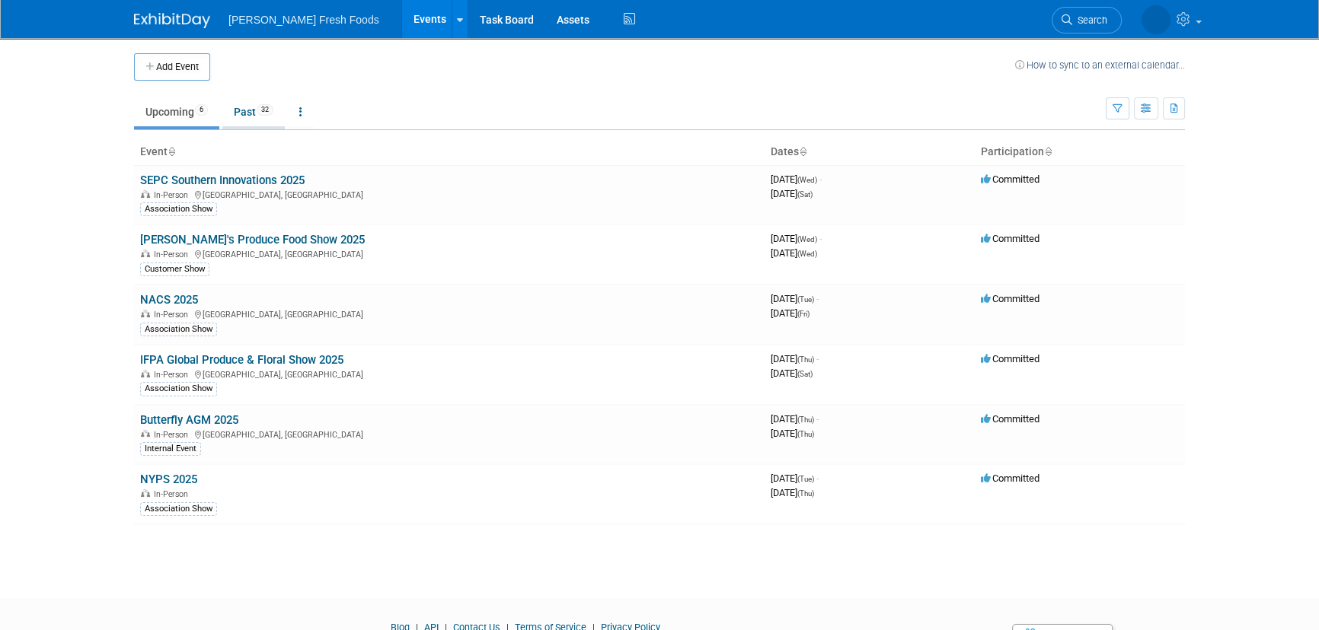
click at [276, 122] on link "Past 32" at bounding box center [253, 111] width 62 height 29
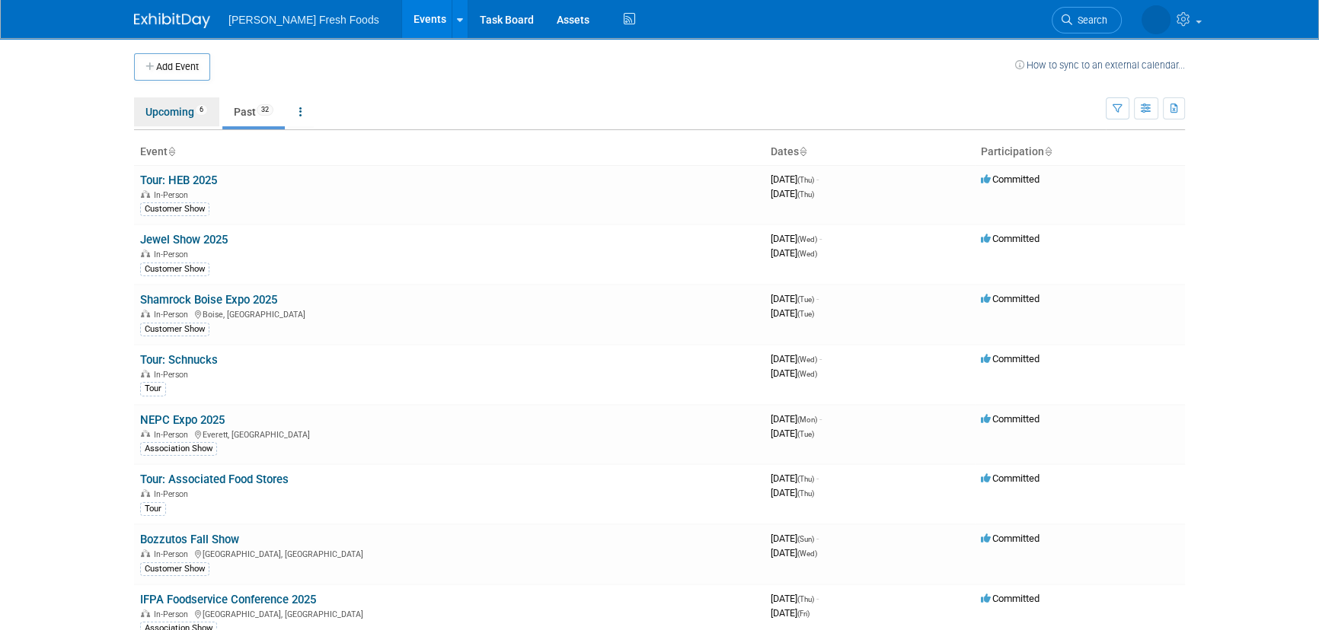
click at [180, 110] on link "Upcoming 6" at bounding box center [176, 111] width 85 height 29
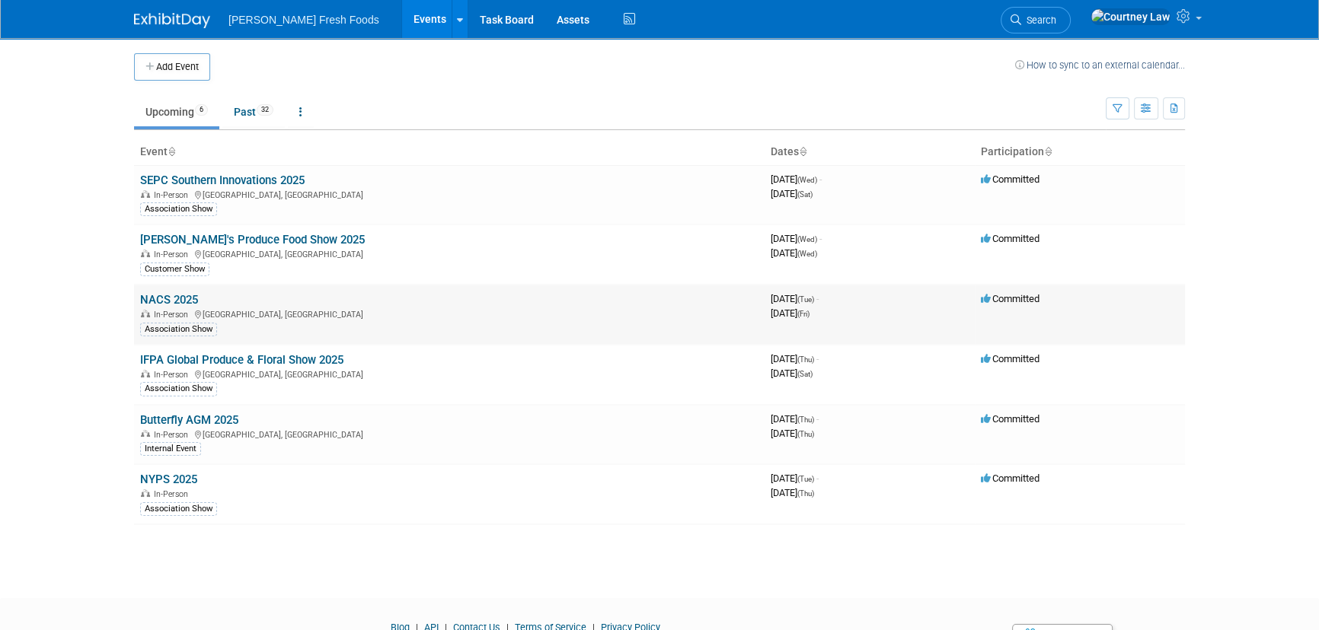
click at [165, 302] on link "NACS 2025" at bounding box center [169, 300] width 58 height 14
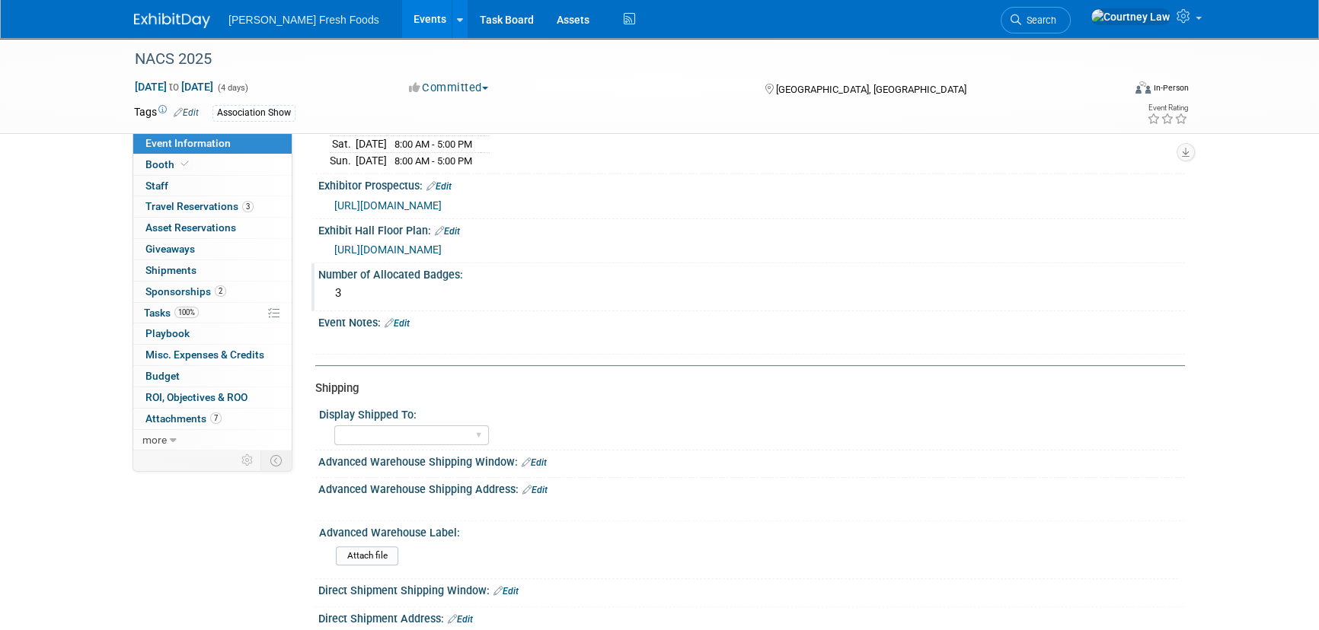
scroll to position [346, 0]
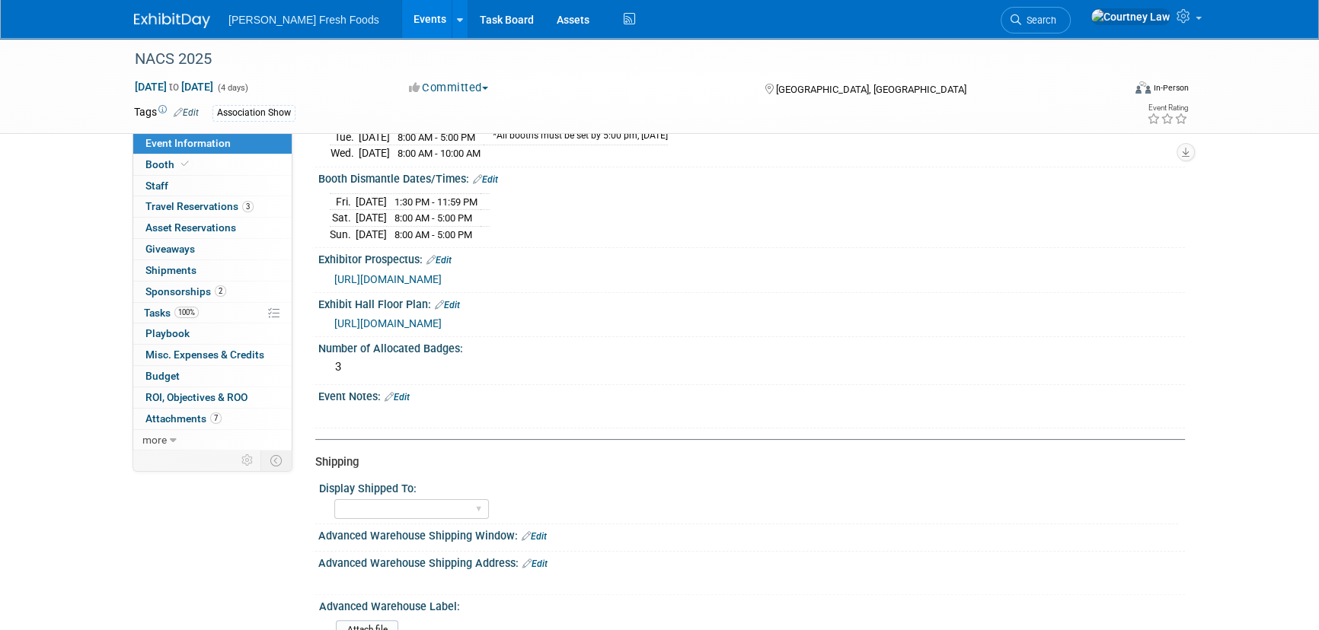
click at [442, 273] on span "[URL][DOMAIN_NAME]" at bounding box center [387, 279] width 107 height 12
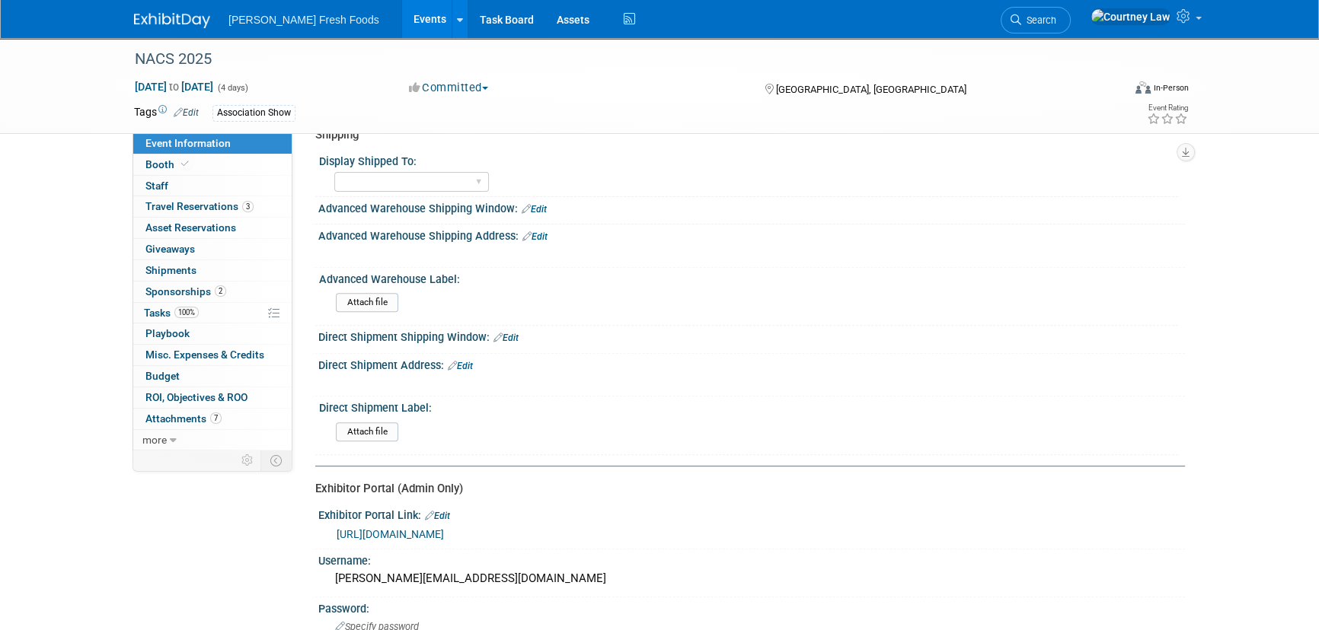
scroll to position [841, 0]
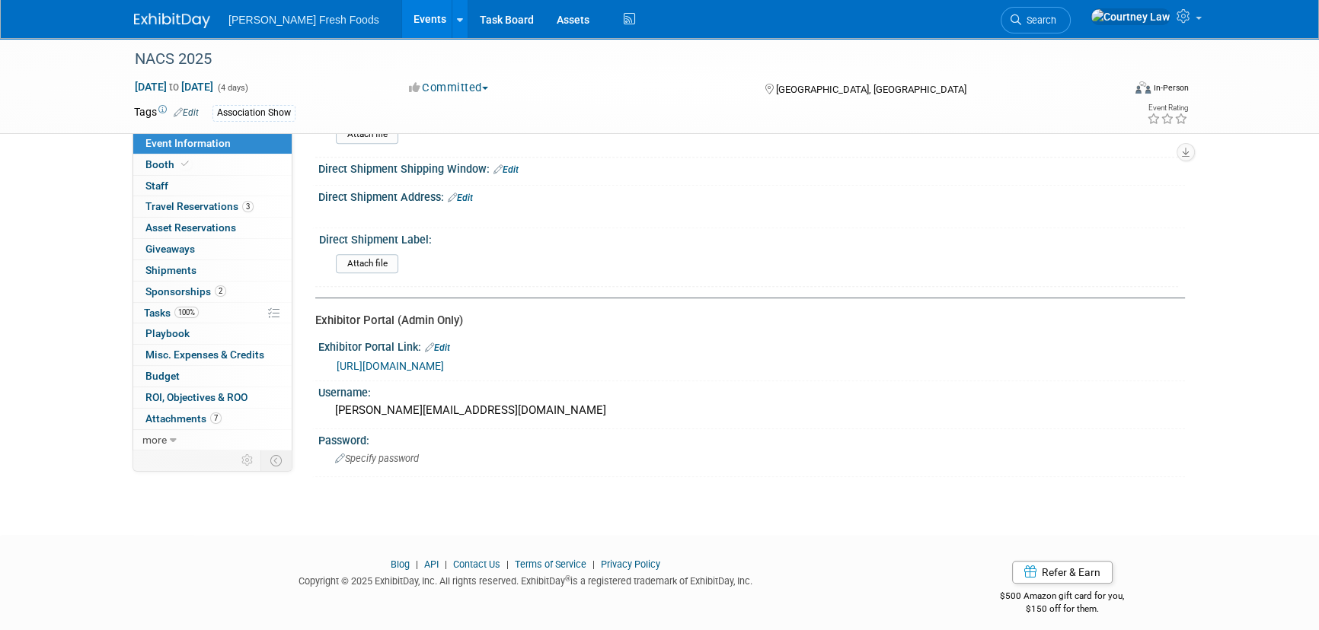
click at [406, 367] on div "Exhibitor Portal Link: Edit [URL][DOMAIN_NAME]" at bounding box center [747, 359] width 873 height 46
click at [406, 360] on link "[URL][DOMAIN_NAME]" at bounding box center [390, 366] width 107 height 12
click at [148, 419] on span "Attachments 7" at bounding box center [183, 419] width 76 height 12
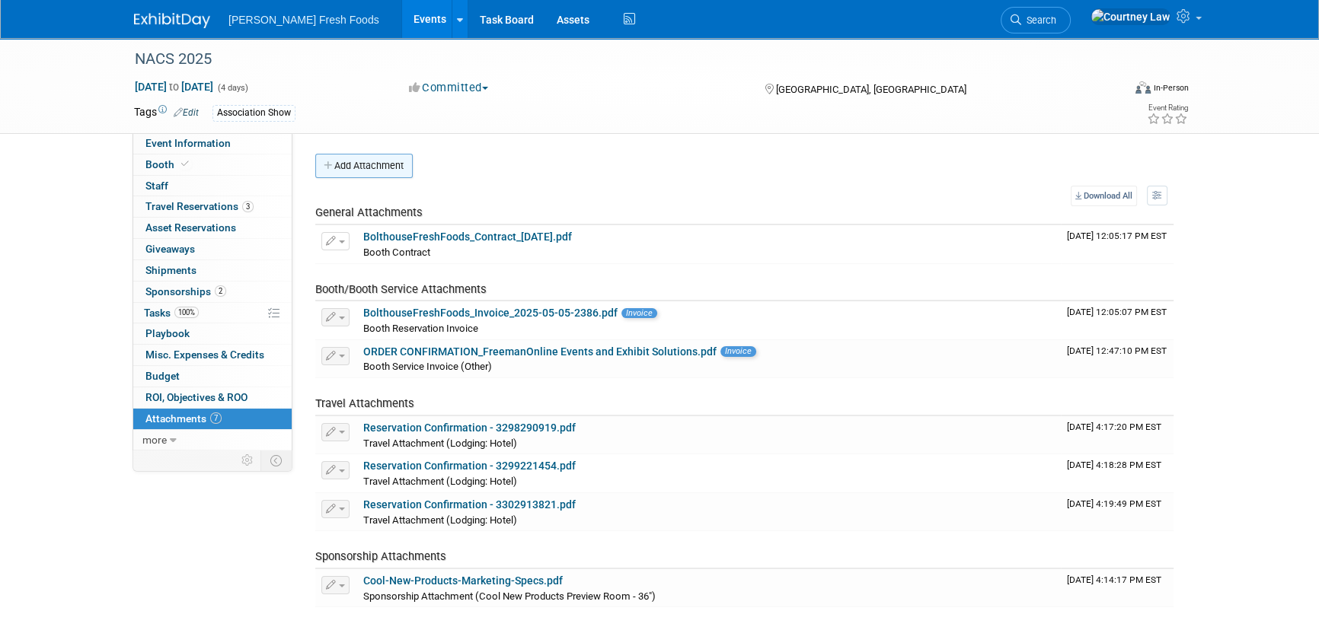
click at [365, 161] on button "Add Attachment" at bounding box center [363, 166] width 97 height 24
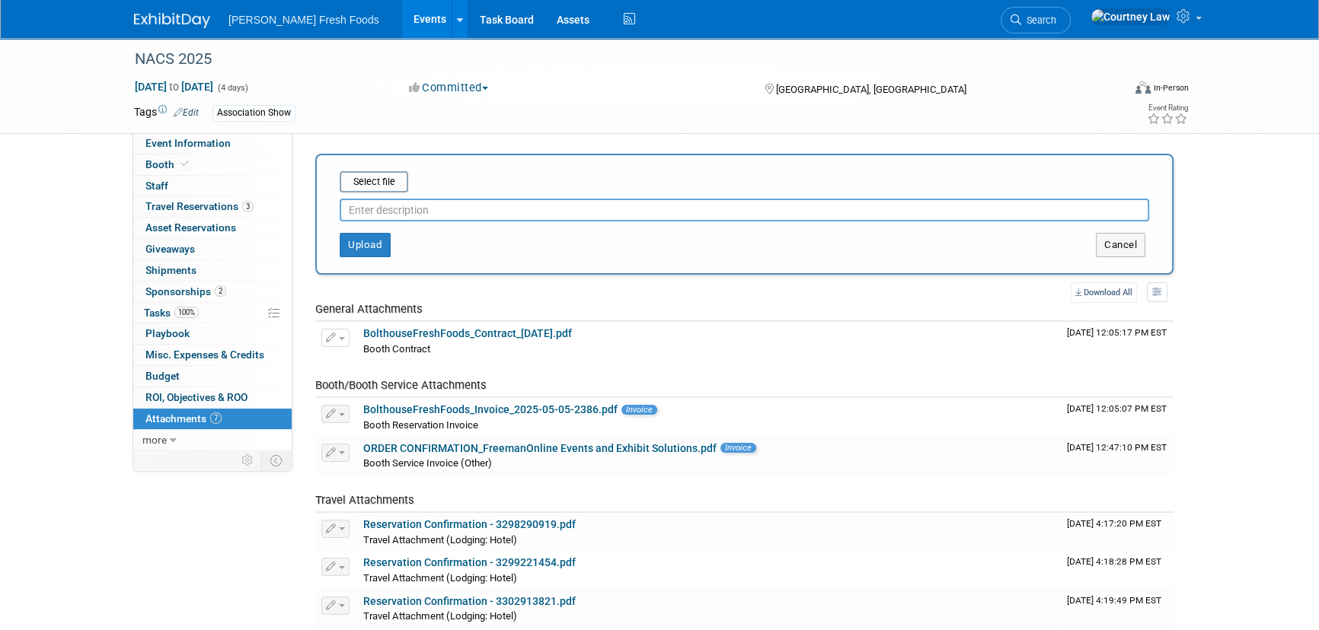
click at [662, 205] on input "text" at bounding box center [744, 210] width 809 height 23
type input "SHOWCASE INFO"
click at [362, 185] on input "file" at bounding box center [315, 182] width 181 height 18
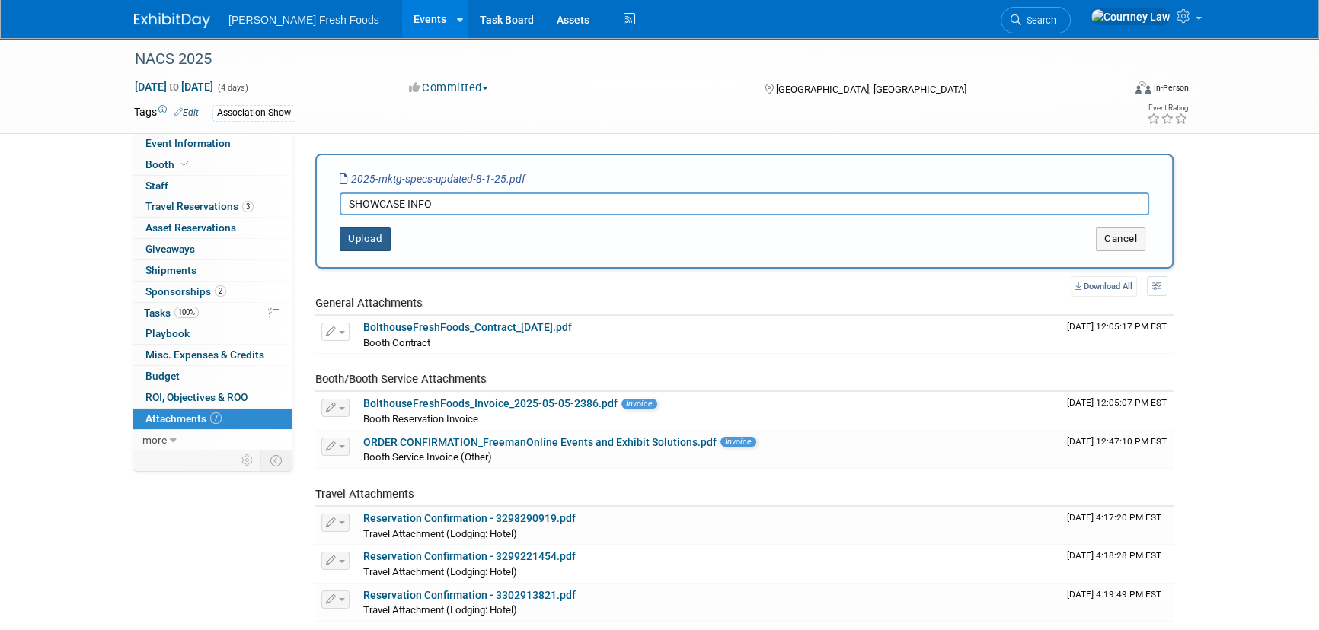
click at [349, 239] on button "Upload" at bounding box center [365, 239] width 51 height 24
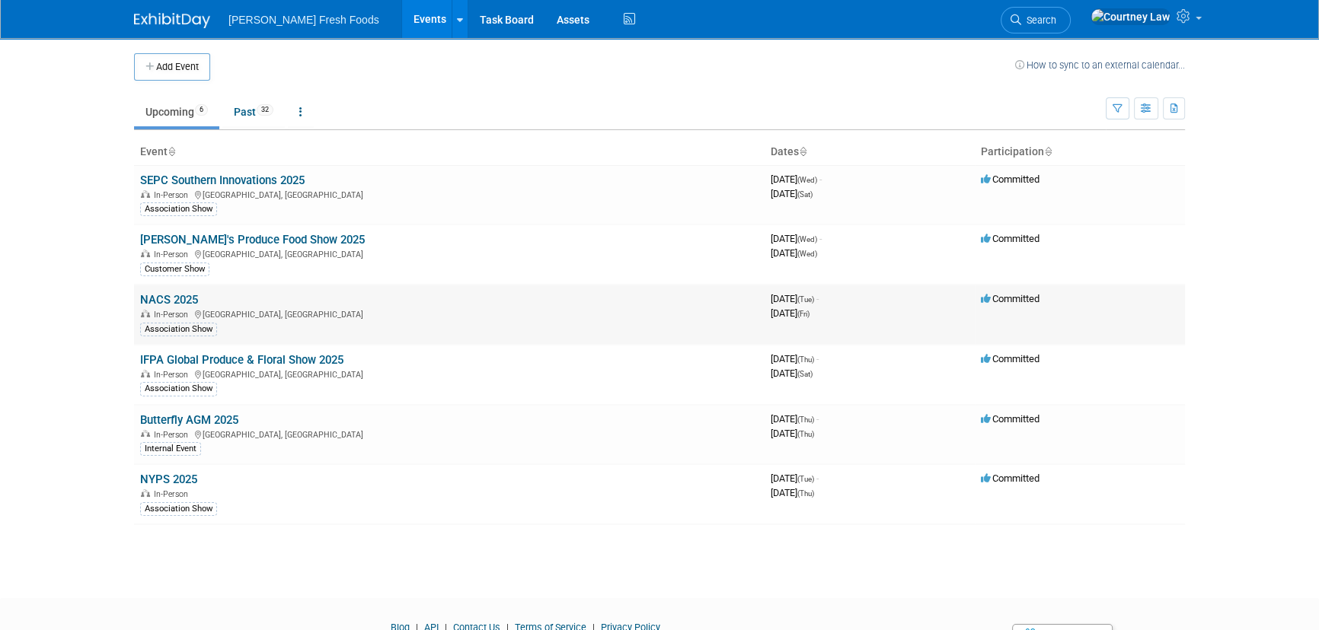
click at [177, 296] on link "NACS 2025" at bounding box center [169, 300] width 58 height 14
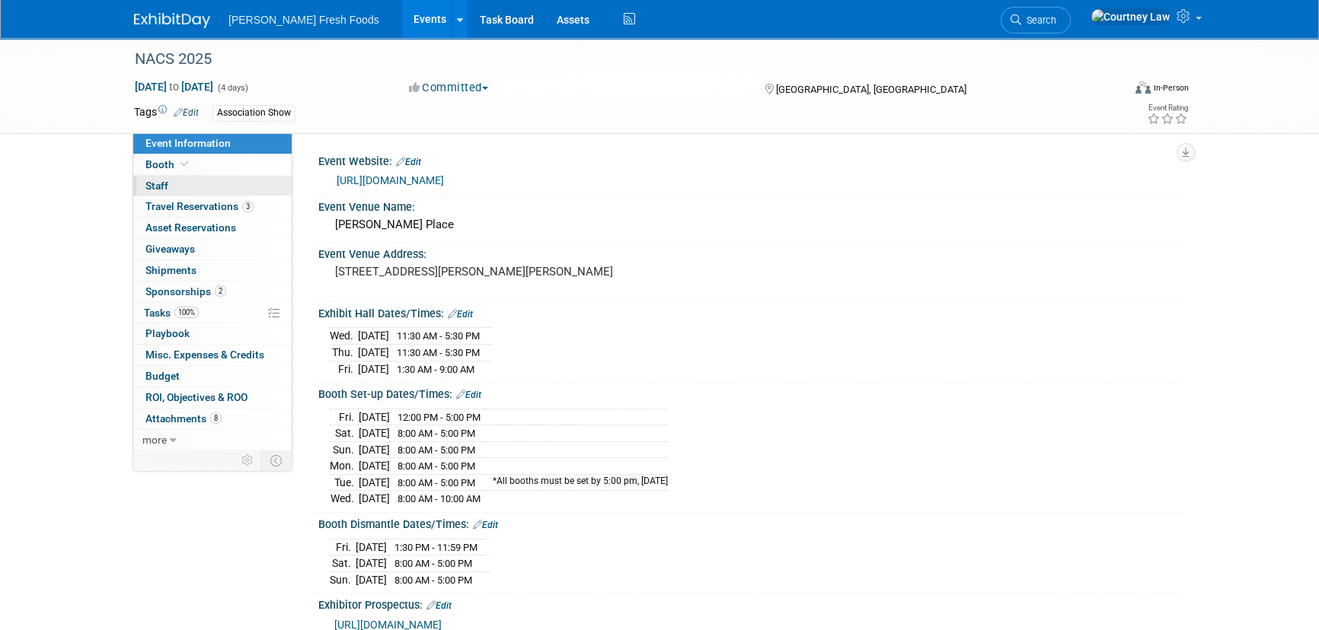
click at [217, 176] on link "0 Staff 0" at bounding box center [212, 186] width 158 height 21
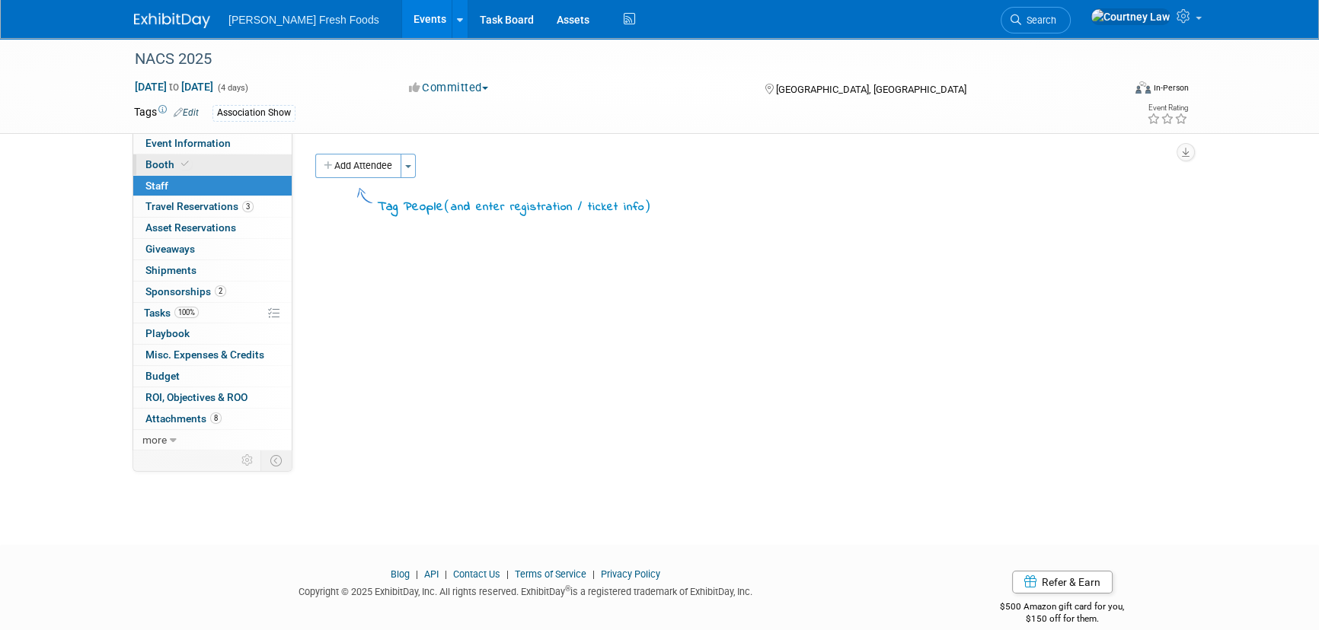
click at [217, 166] on link "Booth" at bounding box center [212, 165] width 158 height 21
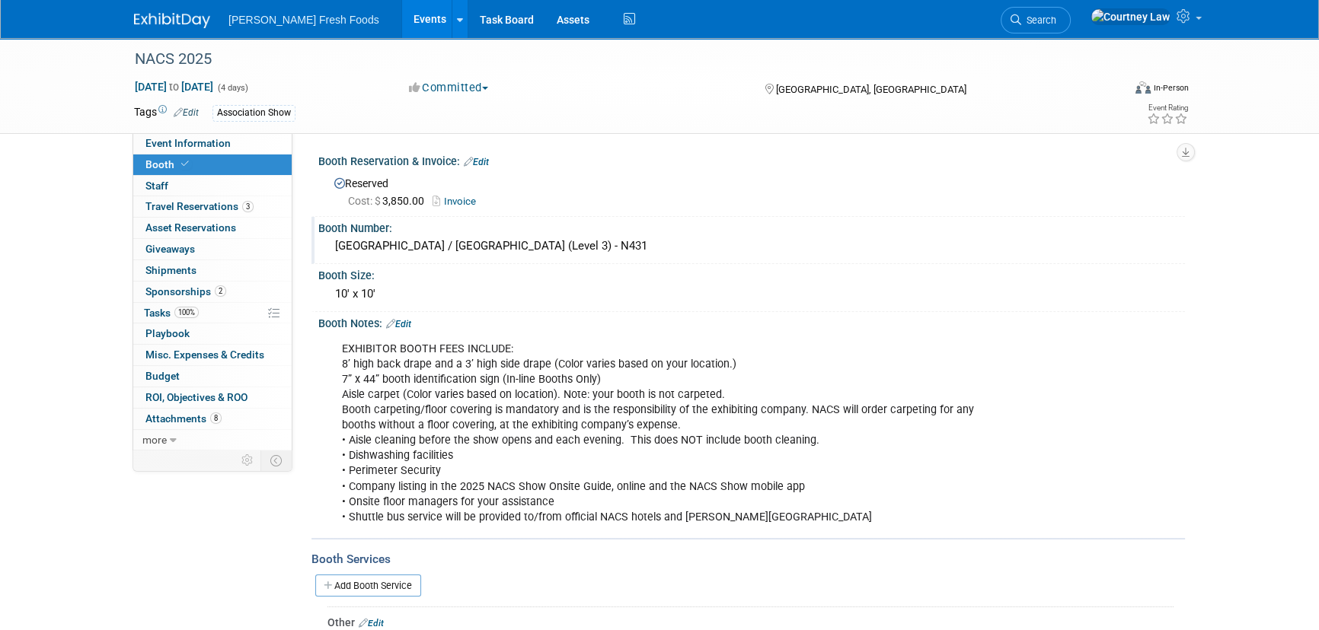
drag, startPoint x: 535, startPoint y: 241, endPoint x: 502, endPoint y: 241, distance: 33.5
click at [502, 241] on div "[GEOGRAPHIC_DATA] / [GEOGRAPHIC_DATA] (Level 3) - N431" at bounding box center [752, 247] width 844 height 24
